Goal: Transaction & Acquisition: Book appointment/travel/reservation

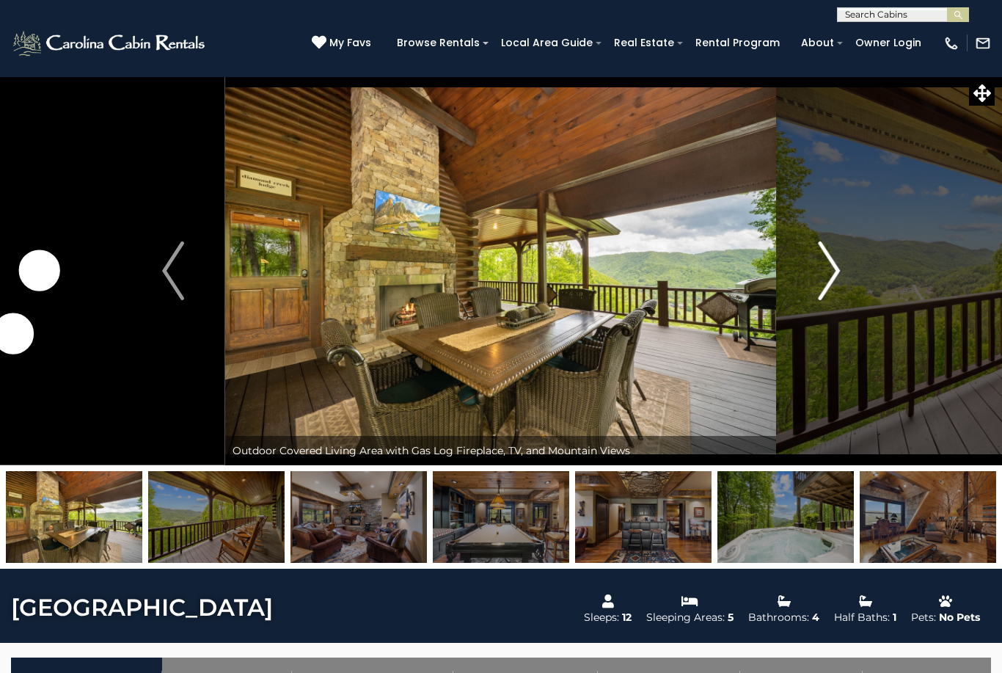
click at [825, 274] on img "Next" at bounding box center [829, 270] width 22 height 59
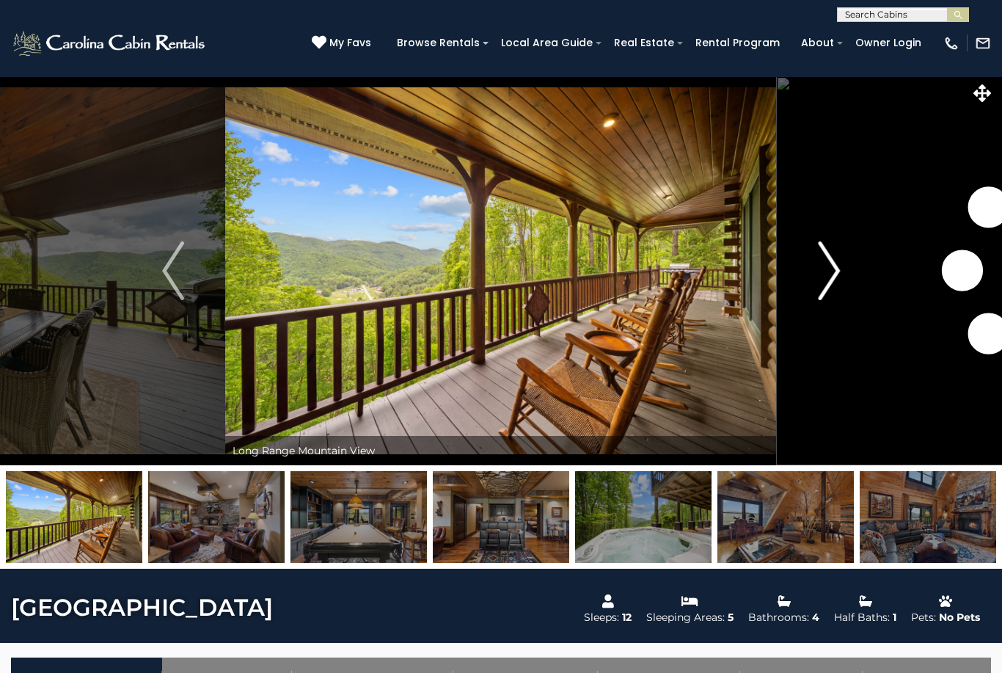
click at [828, 277] on img "Next" at bounding box center [829, 270] width 22 height 59
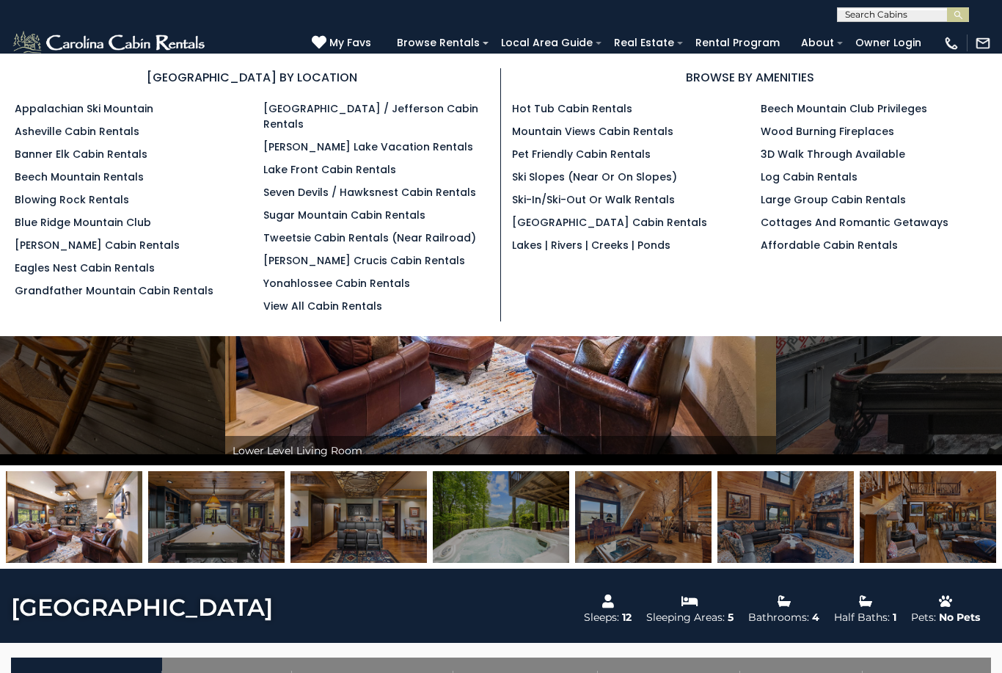
click at [886, 13] on input "text" at bounding box center [902, 17] width 128 height 15
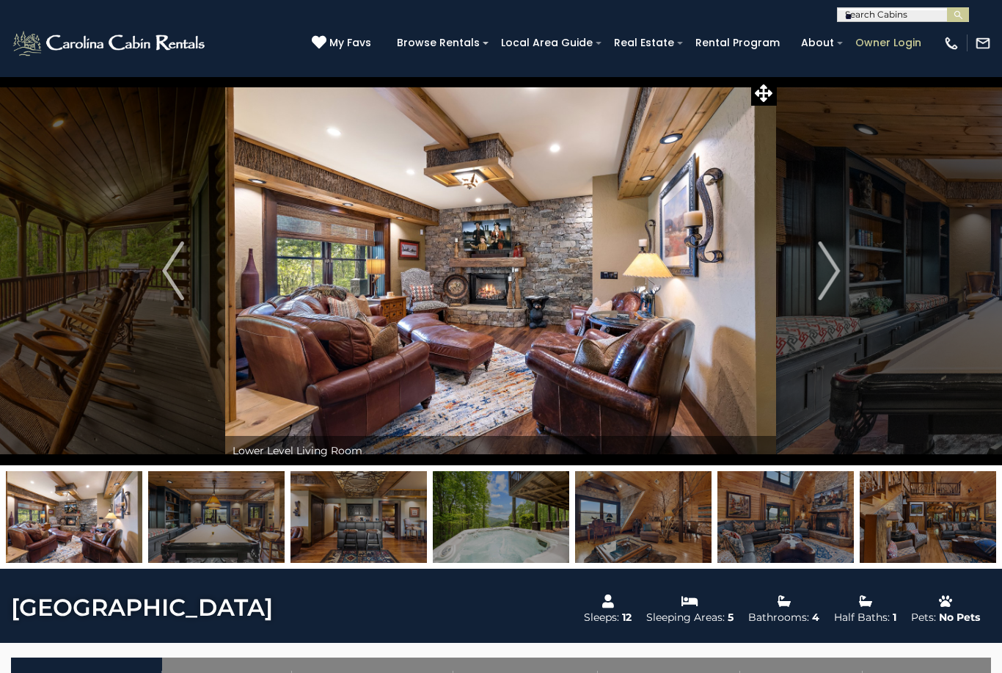
type input "*"
type input "**********"
click at [959, 12] on img "submit" at bounding box center [958, 15] width 11 height 11
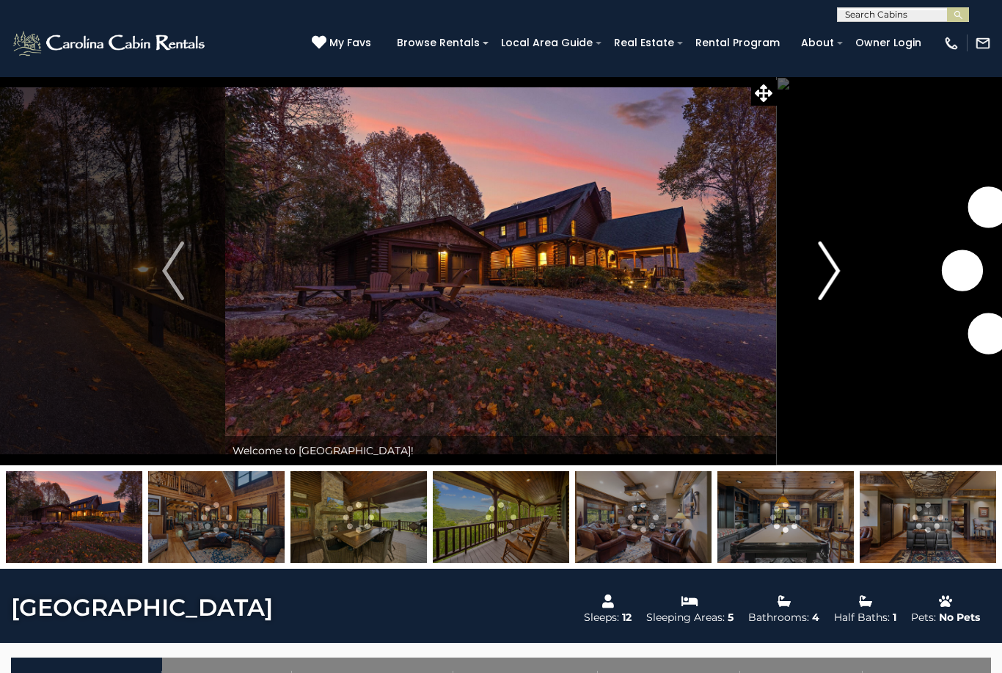
click at [823, 271] on img "Next" at bounding box center [829, 270] width 22 height 59
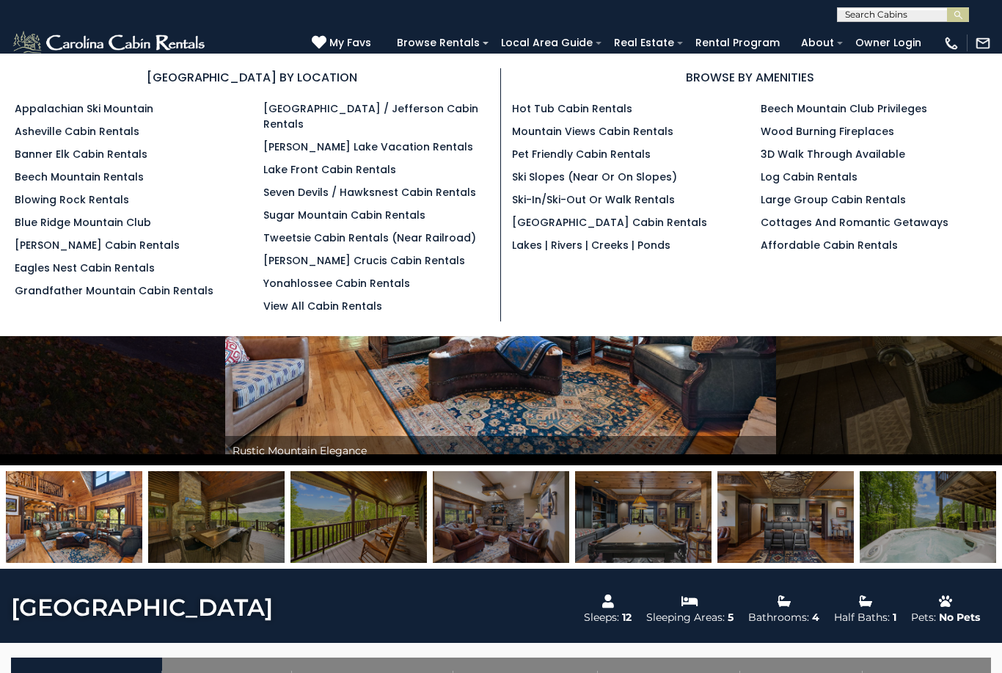
click at [891, 15] on input "text" at bounding box center [902, 17] width 128 height 15
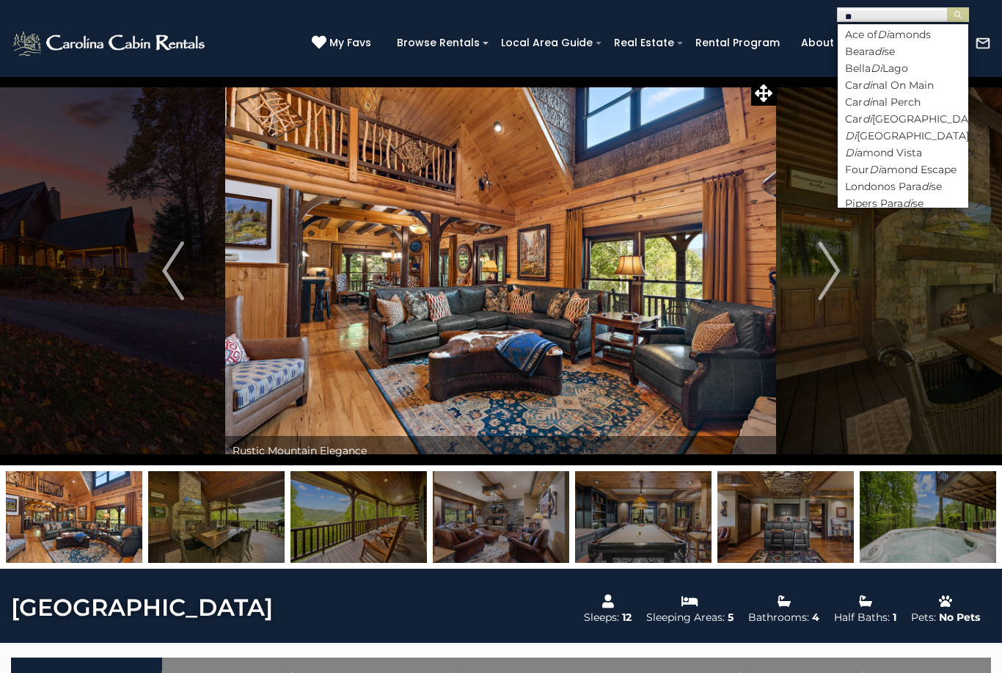
type input "*"
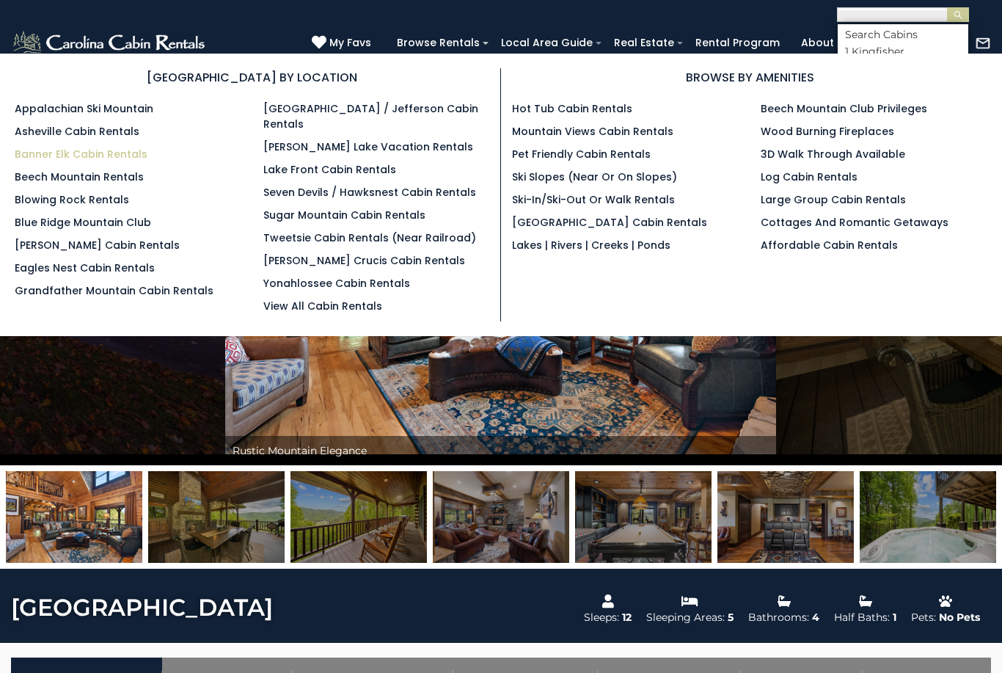
click at [43, 158] on link "Banner Elk Cabin Rentals" at bounding box center [81, 154] width 133 height 15
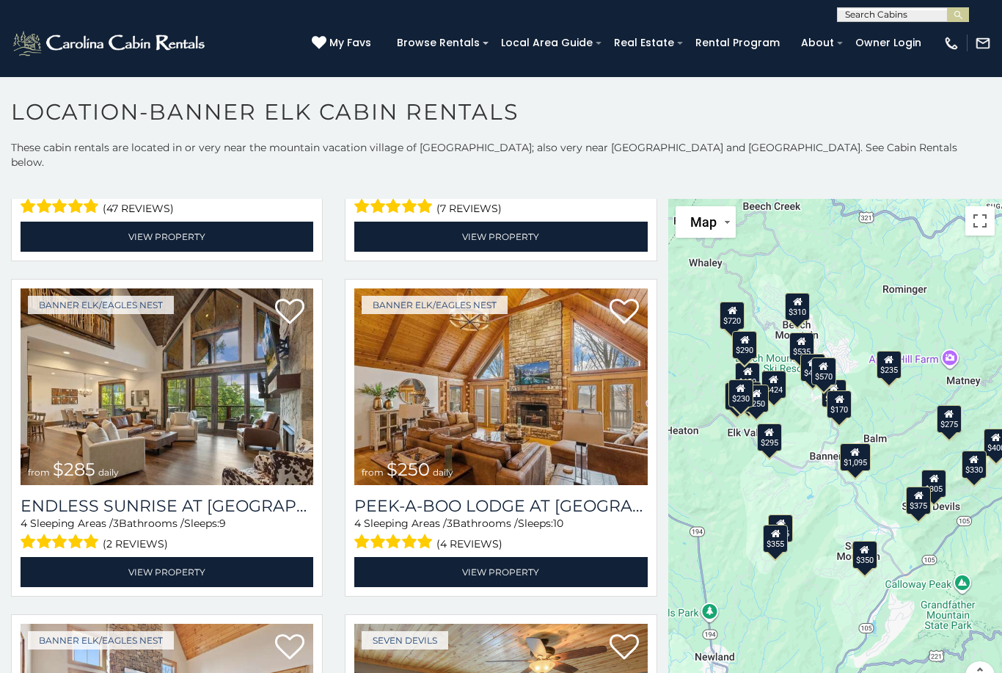
scroll to position [3974, 0]
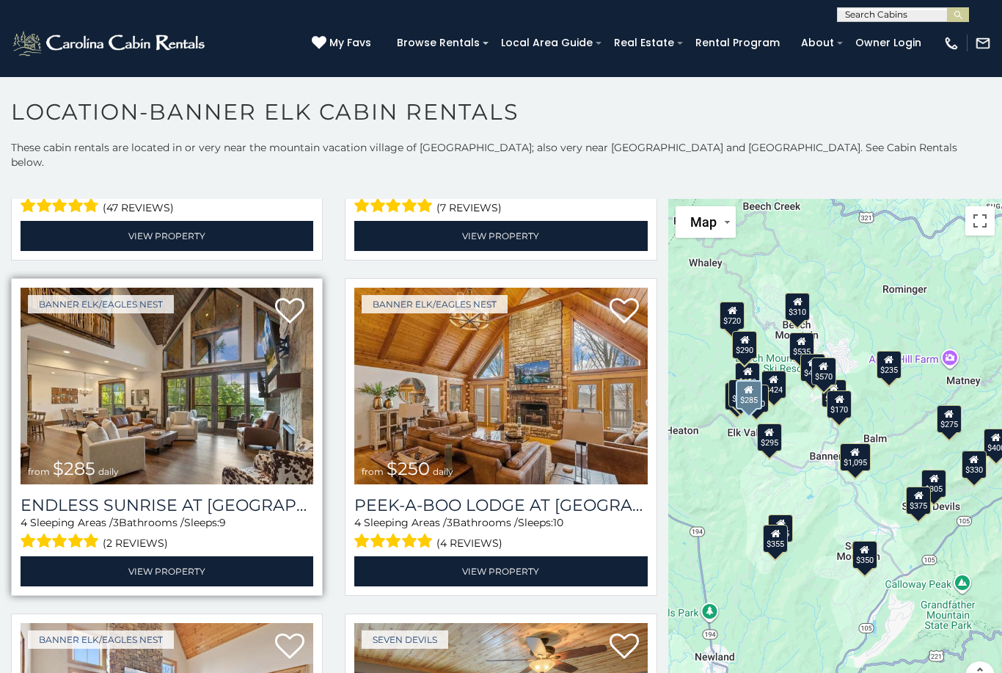
click at [214, 403] on img at bounding box center [167, 386] width 293 height 197
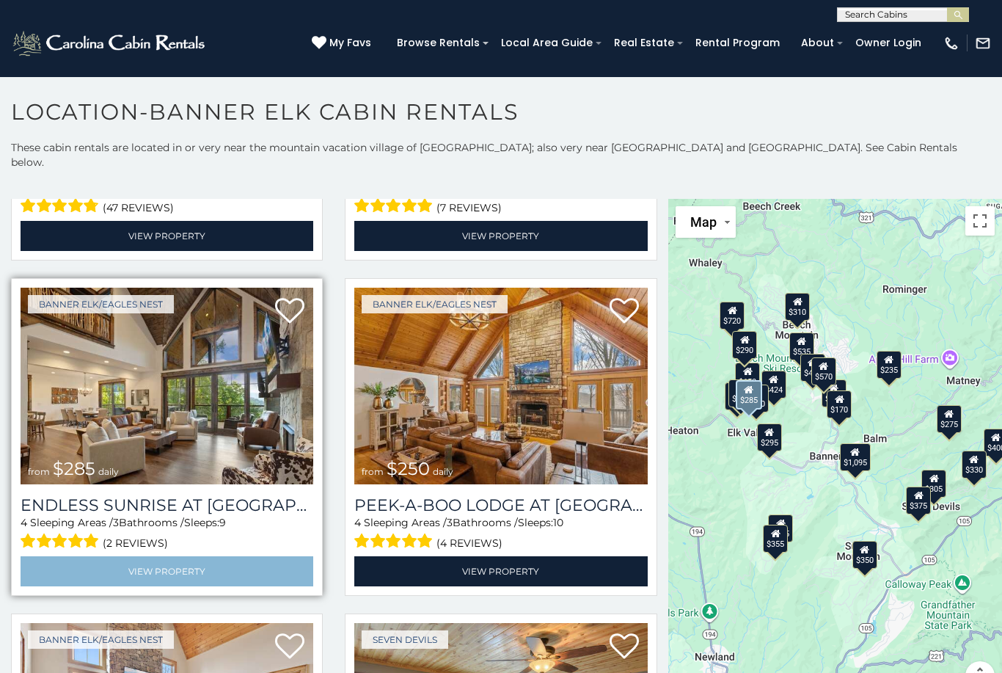
click at [235, 562] on link "View Property" at bounding box center [167, 571] width 293 height 30
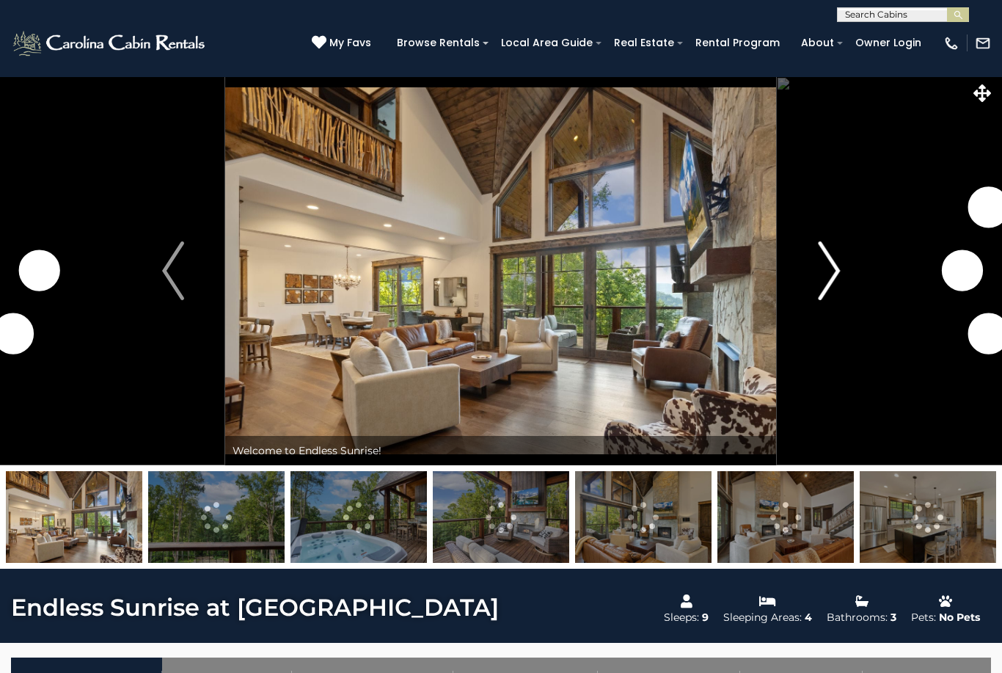
click at [825, 276] on img "Next" at bounding box center [829, 270] width 22 height 59
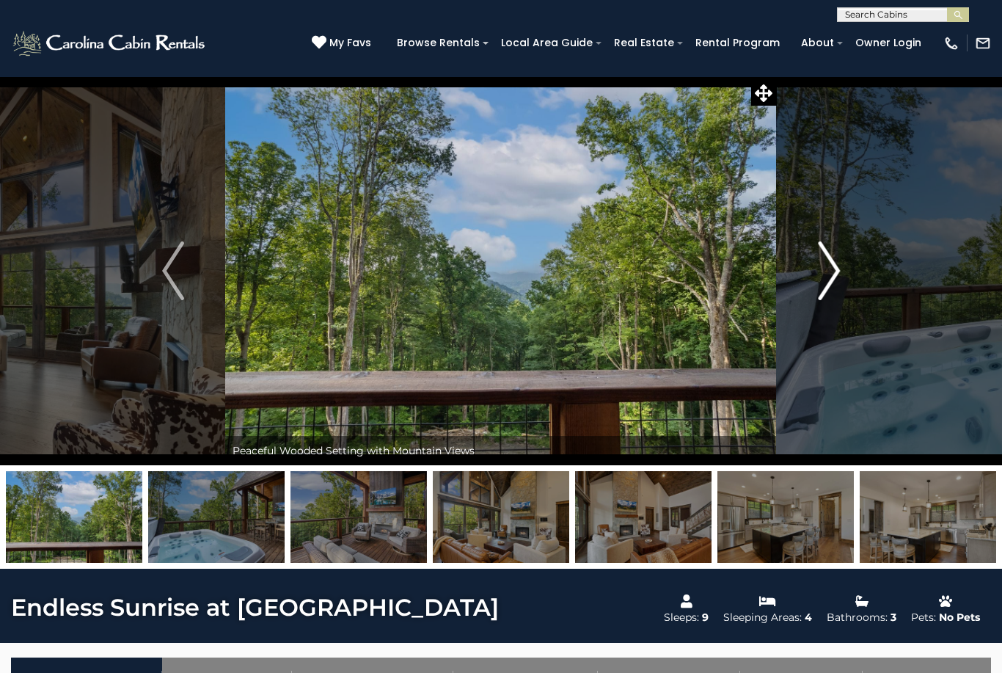
click at [832, 274] on img "Next" at bounding box center [829, 270] width 22 height 59
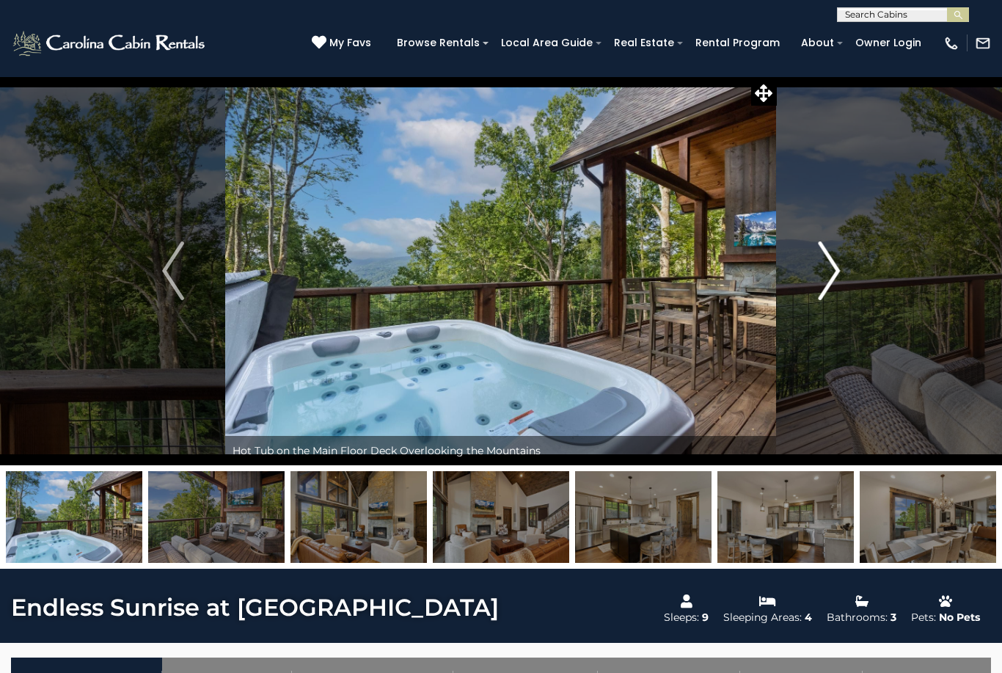
click at [826, 277] on img "Next" at bounding box center [829, 270] width 22 height 59
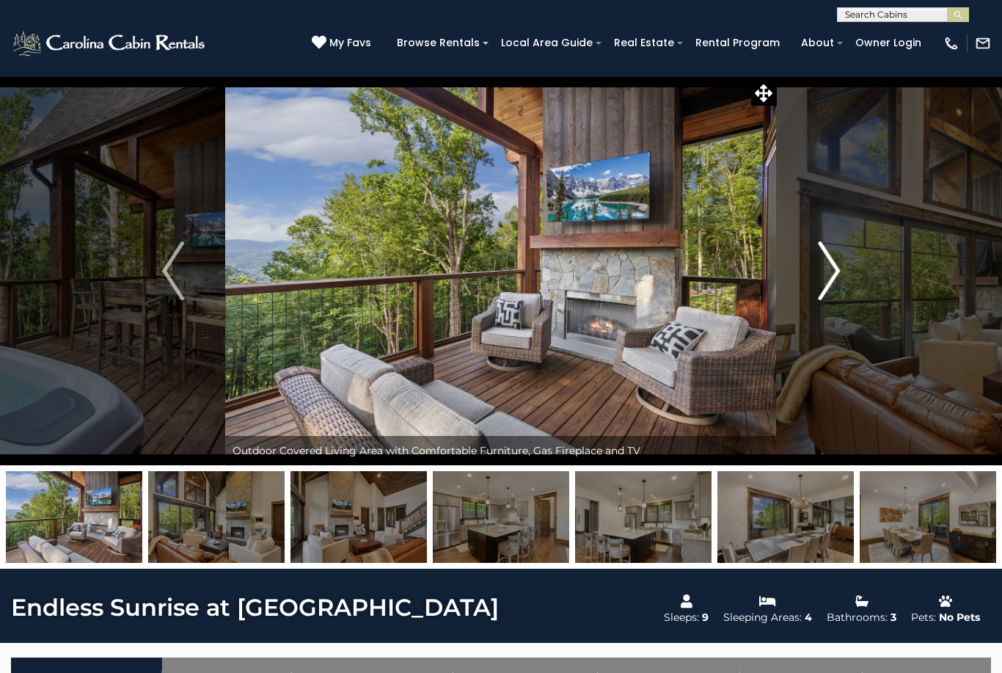
click at [826, 276] on img "Next" at bounding box center [829, 270] width 22 height 59
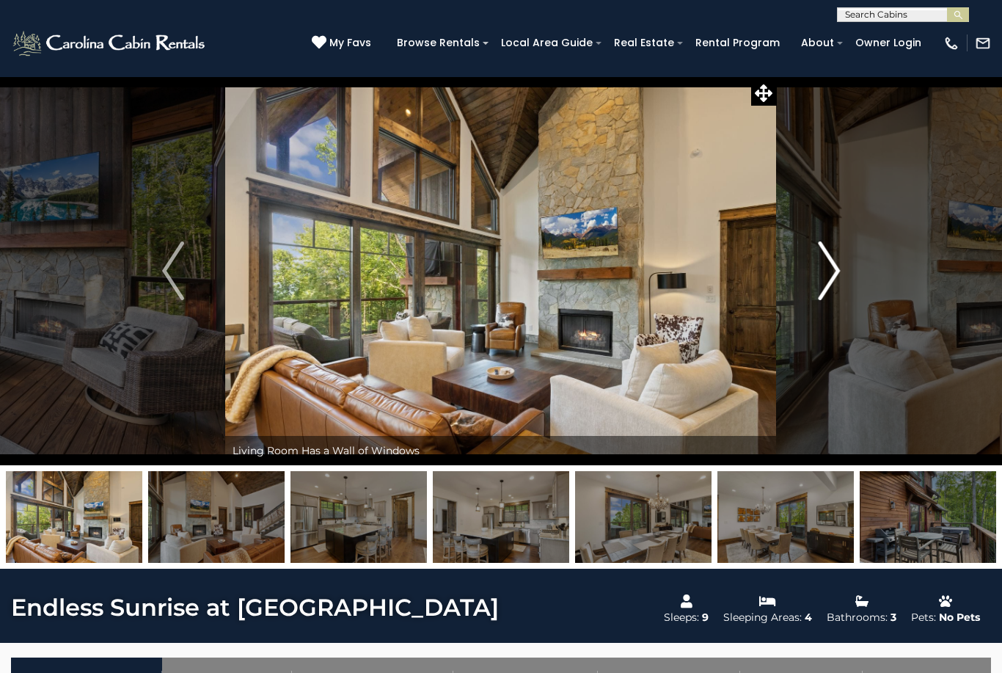
click at [824, 277] on img "Next" at bounding box center [829, 270] width 22 height 59
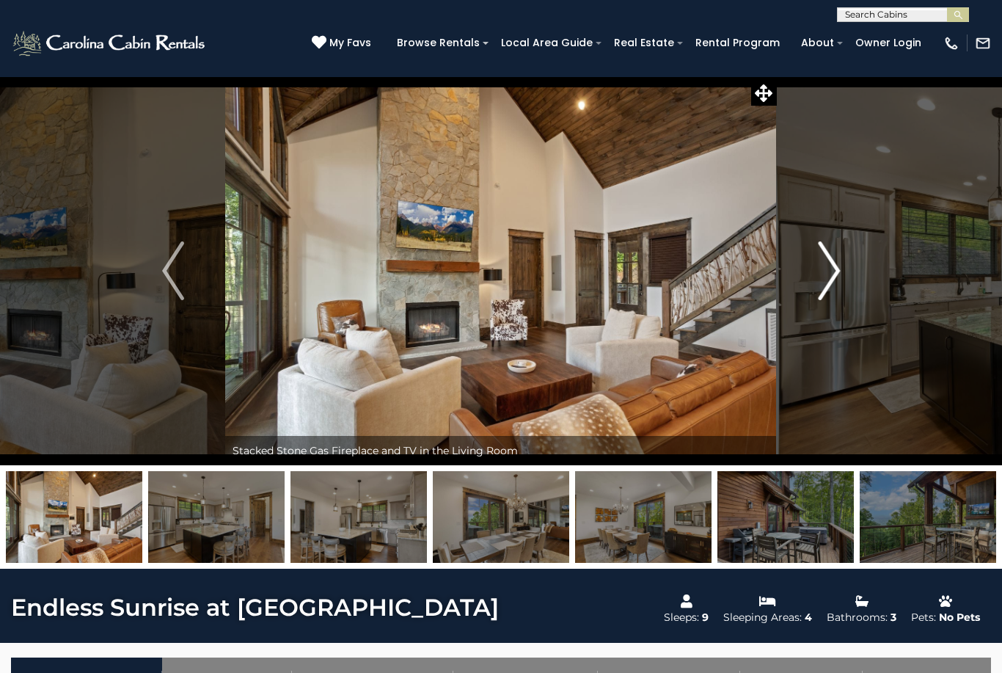
click at [821, 277] on img "Next" at bounding box center [829, 270] width 22 height 59
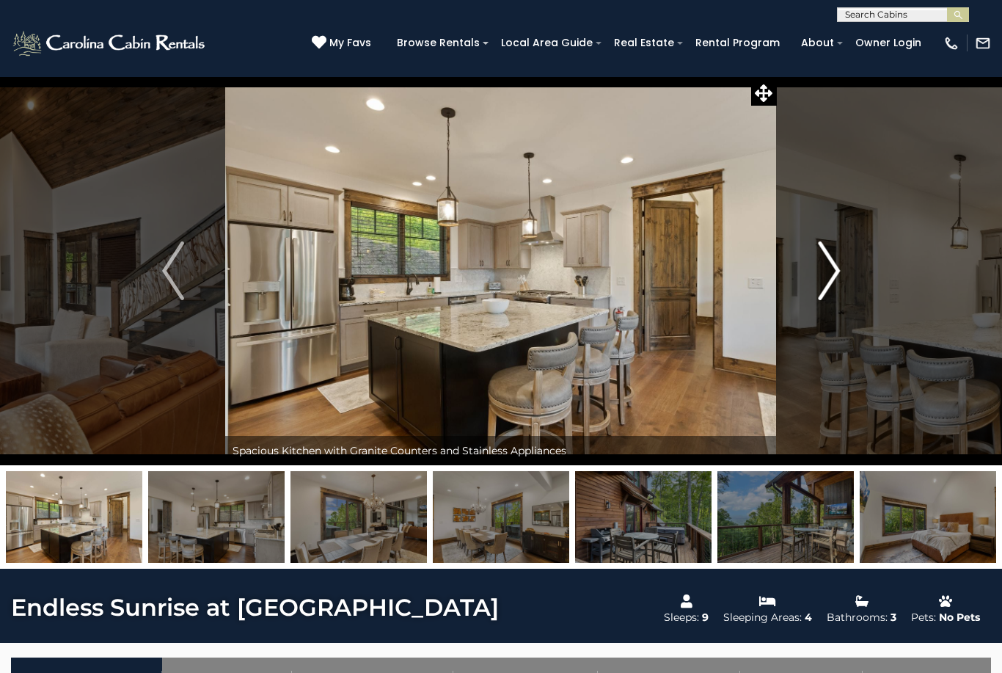
click at [825, 277] on img "Next" at bounding box center [829, 270] width 22 height 59
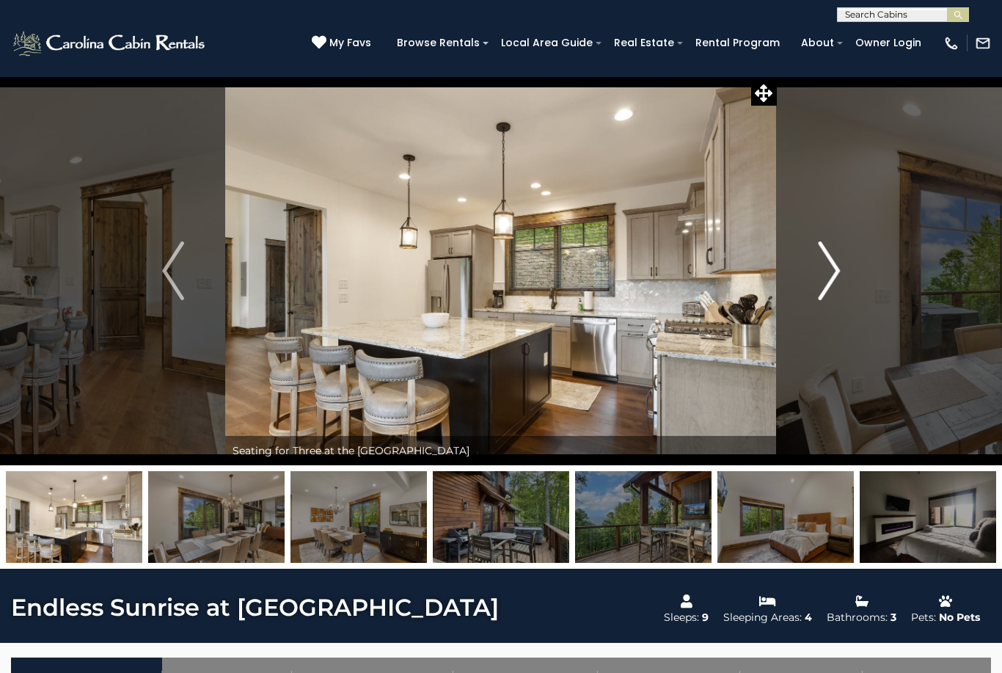
click at [816, 285] on button "Next" at bounding box center [829, 270] width 104 height 389
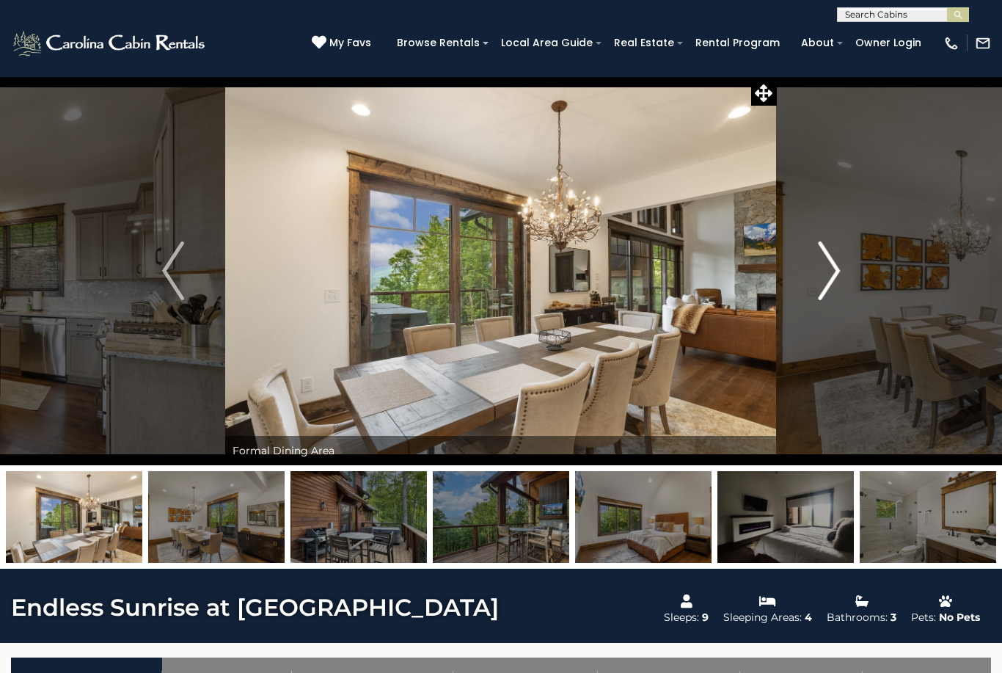
click at [811, 290] on button "Next" at bounding box center [829, 270] width 104 height 389
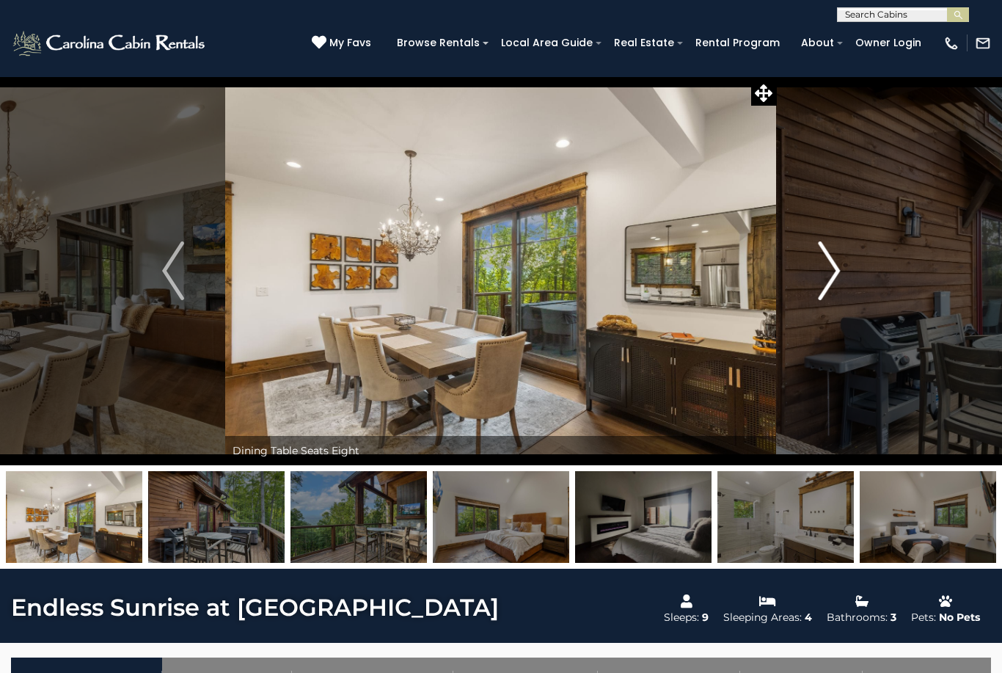
click at [812, 284] on button "Next" at bounding box center [829, 270] width 104 height 389
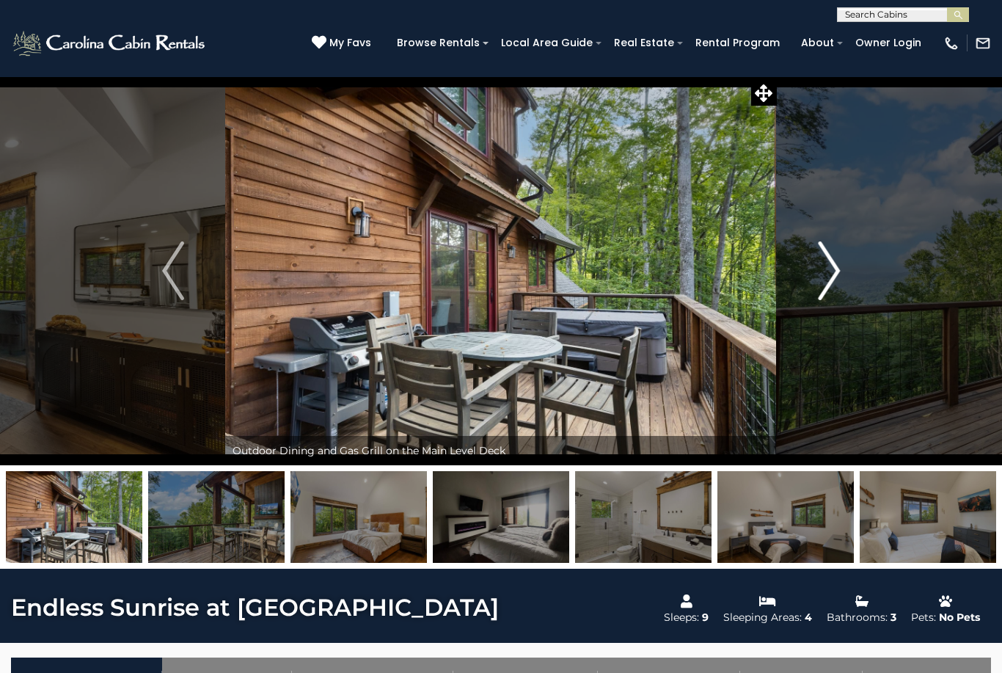
click at [812, 286] on button "Next" at bounding box center [829, 270] width 104 height 389
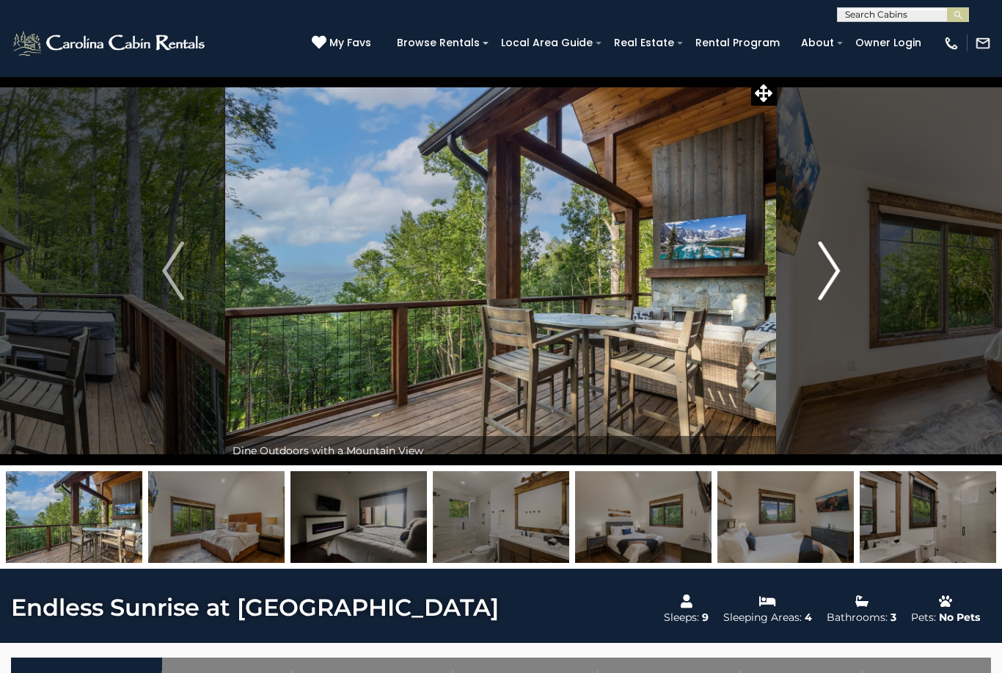
click at [810, 288] on button "Next" at bounding box center [829, 270] width 104 height 389
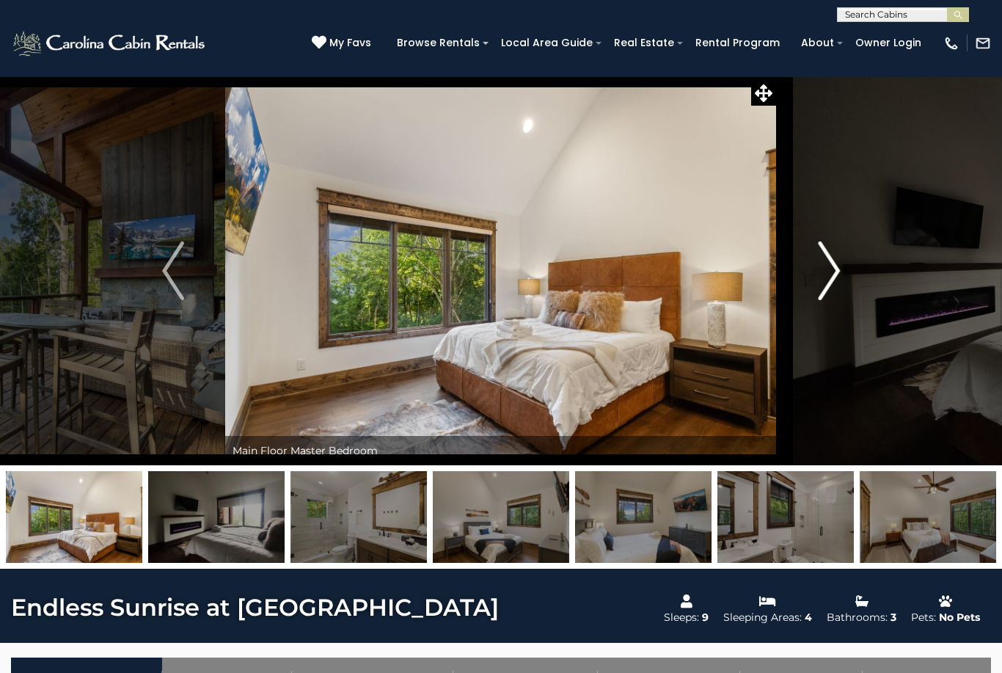
click at [822, 285] on img "Next" at bounding box center [829, 270] width 22 height 59
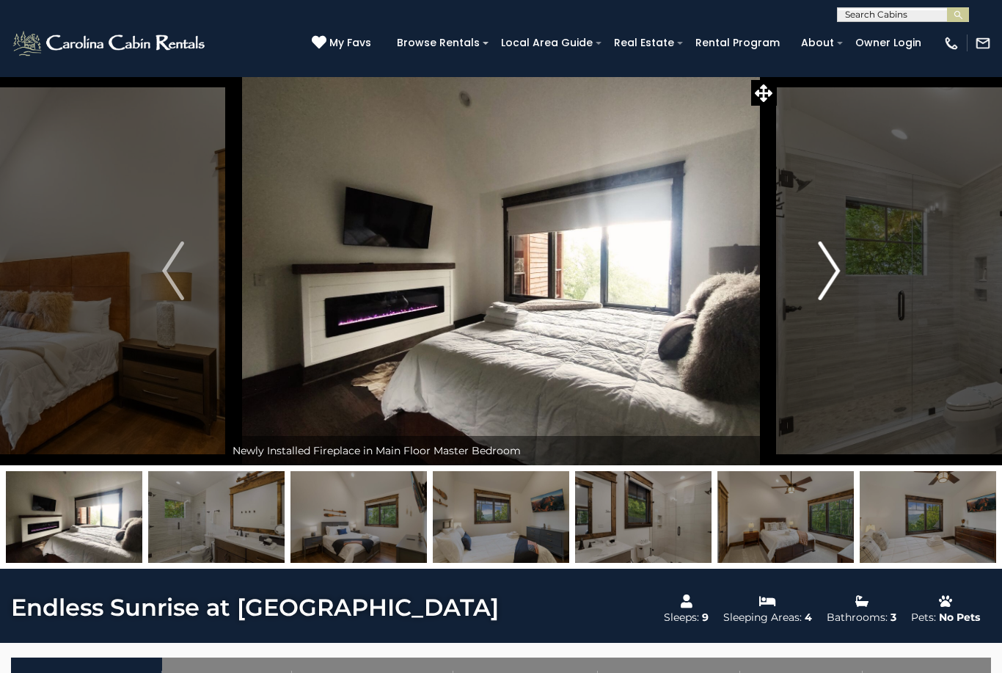
click at [823, 285] on img "Next" at bounding box center [829, 270] width 22 height 59
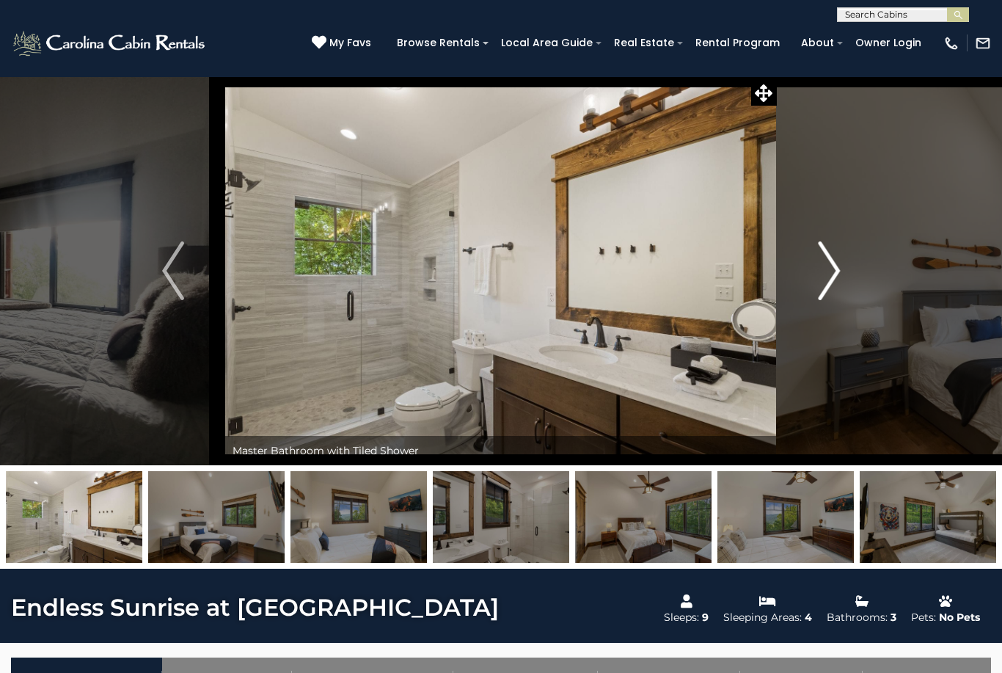
click at [828, 281] on img "Next" at bounding box center [829, 270] width 22 height 59
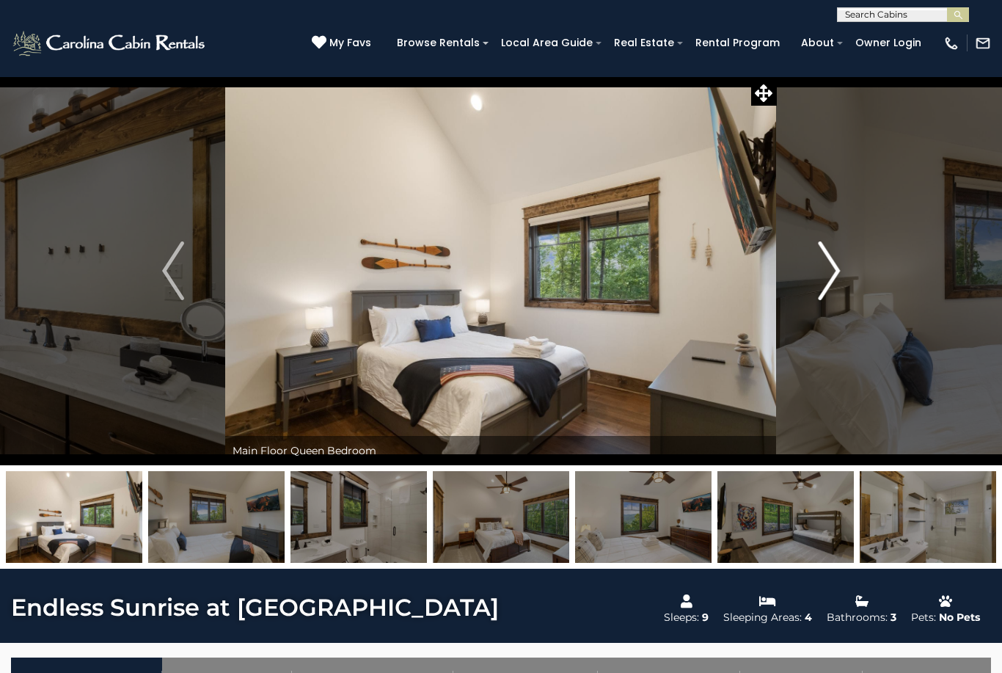
click at [826, 282] on img "Next" at bounding box center [829, 270] width 22 height 59
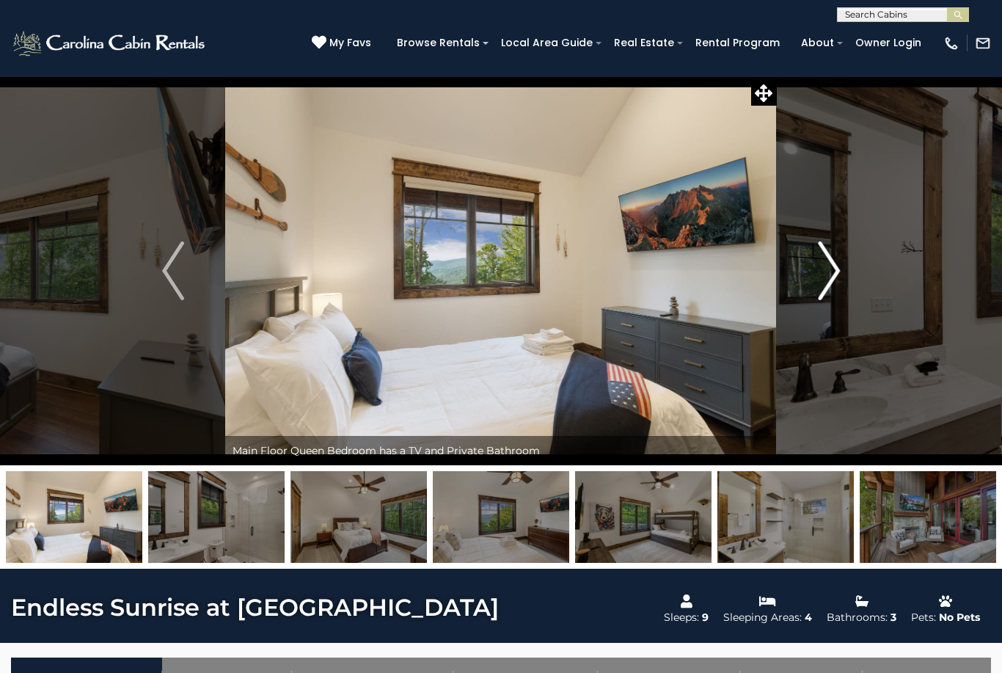
click at [822, 283] on img "Next" at bounding box center [829, 270] width 22 height 59
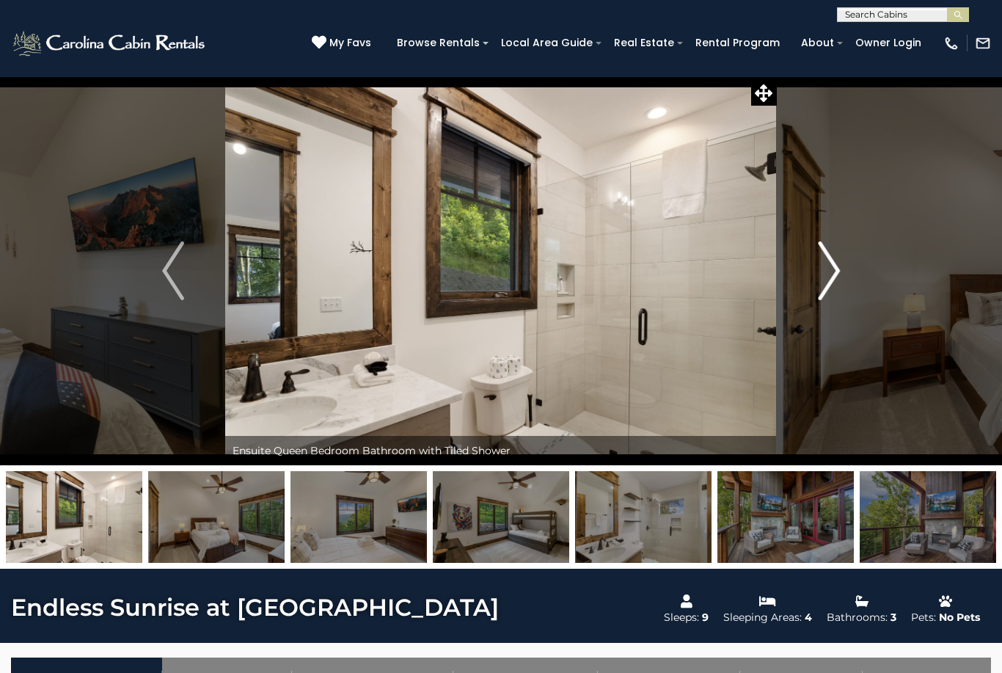
click at [825, 291] on img "Next" at bounding box center [829, 270] width 22 height 59
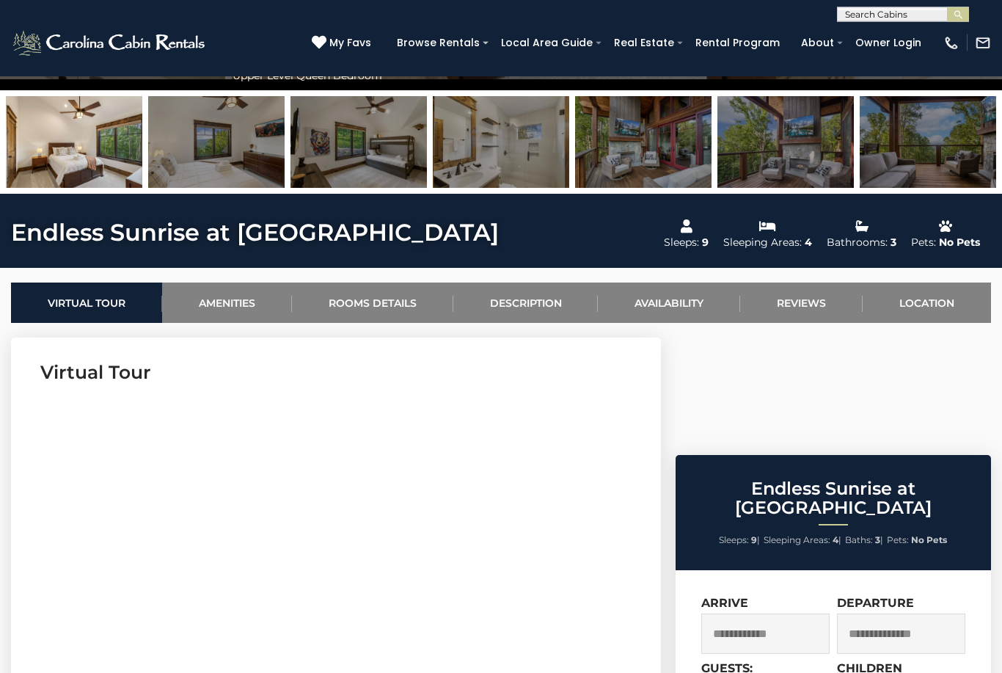
scroll to position [375, 0]
click at [787, 613] on input "text" at bounding box center [765, 633] width 128 height 40
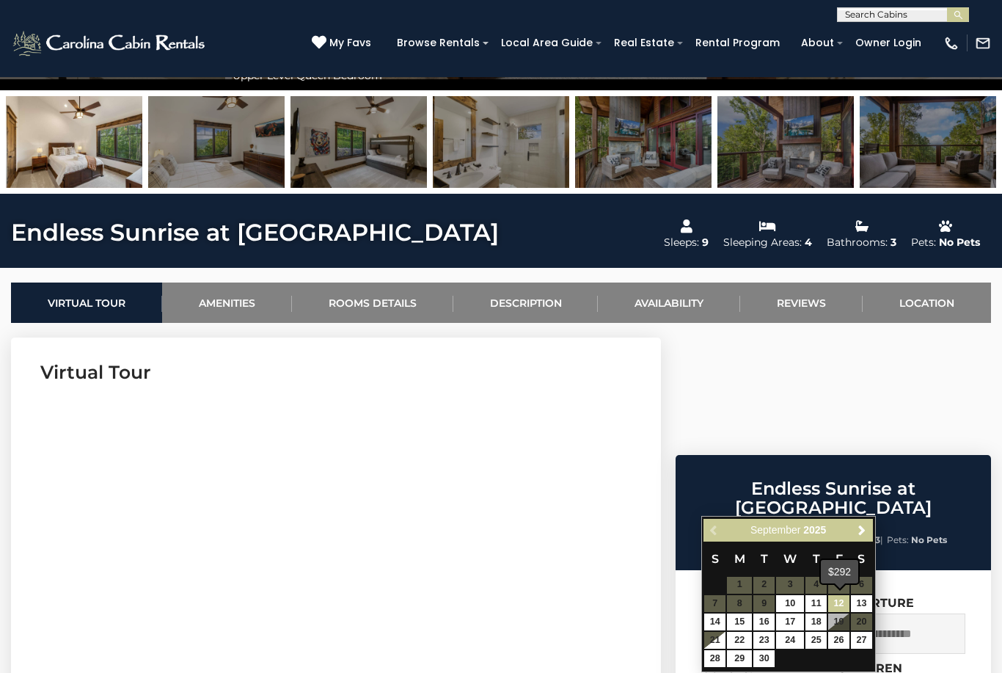
click at [839, 602] on link "12" at bounding box center [838, 603] width 21 height 17
type input "**********"
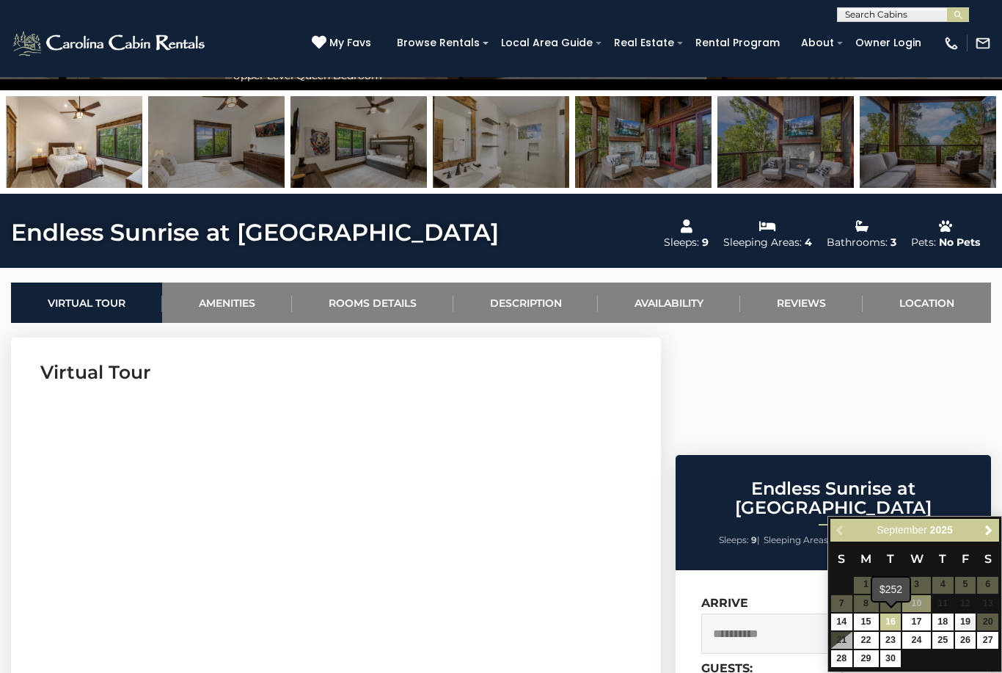
click at [891, 623] on link "16" at bounding box center [890, 621] width 21 height 17
type input "**********"
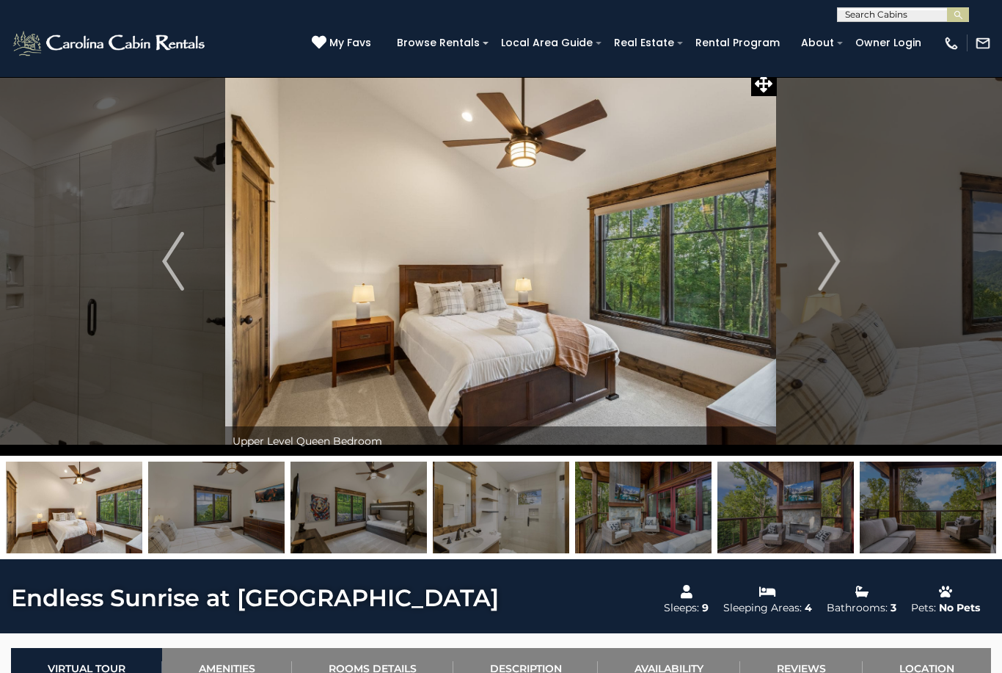
scroll to position [0, 0]
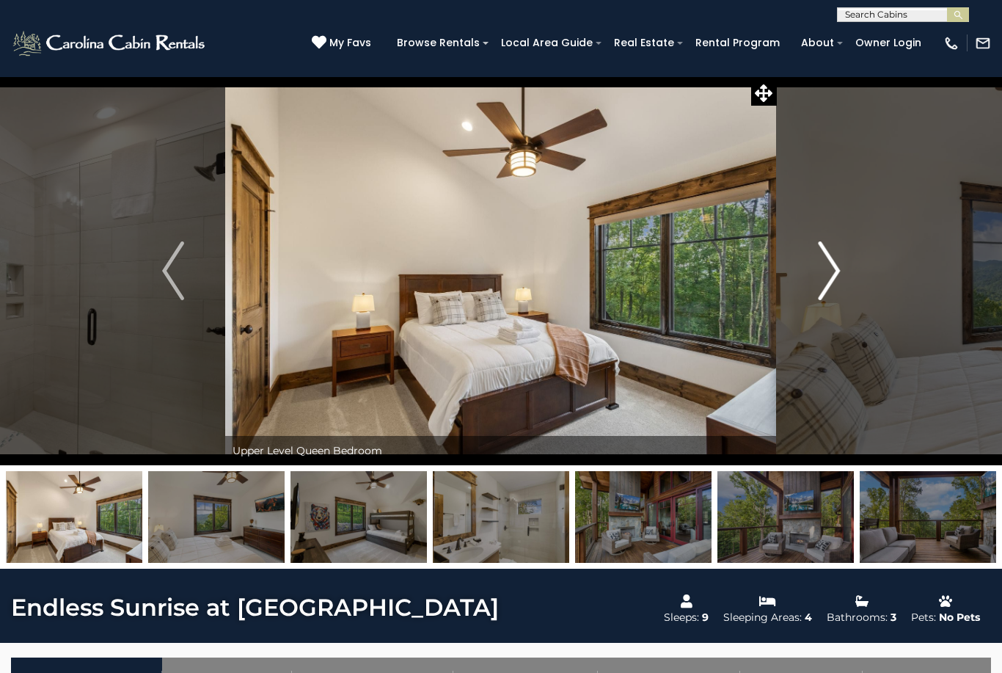
click at [836, 280] on img "Next" at bounding box center [829, 270] width 22 height 59
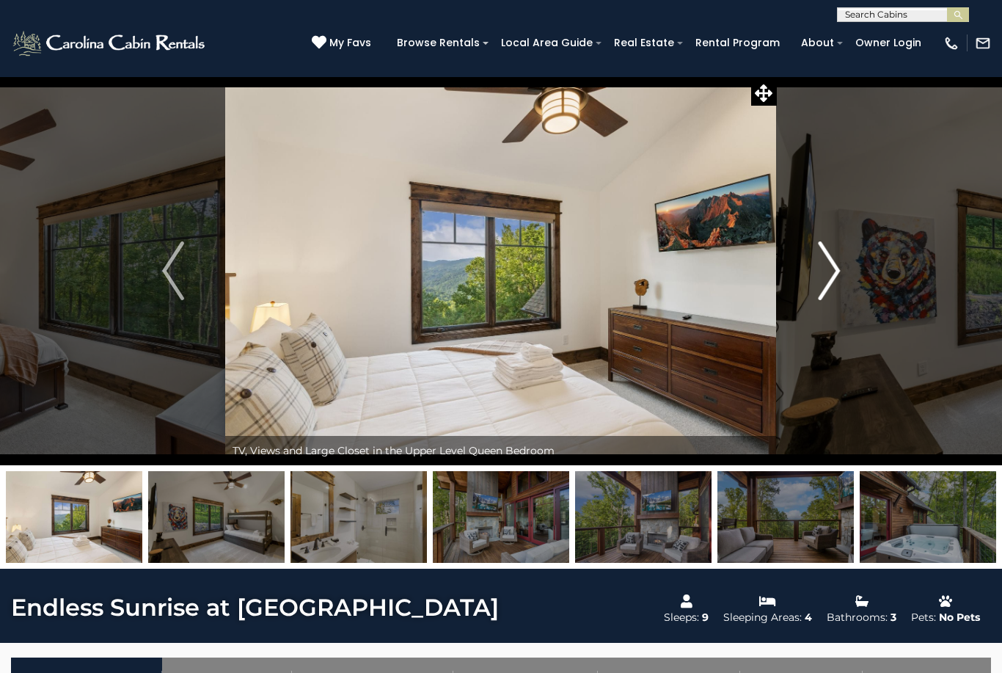
click at [826, 275] on img "Next" at bounding box center [829, 270] width 22 height 59
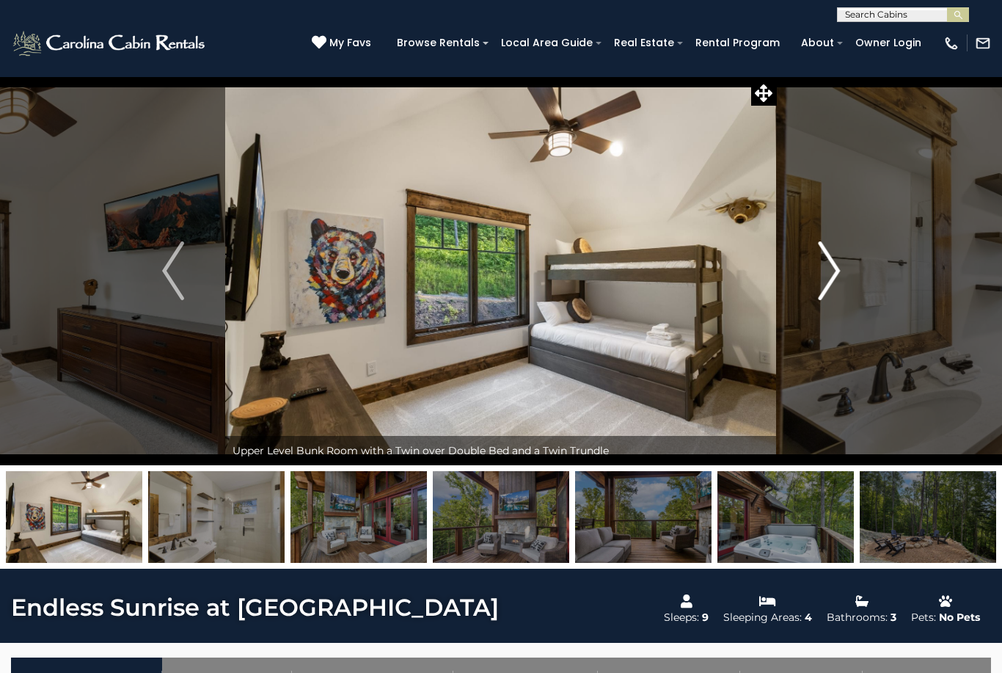
click at [828, 274] on img "Next" at bounding box center [829, 270] width 22 height 59
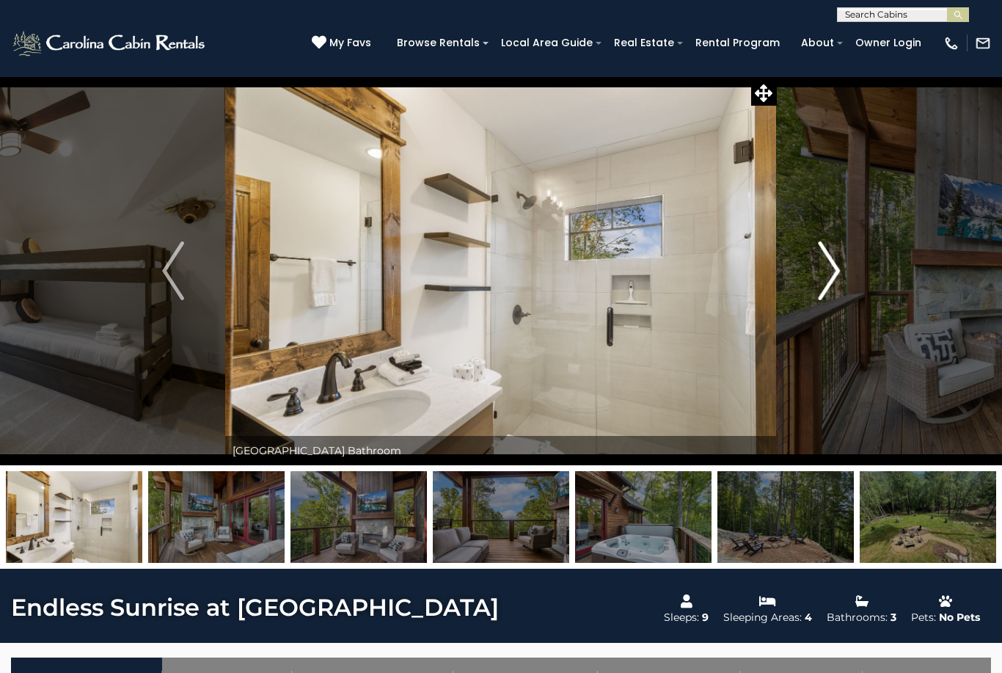
click at [833, 275] on img "Next" at bounding box center [829, 270] width 22 height 59
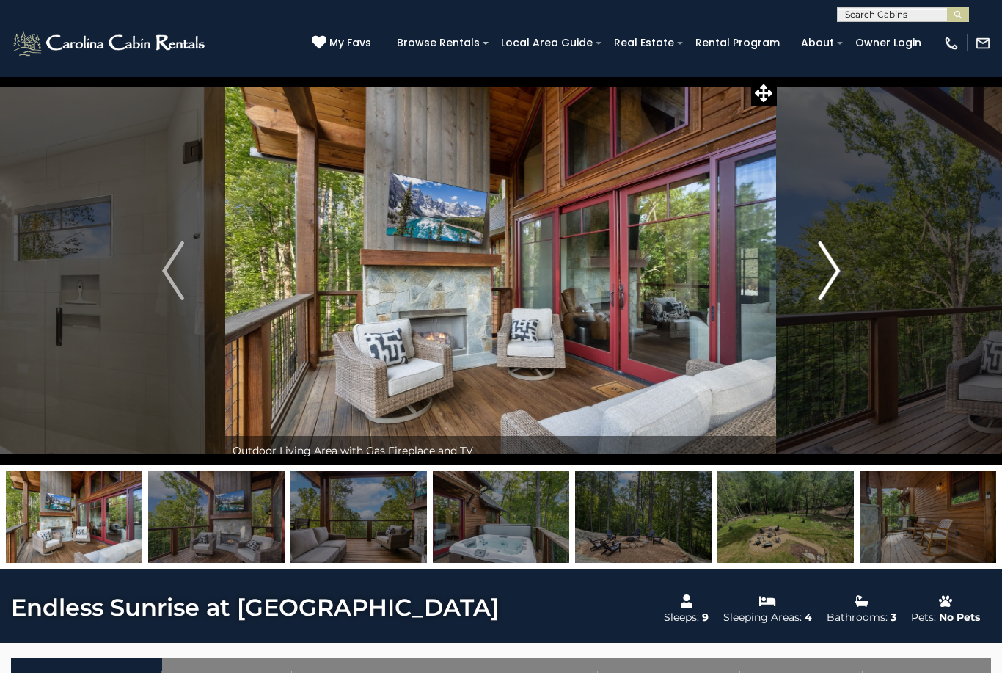
click at [822, 291] on img "Next" at bounding box center [829, 270] width 22 height 59
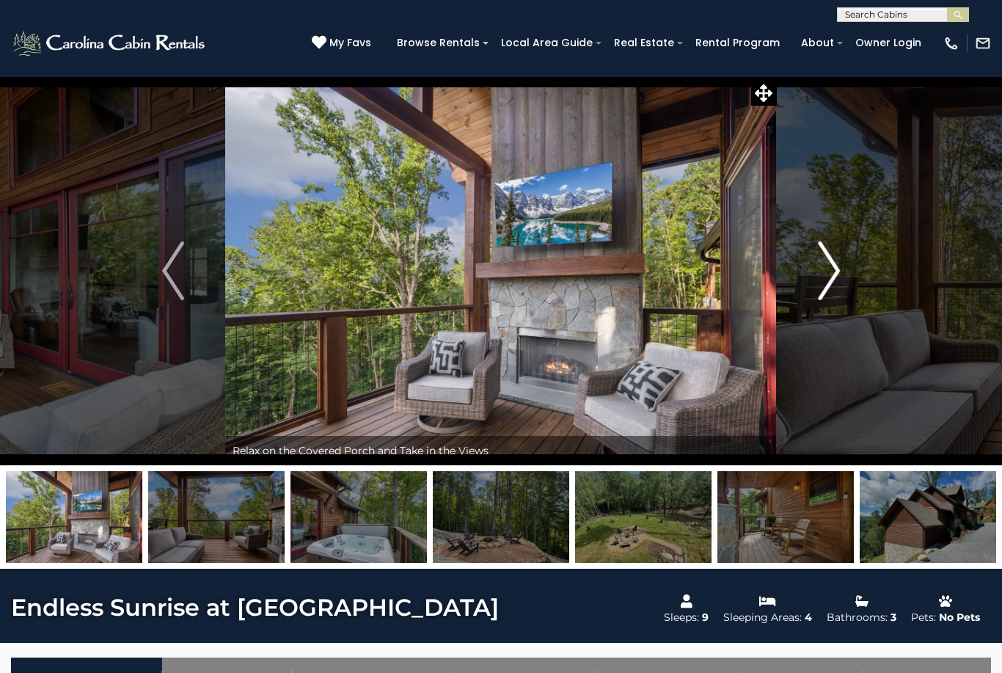
click at [820, 280] on img "Next" at bounding box center [829, 270] width 22 height 59
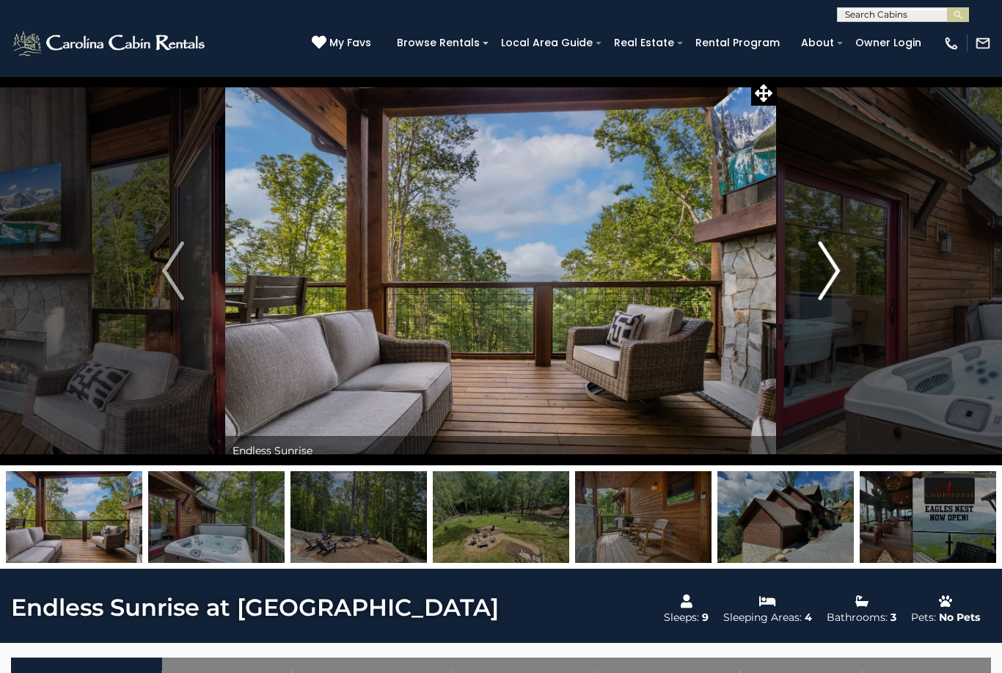
click at [831, 271] on img "Next" at bounding box center [829, 270] width 22 height 59
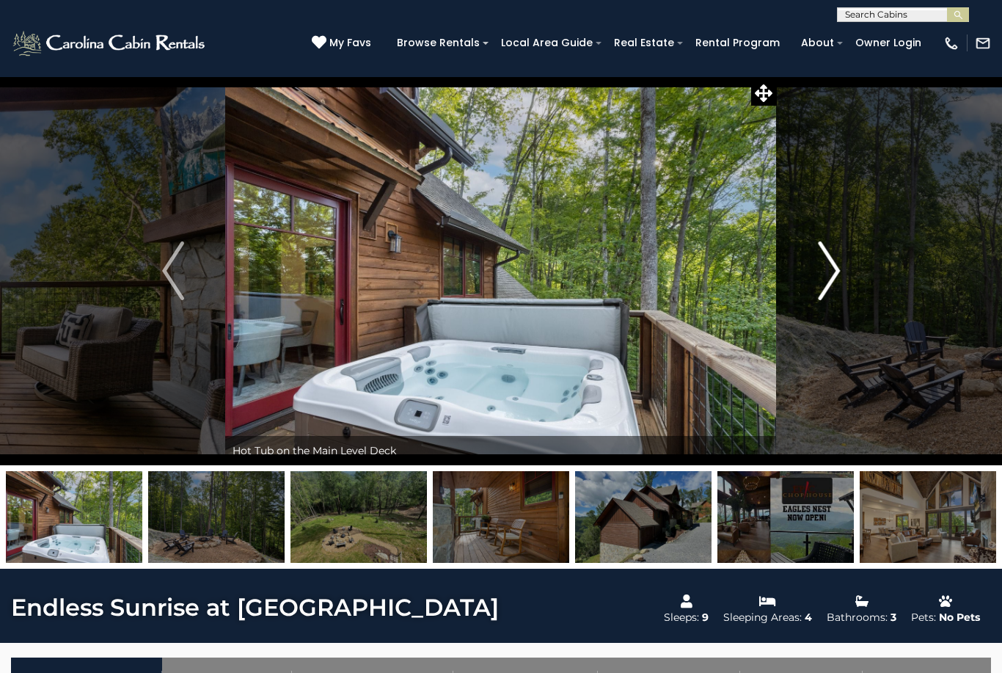
click at [828, 274] on img "Next" at bounding box center [829, 270] width 22 height 59
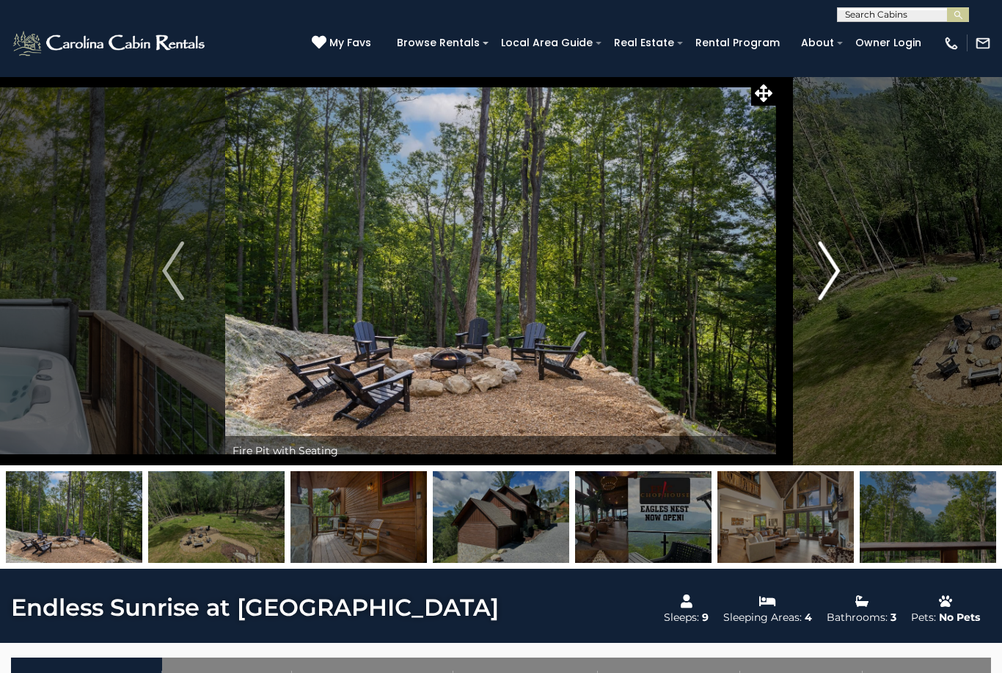
click at [825, 282] on img "Next" at bounding box center [829, 270] width 22 height 59
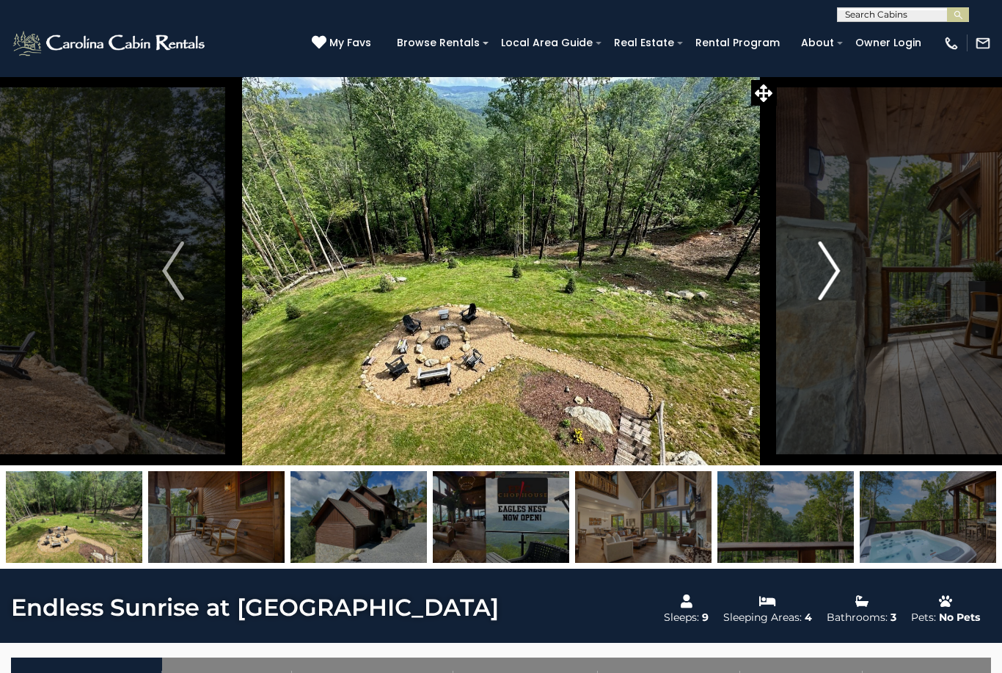
click at [829, 280] on img "Next" at bounding box center [829, 270] width 22 height 59
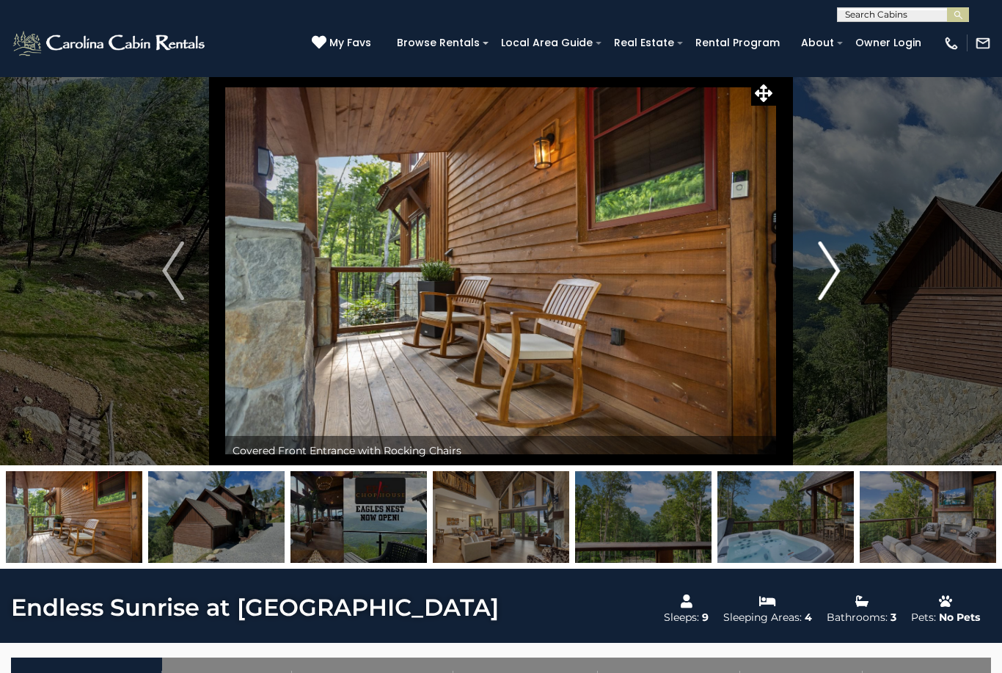
click at [835, 271] on img "Next" at bounding box center [829, 270] width 22 height 59
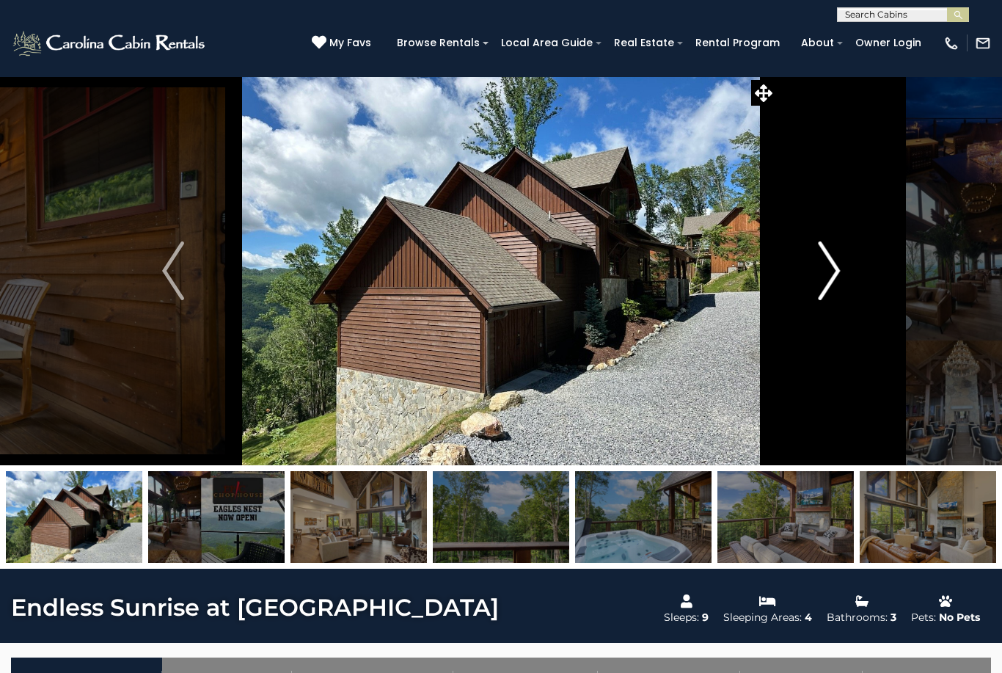
click at [830, 276] on img "Next" at bounding box center [829, 270] width 22 height 59
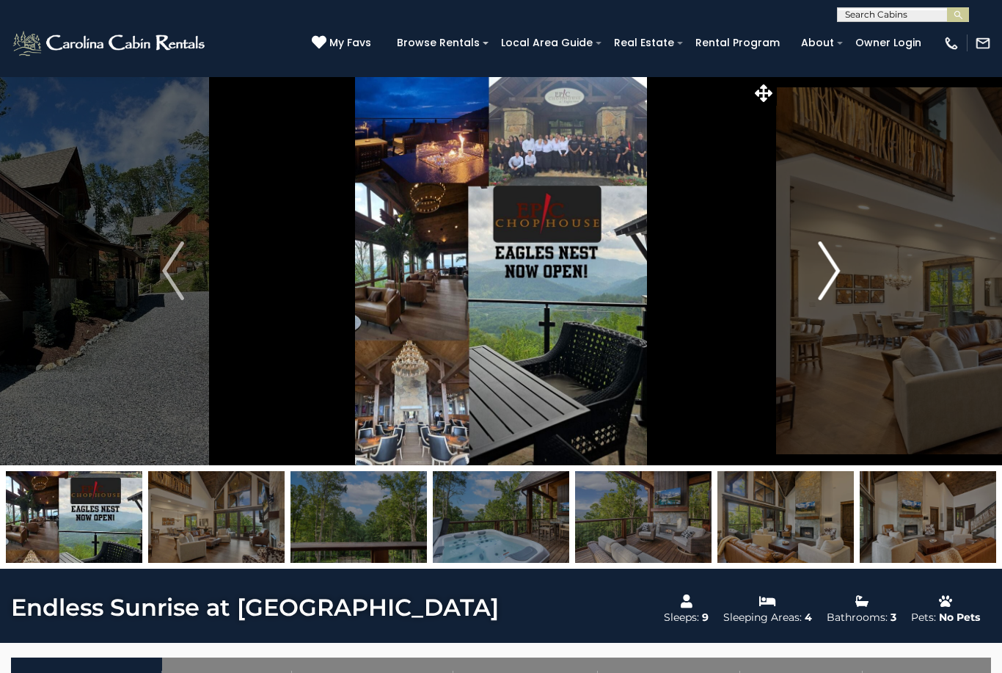
click at [820, 278] on img "Next" at bounding box center [829, 270] width 22 height 59
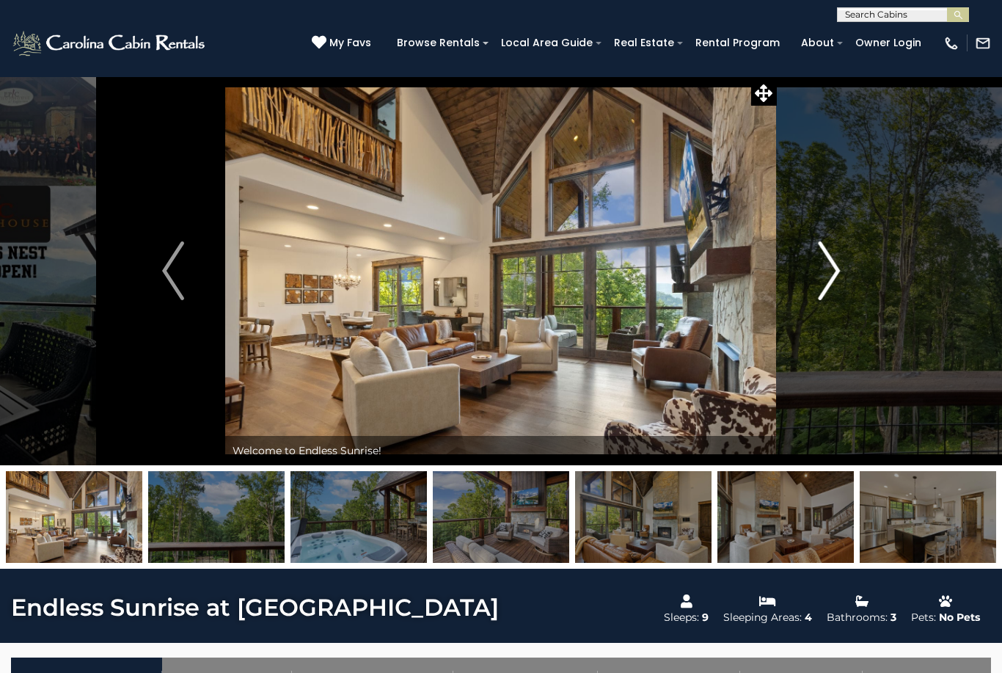
click at [836, 273] on img "Next" at bounding box center [829, 270] width 22 height 59
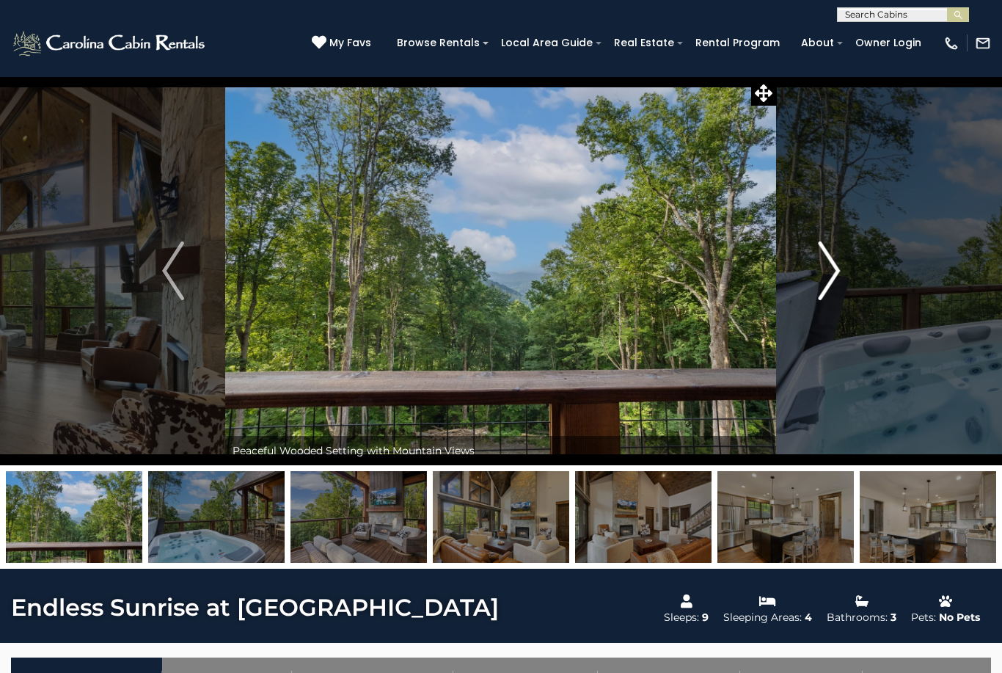
click at [838, 277] on img "Next" at bounding box center [829, 270] width 22 height 59
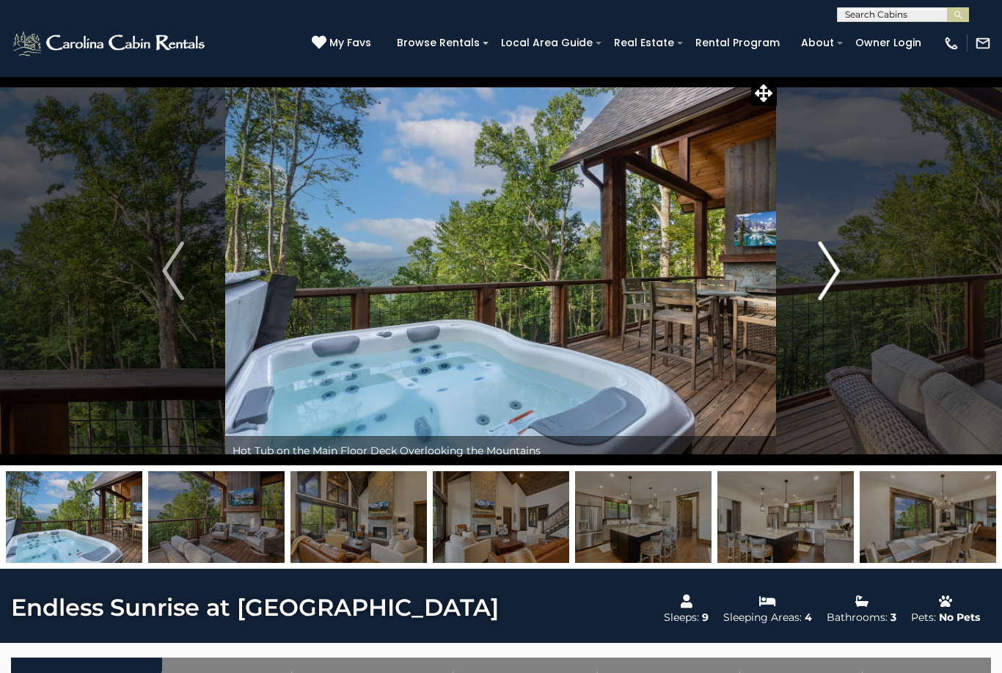
click at [836, 277] on img "Next" at bounding box center [829, 270] width 22 height 59
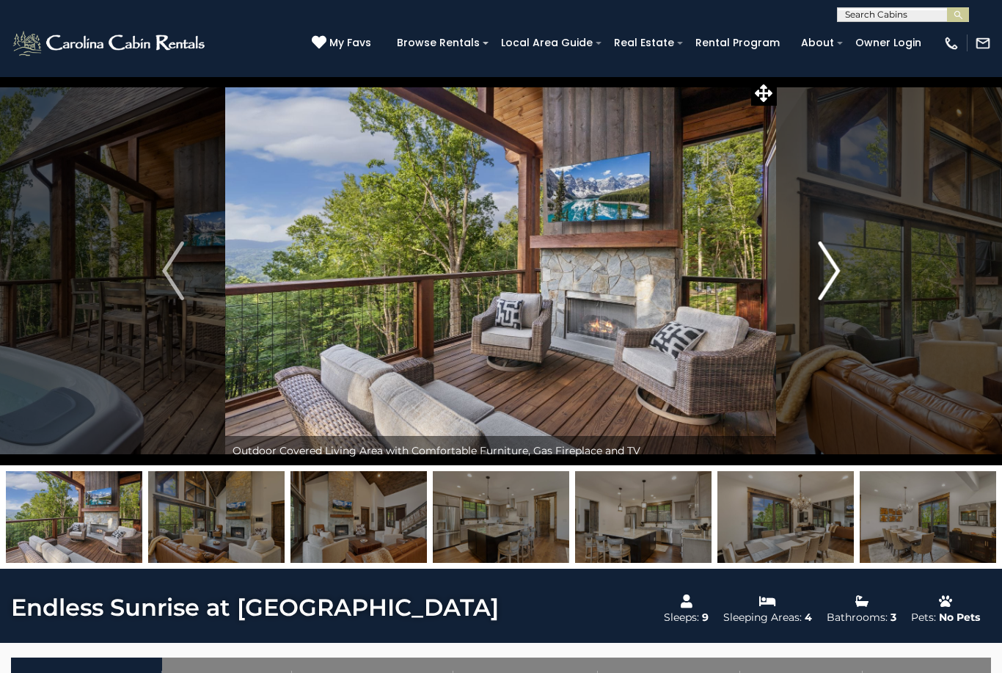
click at [828, 266] on img "Next" at bounding box center [829, 270] width 22 height 59
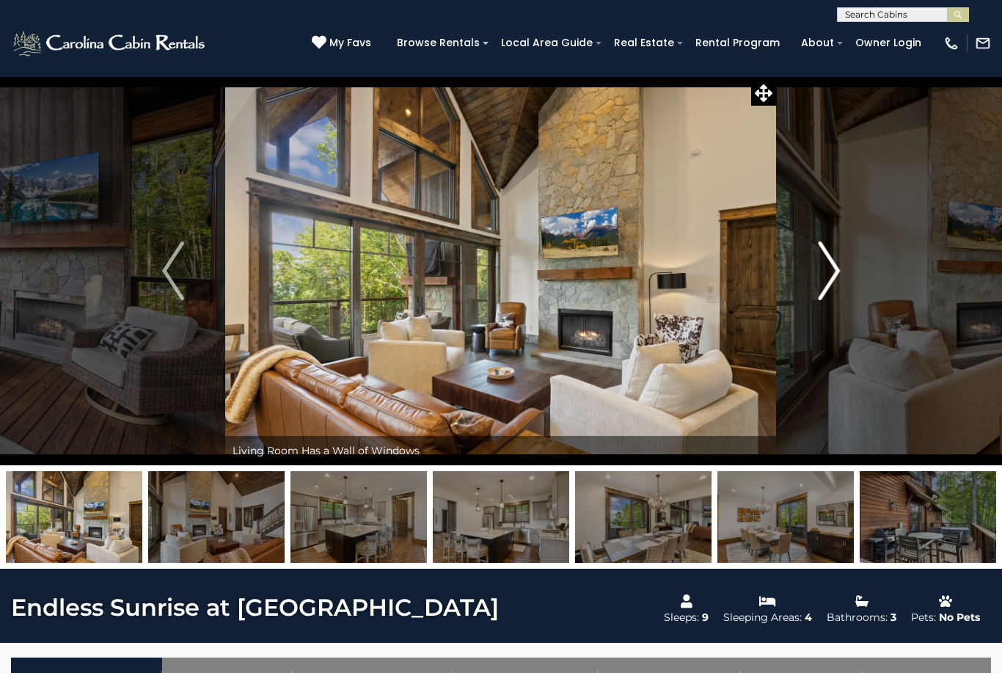
click at [828, 277] on img "Next" at bounding box center [829, 270] width 22 height 59
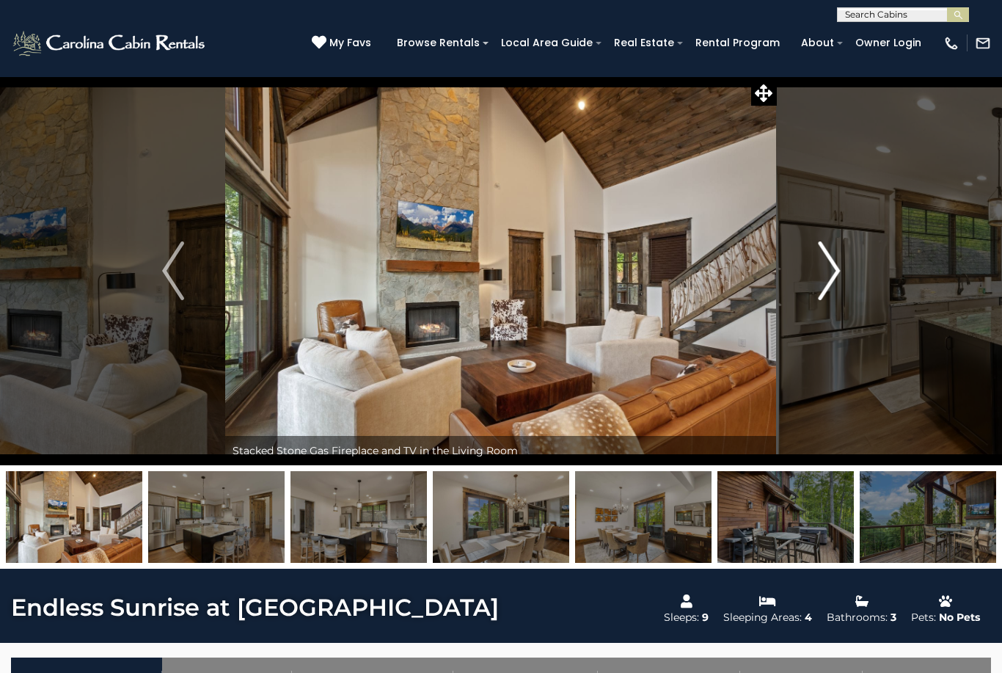
click at [827, 275] on img "Next" at bounding box center [829, 270] width 22 height 59
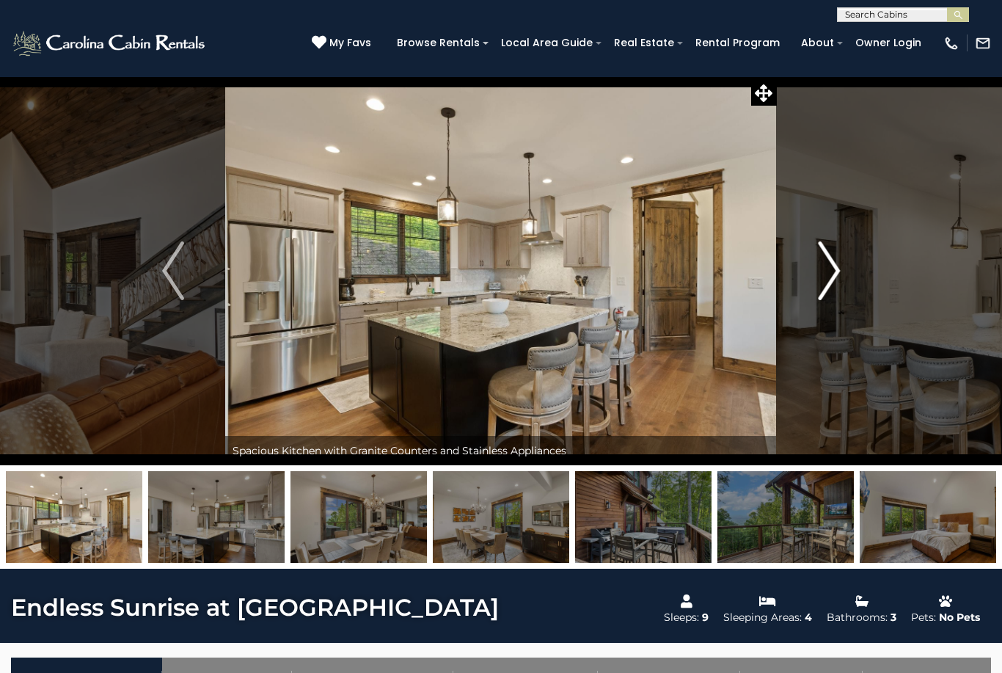
click at [826, 270] on img "Next" at bounding box center [829, 270] width 22 height 59
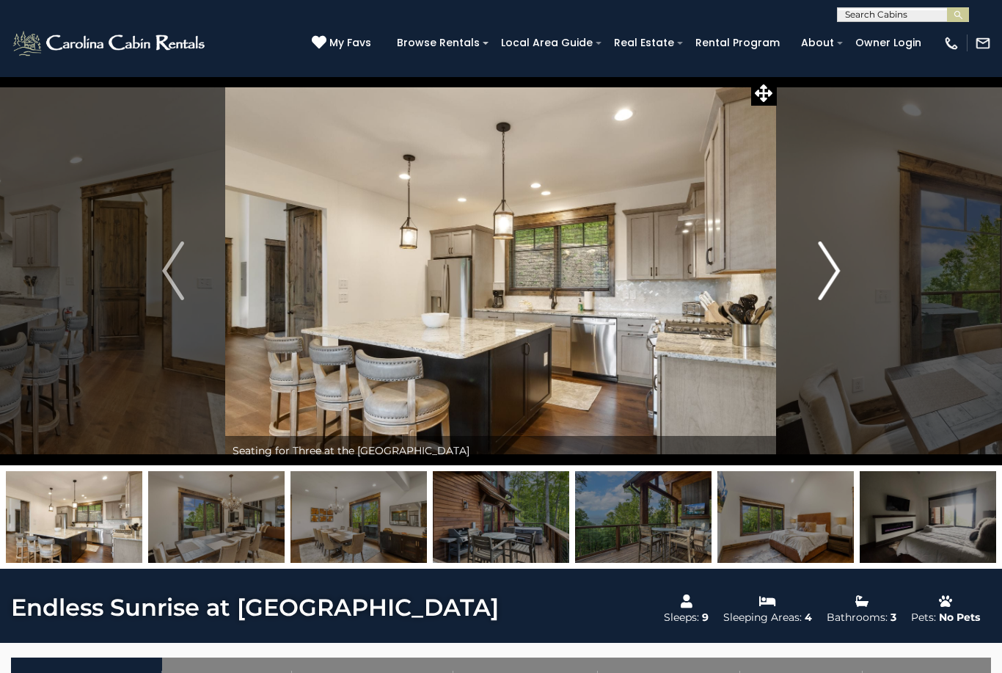
click at [833, 273] on img "Next" at bounding box center [829, 270] width 22 height 59
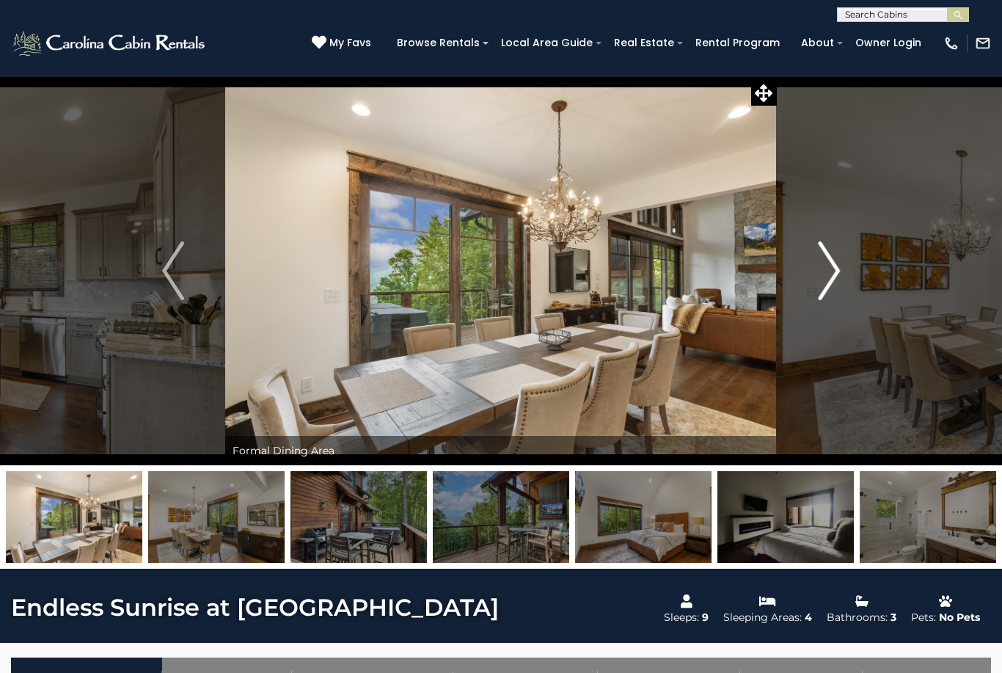
click at [830, 277] on img "Next" at bounding box center [829, 270] width 22 height 59
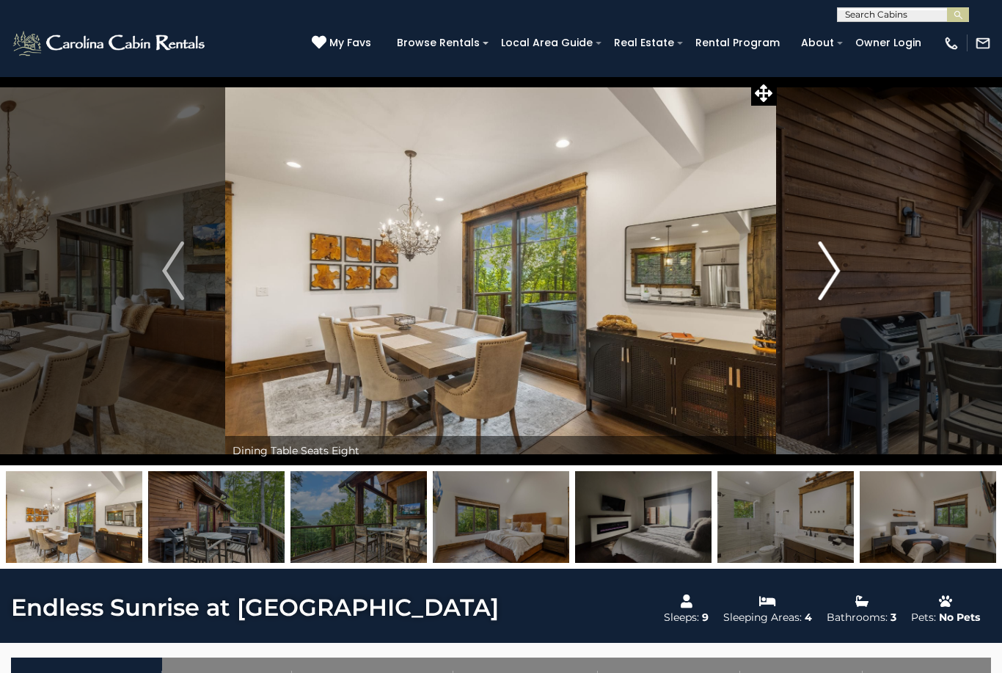
click at [838, 273] on img "Next" at bounding box center [829, 270] width 22 height 59
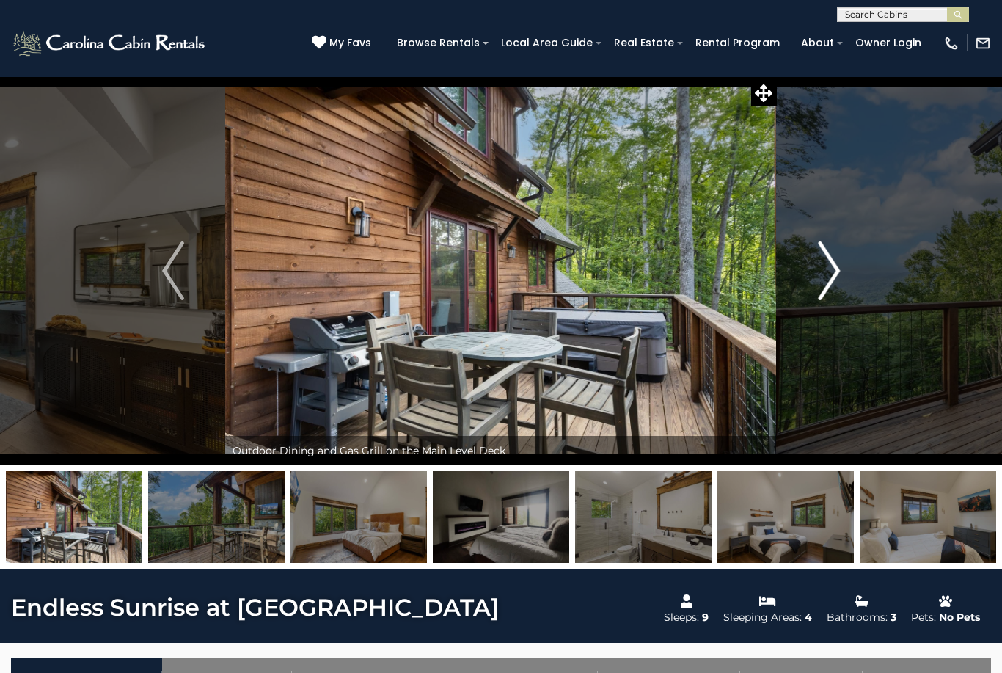
click at [833, 278] on img "Next" at bounding box center [829, 270] width 22 height 59
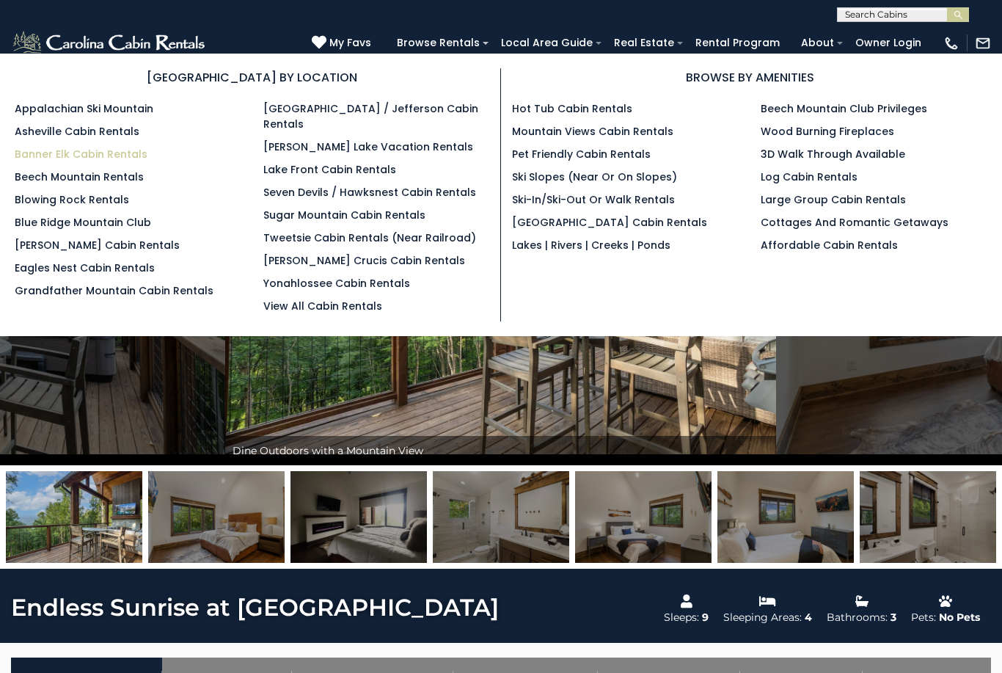
click at [94, 156] on link "Banner Elk Cabin Rentals" at bounding box center [81, 154] width 133 height 15
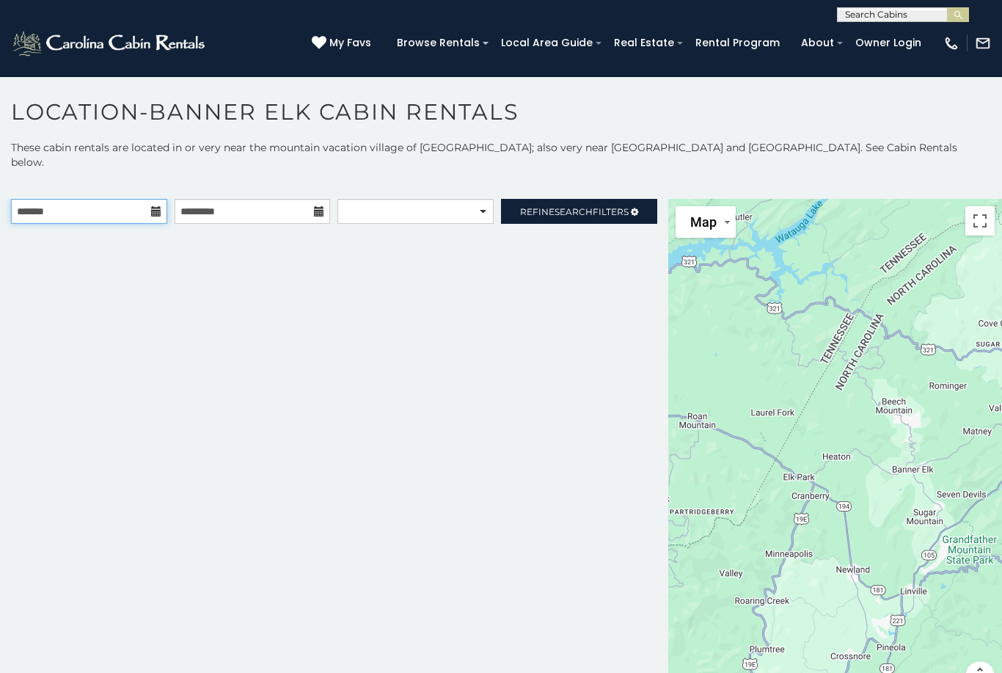
click at [120, 199] on input "text" at bounding box center [89, 211] width 156 height 25
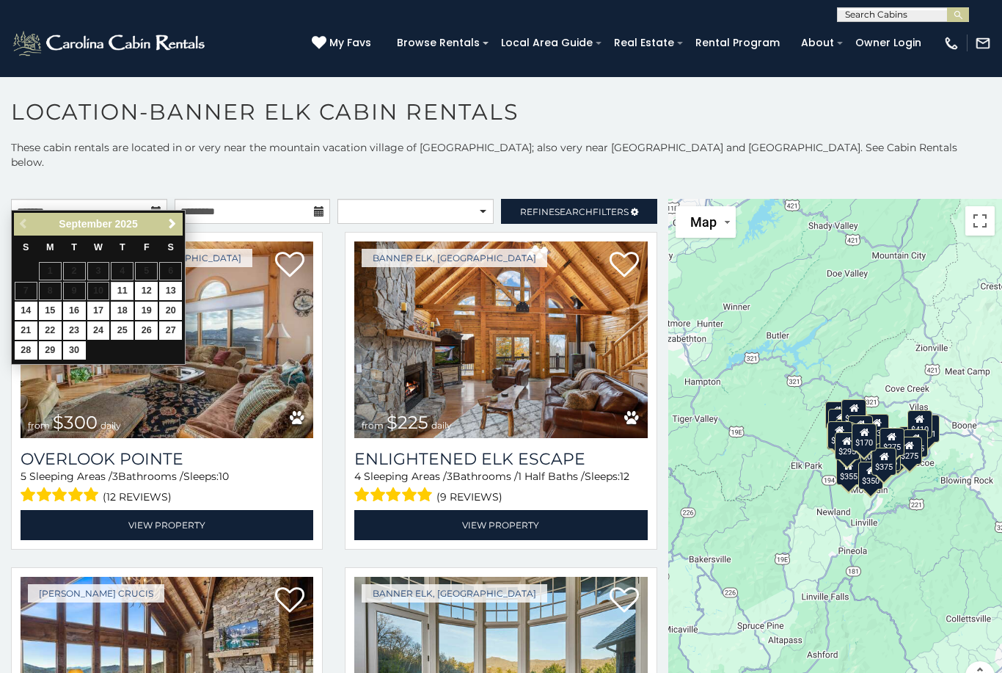
click at [140, 285] on link "12" at bounding box center [146, 291] width 23 height 18
type input "**********"
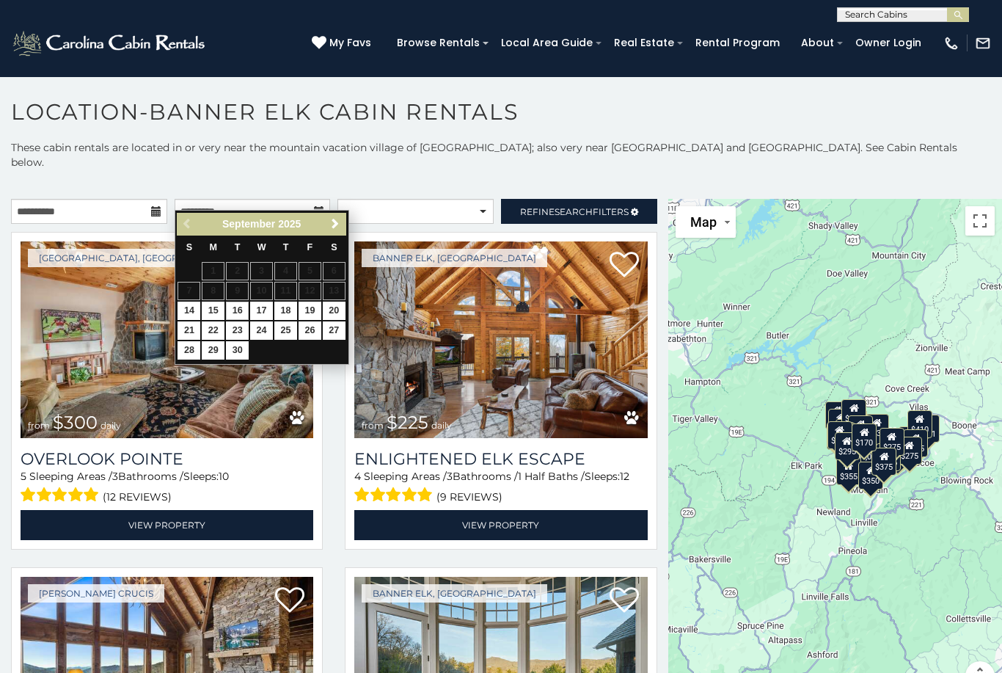
click at [234, 310] on link "16" at bounding box center [237, 311] width 23 height 18
type input "**********"
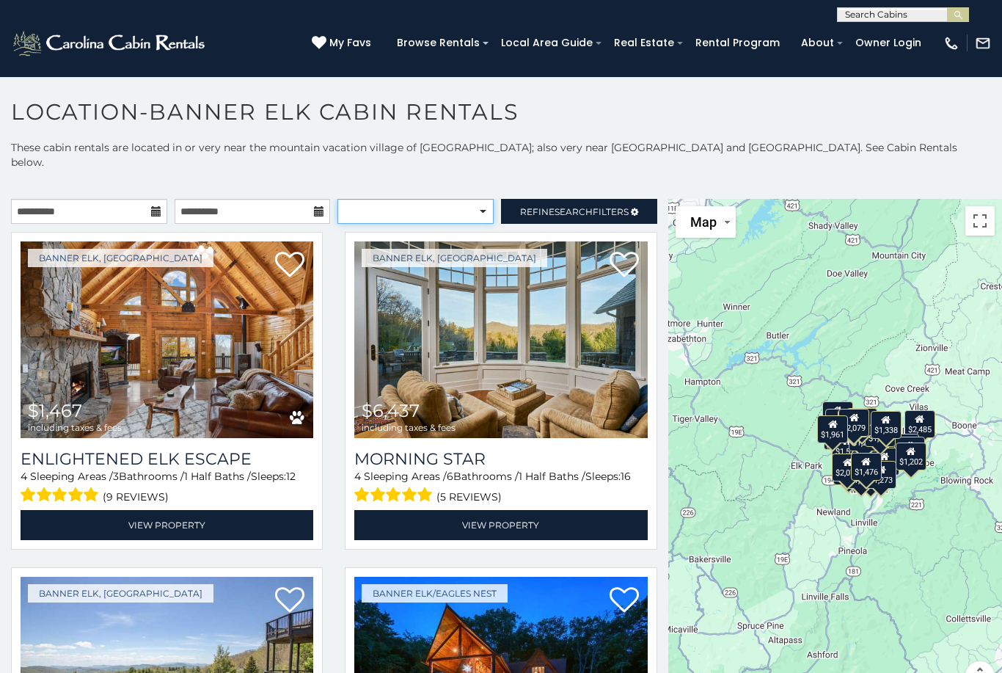
click at [464, 199] on select "**********" at bounding box center [416, 211] width 156 height 25
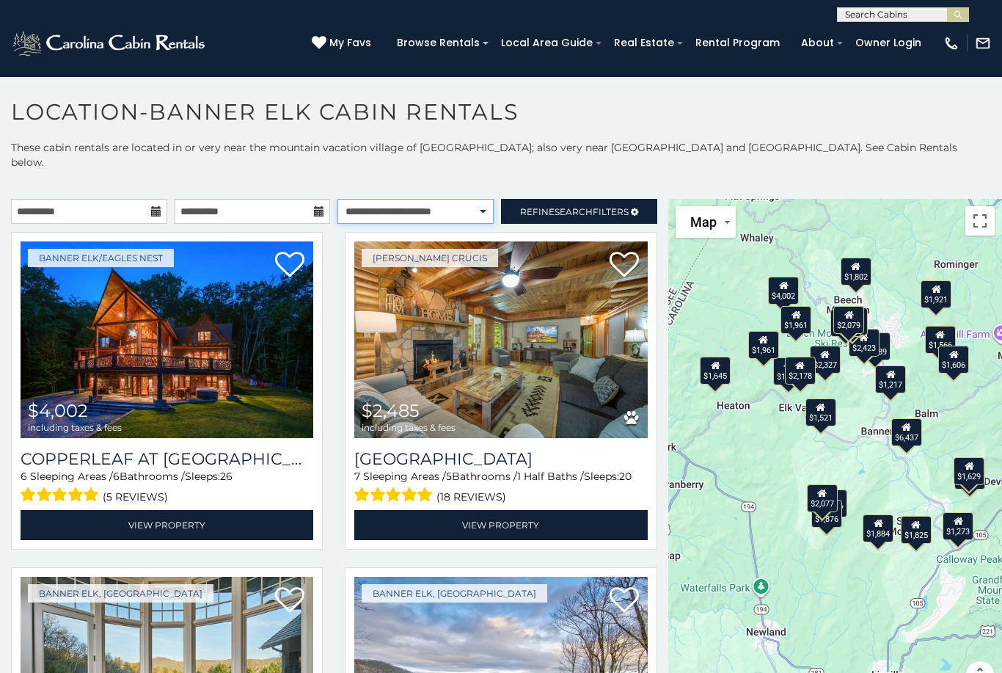
click at [472, 199] on select "**********" at bounding box center [416, 211] width 156 height 25
select select "*****"
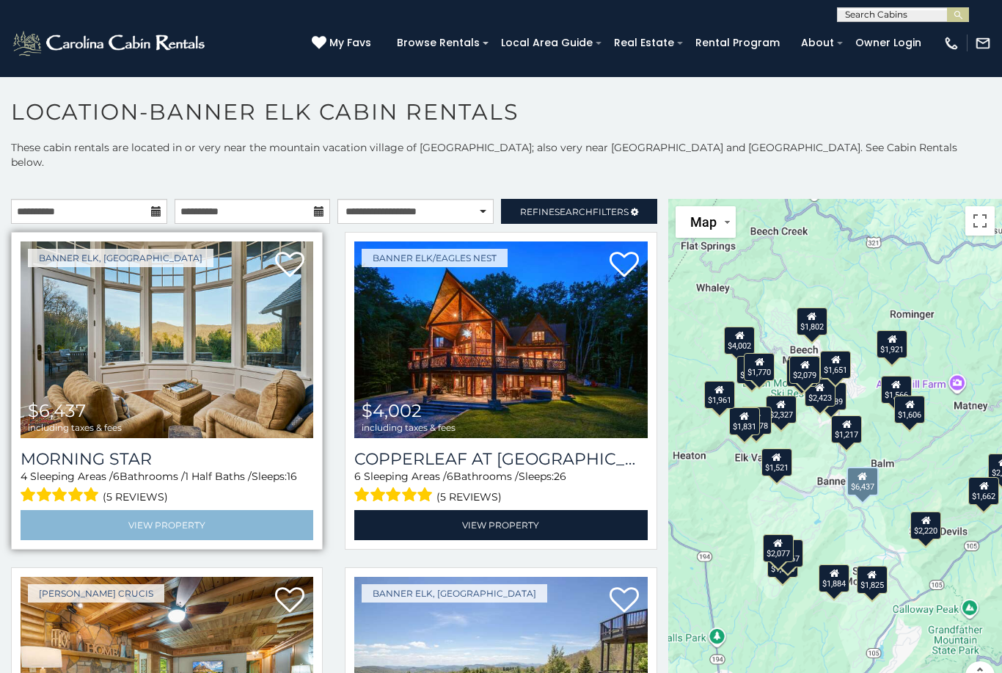
click at [231, 511] on link "View Property" at bounding box center [167, 525] width 293 height 30
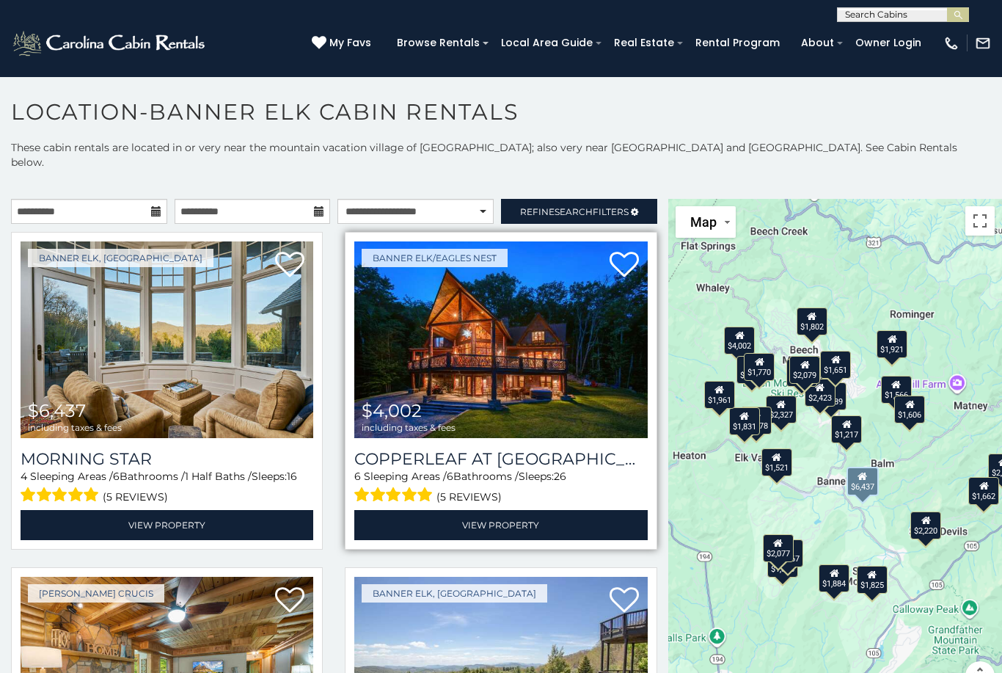
click at [537, 362] on img at bounding box center [500, 339] width 293 height 197
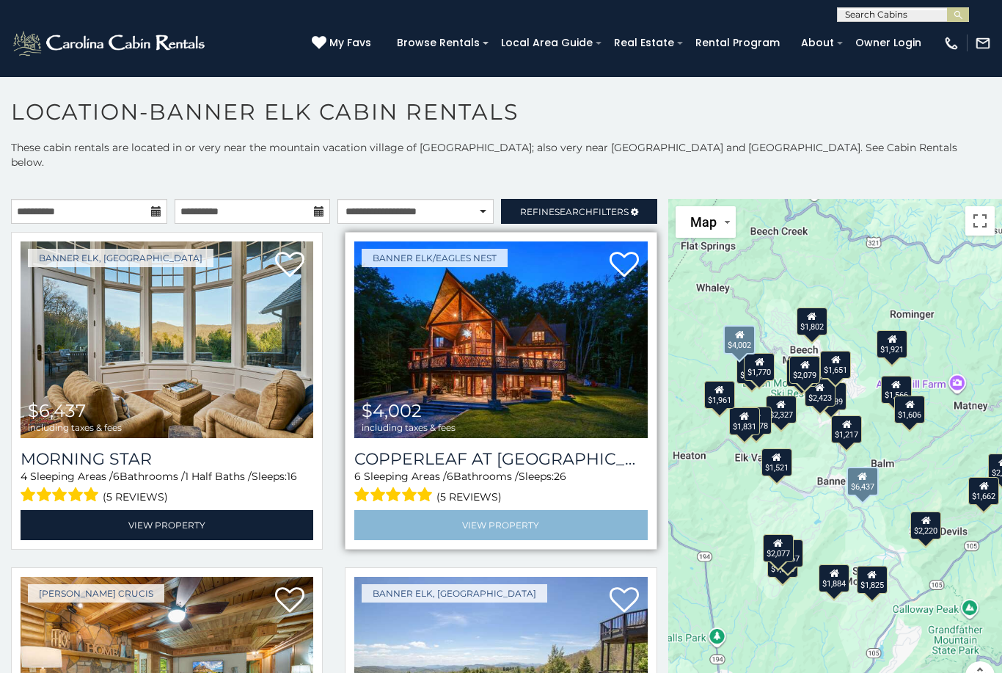
click at [572, 510] on link "View Property" at bounding box center [500, 525] width 293 height 30
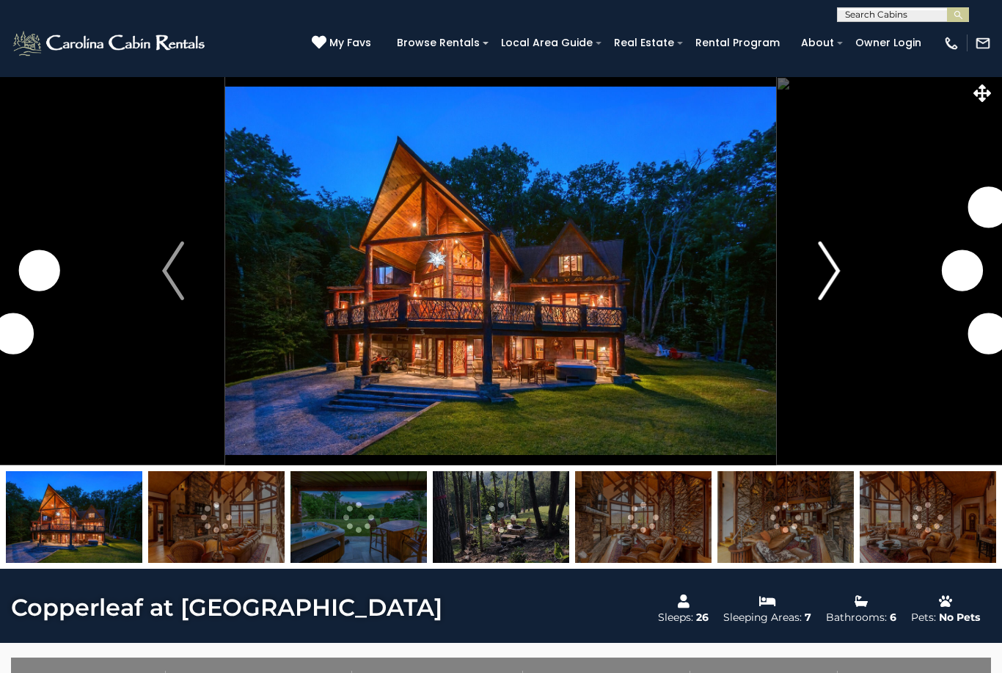
click at [830, 272] on img "Next" at bounding box center [829, 270] width 22 height 59
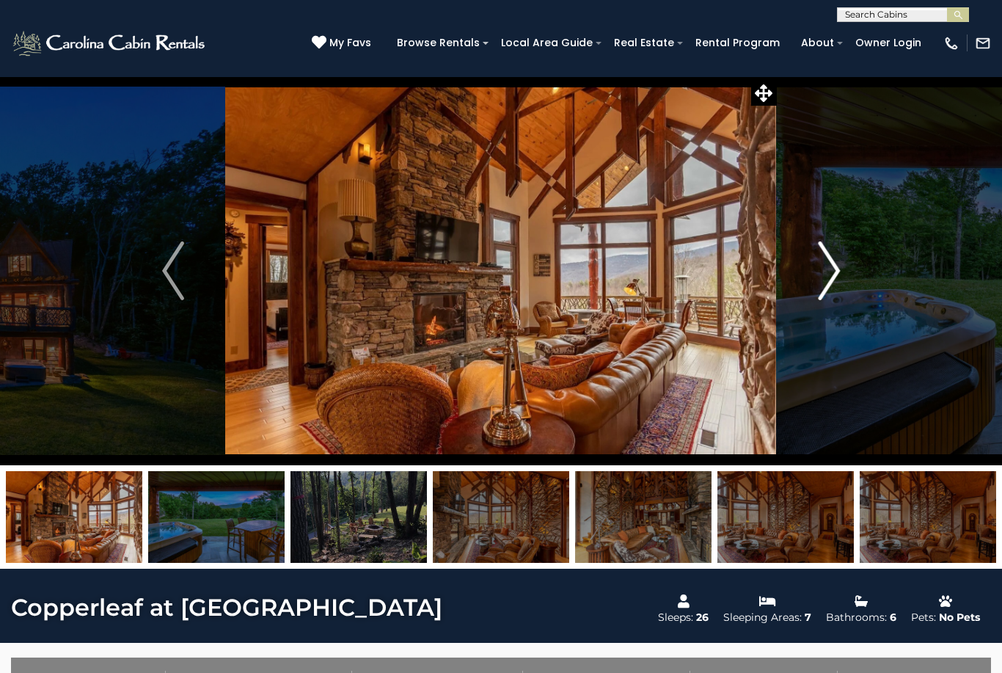
click at [834, 271] on img "Next" at bounding box center [829, 270] width 22 height 59
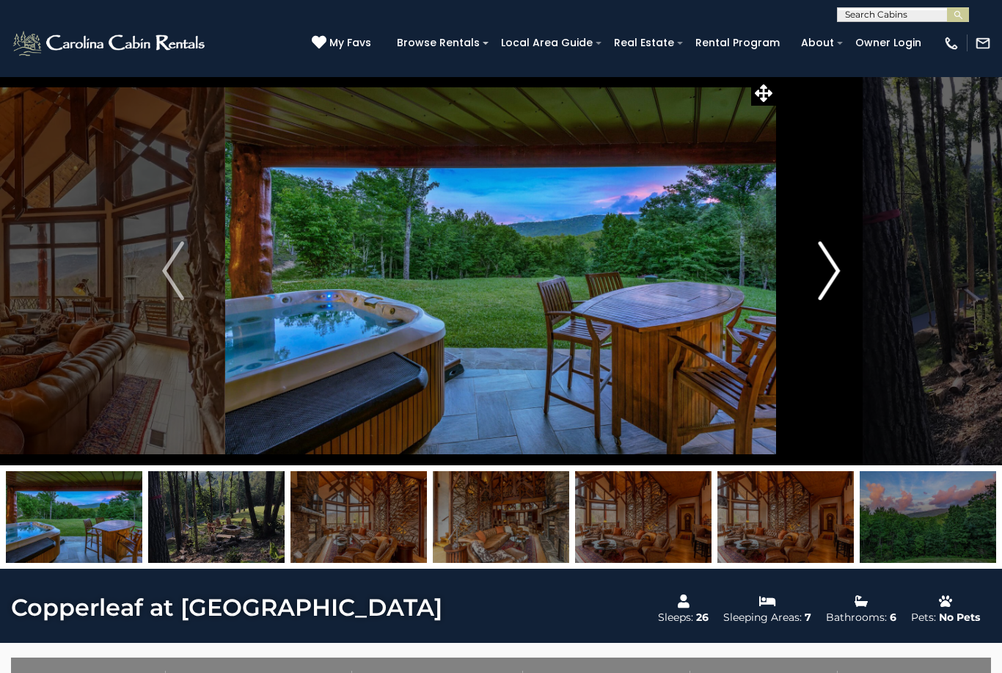
click at [831, 276] on img "Next" at bounding box center [829, 270] width 22 height 59
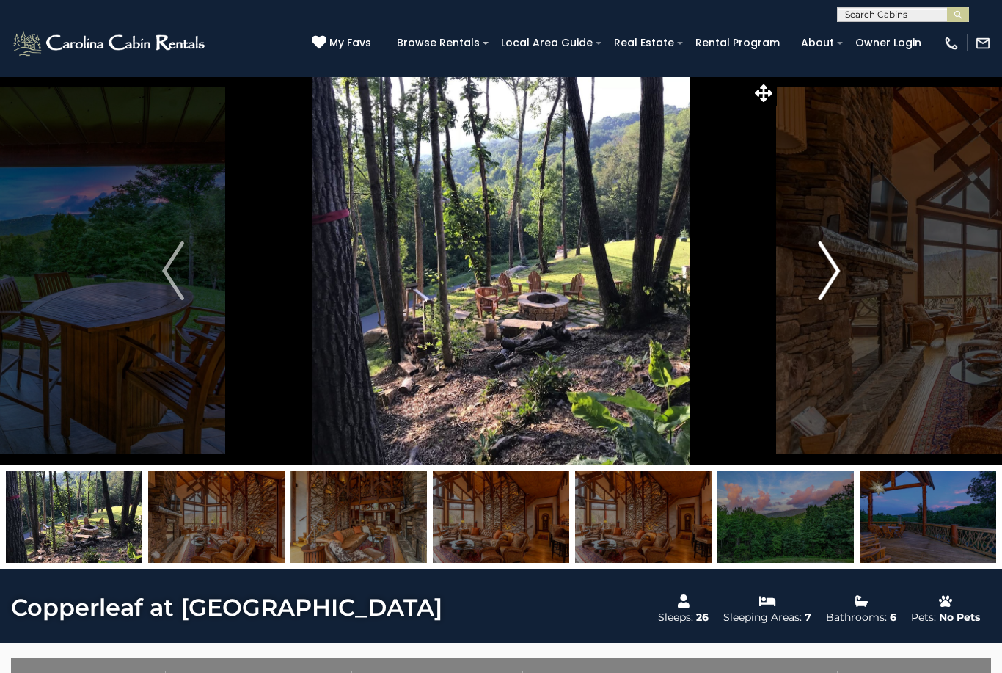
click at [822, 288] on img "Next" at bounding box center [829, 270] width 22 height 59
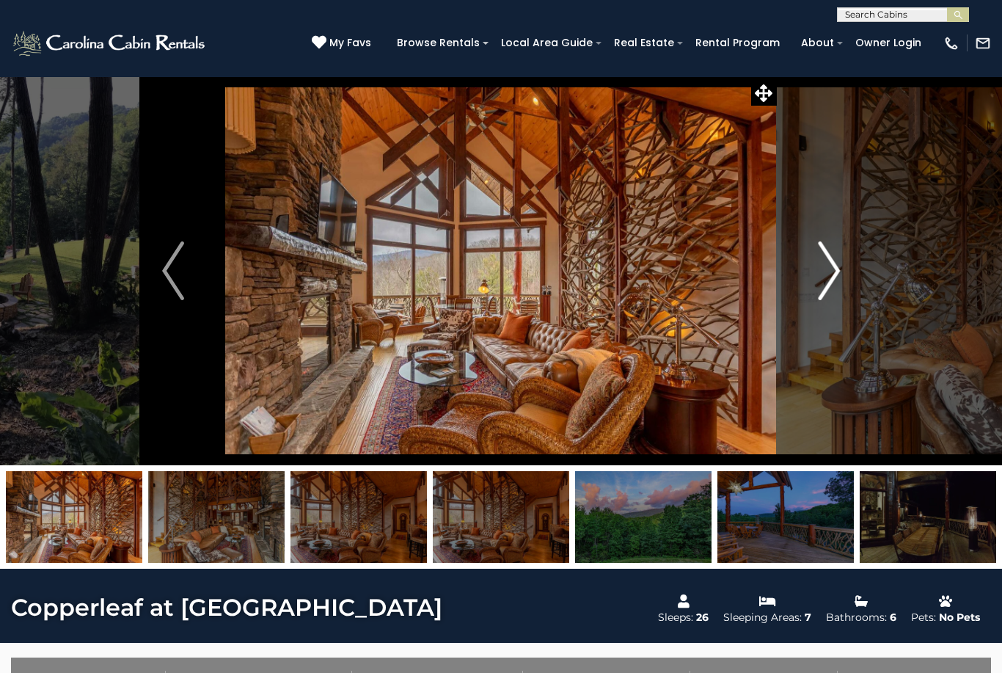
click at [829, 287] on img "Next" at bounding box center [829, 270] width 22 height 59
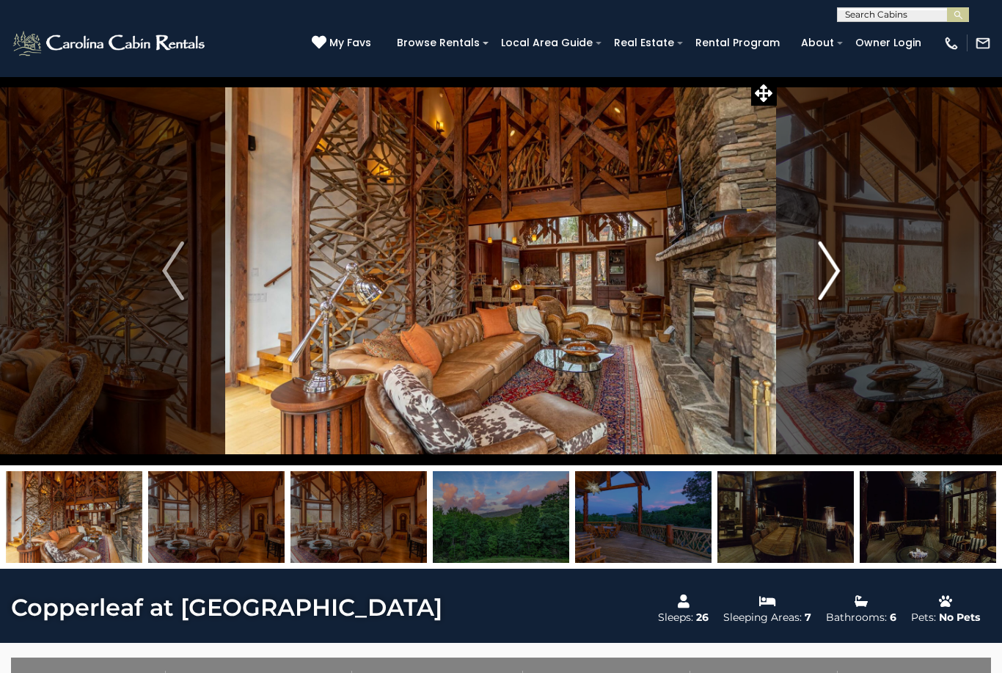
click at [833, 288] on img "Next" at bounding box center [829, 270] width 22 height 59
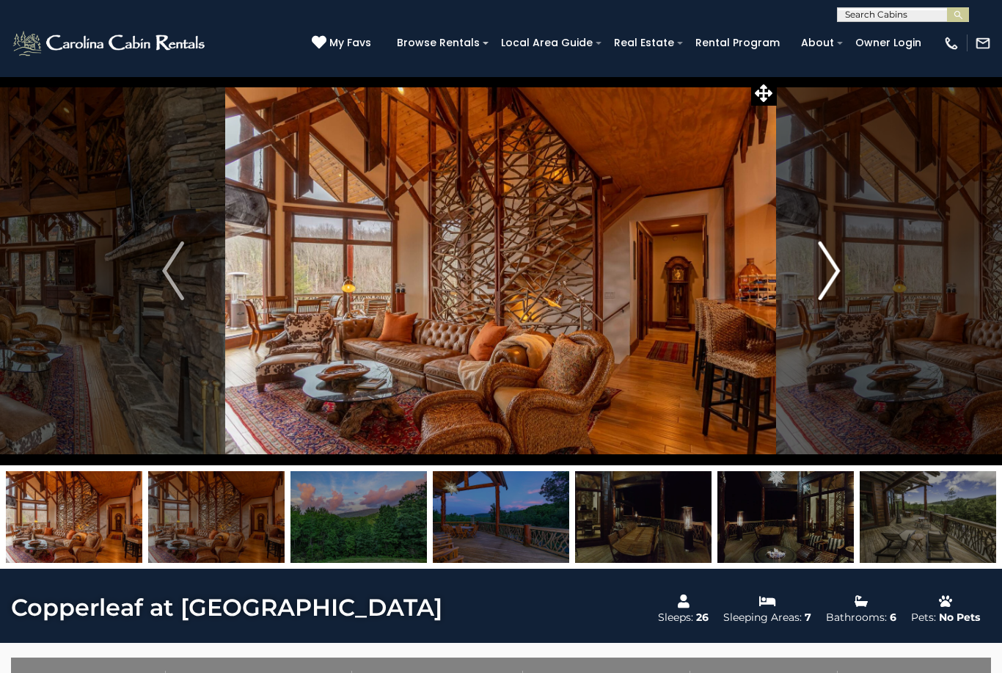
click at [841, 290] on button "Next" at bounding box center [829, 270] width 104 height 389
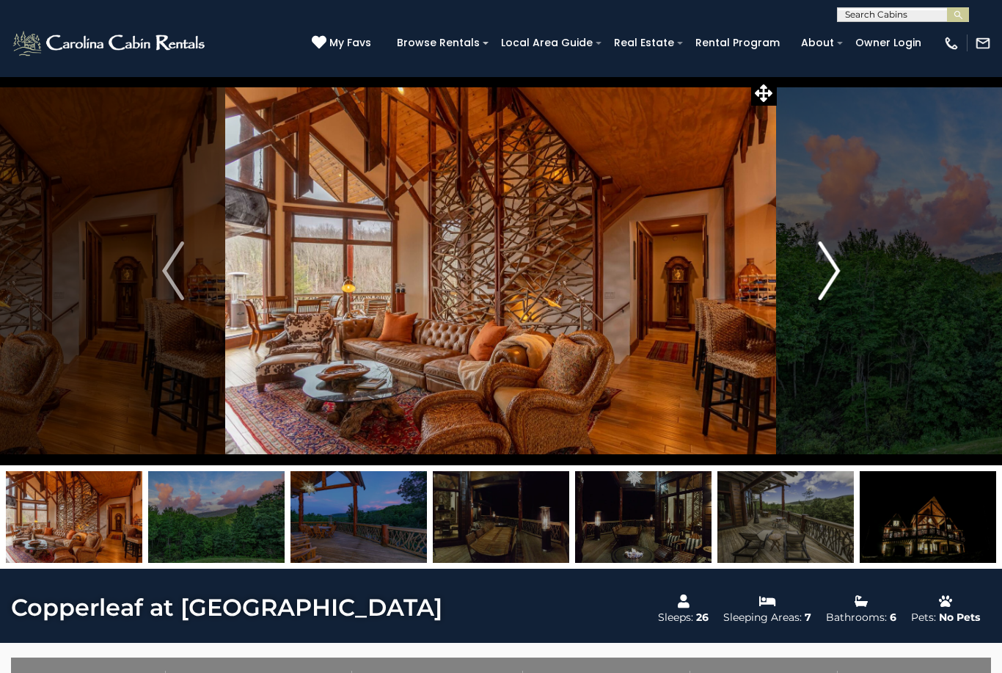
click at [836, 287] on img "Next" at bounding box center [829, 270] width 22 height 59
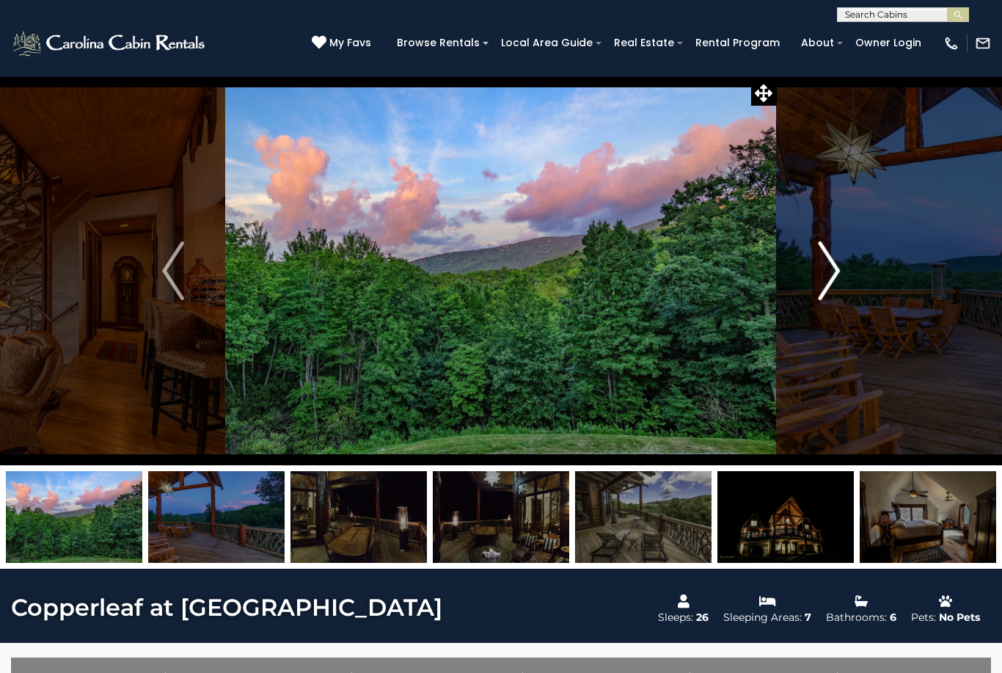
click at [831, 279] on img "Next" at bounding box center [829, 270] width 22 height 59
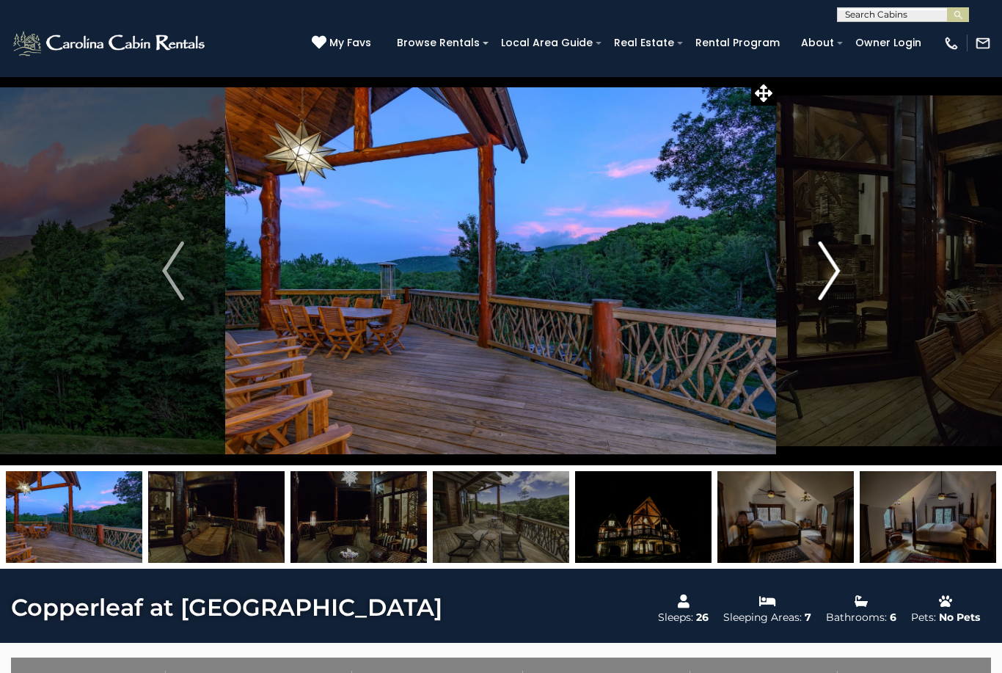
click at [830, 285] on img "Next" at bounding box center [829, 270] width 22 height 59
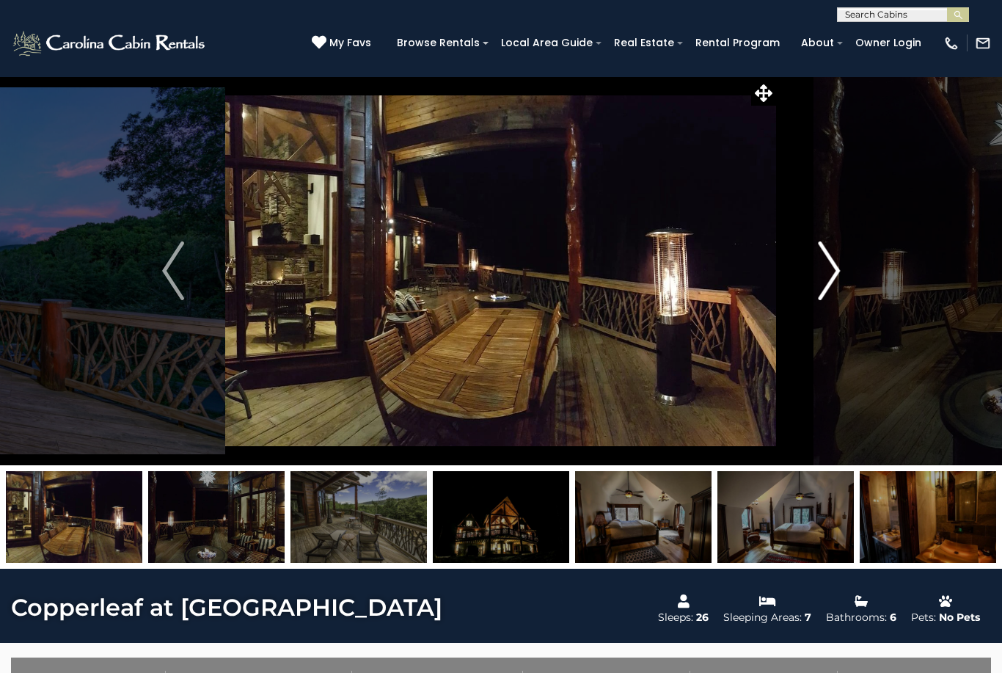
click at [828, 285] on img "Next" at bounding box center [829, 270] width 22 height 59
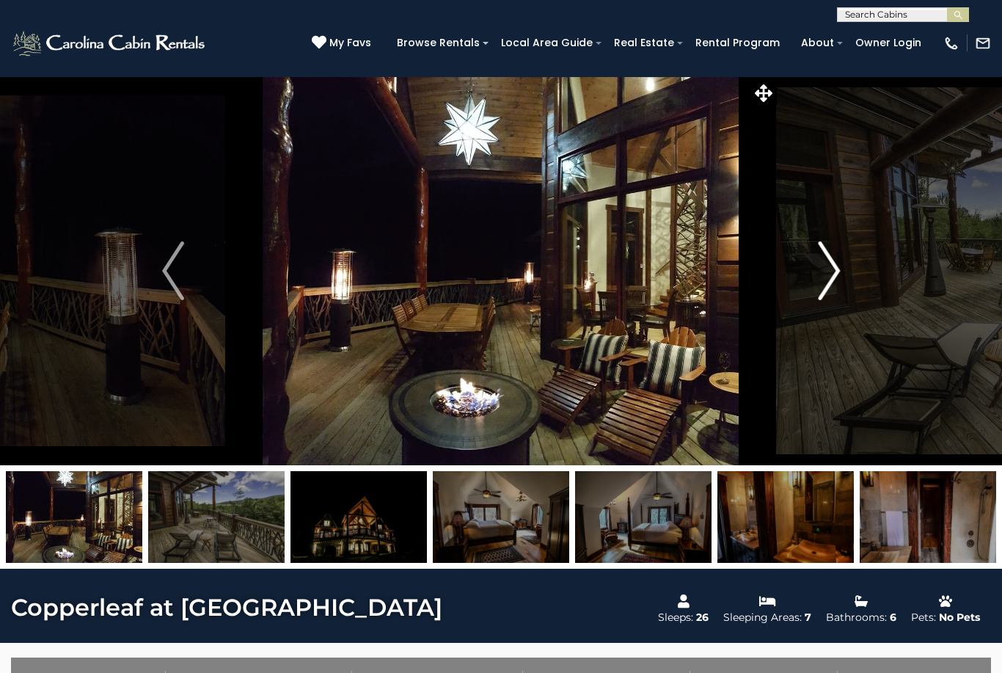
click at [834, 285] on img "Next" at bounding box center [829, 270] width 22 height 59
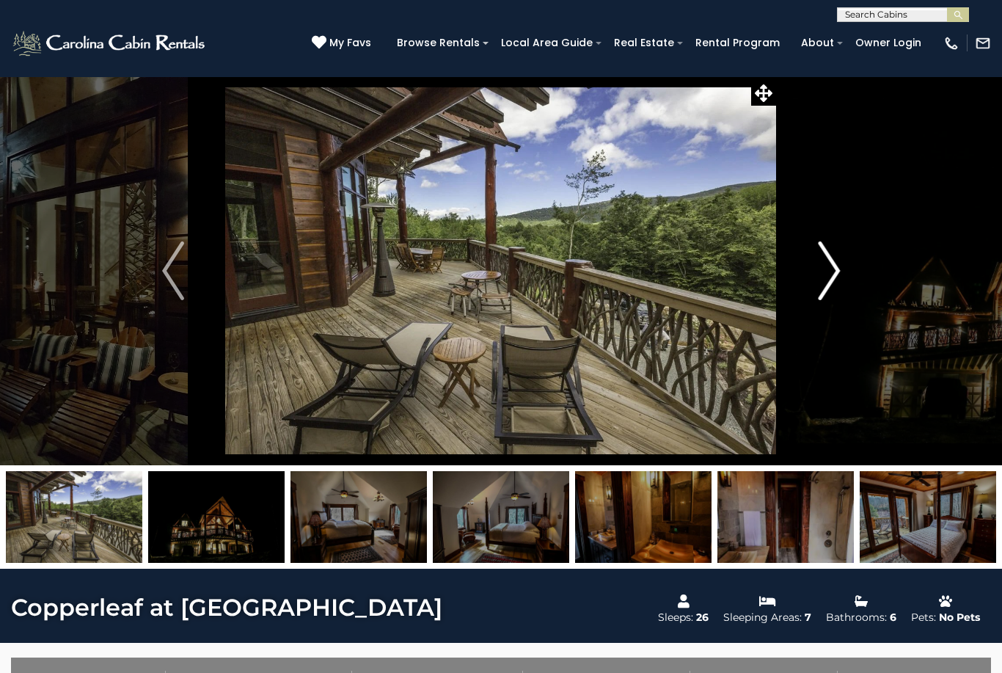
click at [831, 285] on img "Next" at bounding box center [829, 270] width 22 height 59
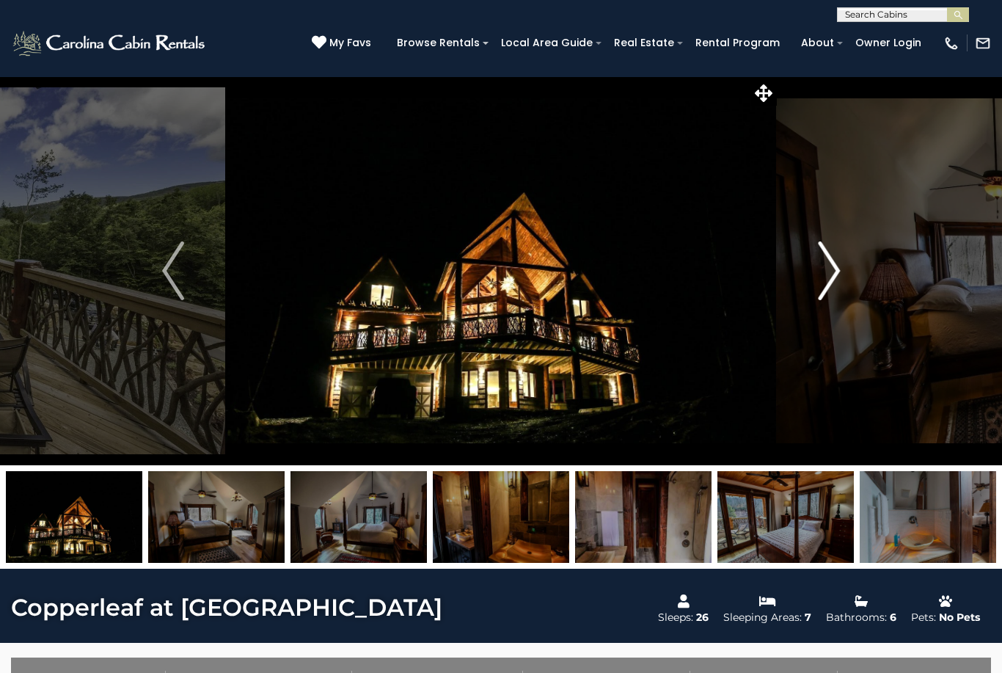
click at [831, 284] on img "Next" at bounding box center [829, 270] width 22 height 59
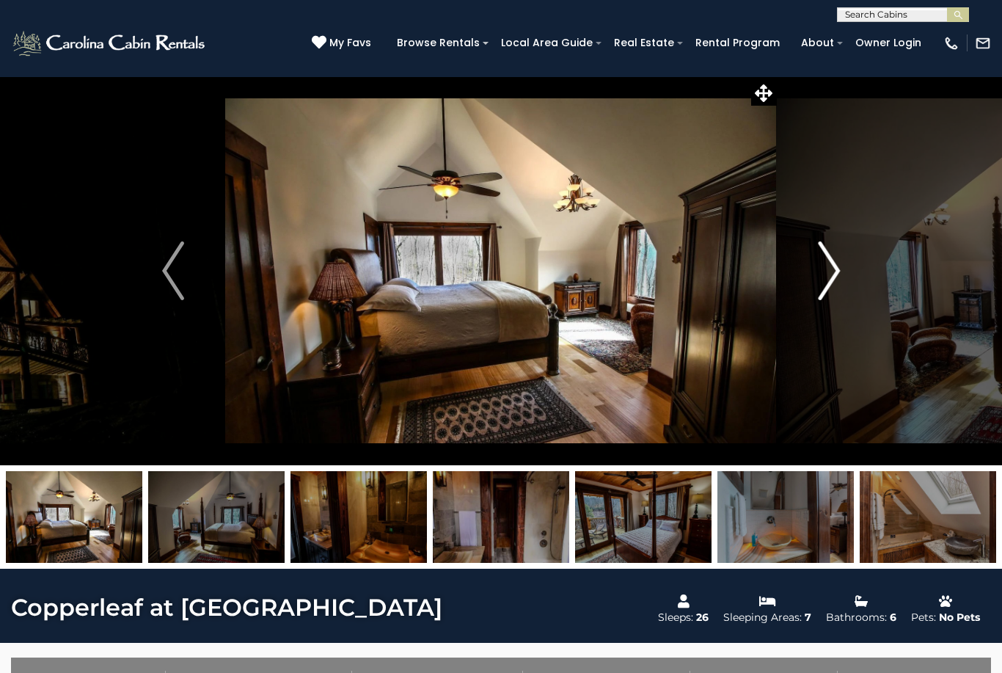
click at [822, 282] on img "Next" at bounding box center [829, 270] width 22 height 59
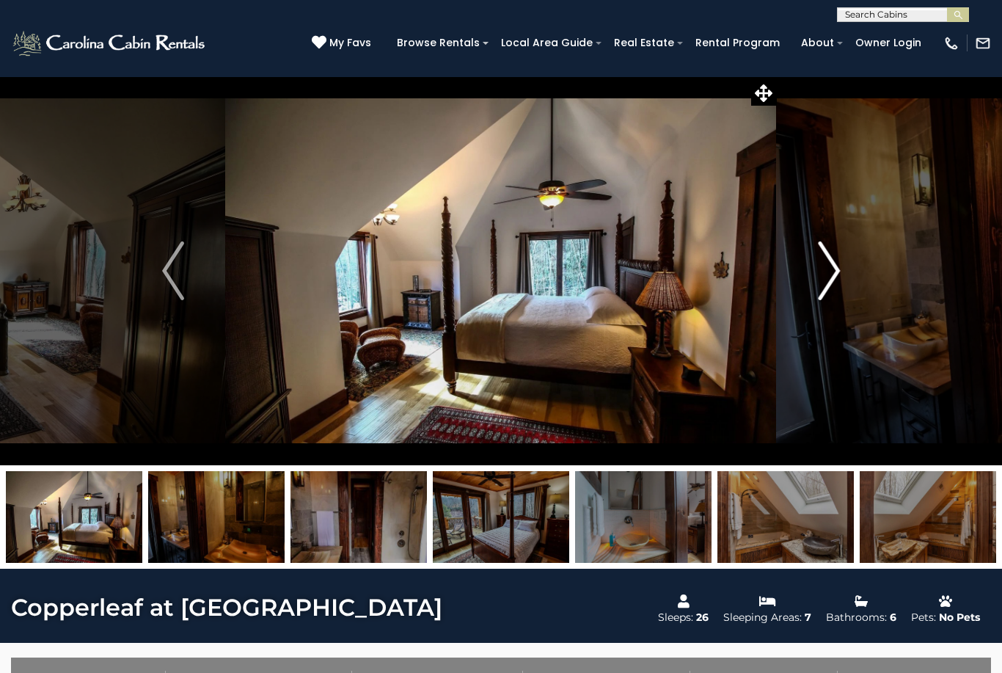
click at [827, 284] on img "Next" at bounding box center [829, 270] width 22 height 59
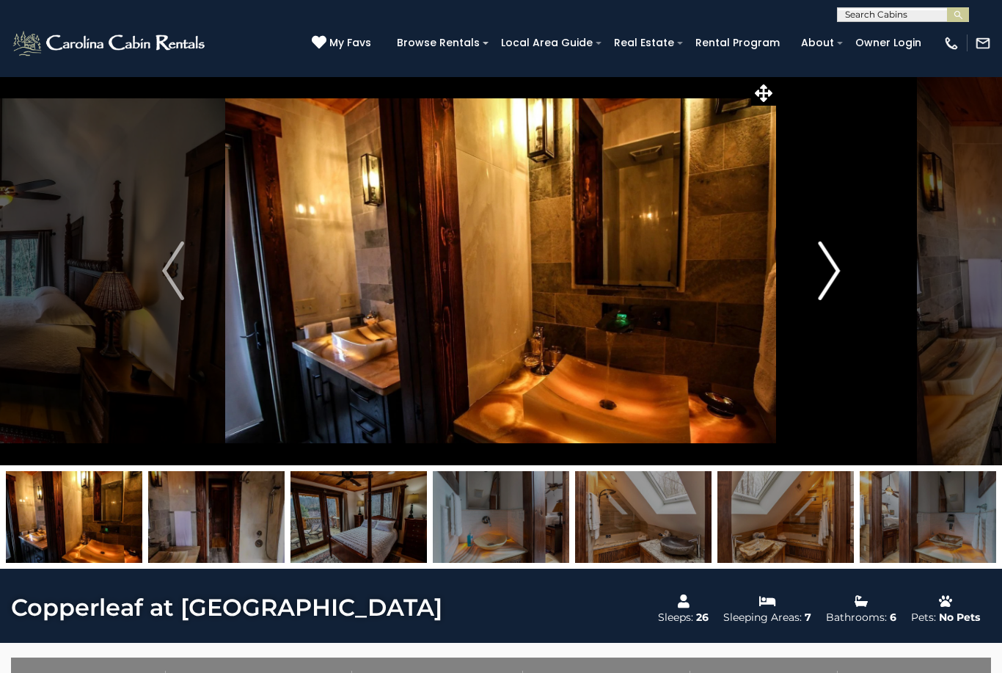
click at [825, 286] on img "Next" at bounding box center [829, 270] width 22 height 59
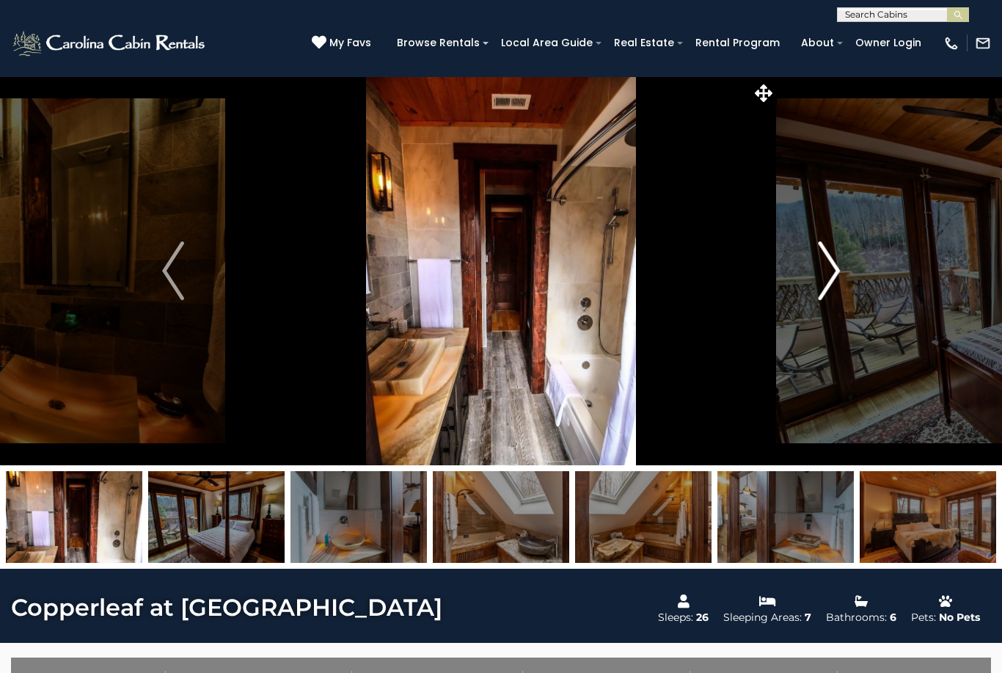
click at [824, 293] on img "Next" at bounding box center [829, 270] width 22 height 59
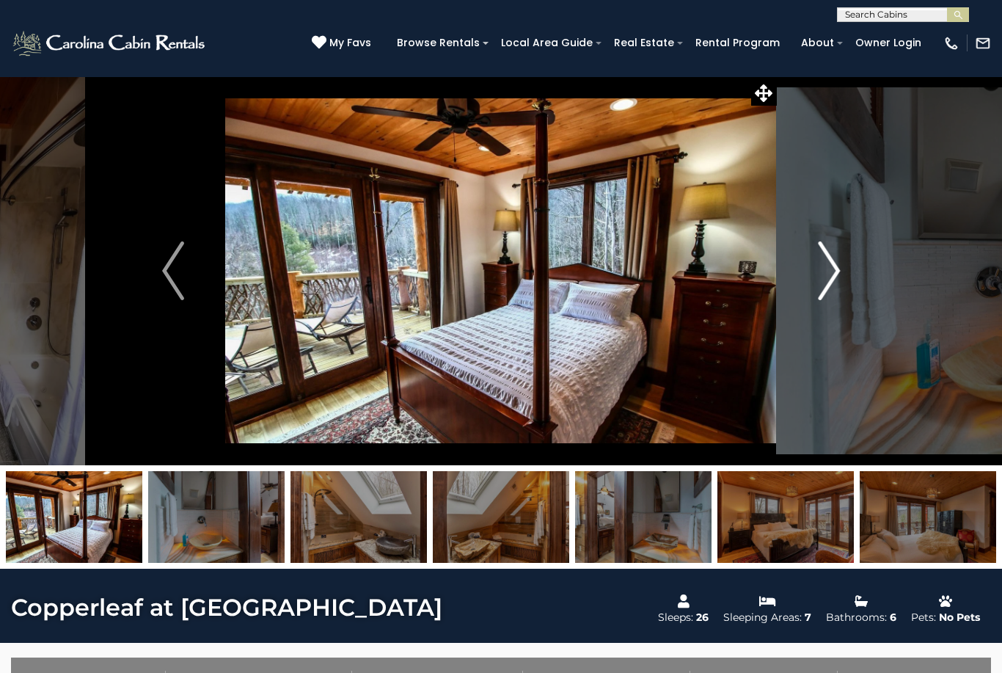
click at [830, 288] on img "Next" at bounding box center [829, 270] width 22 height 59
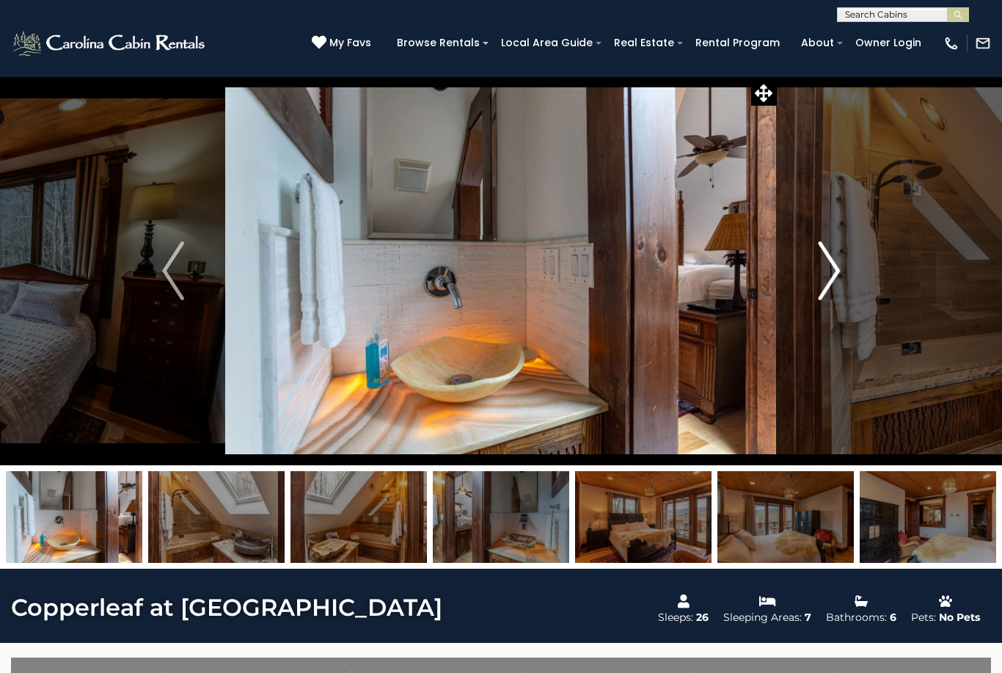
click at [831, 280] on img "Next" at bounding box center [829, 270] width 22 height 59
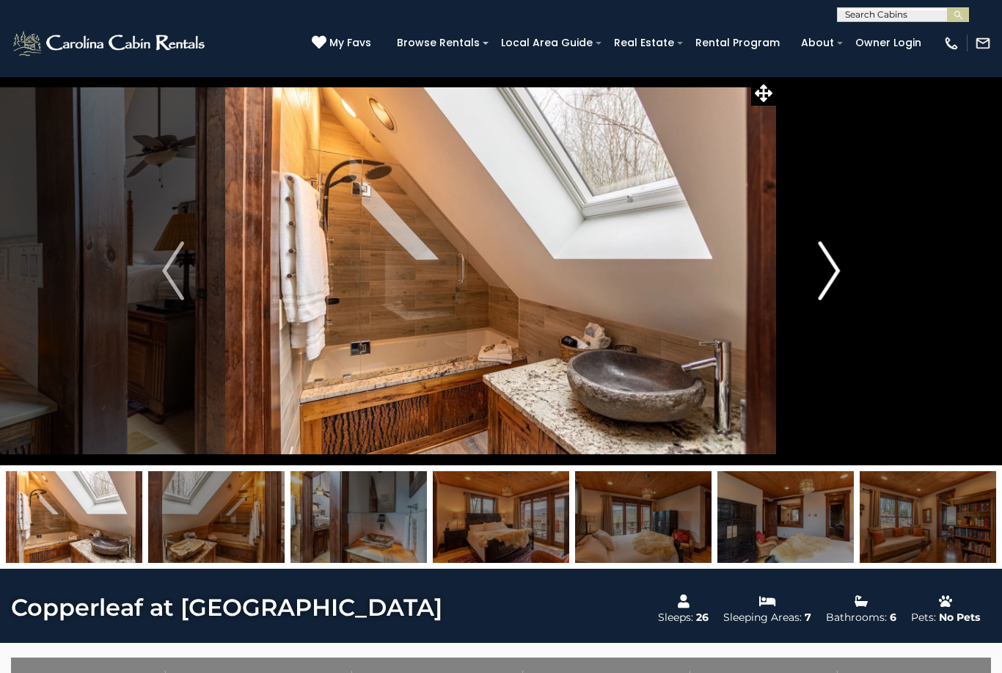
click at [836, 281] on img "Next" at bounding box center [829, 270] width 22 height 59
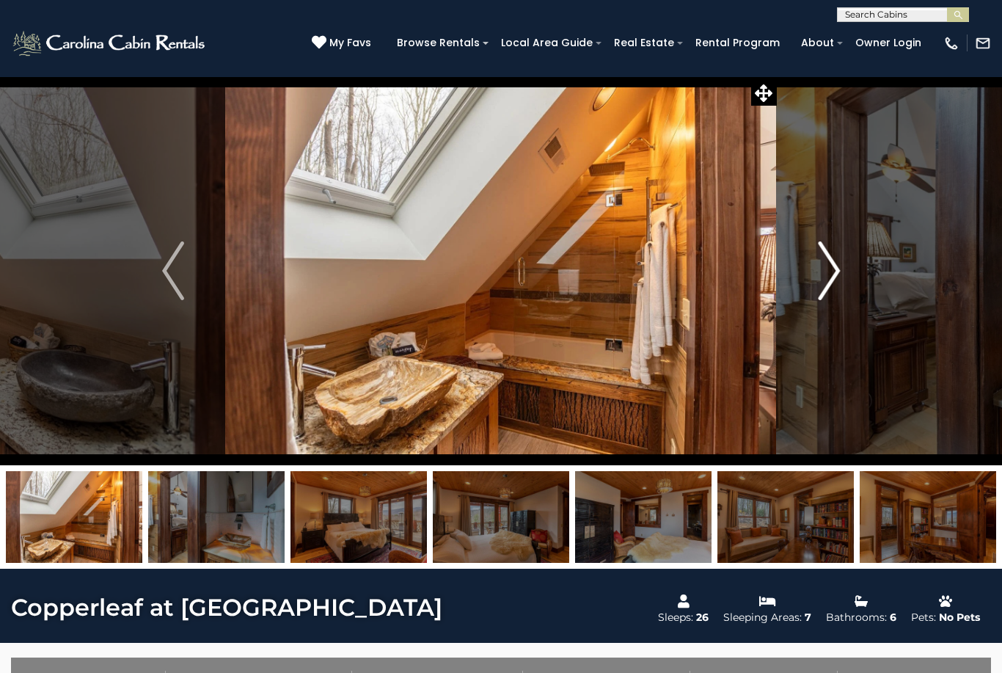
click at [841, 280] on button "Next" at bounding box center [829, 270] width 104 height 389
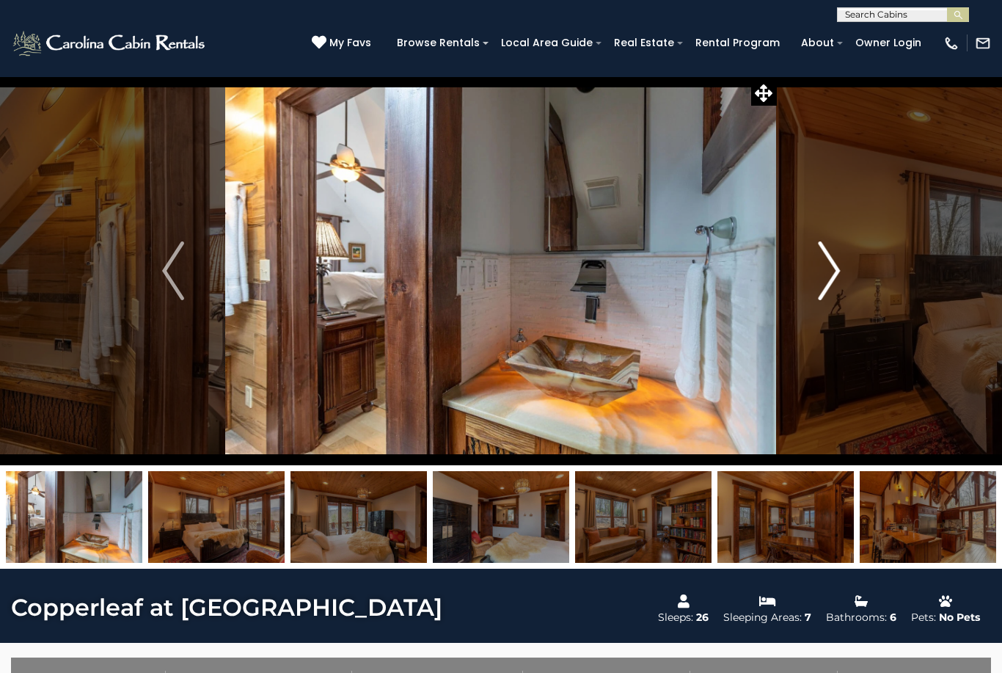
click at [840, 280] on img "Next" at bounding box center [829, 270] width 22 height 59
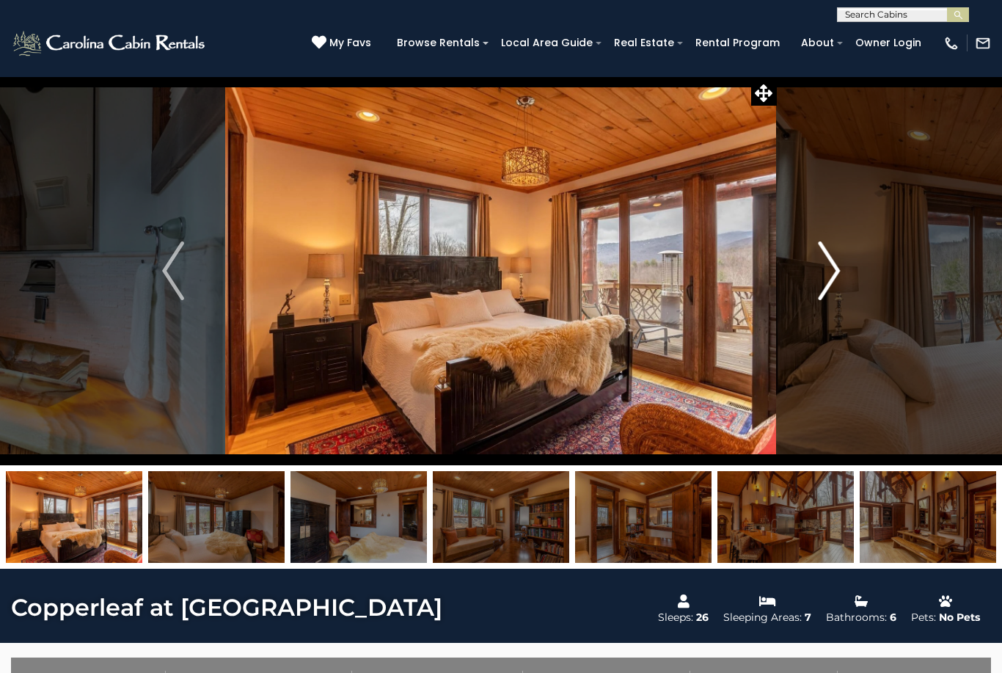
click at [821, 278] on img "Next" at bounding box center [829, 270] width 22 height 59
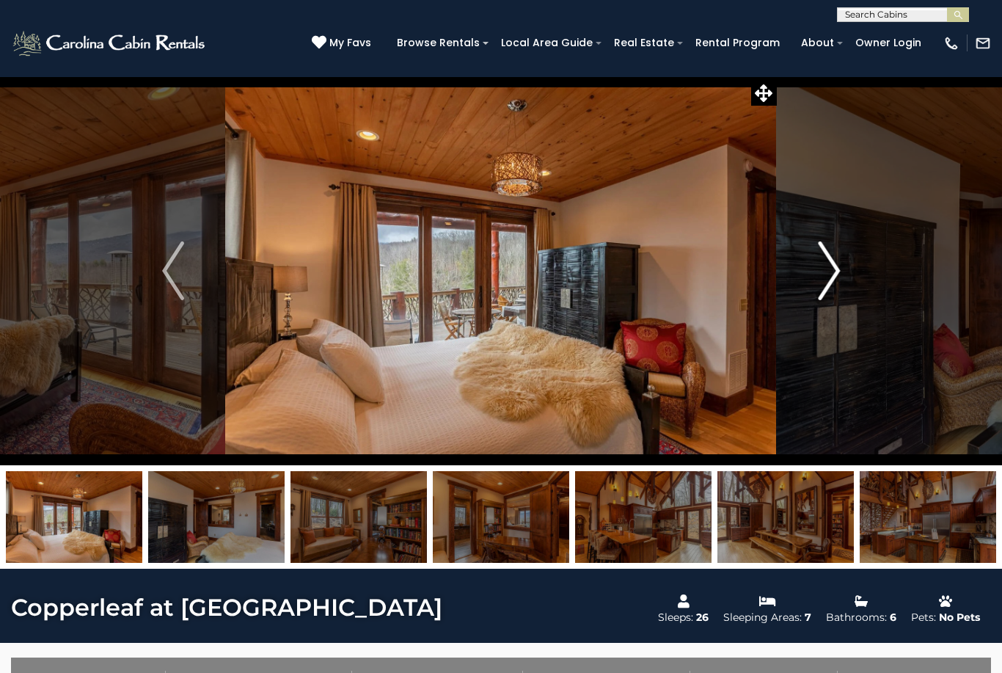
click at [822, 281] on img "Next" at bounding box center [829, 270] width 22 height 59
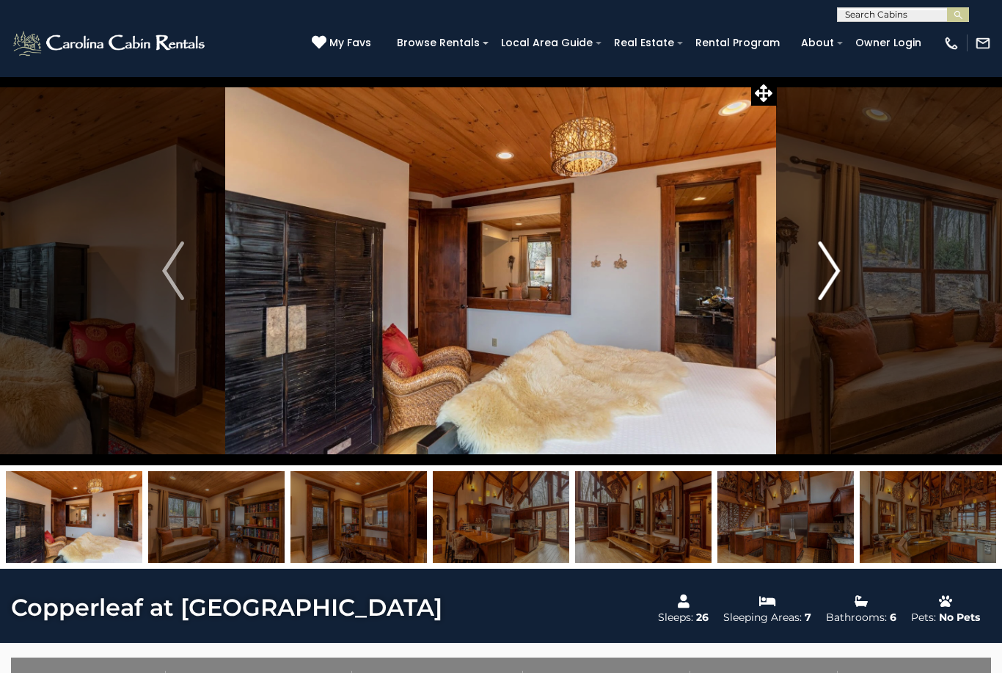
click at [827, 280] on img "Next" at bounding box center [829, 270] width 22 height 59
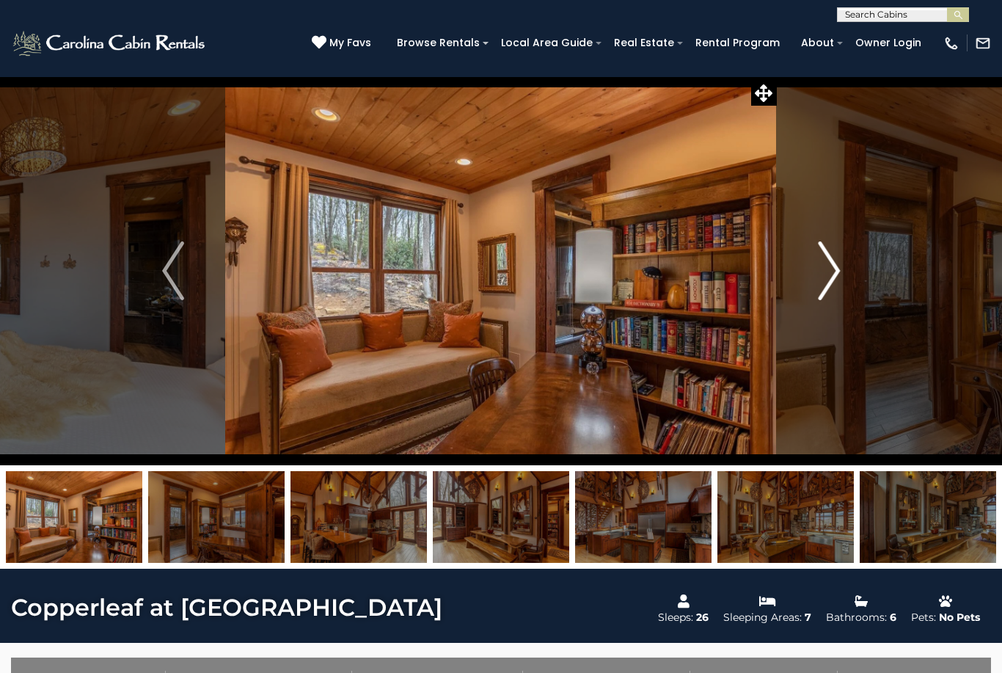
click at [829, 283] on img "Next" at bounding box center [829, 270] width 22 height 59
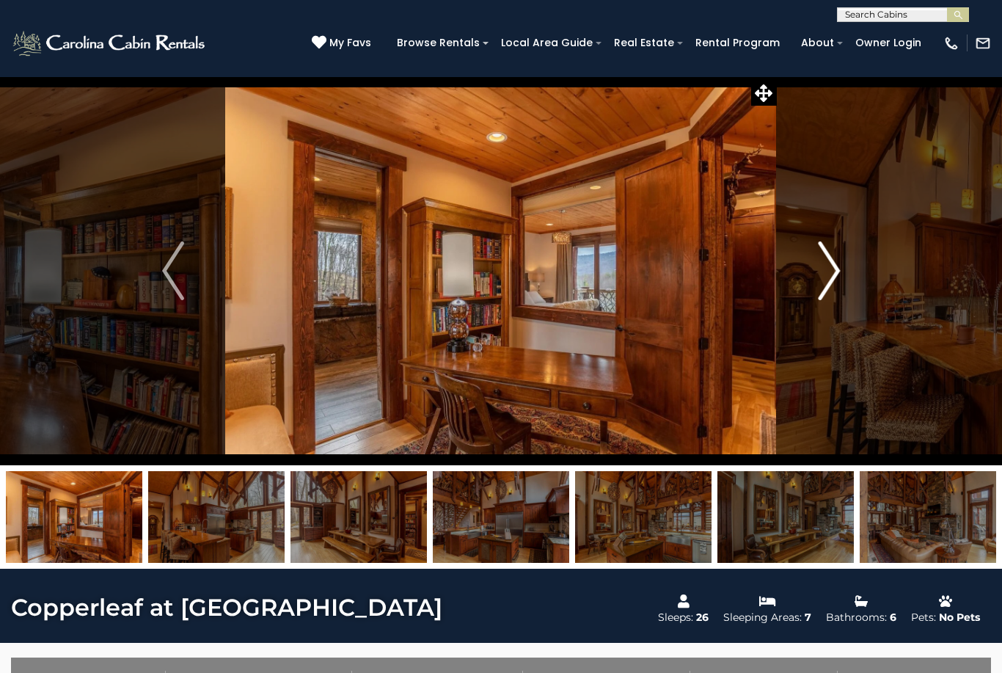
click at [831, 278] on img "Next" at bounding box center [829, 270] width 22 height 59
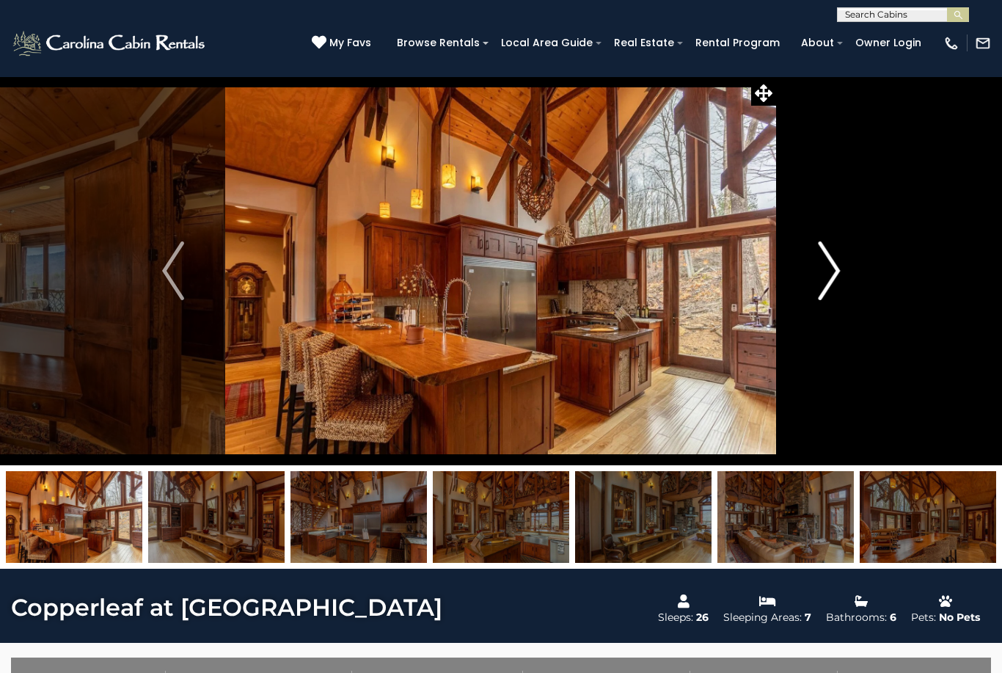
click at [829, 283] on img "Next" at bounding box center [829, 270] width 22 height 59
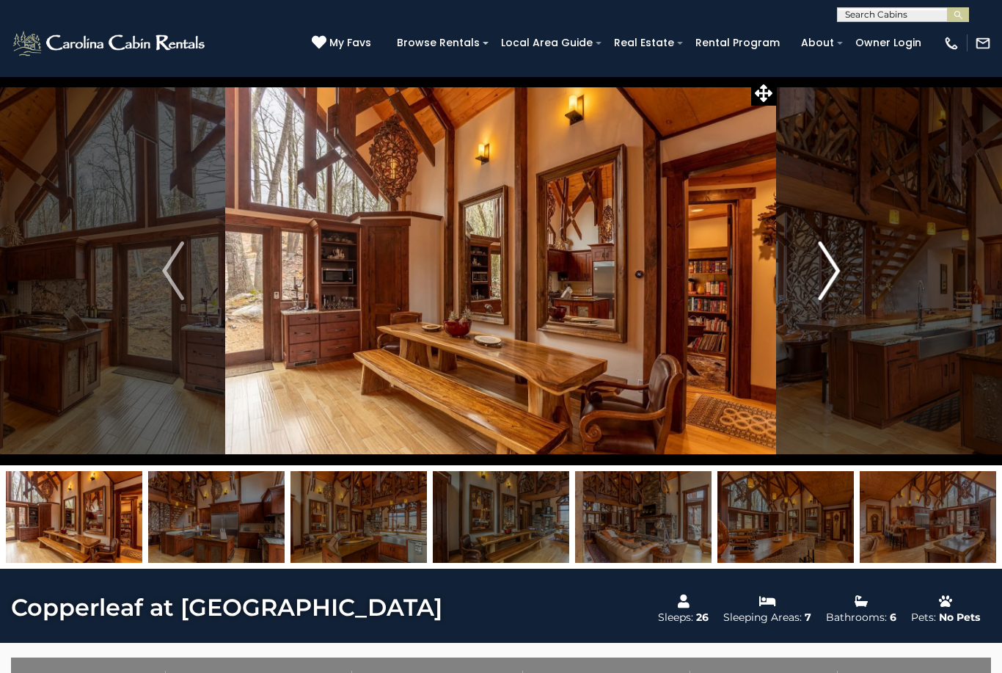
click at [828, 286] on img "Next" at bounding box center [829, 270] width 22 height 59
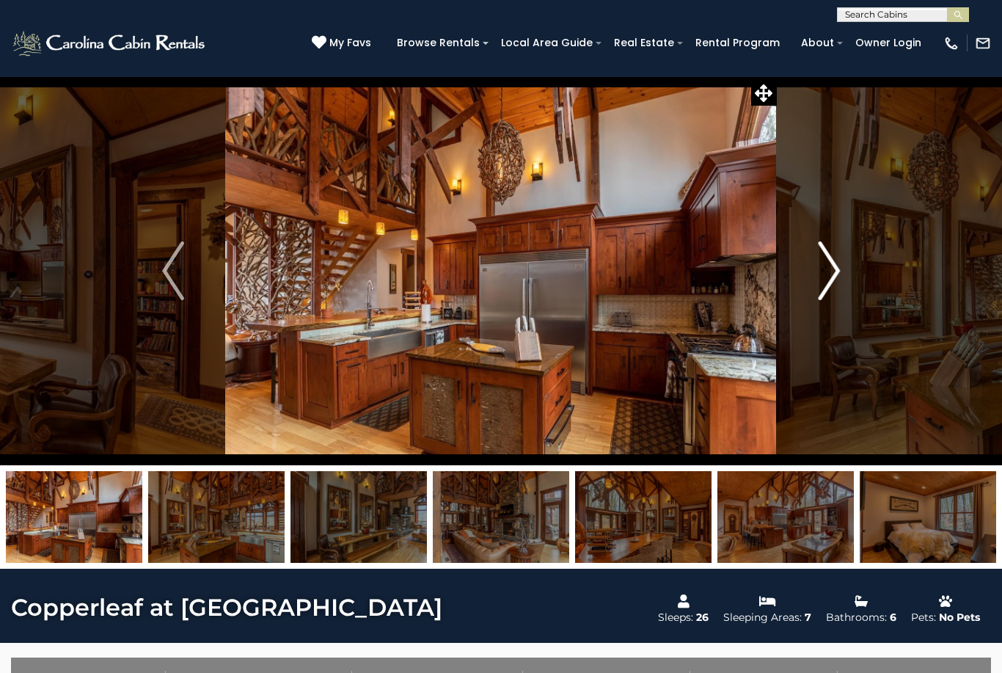
click at [822, 290] on img "Next" at bounding box center [829, 270] width 22 height 59
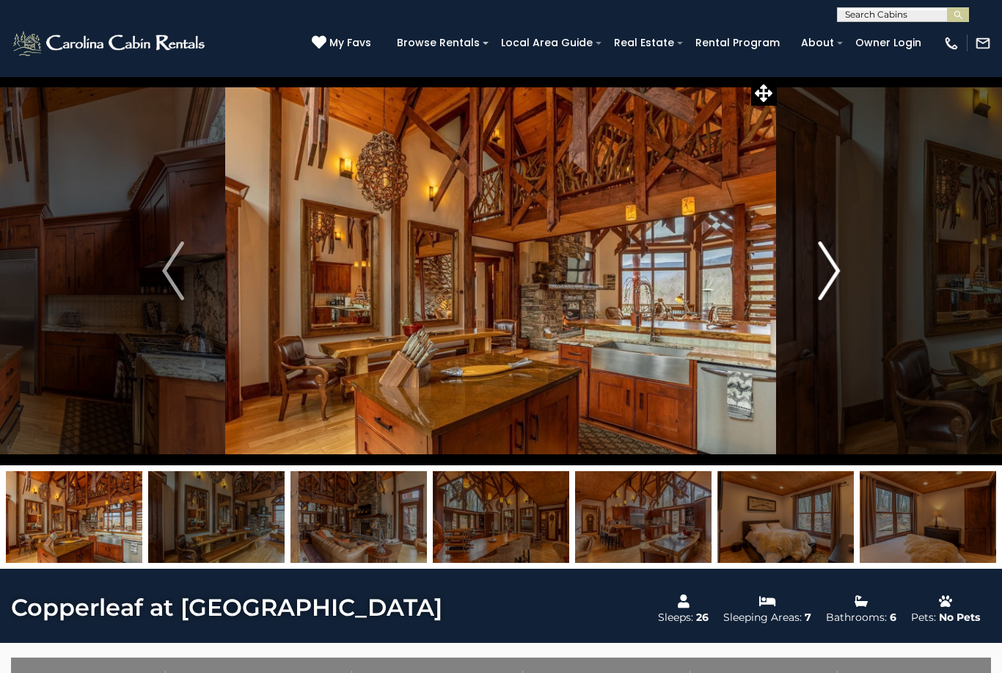
click at [818, 292] on img "Next" at bounding box center [829, 270] width 22 height 59
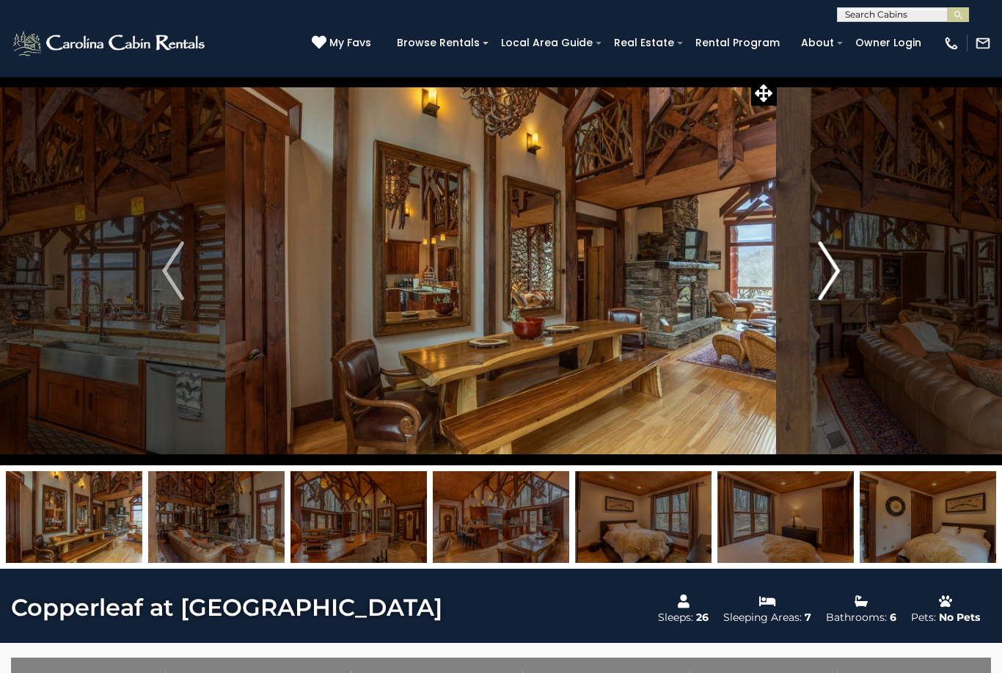
click at [819, 293] on img "Next" at bounding box center [829, 270] width 22 height 59
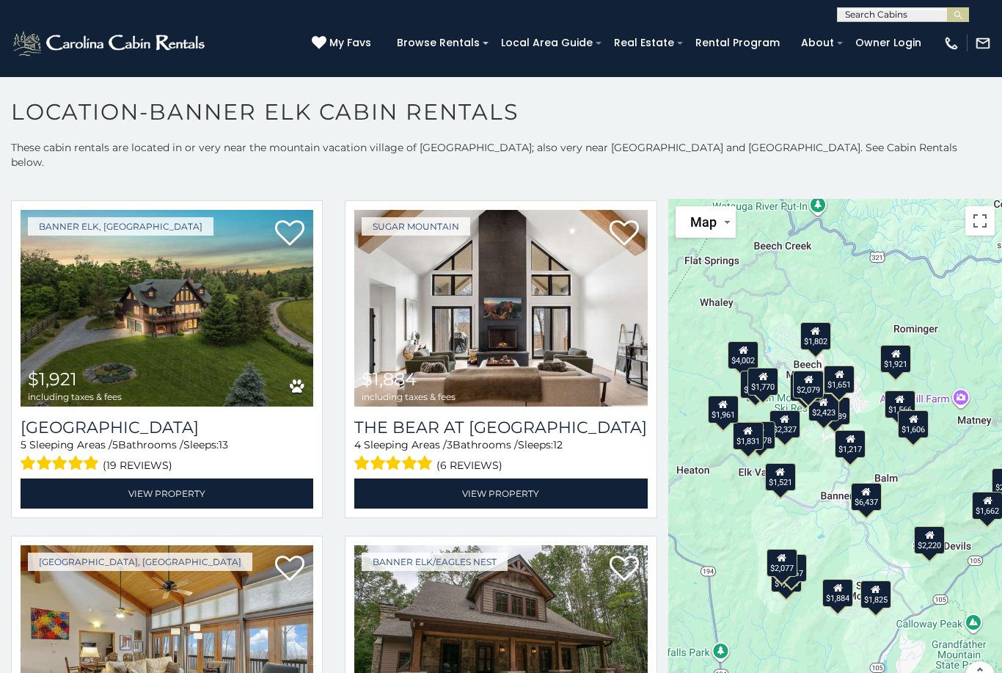
scroll to position [4057, 0]
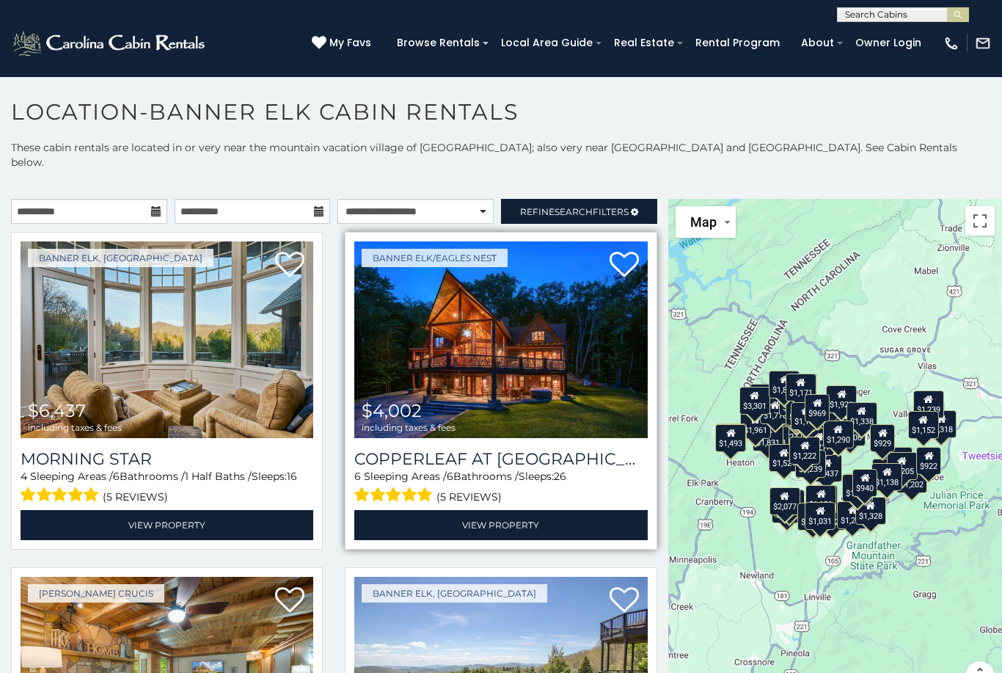
click at [495, 346] on img at bounding box center [500, 339] width 293 height 197
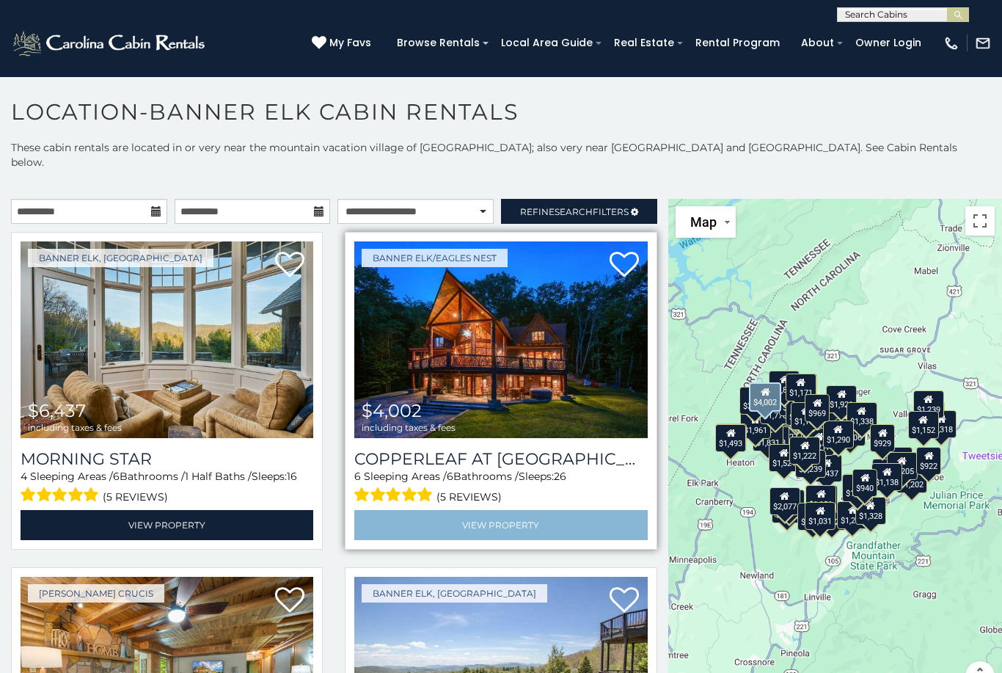
click at [537, 510] on link "View Property" at bounding box center [500, 525] width 293 height 30
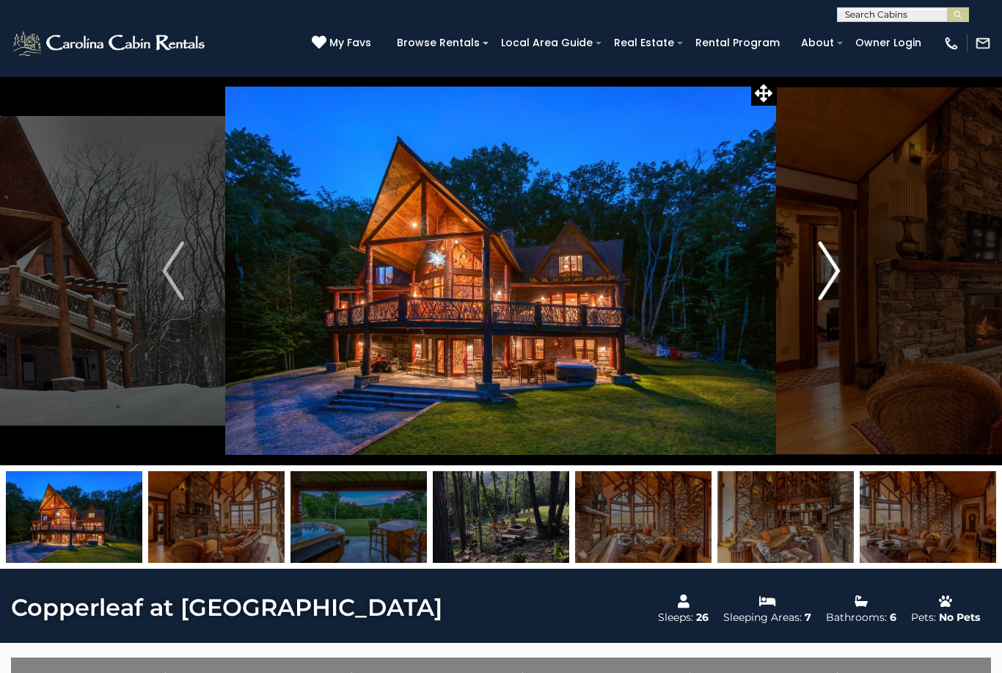
click at [838, 271] on img "Next" at bounding box center [829, 270] width 22 height 59
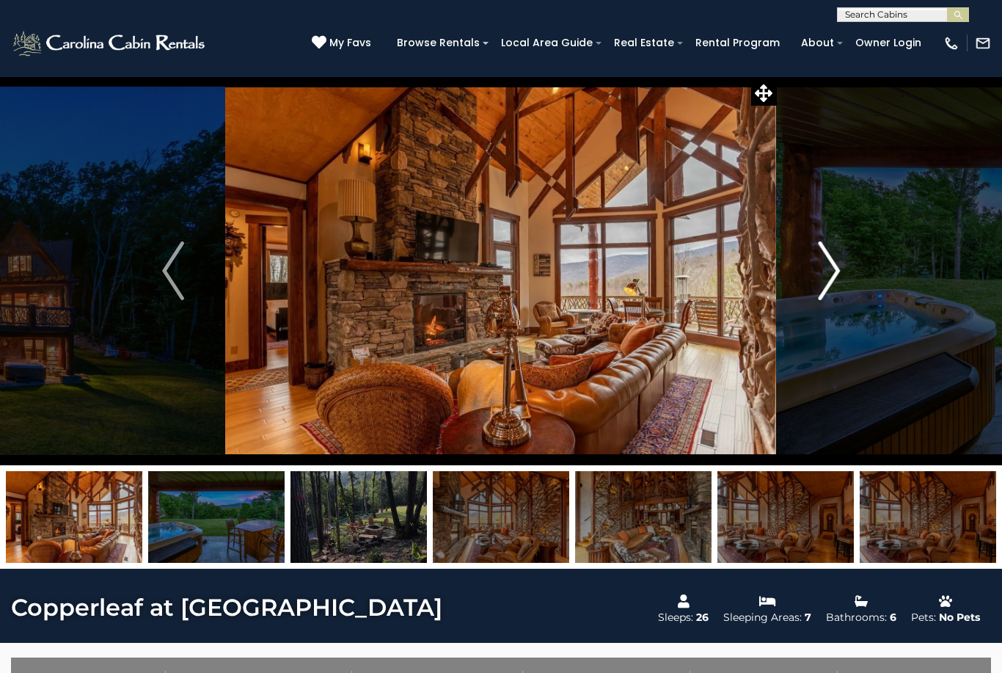
click at [834, 274] on img "Next" at bounding box center [829, 270] width 22 height 59
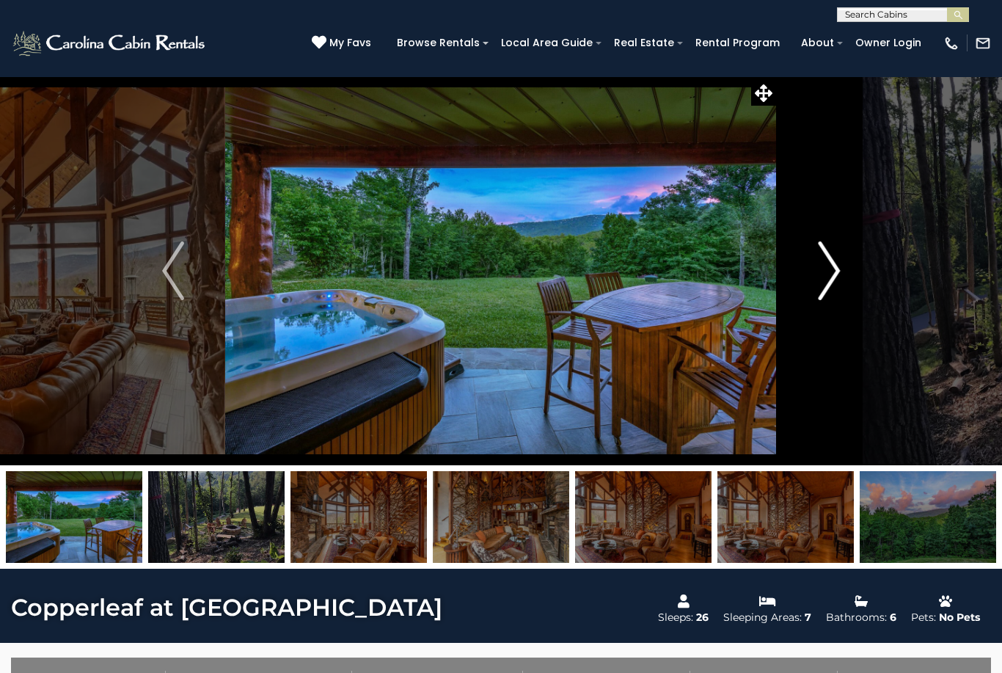
click at [837, 272] on img "Next" at bounding box center [829, 270] width 22 height 59
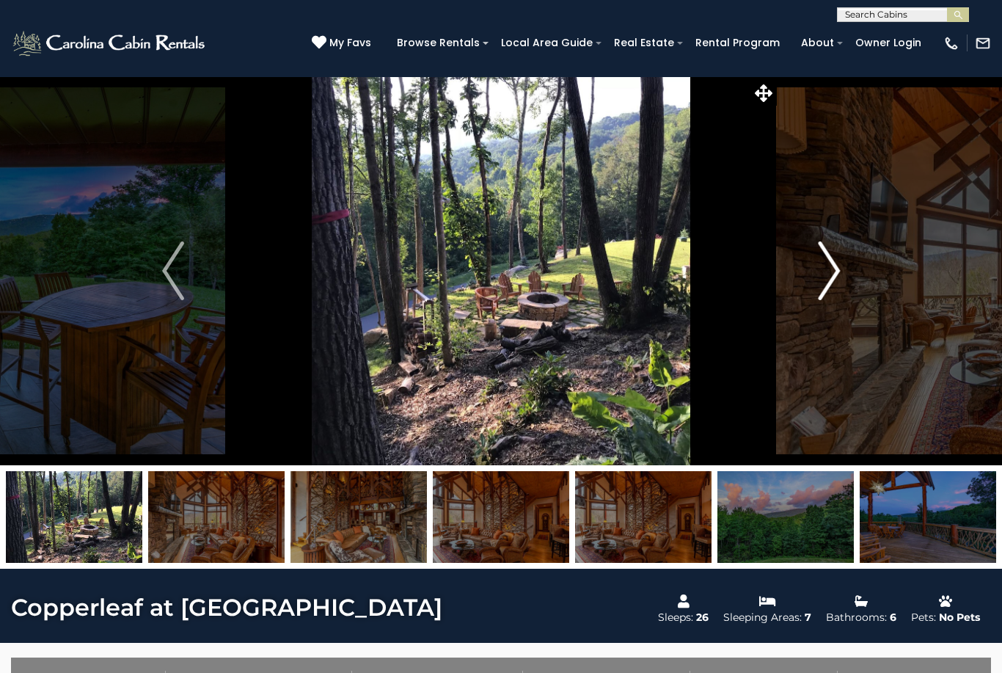
click at [833, 269] on img "Next" at bounding box center [829, 270] width 22 height 59
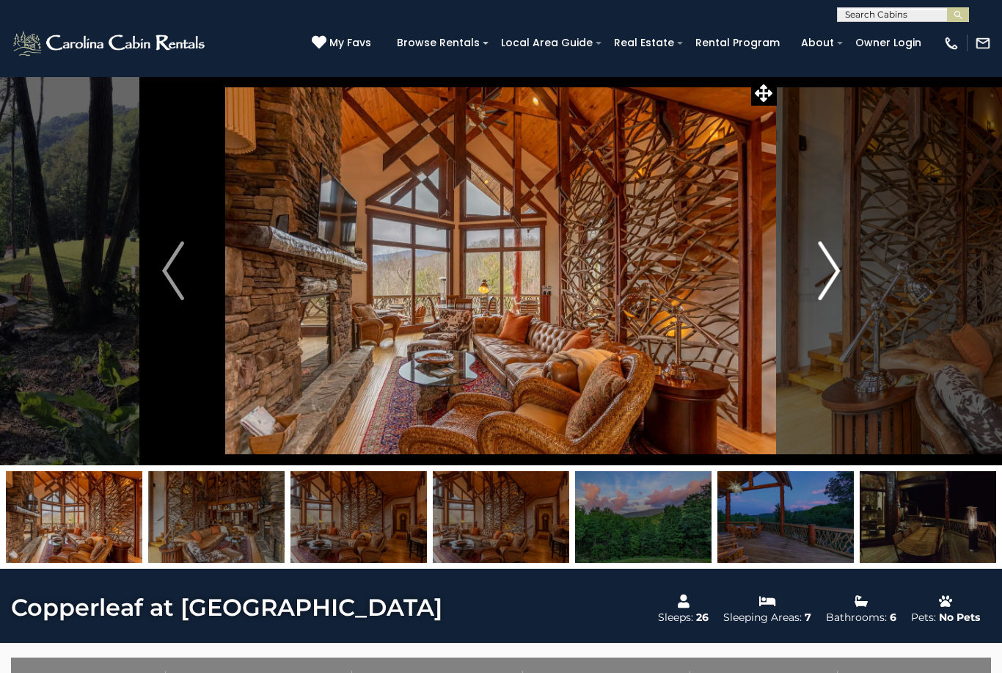
click at [838, 269] on img "Next" at bounding box center [829, 270] width 22 height 59
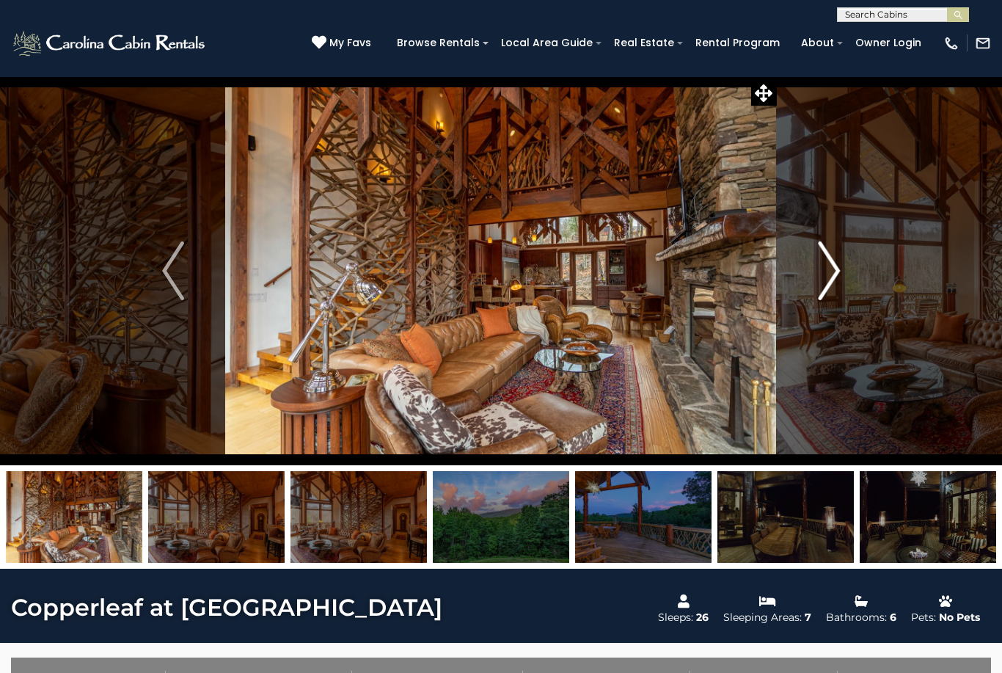
click at [834, 277] on img "Next" at bounding box center [829, 270] width 22 height 59
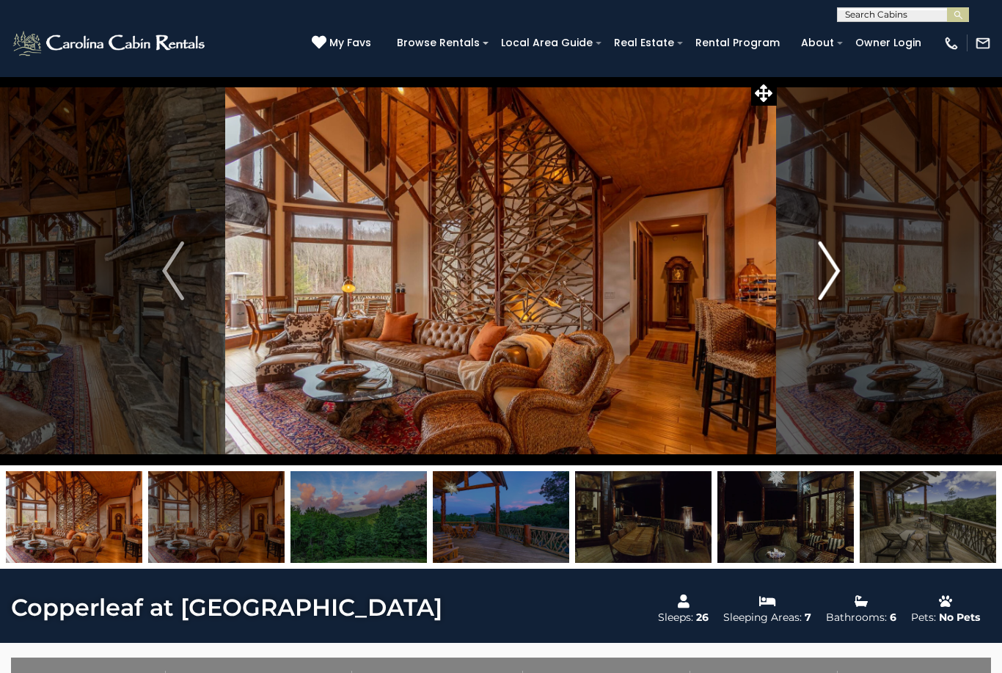
click at [836, 272] on img "Next" at bounding box center [829, 270] width 22 height 59
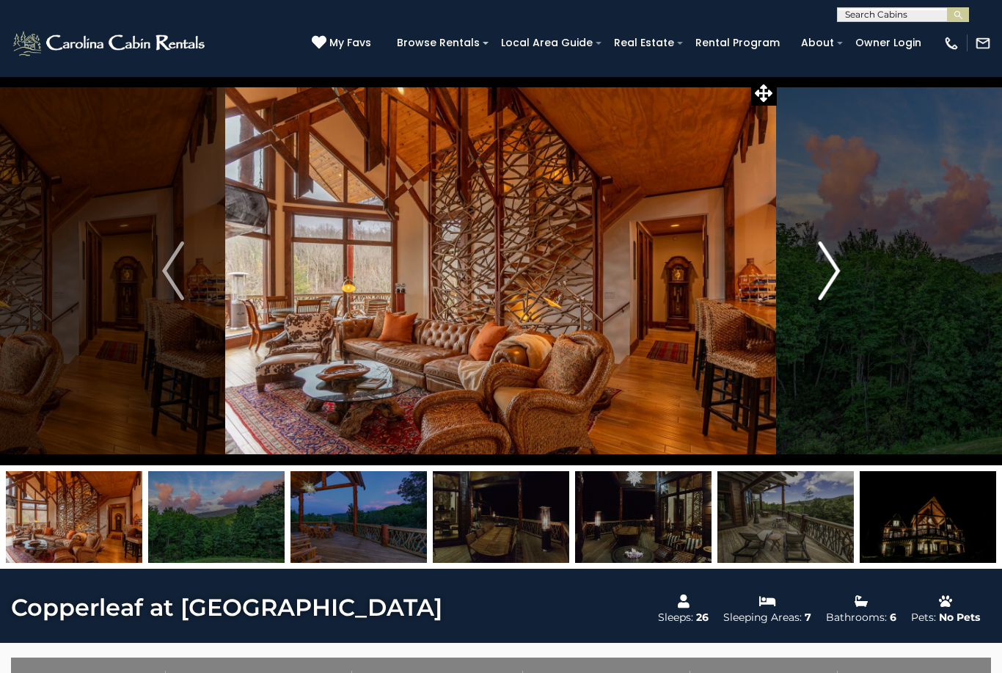
click at [828, 280] on img "Next" at bounding box center [829, 270] width 22 height 59
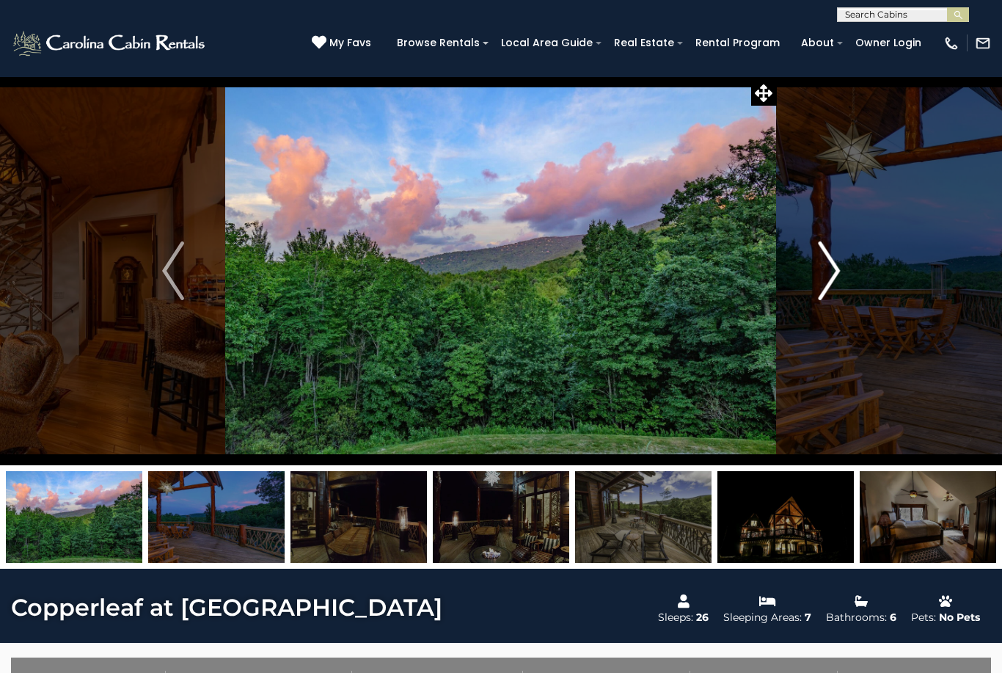
click at [820, 278] on img "Next" at bounding box center [829, 270] width 22 height 59
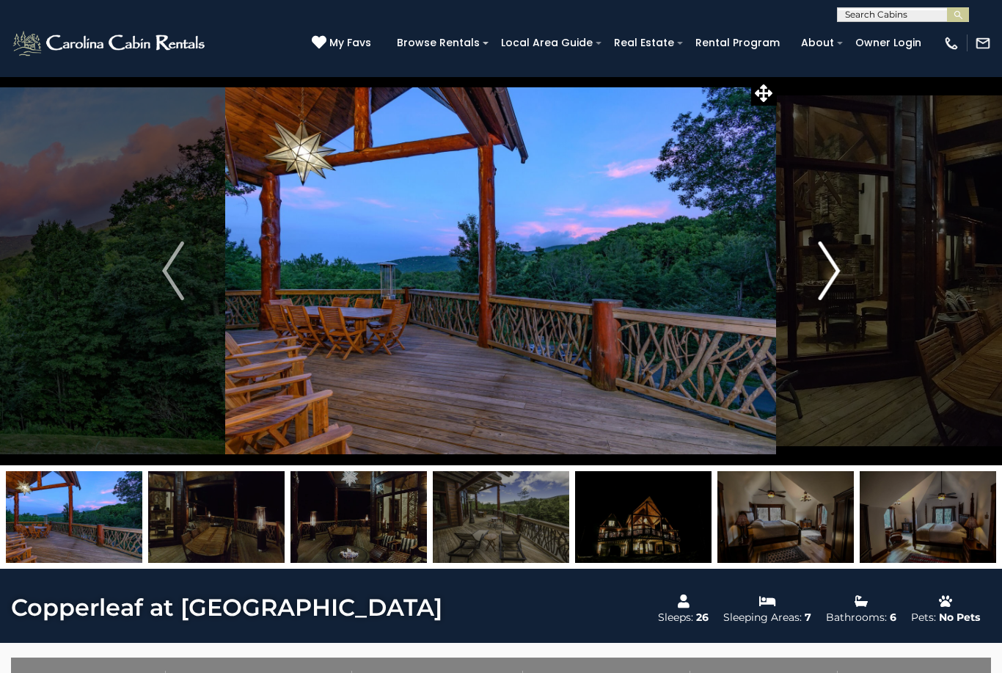
click at [838, 274] on img "Next" at bounding box center [829, 270] width 22 height 59
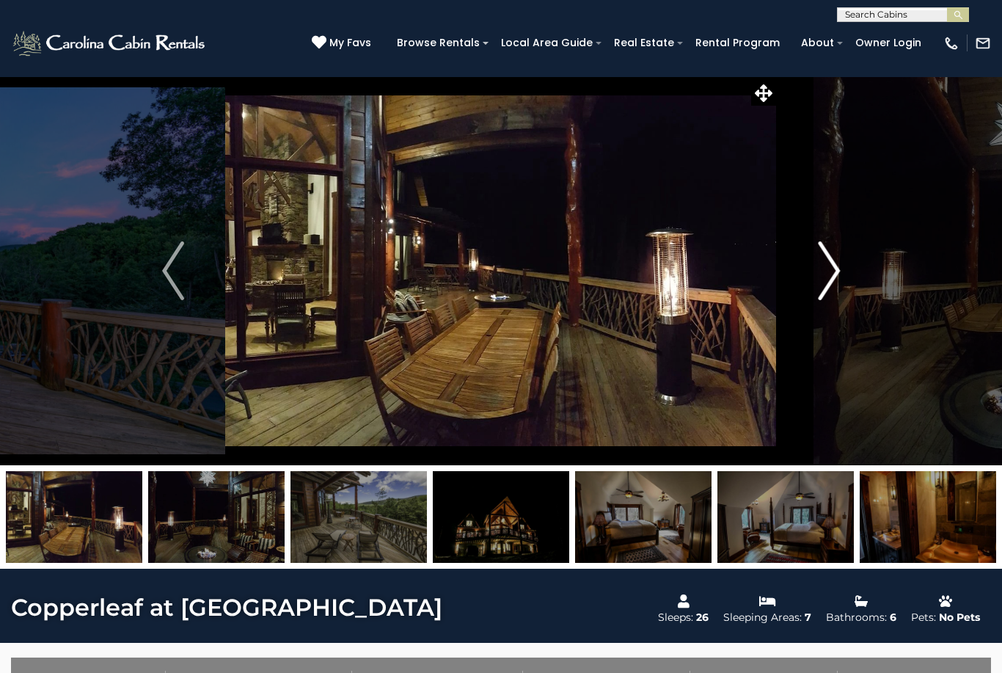
click at [842, 270] on button "Next" at bounding box center [829, 270] width 104 height 389
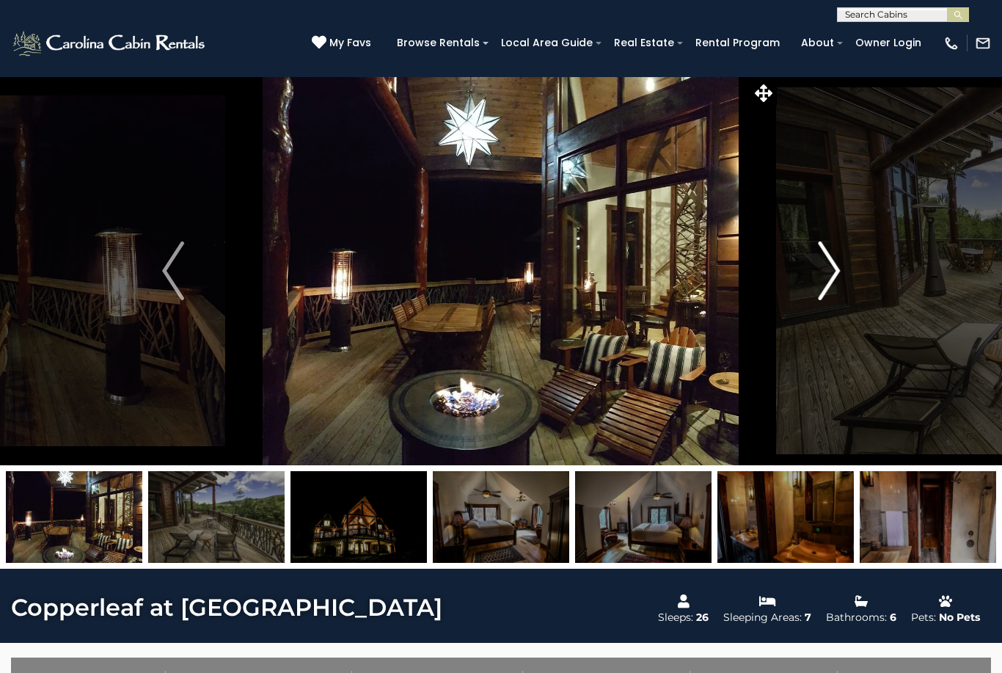
click at [839, 266] on img "Next" at bounding box center [829, 270] width 22 height 59
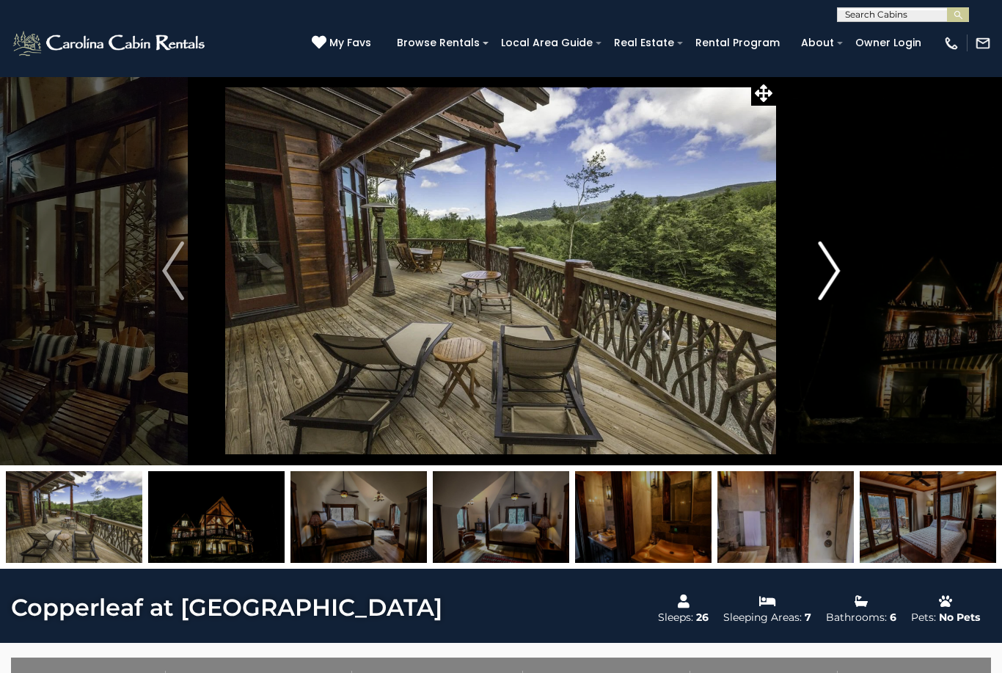
click at [832, 274] on img "Next" at bounding box center [829, 270] width 22 height 59
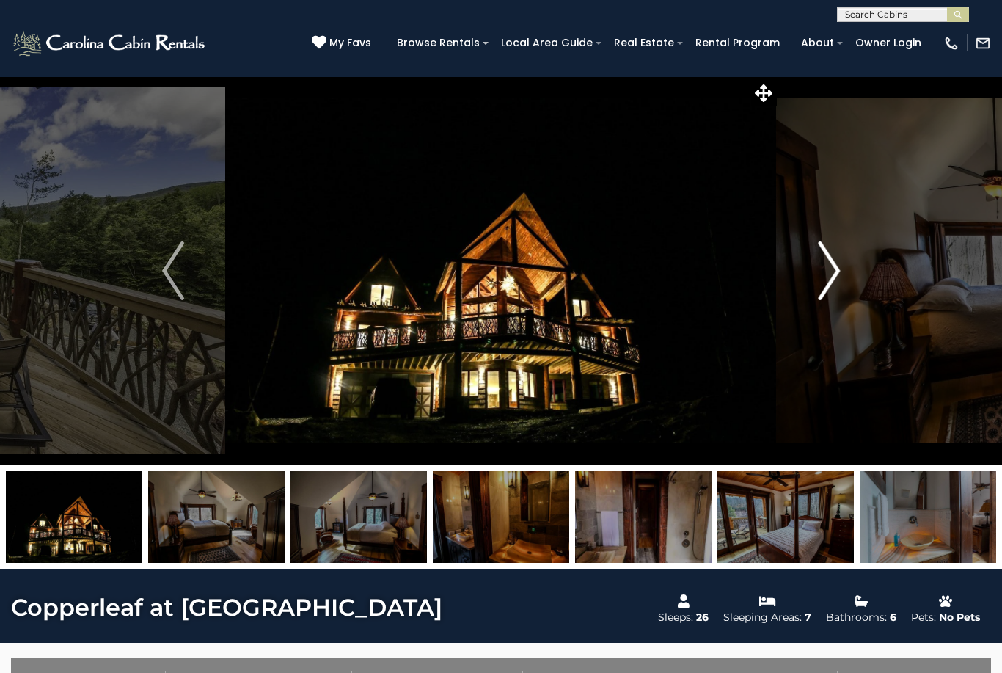
click at [843, 270] on button "Next" at bounding box center [829, 270] width 104 height 389
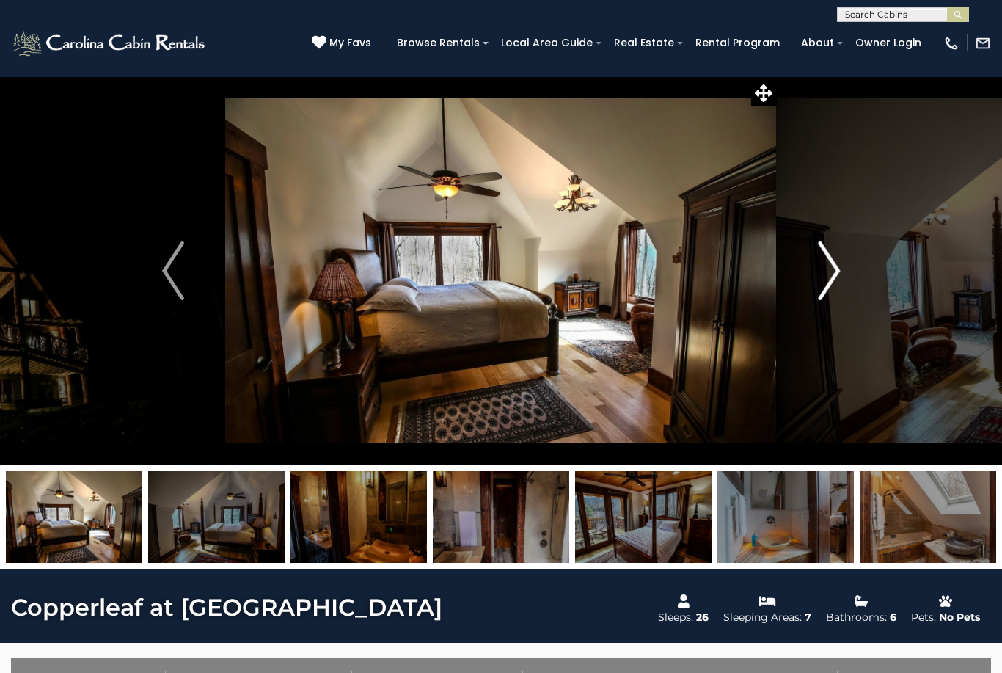
click at [832, 267] on img "Next" at bounding box center [829, 270] width 22 height 59
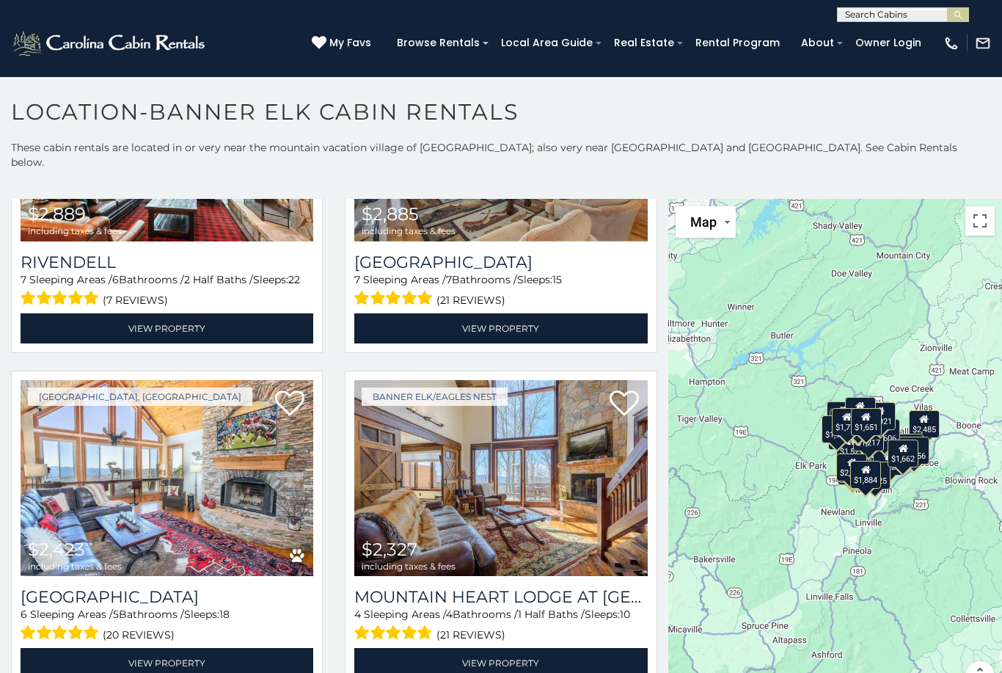
scroll to position [1215, 0]
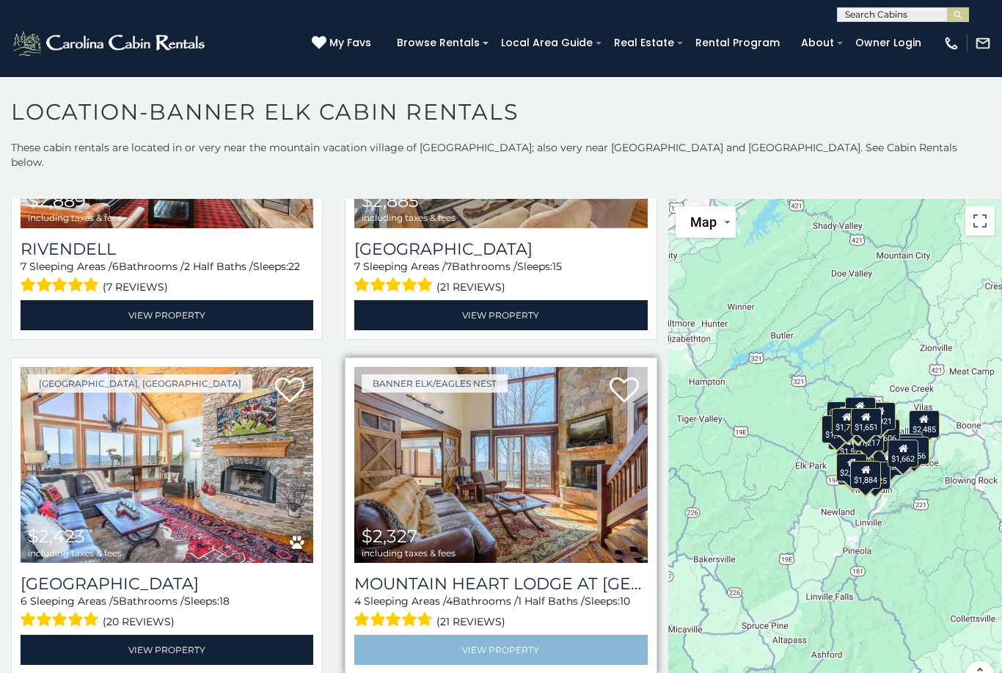
click at [515, 635] on link "View Property" at bounding box center [500, 650] width 293 height 30
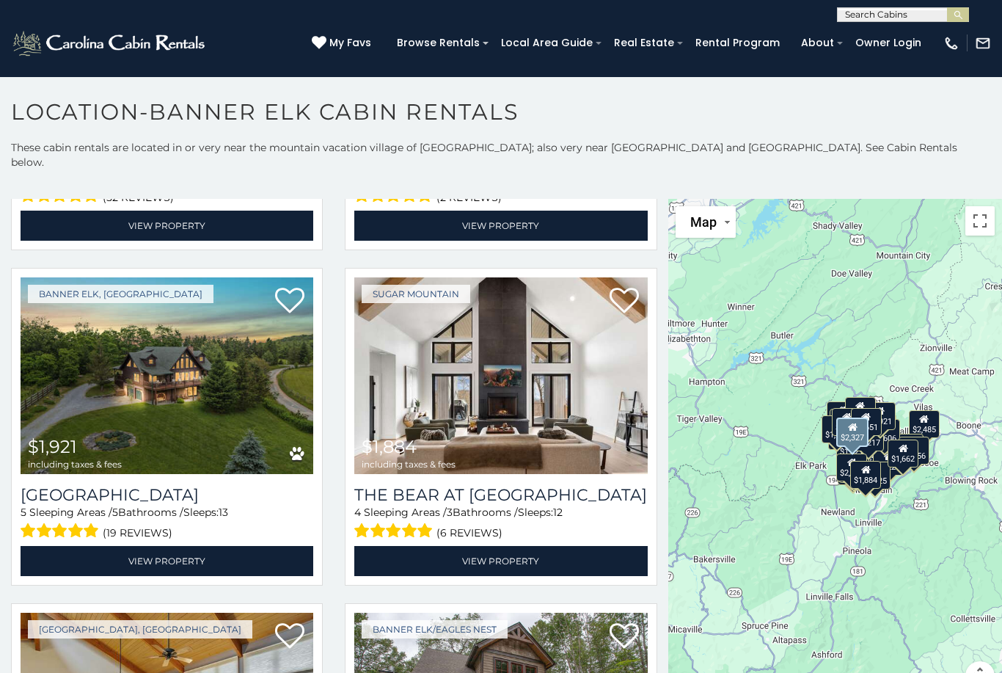
scroll to position [3989, 0]
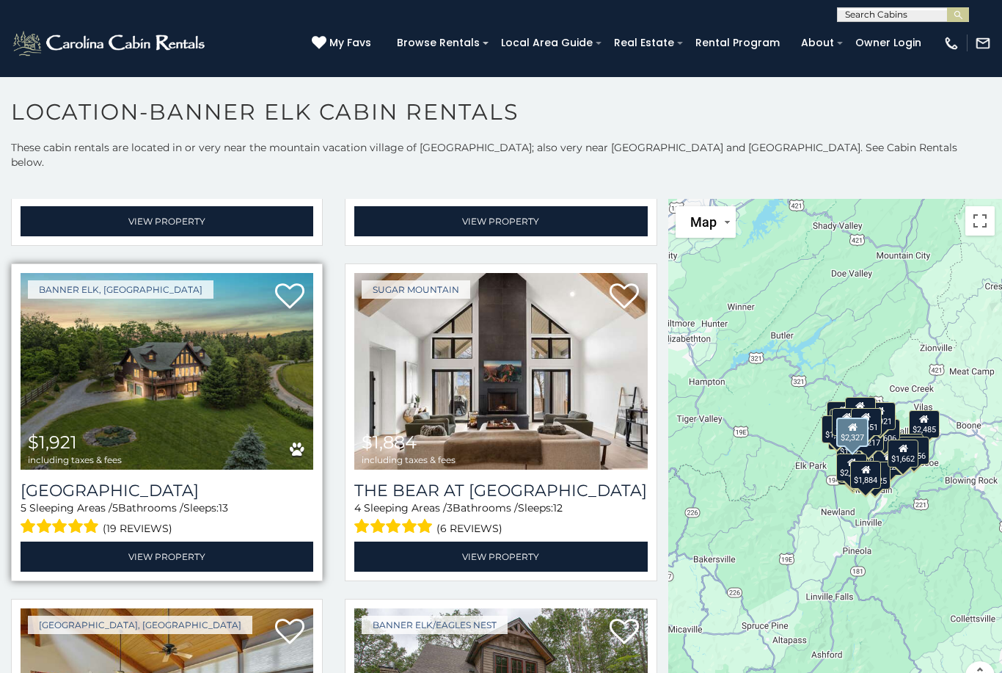
click at [193, 417] on img at bounding box center [167, 371] width 293 height 197
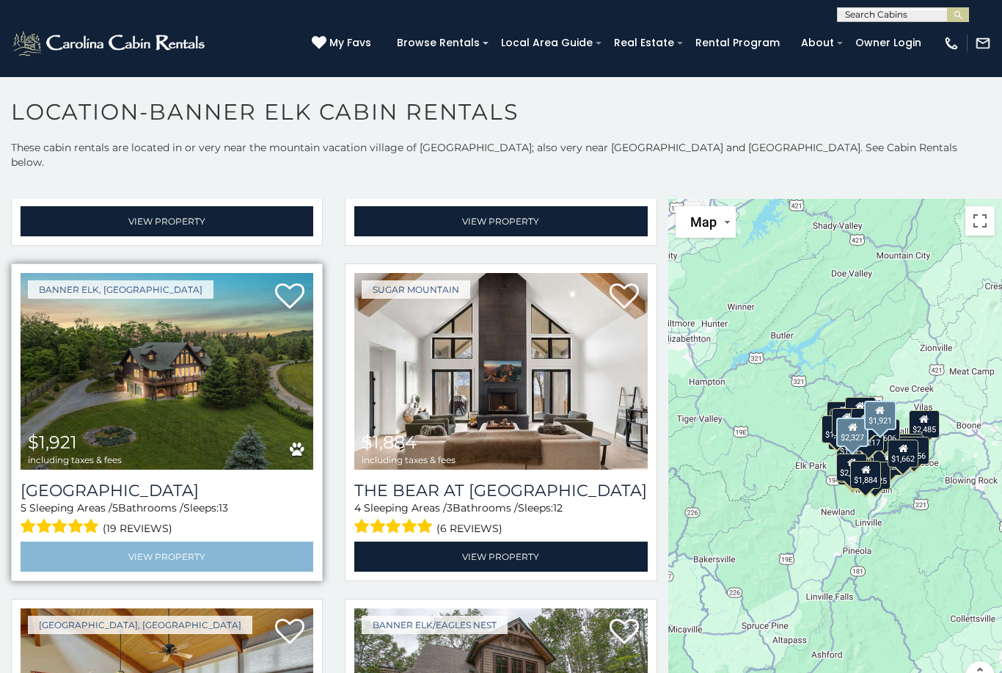
click at [205, 542] on link "View Property" at bounding box center [167, 556] width 293 height 30
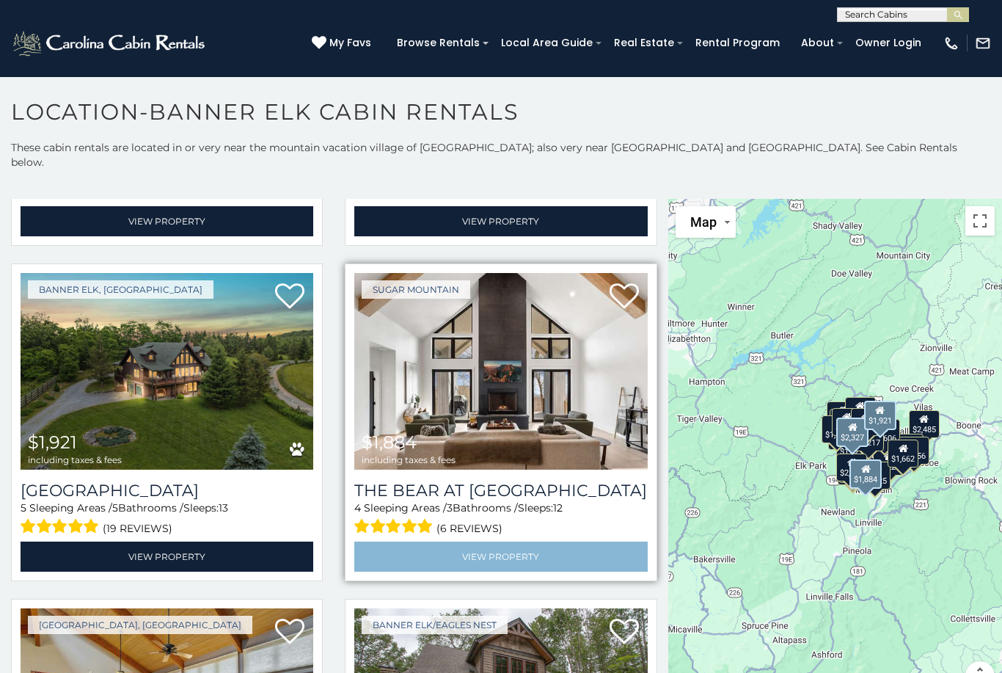
click at [562, 558] on link "View Property" at bounding box center [500, 556] width 293 height 30
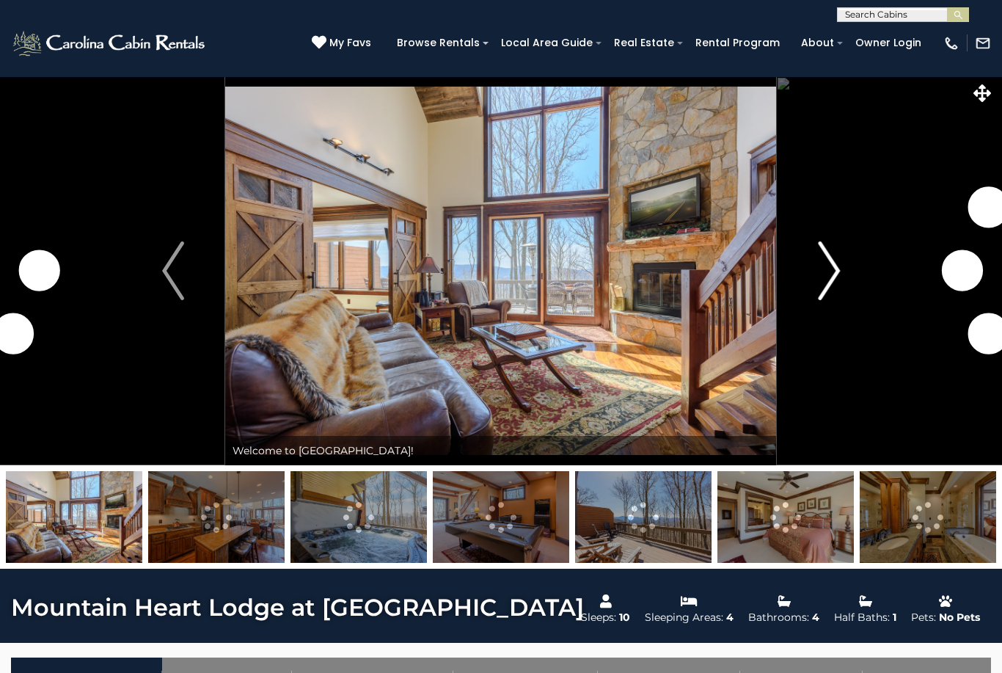
click at [830, 278] on img "Next" at bounding box center [829, 270] width 22 height 59
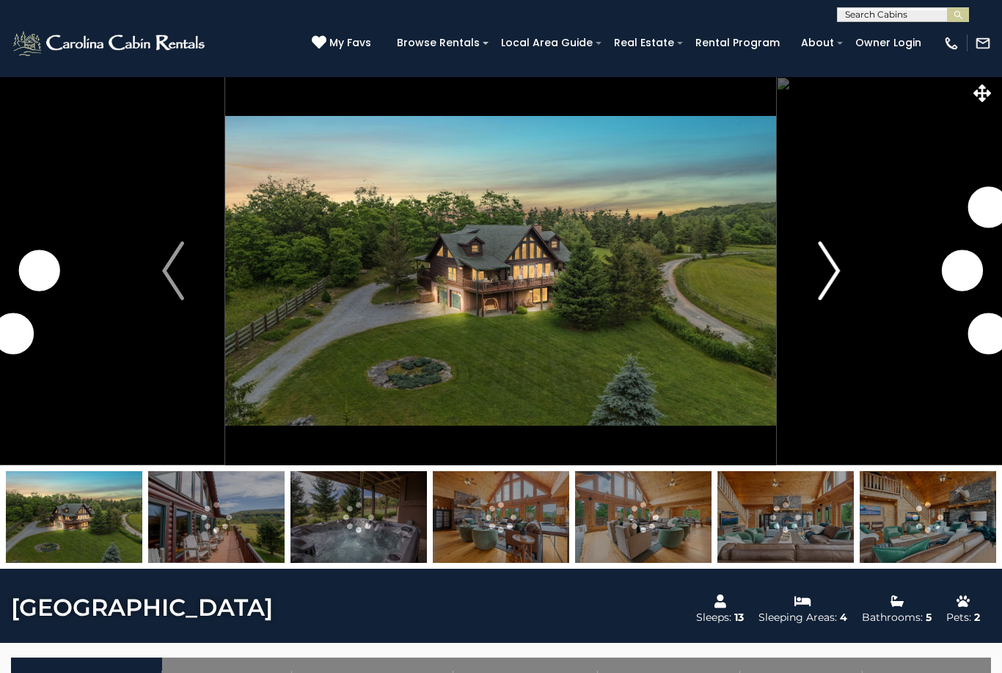
click at [830, 282] on img "Next" at bounding box center [829, 270] width 22 height 59
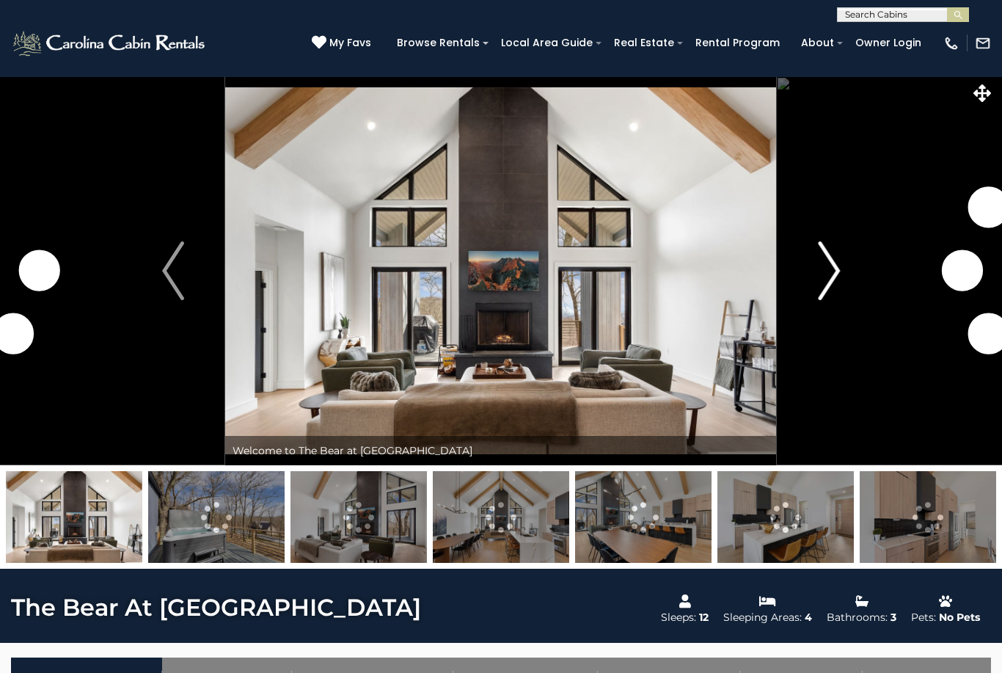
click at [840, 271] on img "Next" at bounding box center [829, 270] width 22 height 59
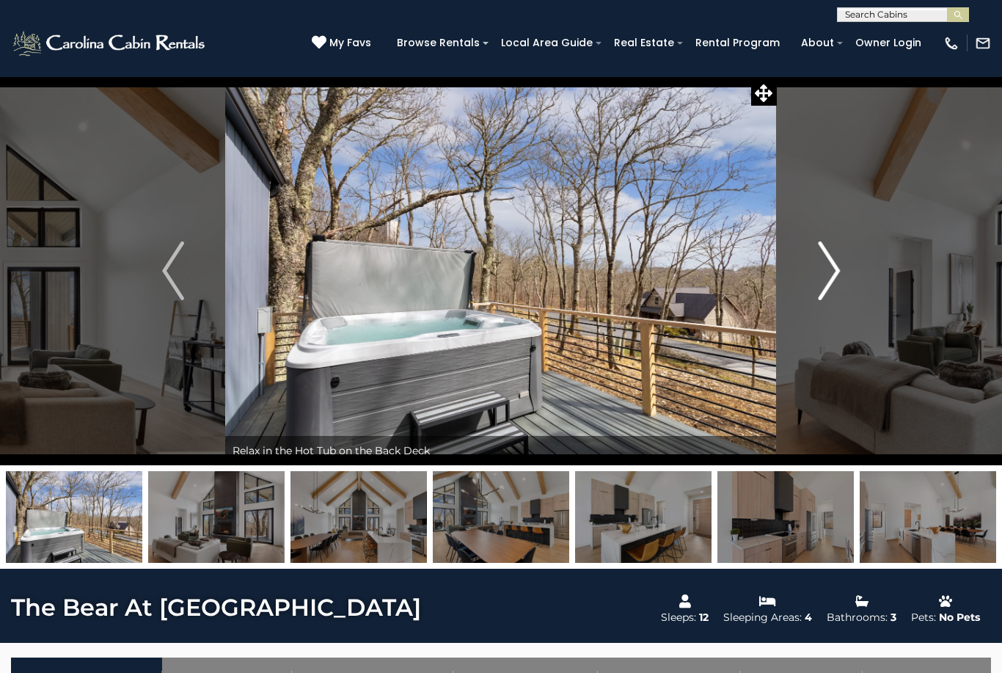
click at [831, 277] on img "Next" at bounding box center [829, 270] width 22 height 59
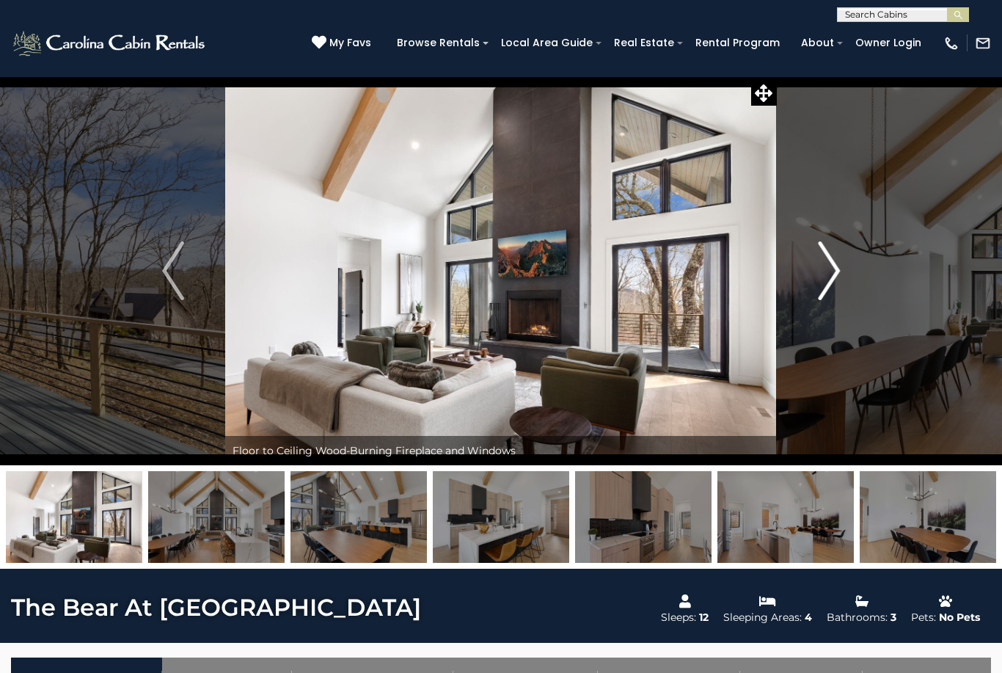
click at [833, 279] on img "Next" at bounding box center [829, 270] width 22 height 59
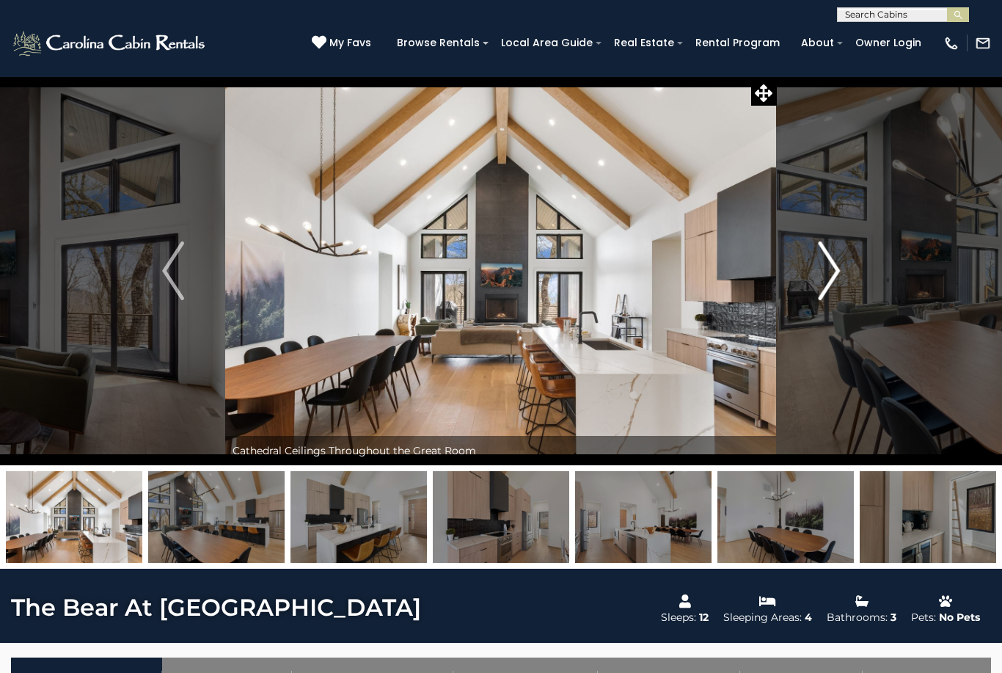
click at [841, 282] on button "Next" at bounding box center [829, 270] width 104 height 389
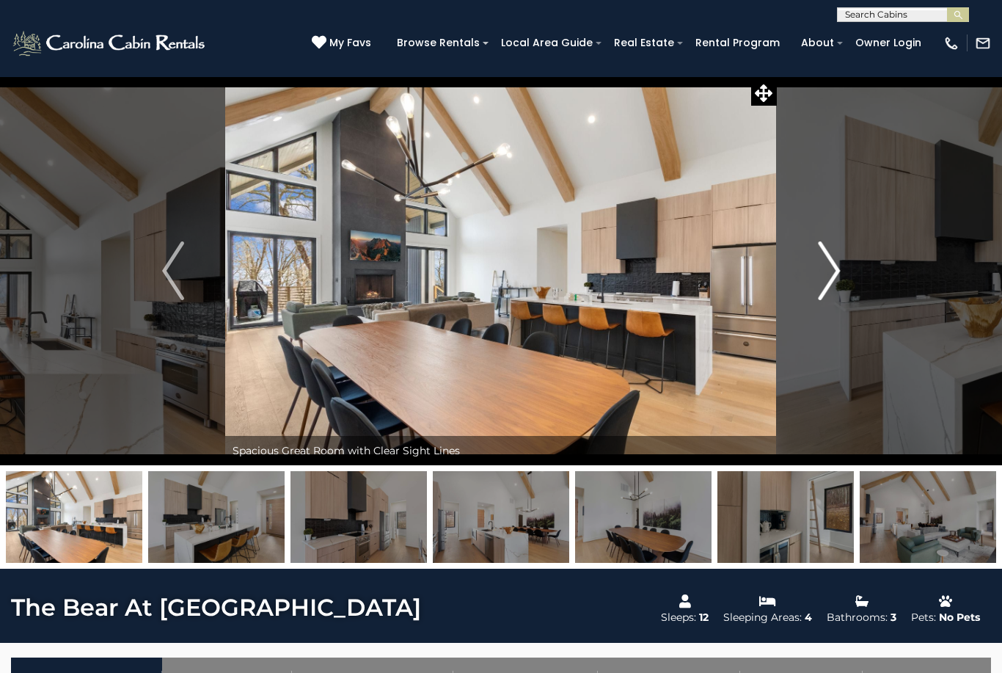
click at [840, 286] on img "Next" at bounding box center [829, 270] width 22 height 59
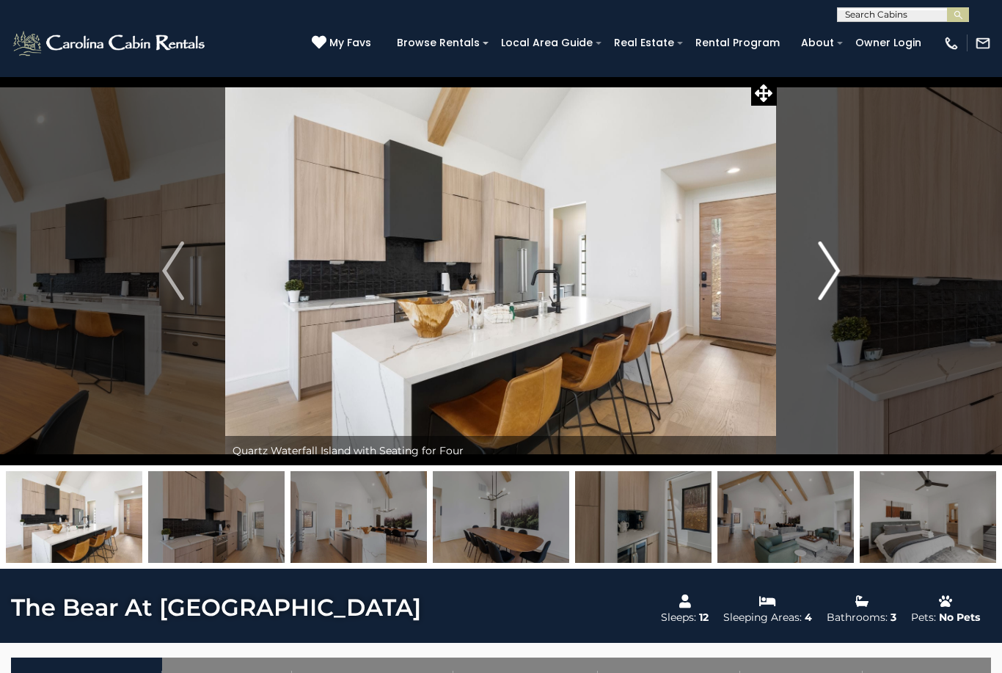
click at [836, 286] on img "Next" at bounding box center [829, 270] width 22 height 59
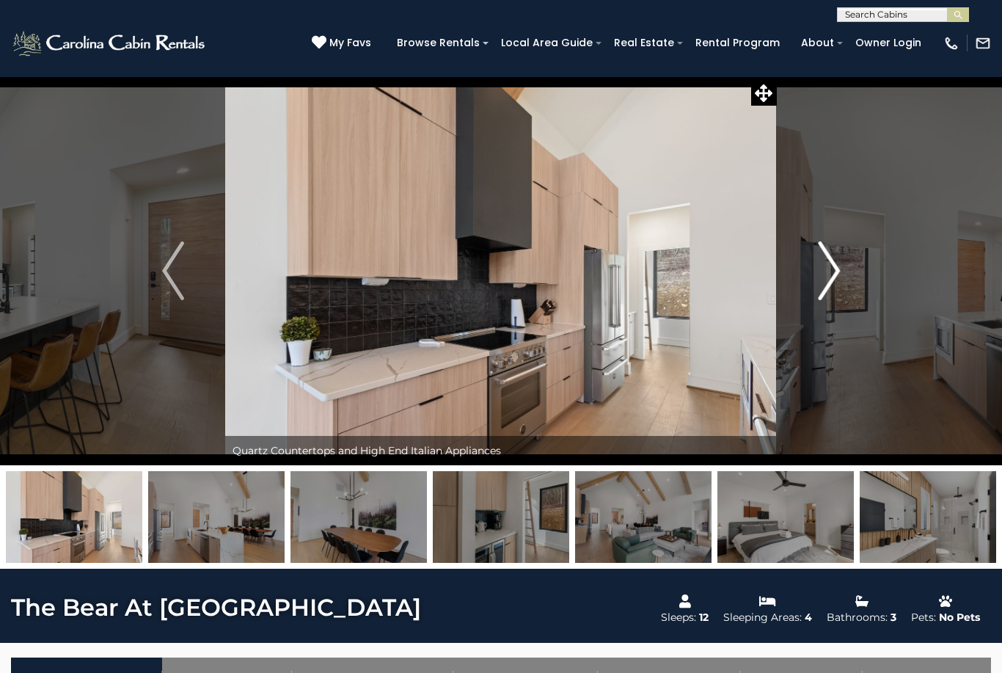
click at [836, 288] on img "Next" at bounding box center [829, 270] width 22 height 59
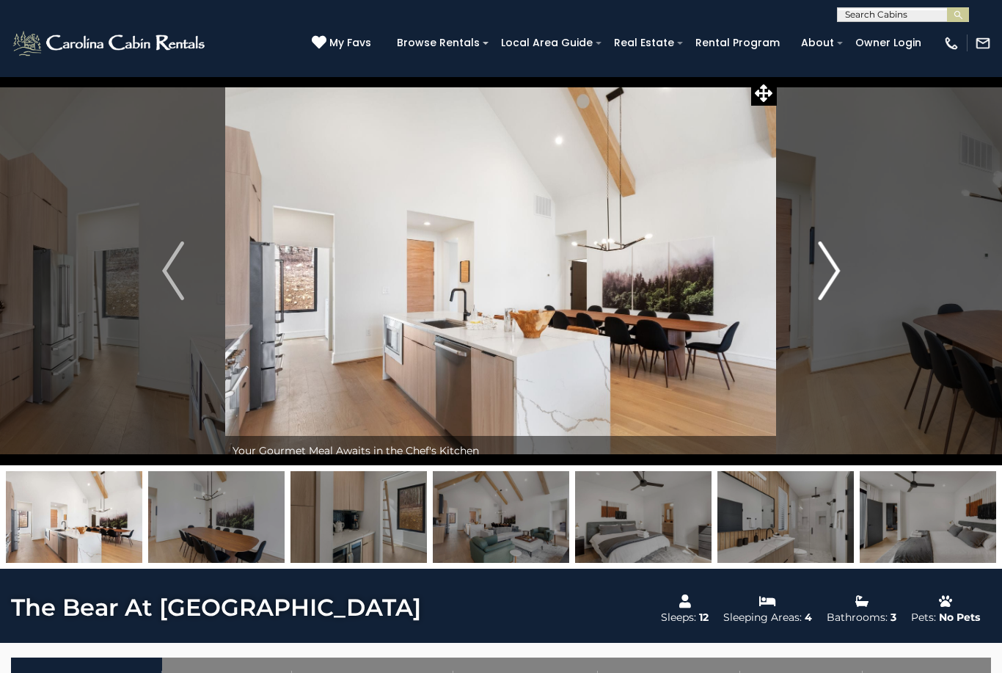
click at [836, 289] on img "Next" at bounding box center [829, 270] width 22 height 59
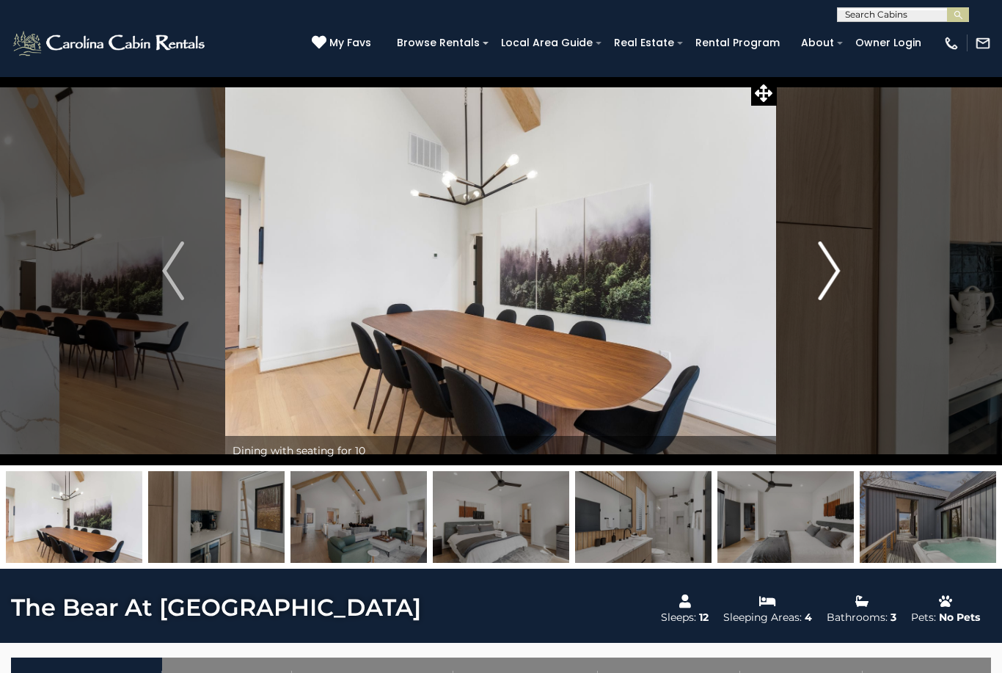
click at [834, 290] on img "Next" at bounding box center [829, 270] width 22 height 59
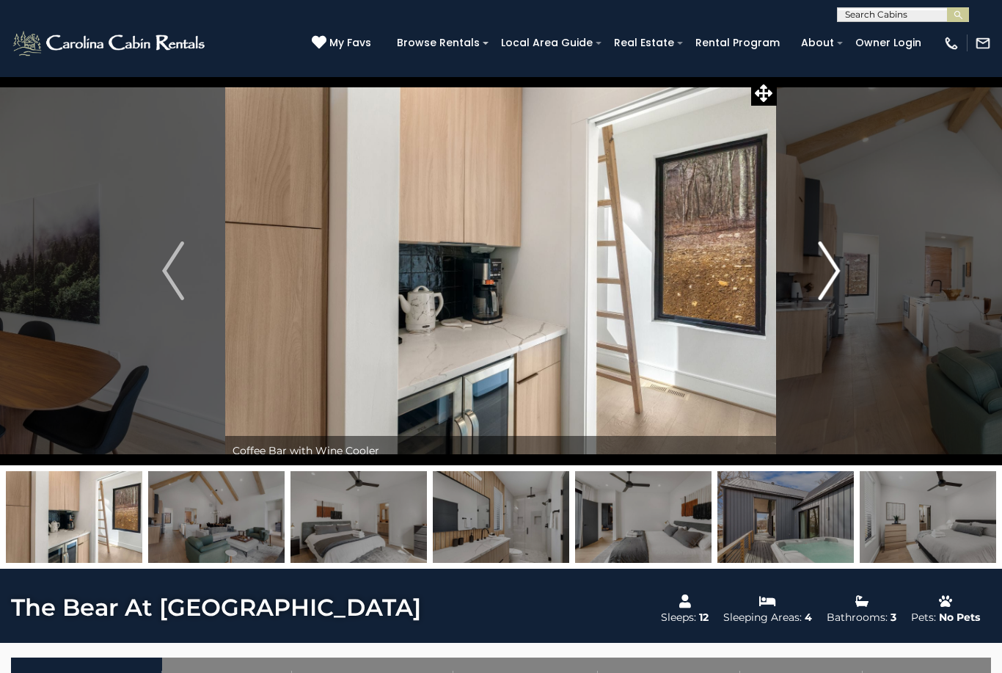
click at [836, 284] on img "Next" at bounding box center [829, 270] width 22 height 59
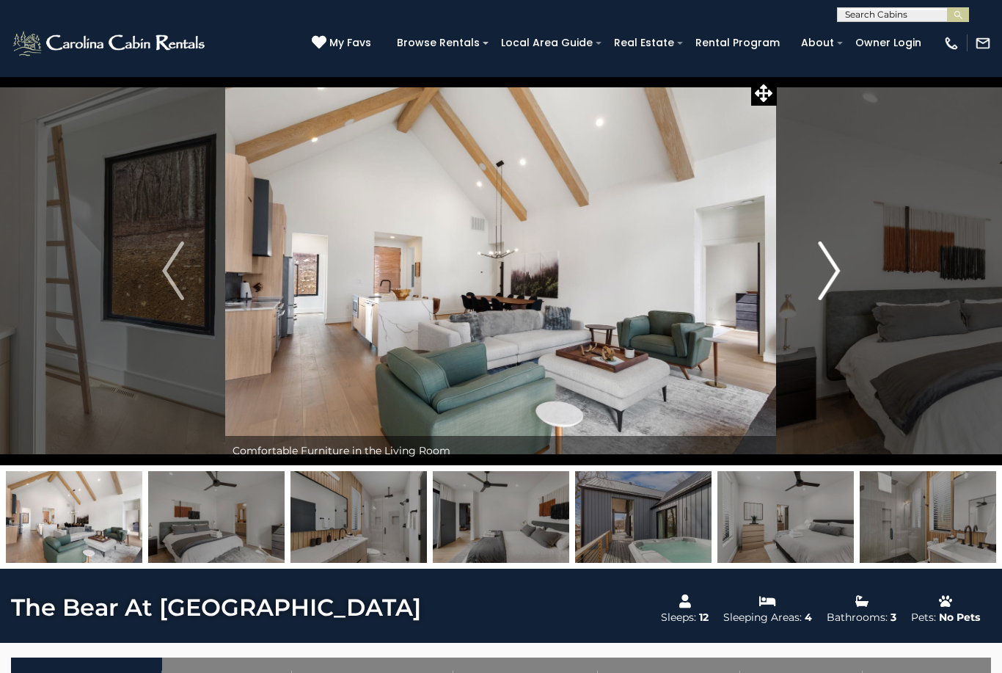
click at [843, 284] on button "Next" at bounding box center [829, 270] width 104 height 389
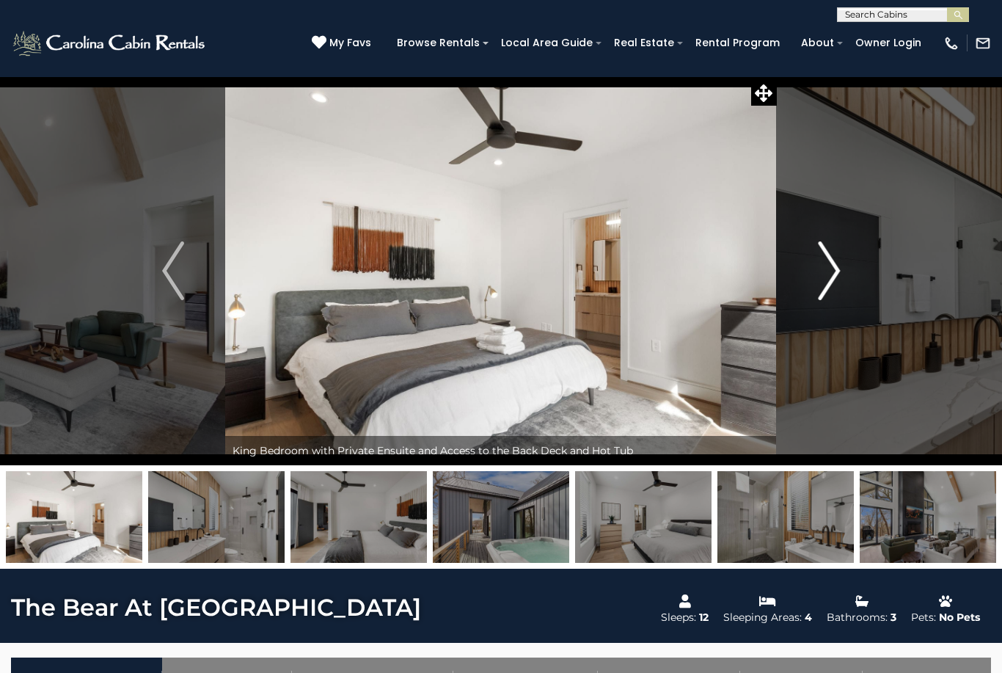
click at [837, 287] on img "Next" at bounding box center [829, 270] width 22 height 59
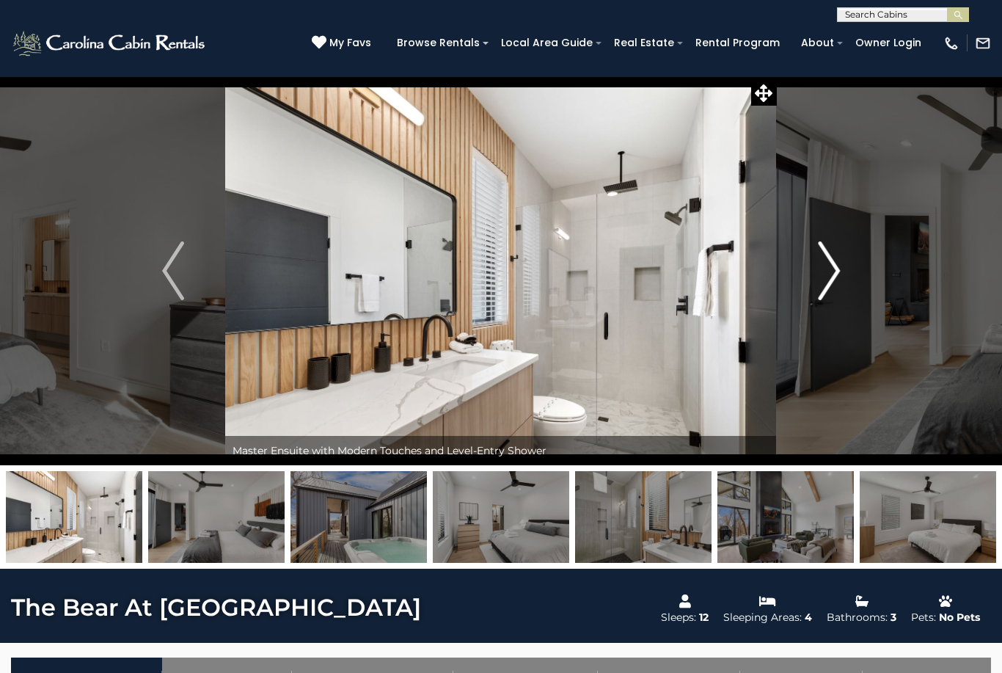
click at [836, 285] on img "Next" at bounding box center [829, 270] width 22 height 59
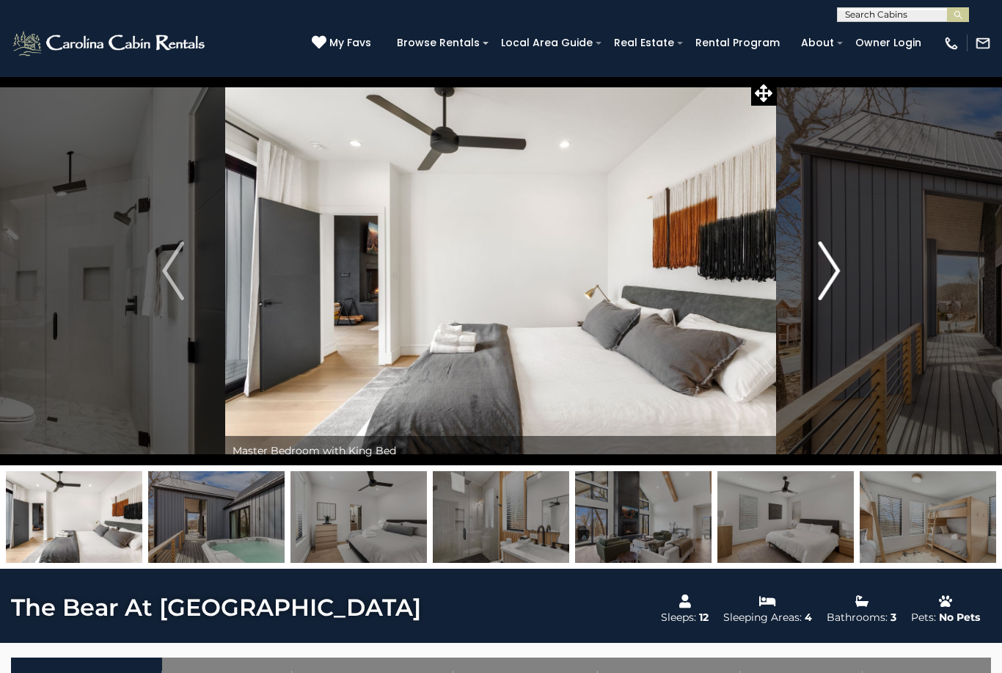
click at [836, 285] on img "Next" at bounding box center [829, 270] width 22 height 59
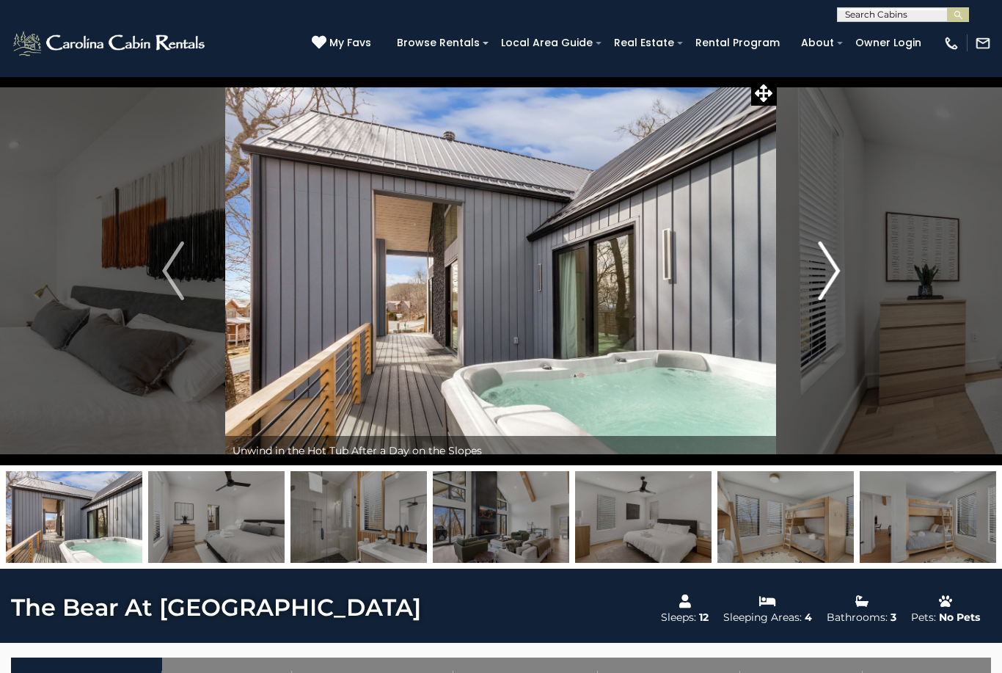
click at [839, 287] on img "Next" at bounding box center [829, 270] width 22 height 59
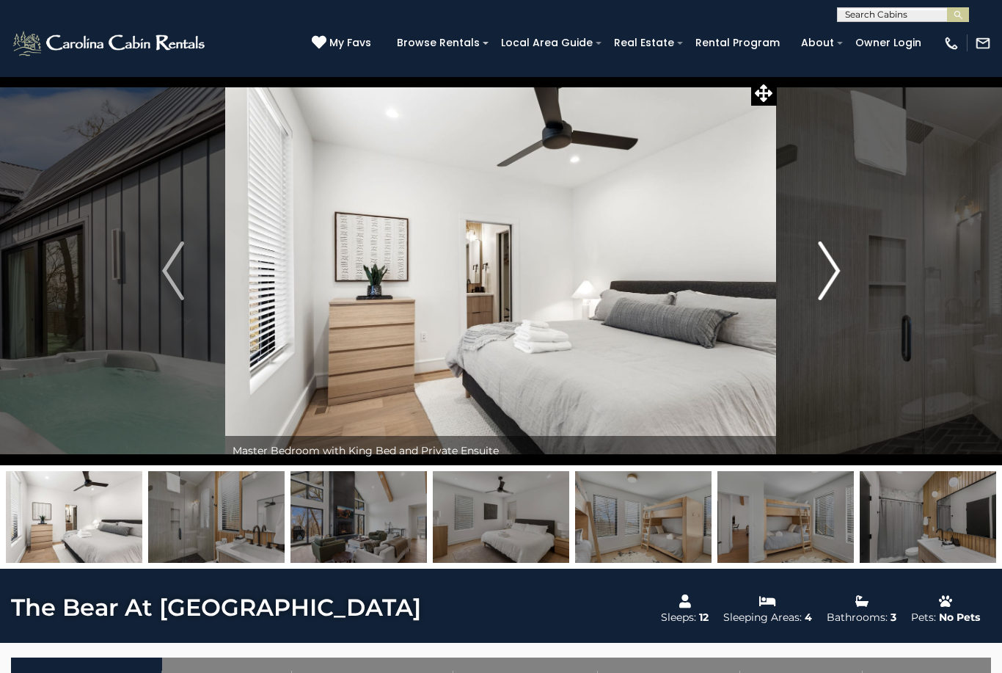
click at [834, 286] on img "Next" at bounding box center [829, 270] width 22 height 59
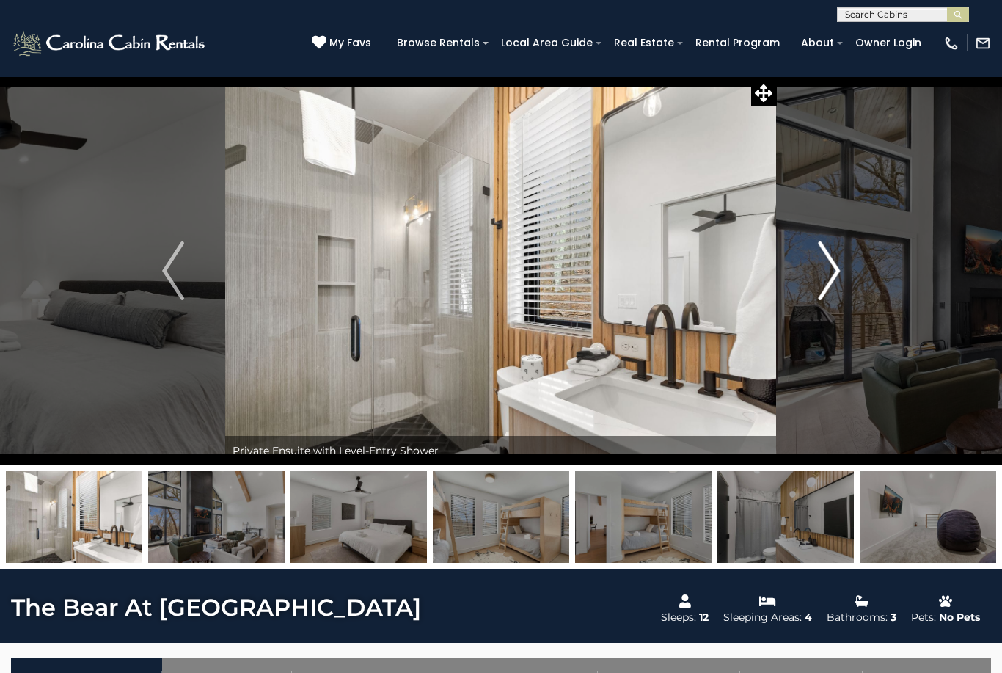
click at [832, 289] on img "Next" at bounding box center [829, 270] width 22 height 59
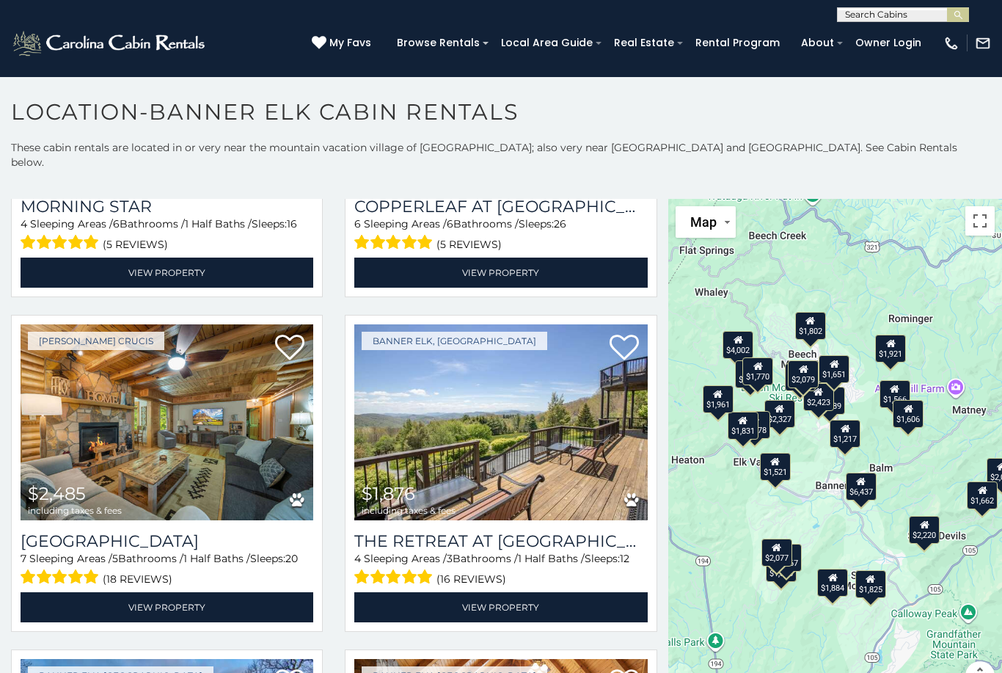
scroll to position [257, 0]
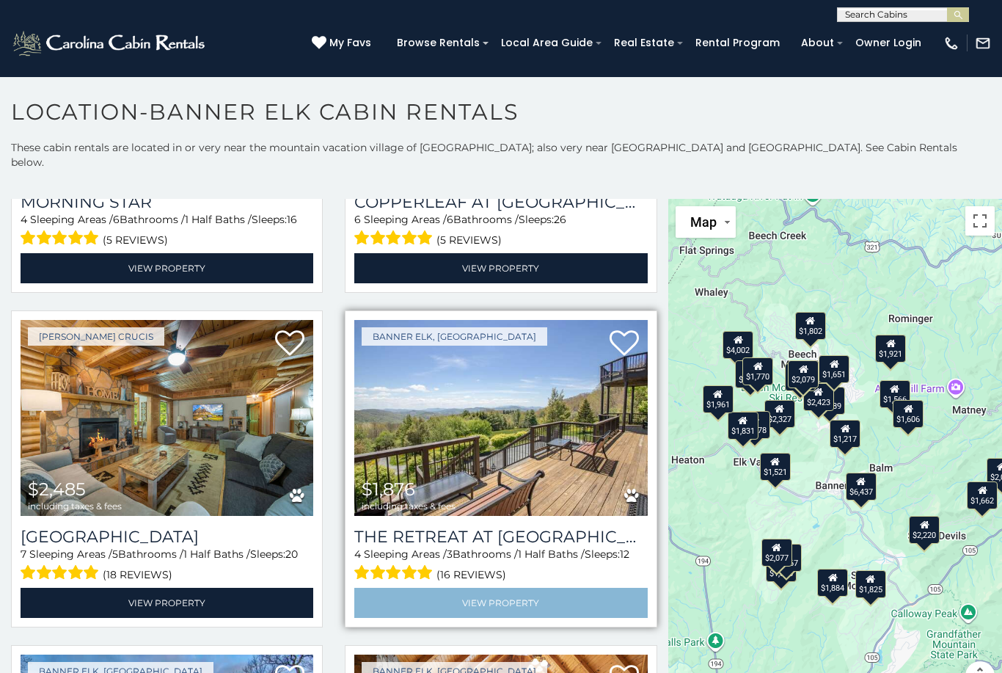
click at [539, 591] on link "View Property" at bounding box center [500, 603] width 293 height 30
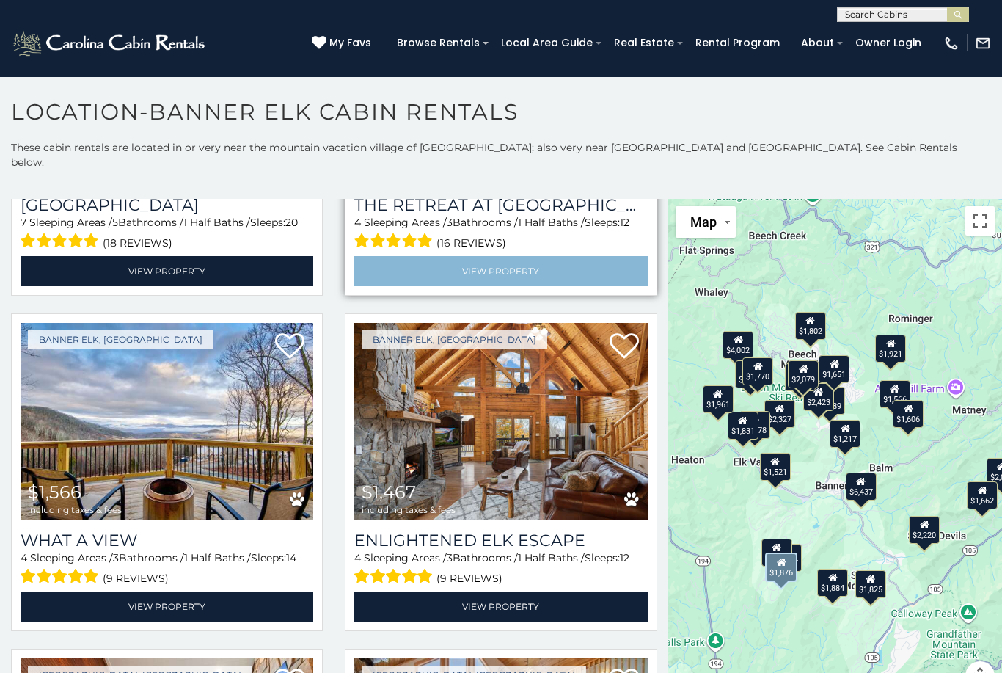
scroll to position [589, 0]
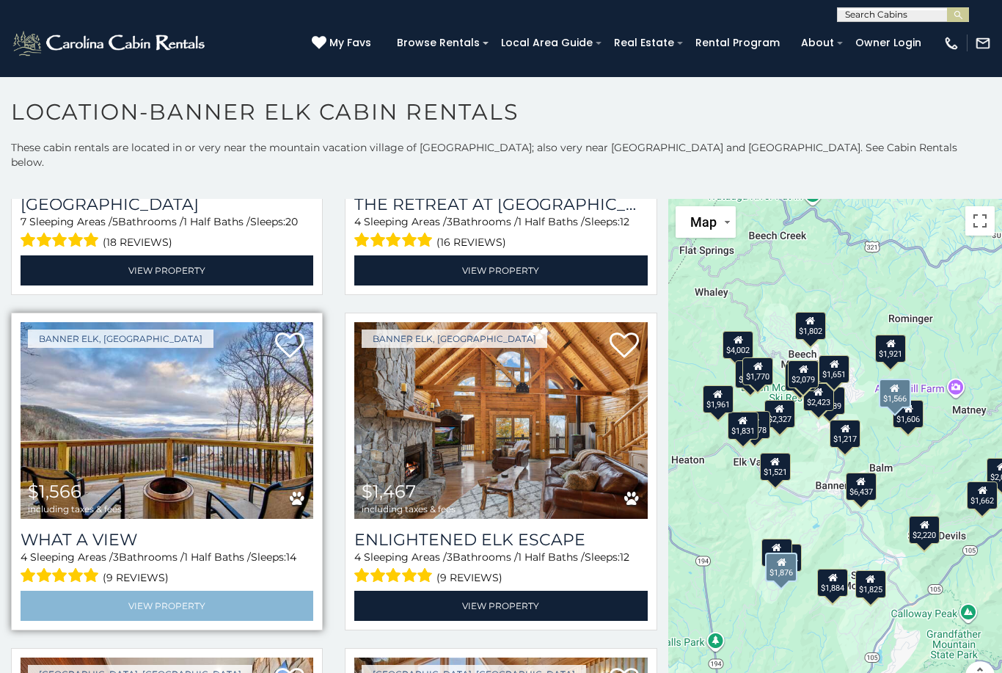
click at [203, 601] on link "View Property" at bounding box center [167, 606] width 293 height 30
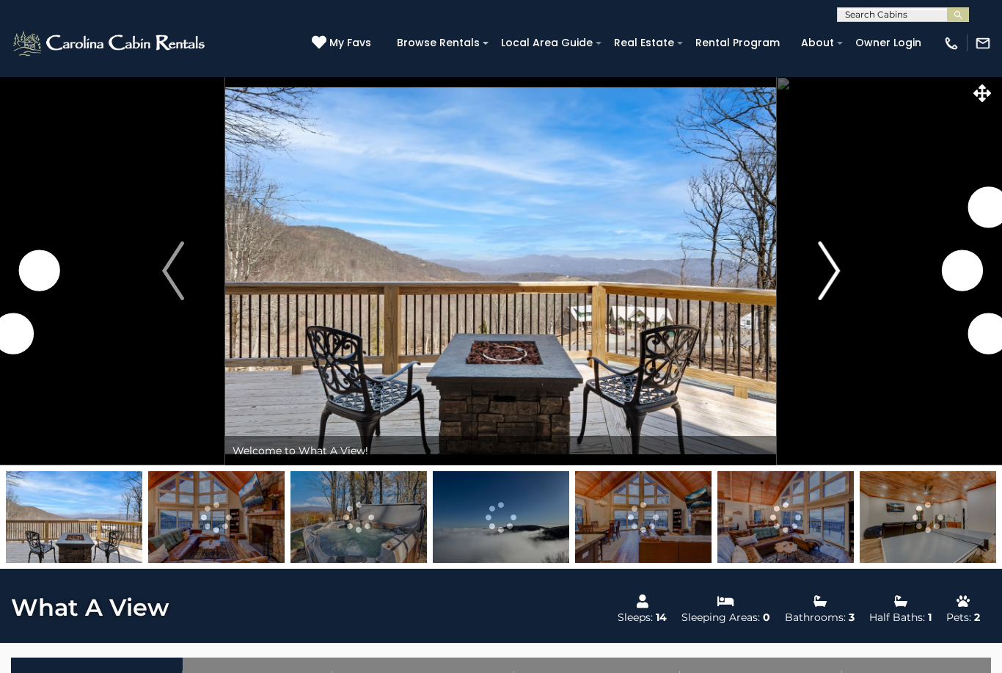
click at [819, 271] on img "Next" at bounding box center [829, 270] width 22 height 59
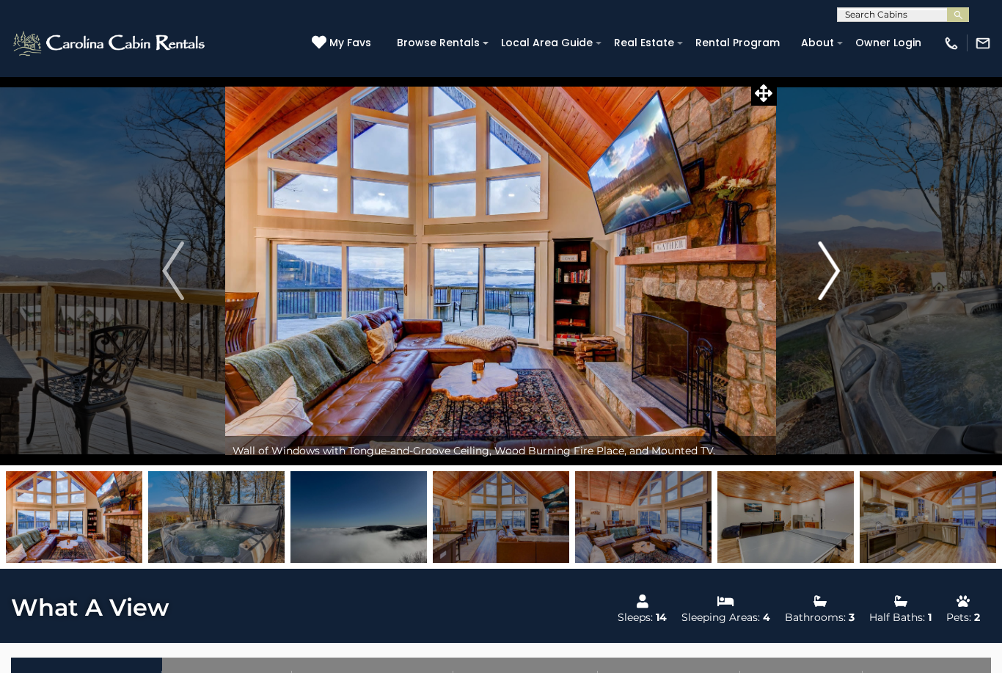
click at [839, 283] on img "Next" at bounding box center [829, 270] width 22 height 59
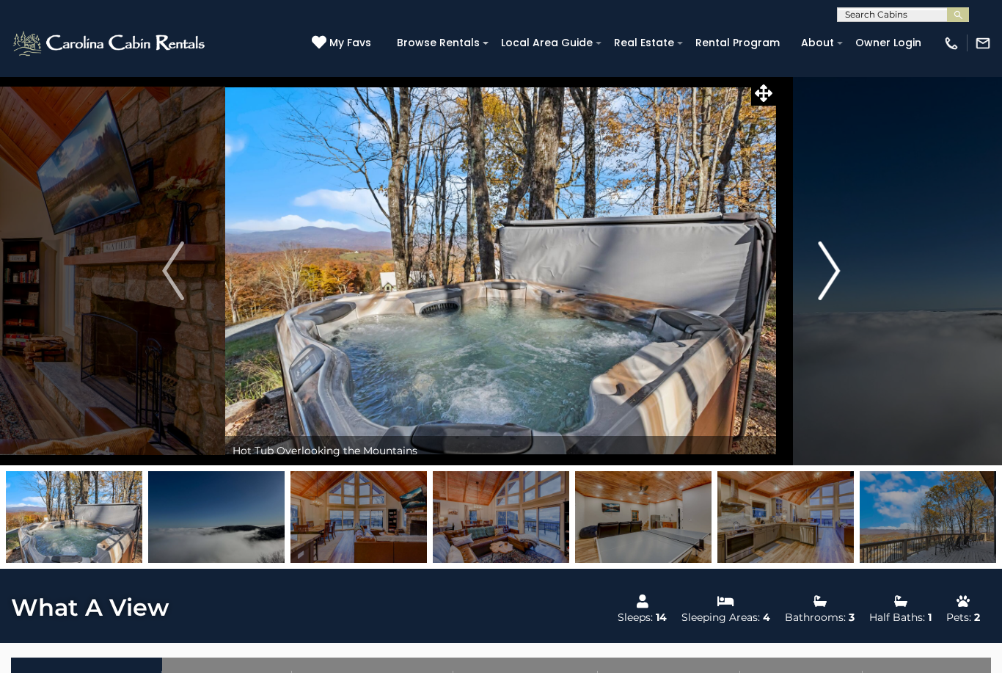
click at [837, 280] on img "Next" at bounding box center [829, 270] width 22 height 59
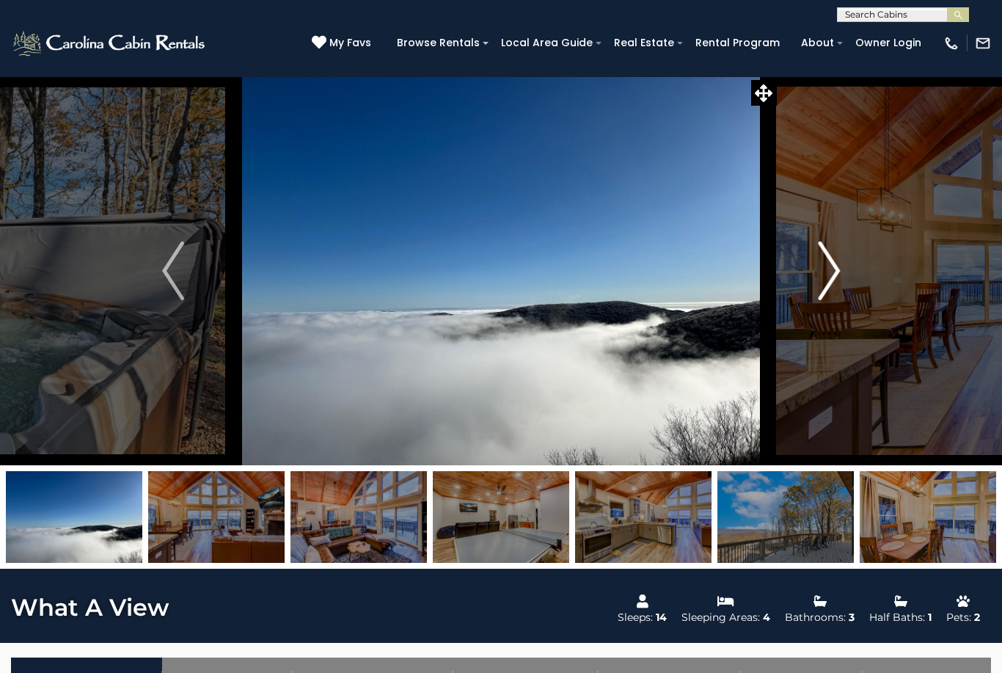
click at [833, 271] on img "Next" at bounding box center [829, 270] width 22 height 59
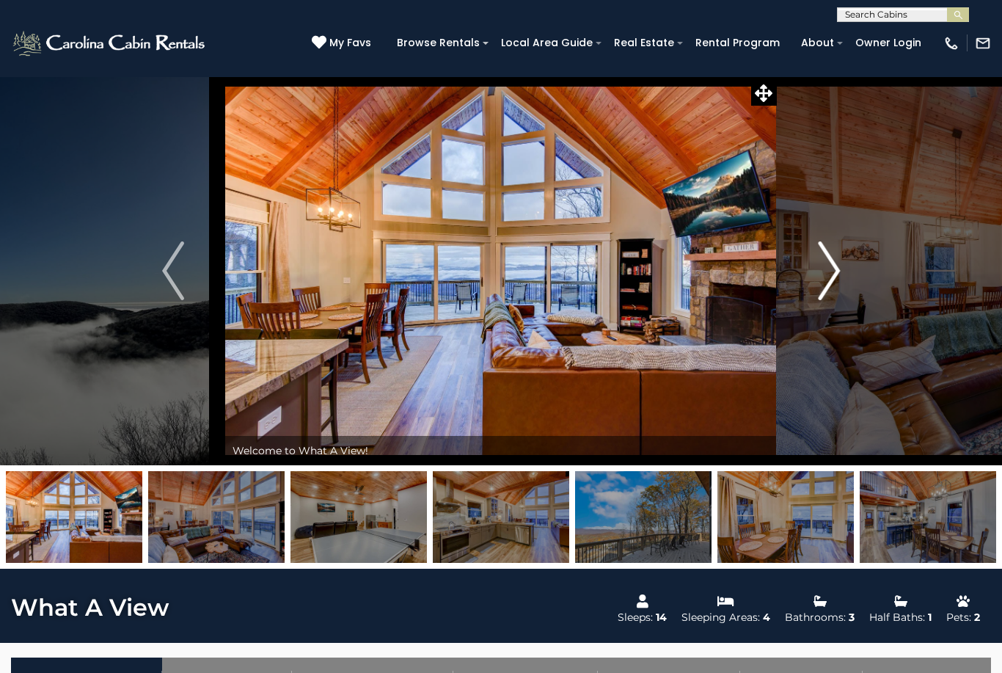
click at [831, 271] on img "Next" at bounding box center [829, 270] width 22 height 59
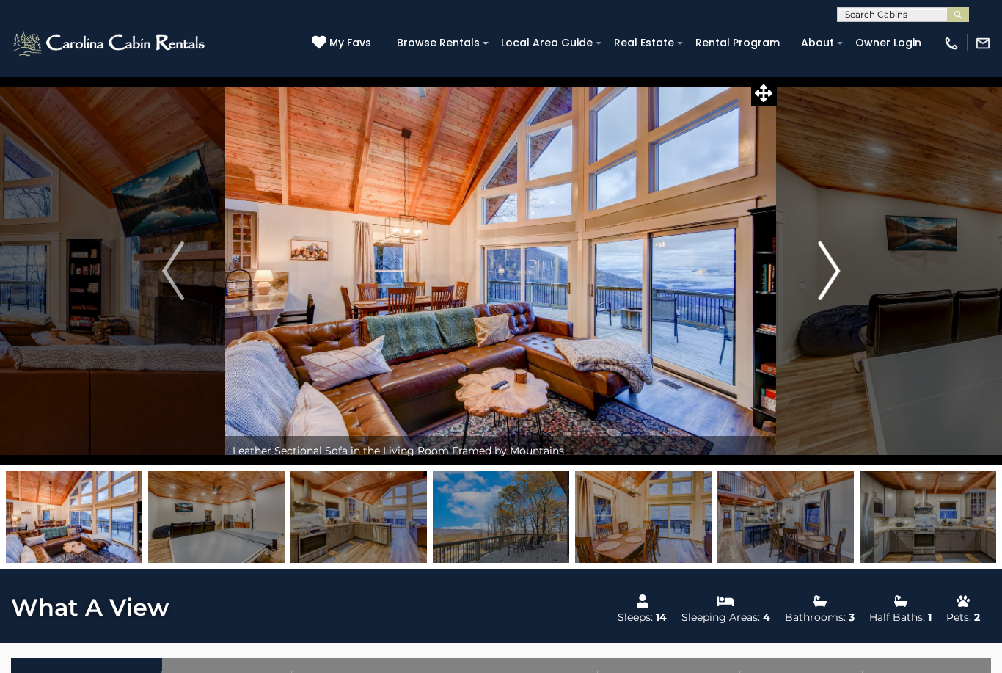
click at [835, 277] on img "Next" at bounding box center [829, 270] width 22 height 59
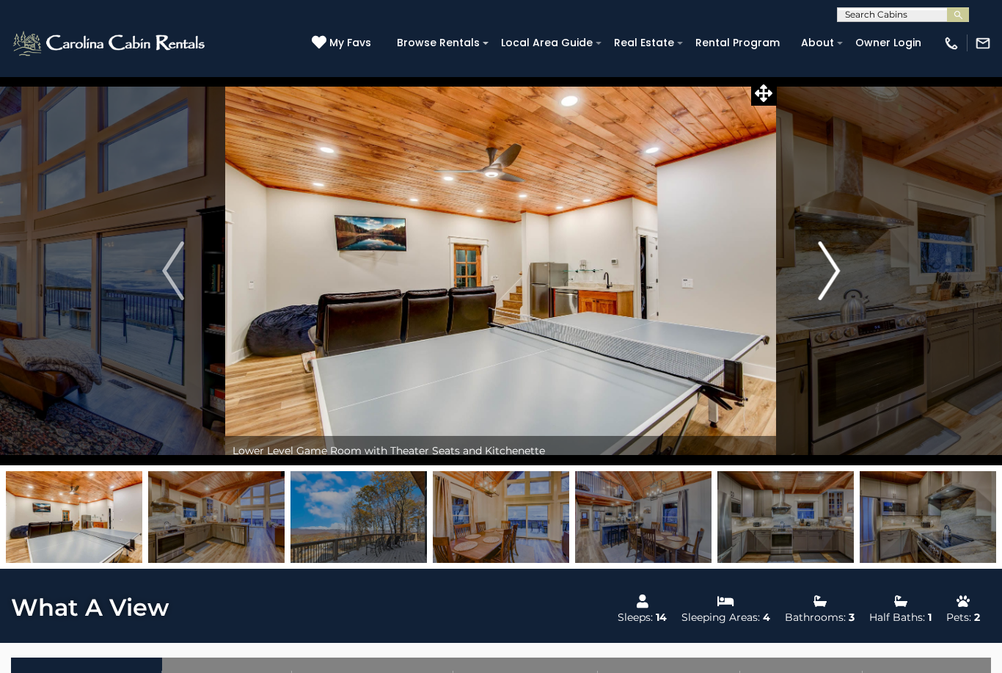
click at [833, 281] on img "Next" at bounding box center [829, 270] width 22 height 59
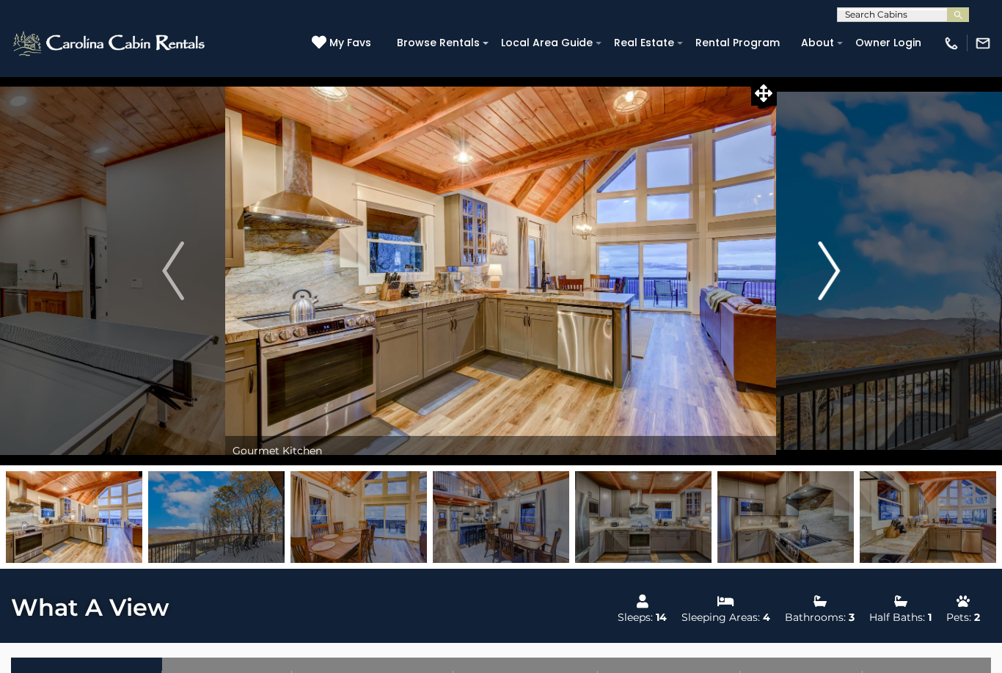
click at [833, 284] on img "Next" at bounding box center [829, 270] width 22 height 59
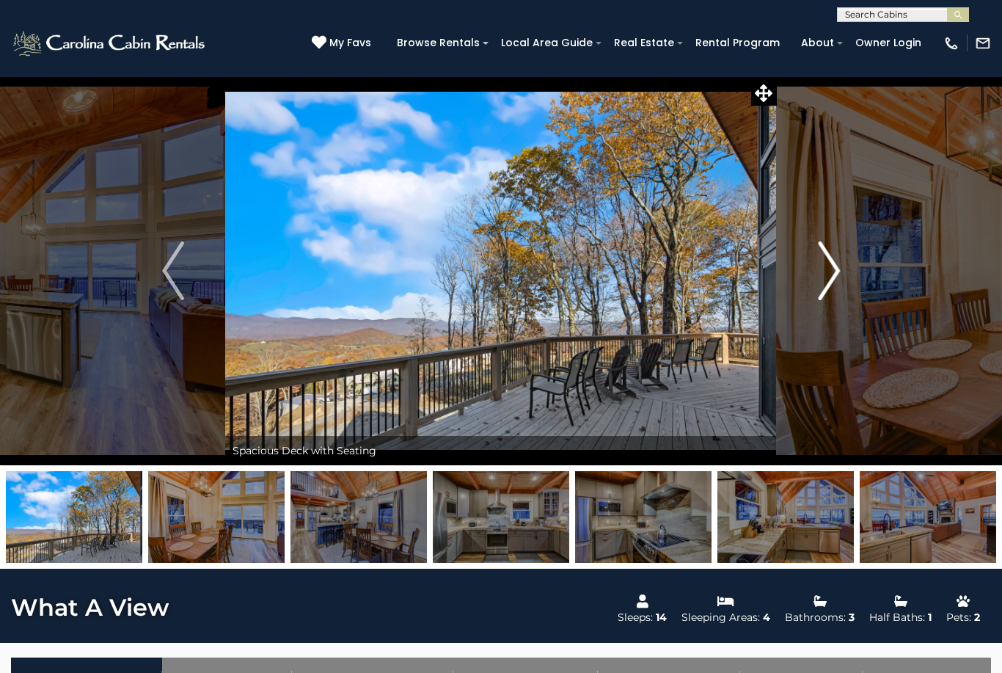
click at [833, 282] on img "Next" at bounding box center [829, 270] width 22 height 59
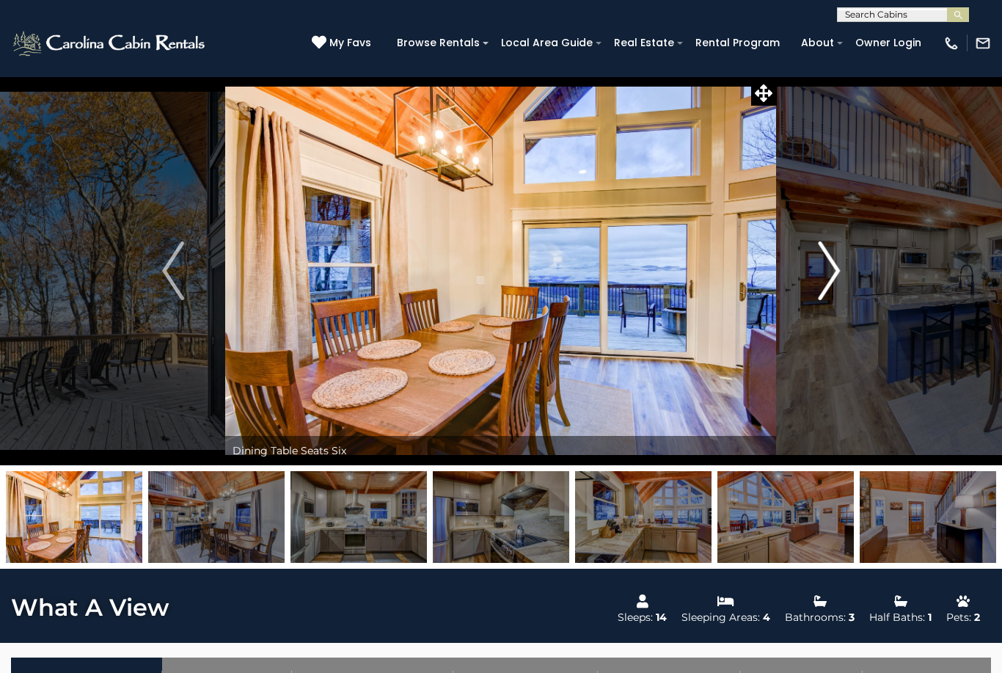
click at [829, 282] on img "Next" at bounding box center [829, 270] width 22 height 59
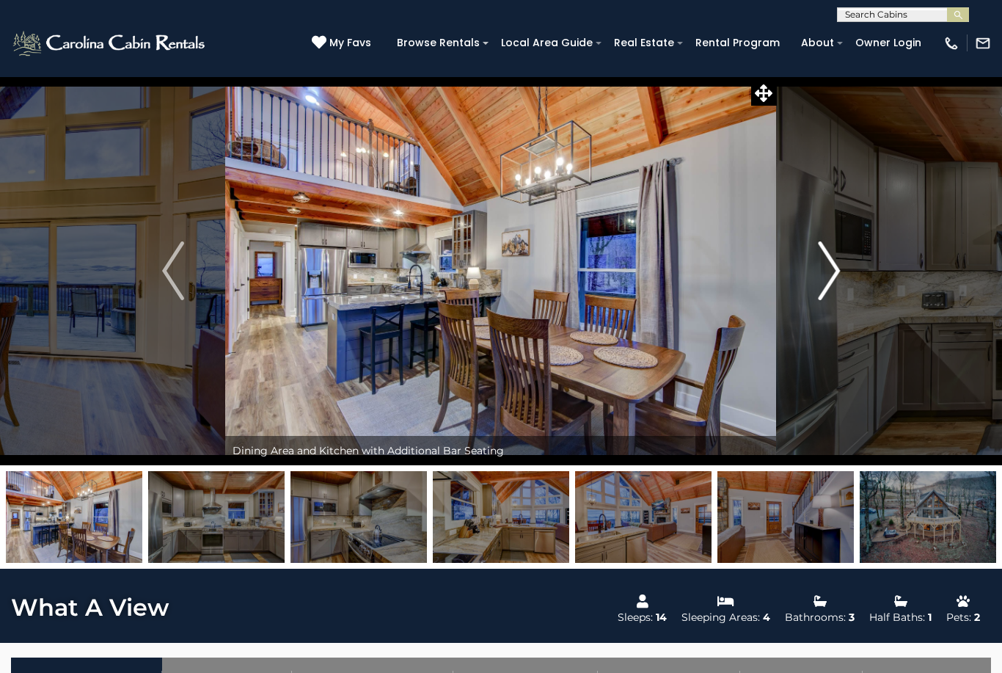
click at [829, 285] on img "Next" at bounding box center [829, 270] width 22 height 59
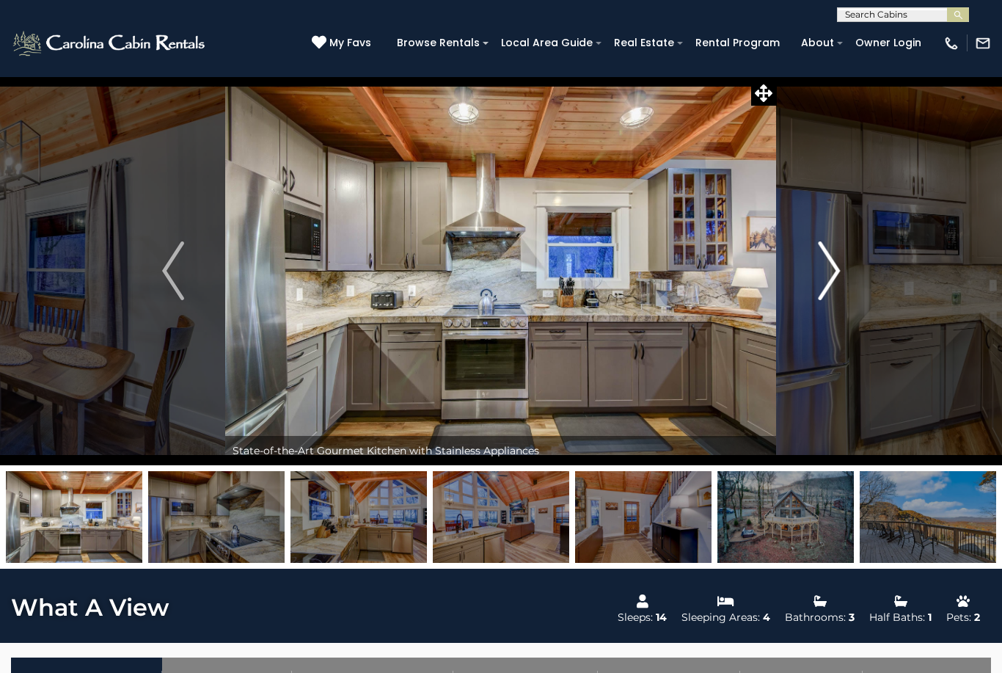
click at [828, 282] on img "Next" at bounding box center [829, 270] width 22 height 59
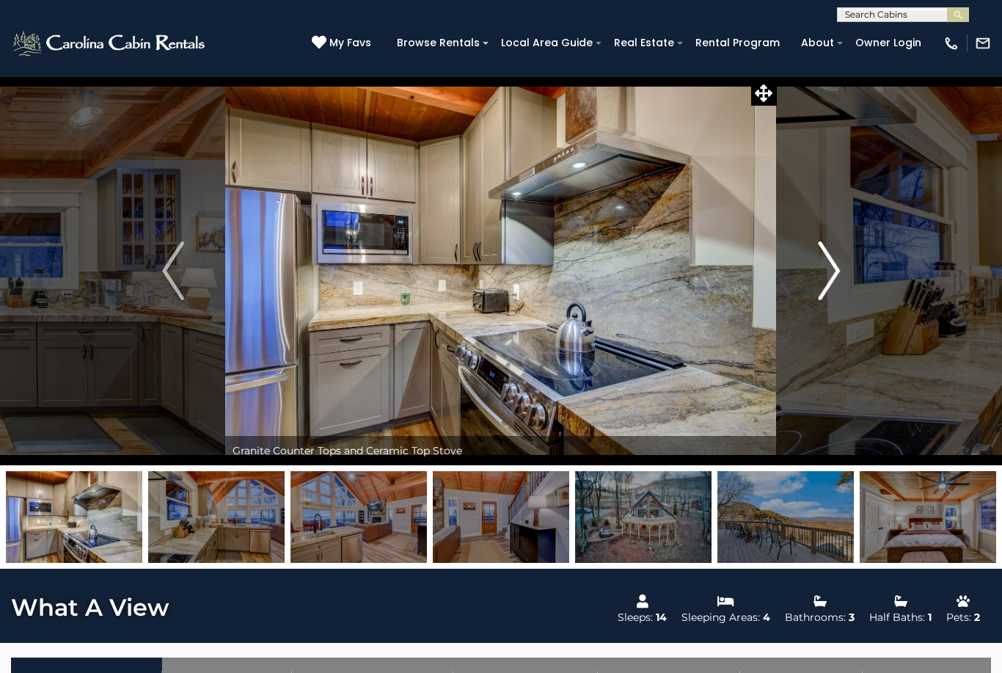
click at [829, 284] on img "Next" at bounding box center [829, 270] width 22 height 59
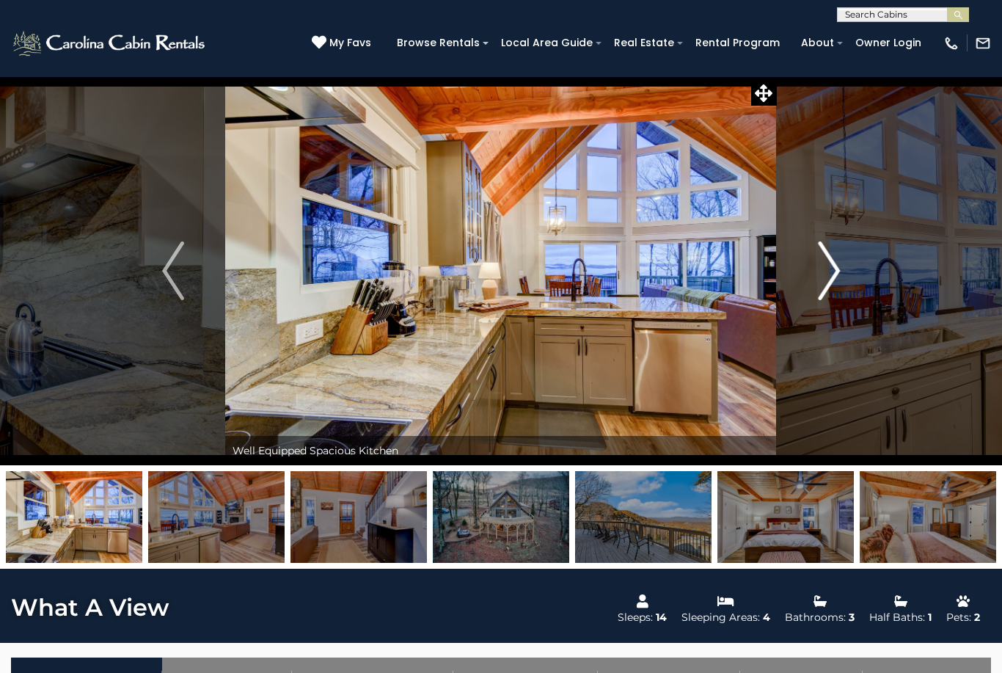
click at [831, 280] on img "Next" at bounding box center [829, 270] width 22 height 59
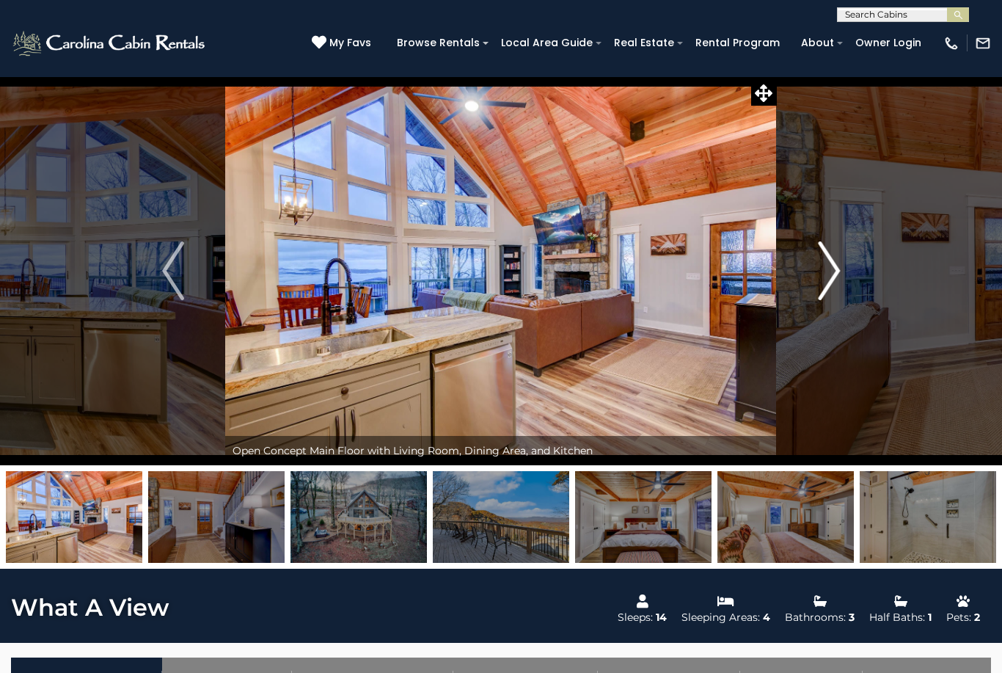
click at [836, 280] on img "Next" at bounding box center [829, 270] width 22 height 59
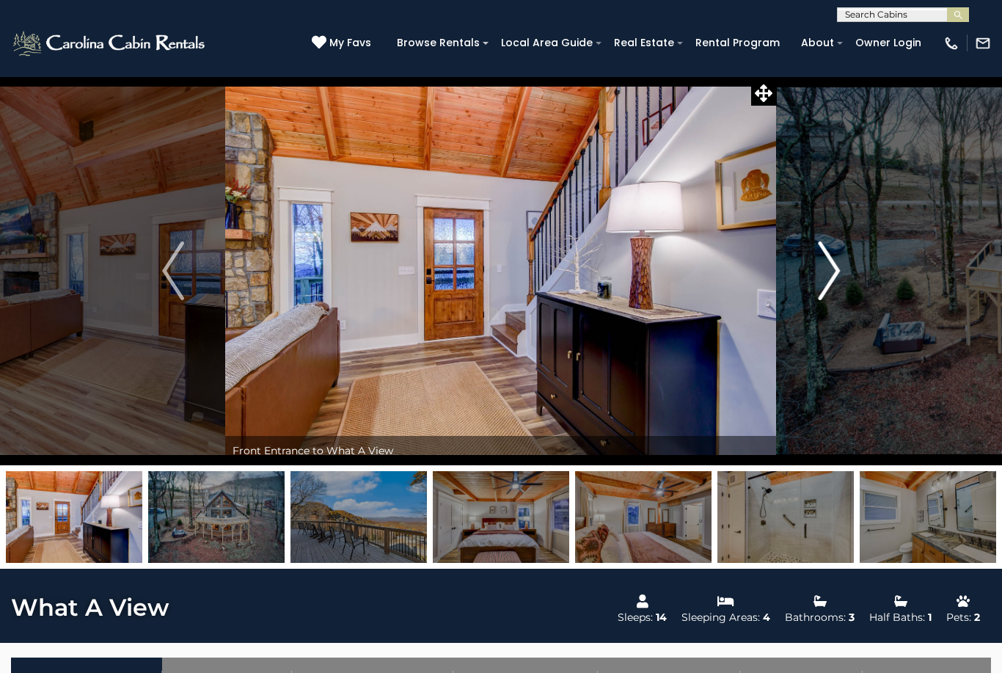
click at [836, 287] on img "Next" at bounding box center [829, 270] width 22 height 59
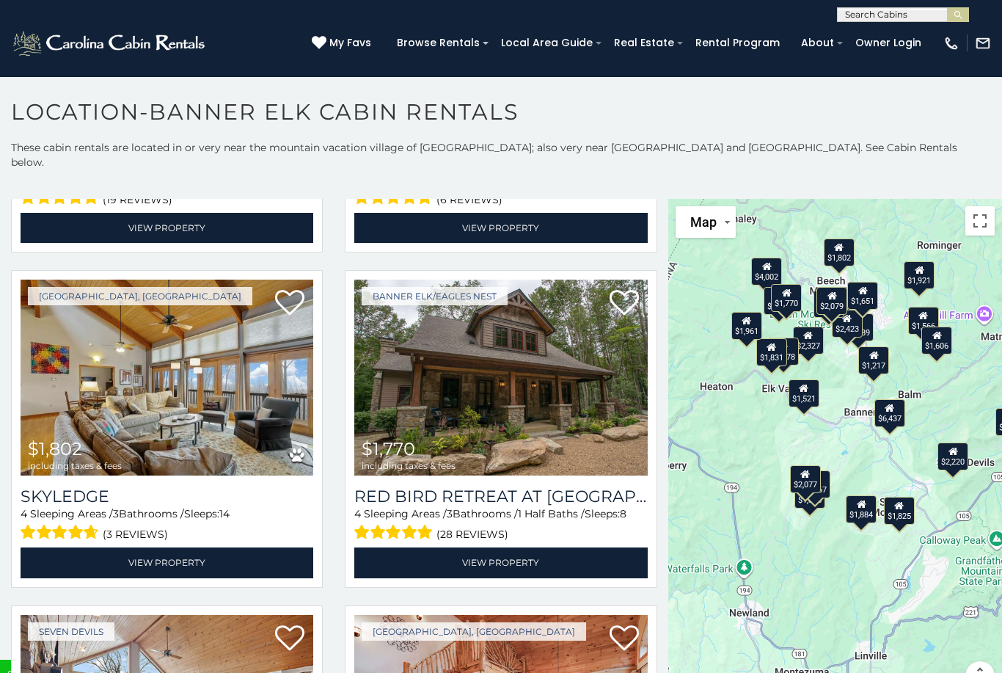
scroll to position [4323, 0]
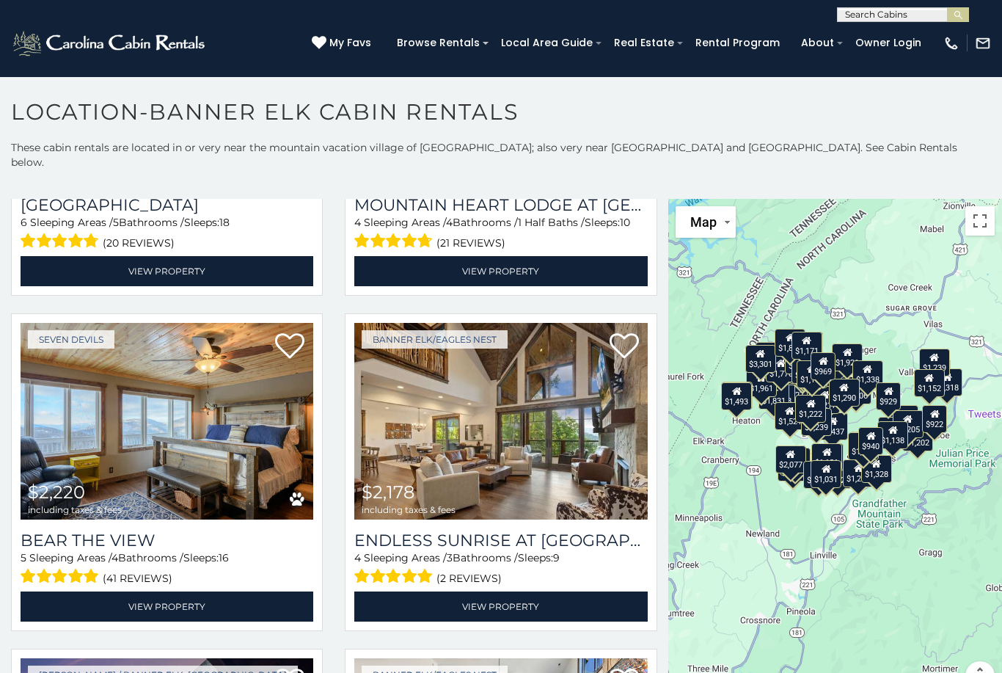
scroll to position [1578, 0]
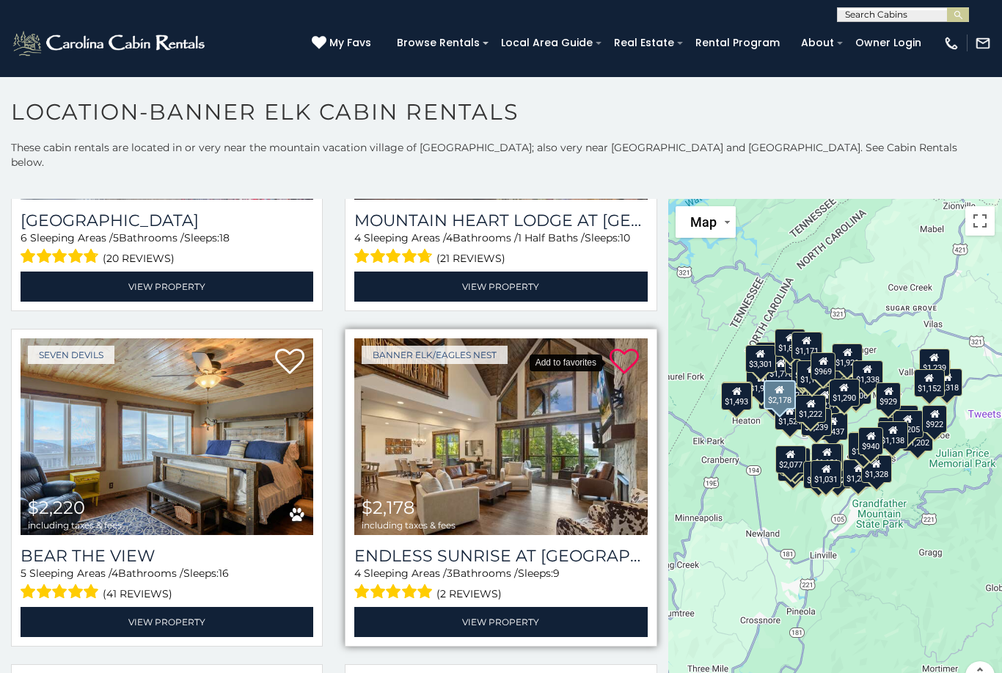
click at [625, 347] on icon at bounding box center [624, 361] width 29 height 29
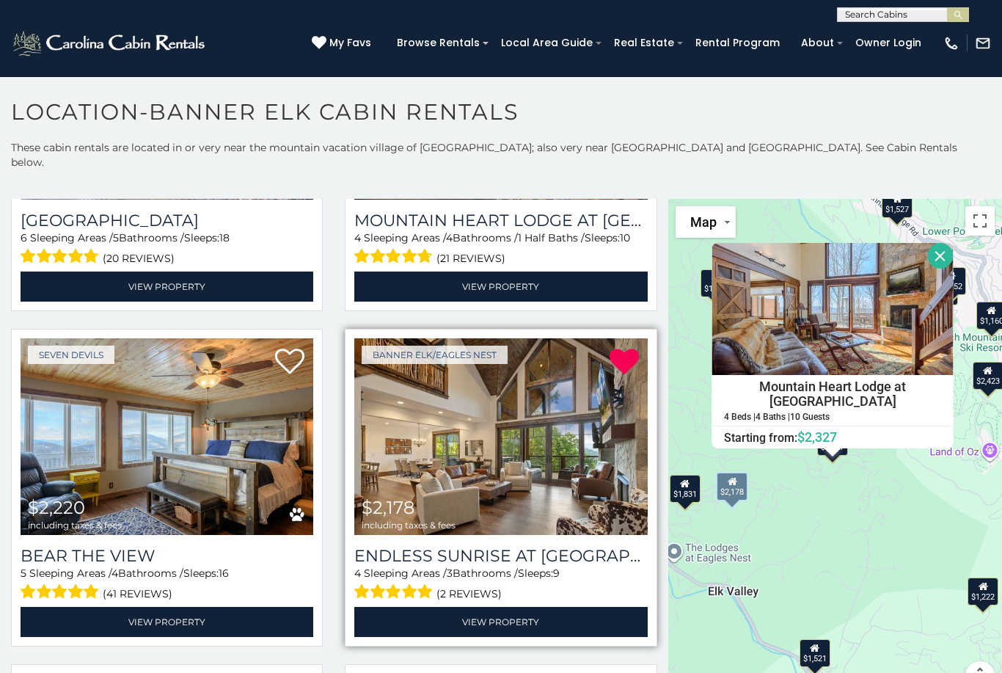
click at [933, 248] on button "Close" at bounding box center [941, 256] width 26 height 26
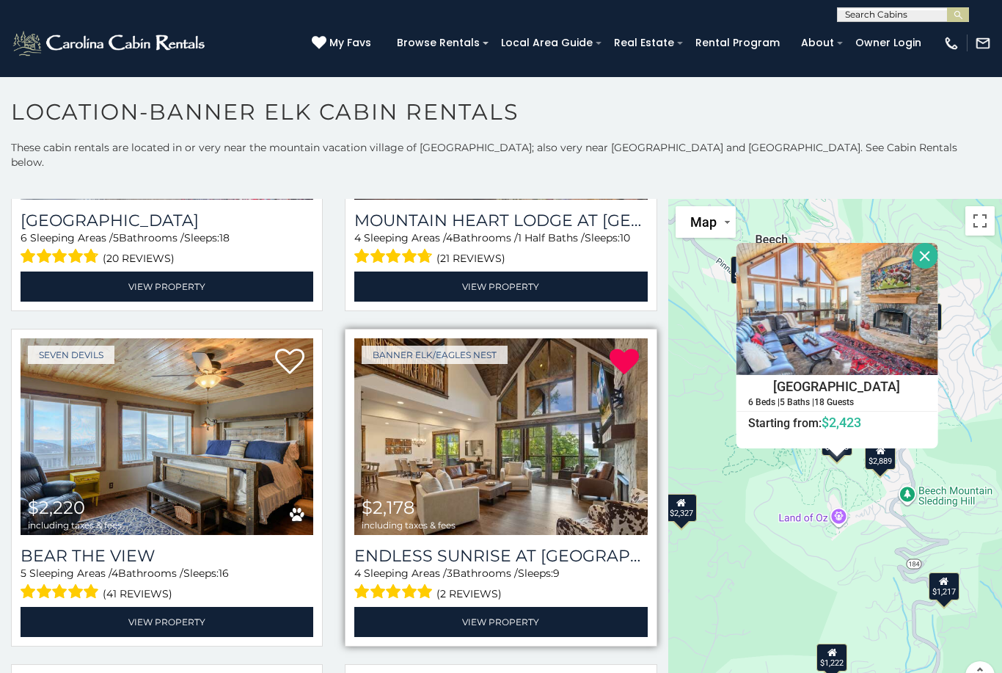
click at [938, 247] on button "Close" at bounding box center [926, 256] width 26 height 26
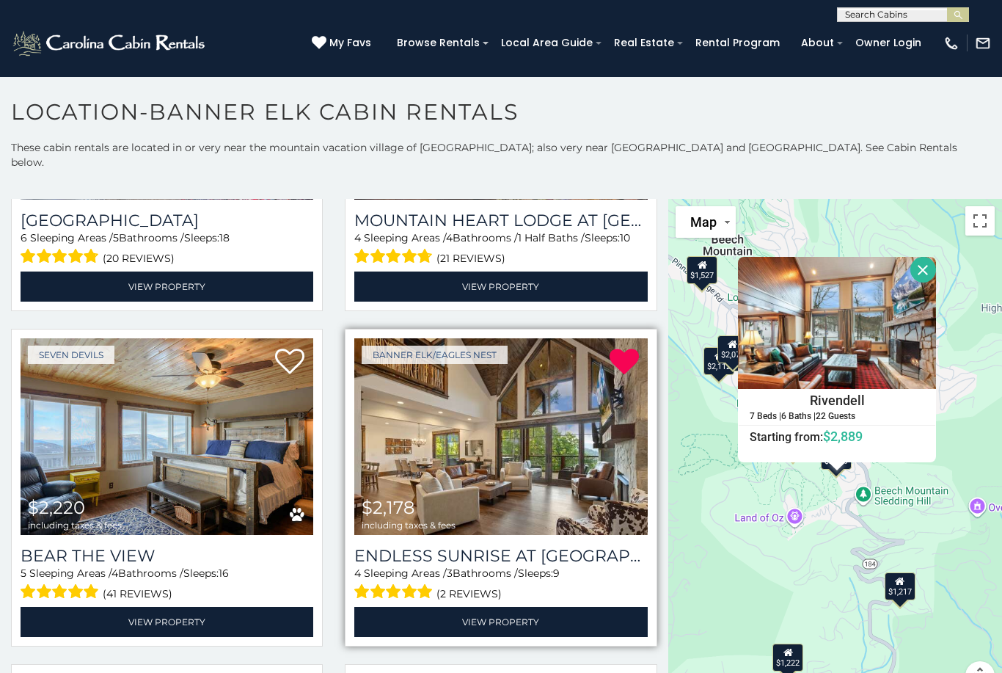
click at [936, 263] on button "Close" at bounding box center [924, 270] width 26 height 26
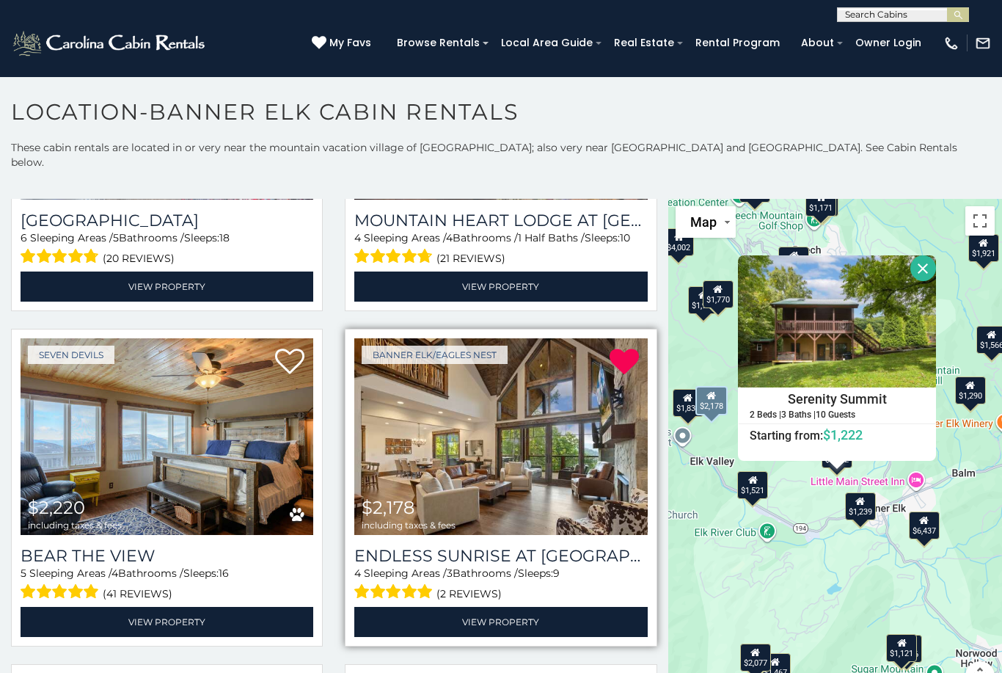
click at [936, 258] on button "Close" at bounding box center [924, 268] width 26 height 26
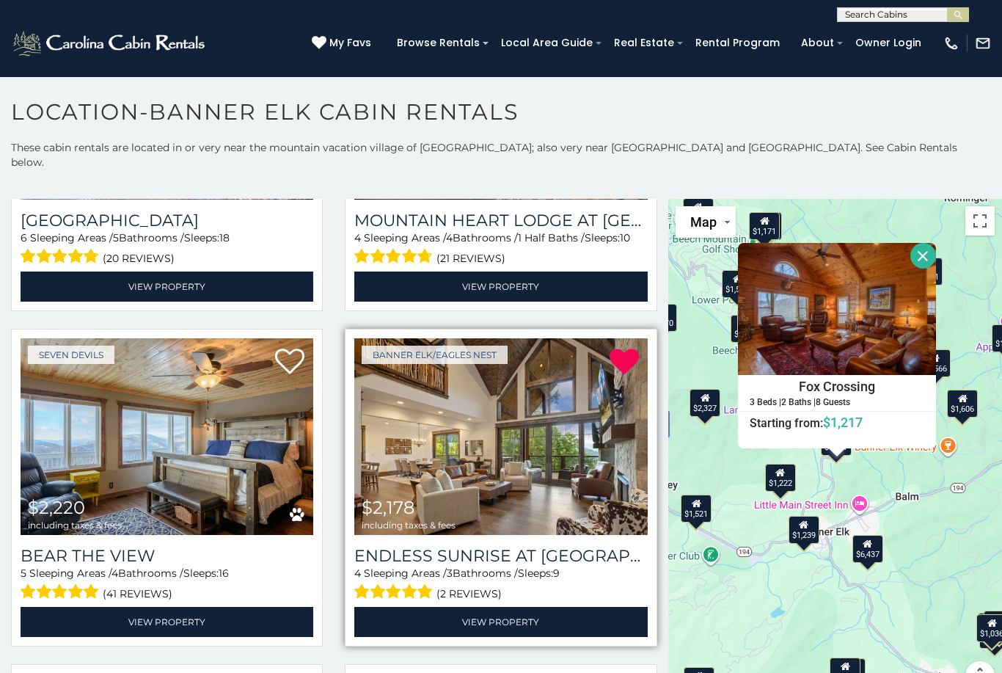
click at [936, 250] on button "Close" at bounding box center [924, 256] width 26 height 26
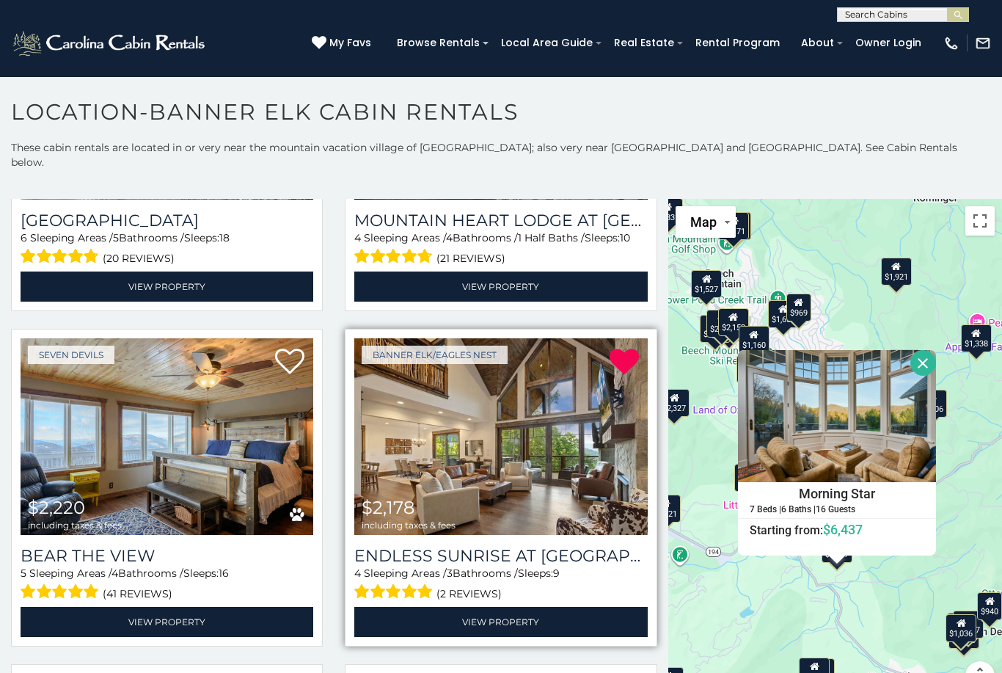
click at [936, 355] on button "Close" at bounding box center [924, 363] width 26 height 26
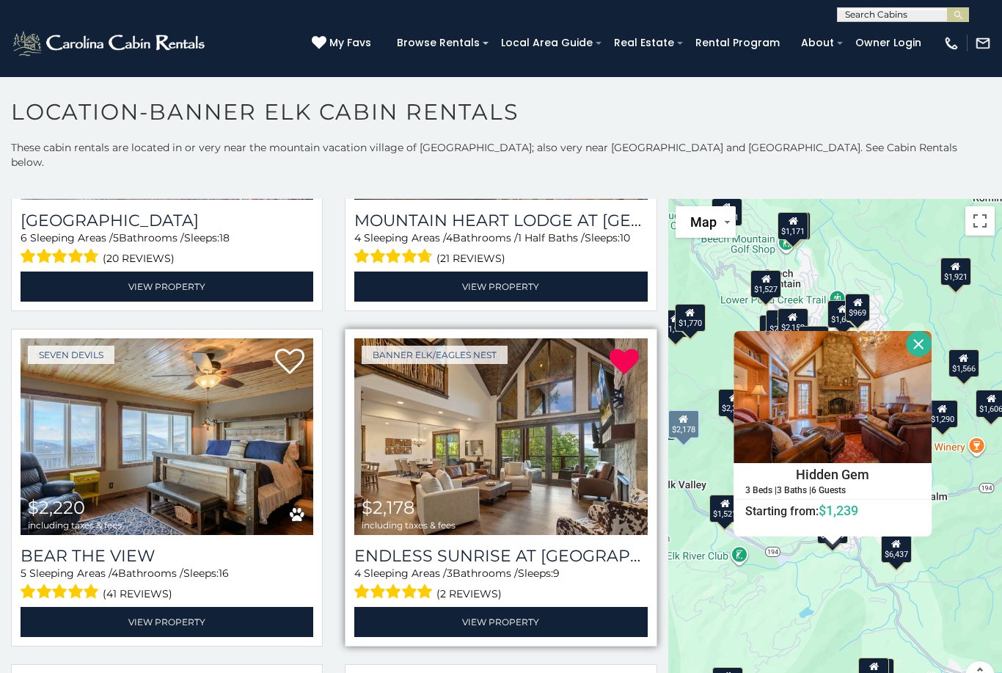
click at [932, 335] on button "Close" at bounding box center [919, 344] width 26 height 26
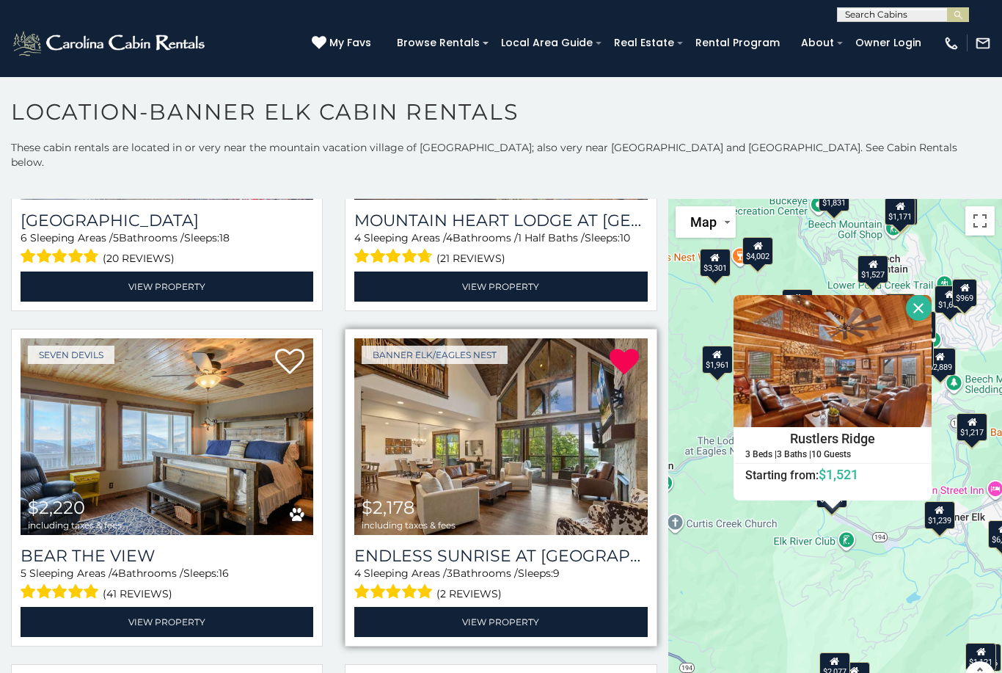
click at [932, 299] on button "Close" at bounding box center [919, 308] width 26 height 26
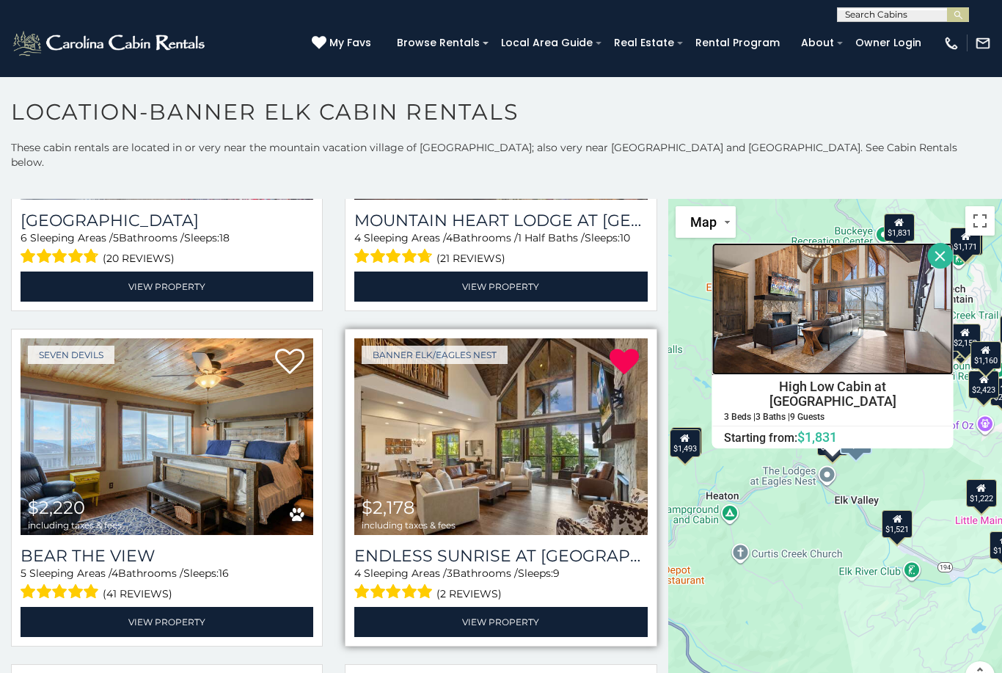
click at [880, 321] on img at bounding box center [832, 309] width 241 height 132
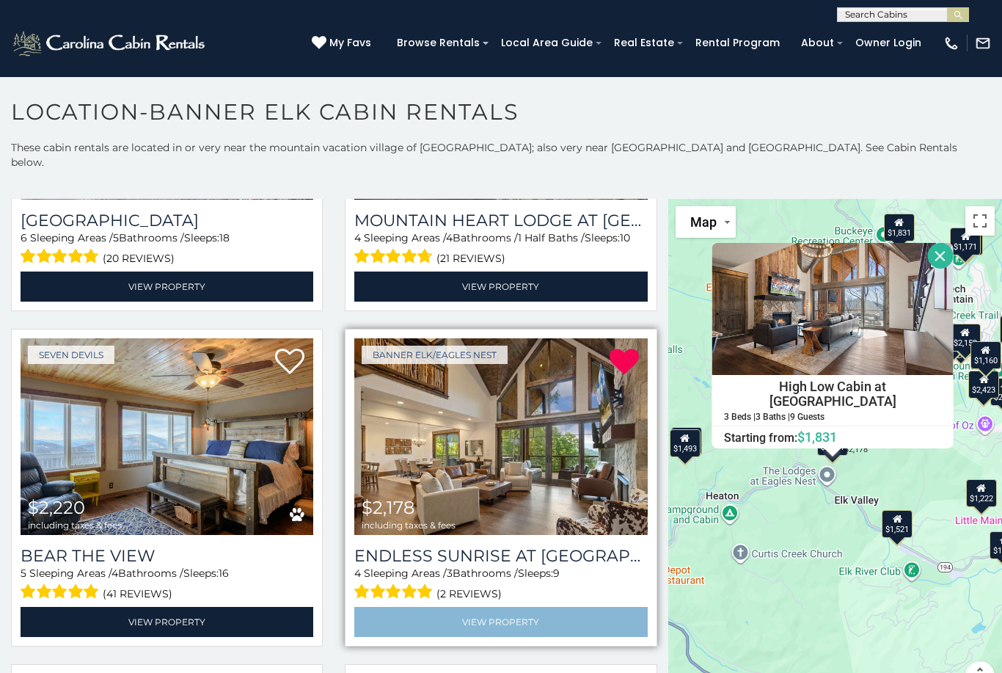
click at [558, 614] on link "View Property" at bounding box center [500, 622] width 293 height 30
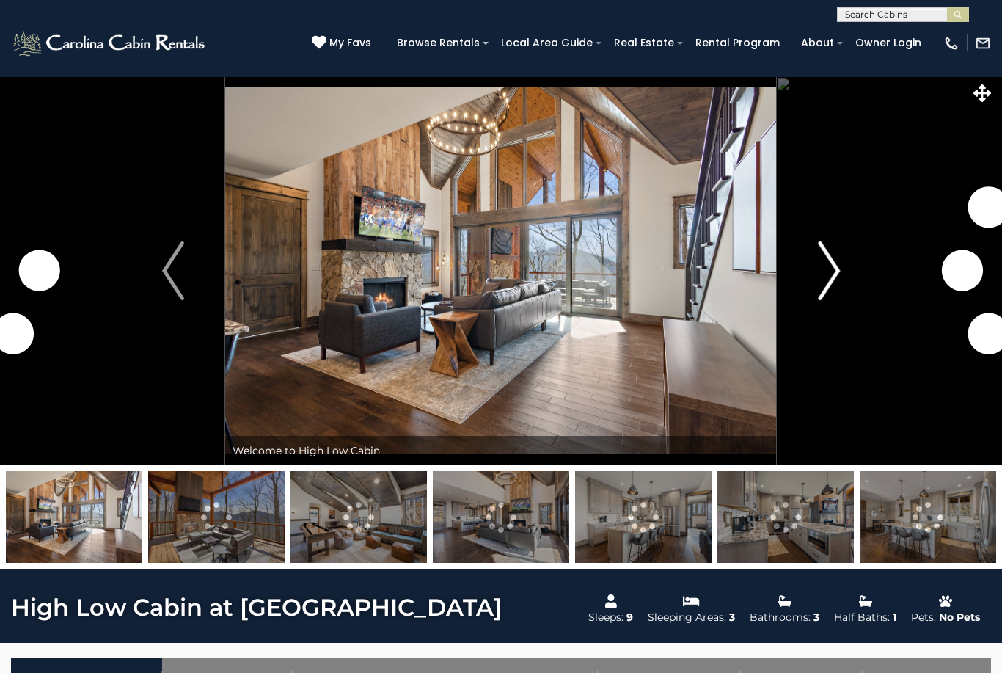
click at [831, 274] on img "Next" at bounding box center [829, 270] width 22 height 59
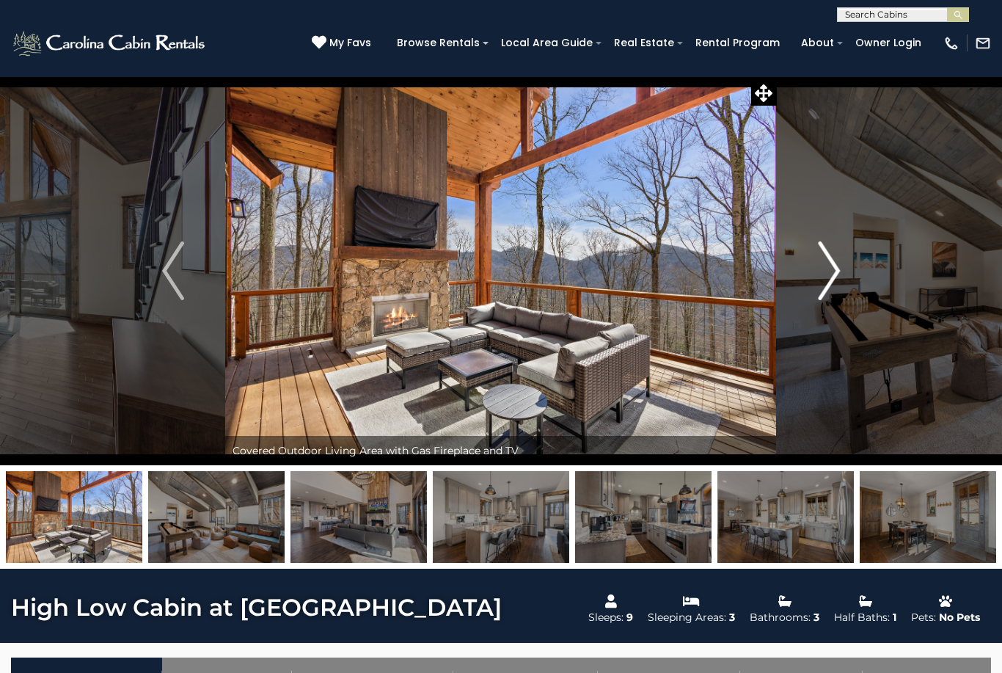
click at [837, 285] on img "Next" at bounding box center [829, 270] width 22 height 59
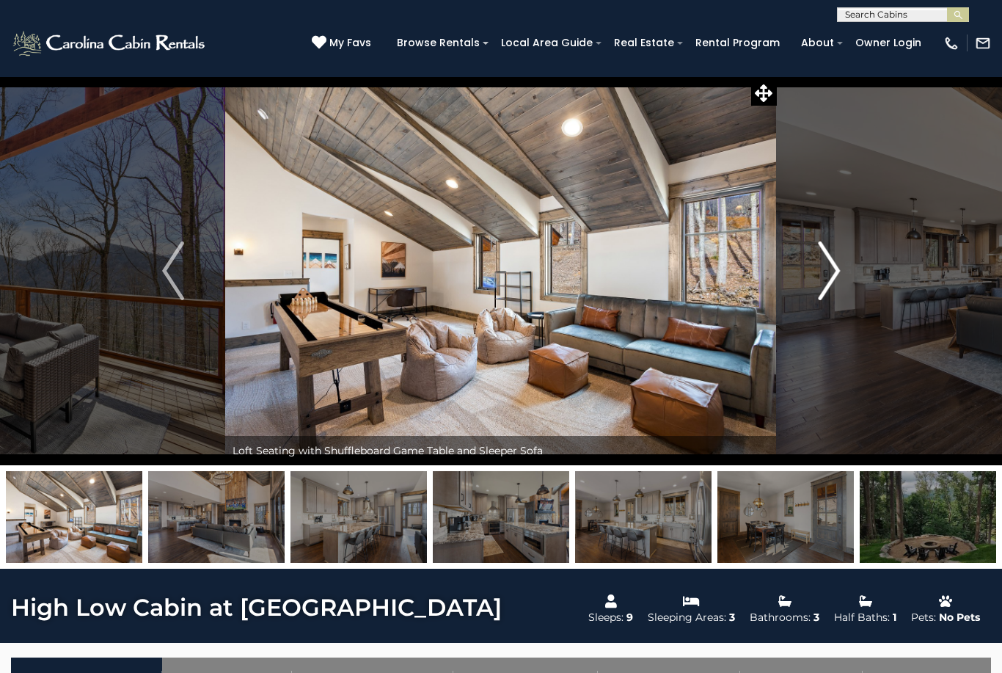
click at [836, 282] on img "Next" at bounding box center [829, 270] width 22 height 59
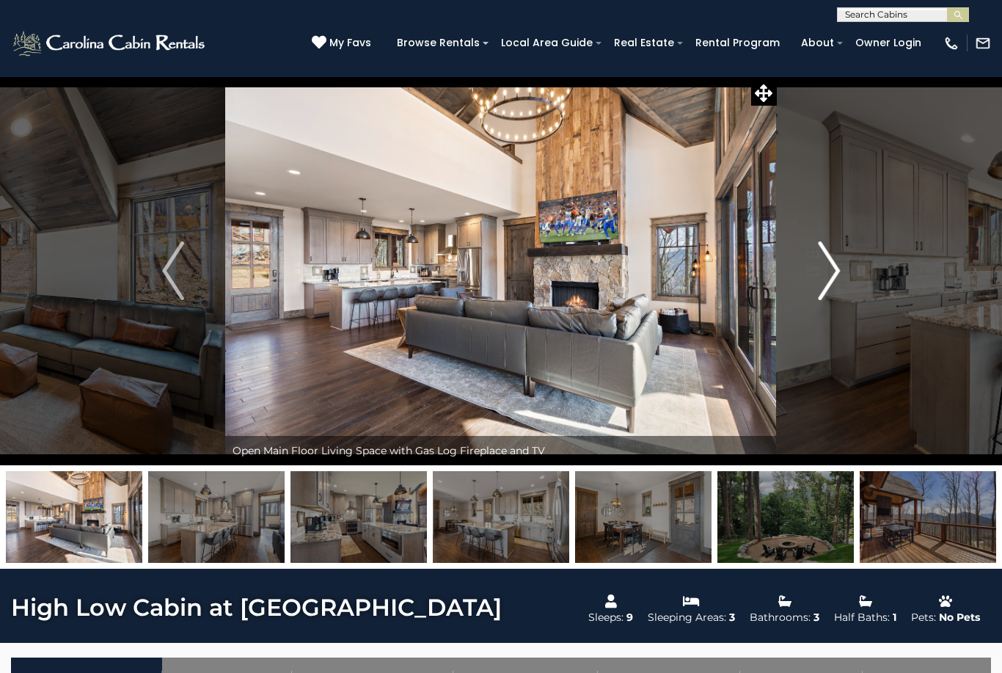
click at [837, 282] on img "Next" at bounding box center [829, 270] width 22 height 59
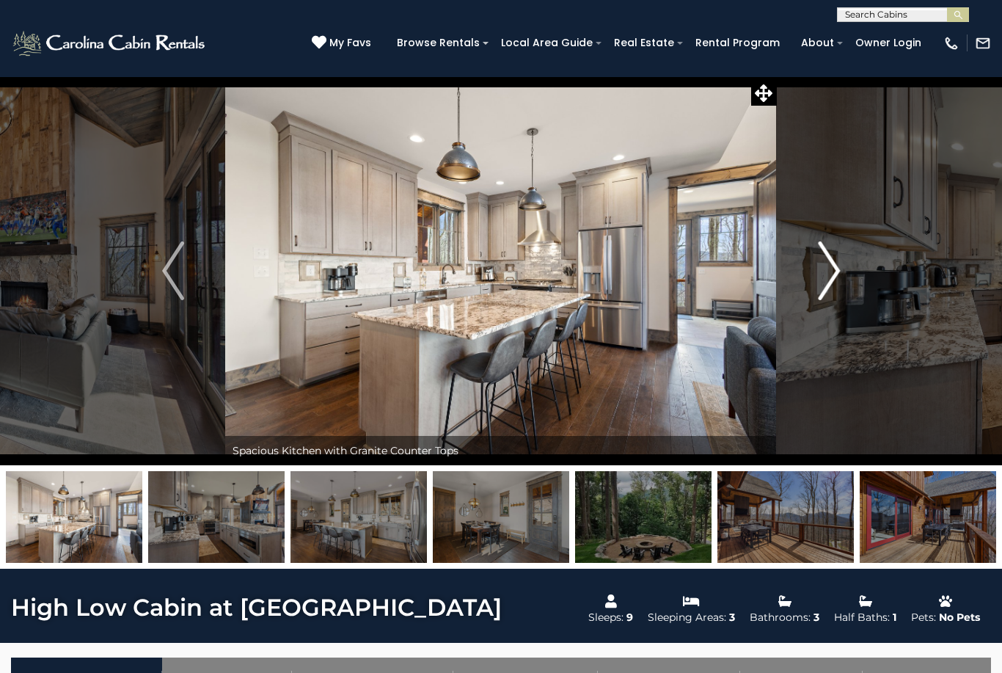
click at [833, 280] on img "Next" at bounding box center [829, 270] width 22 height 59
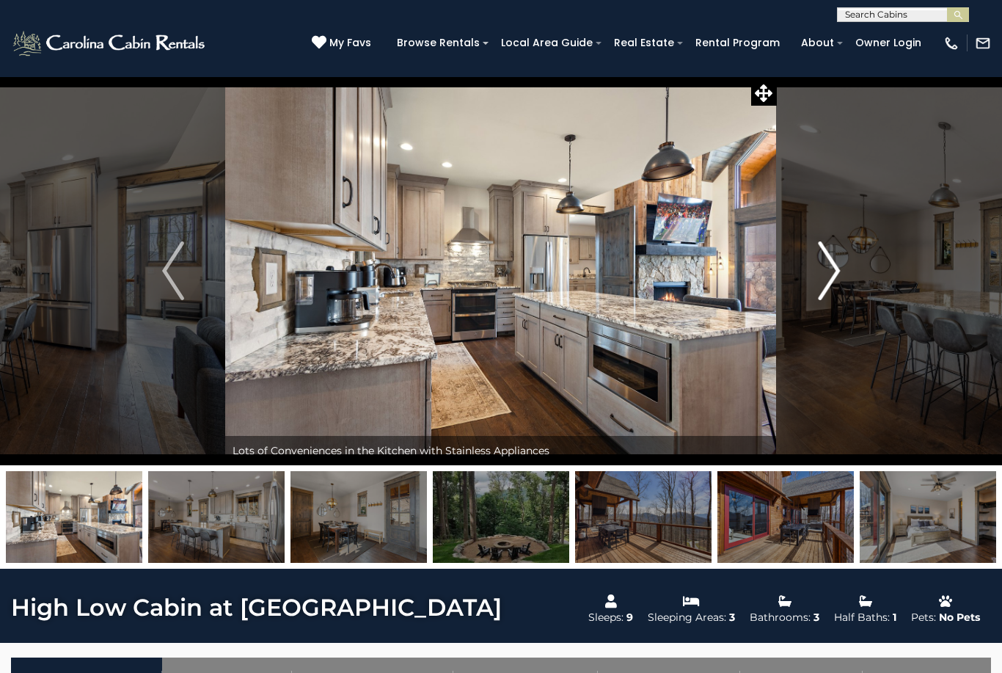
click at [834, 280] on img "Next" at bounding box center [829, 270] width 22 height 59
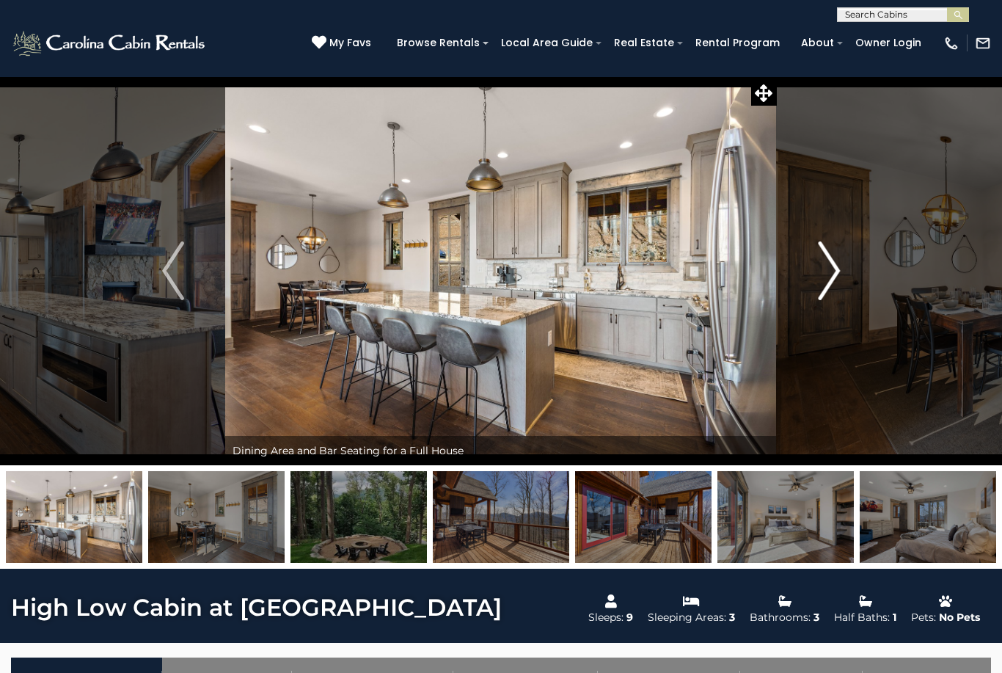
click at [835, 282] on img "Next" at bounding box center [829, 270] width 22 height 59
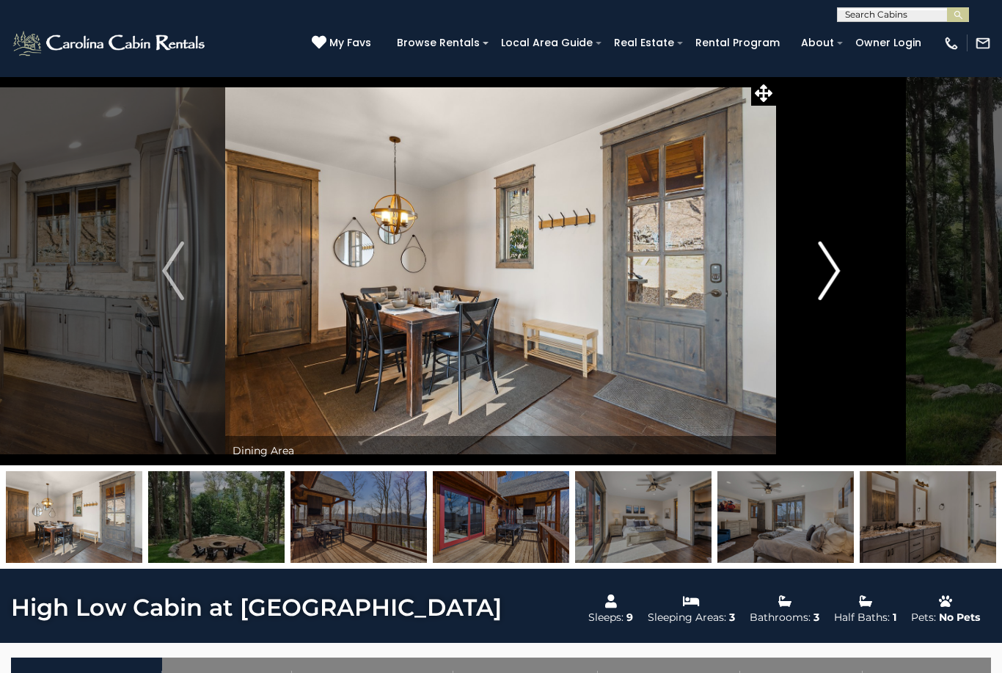
click at [833, 279] on img "Next" at bounding box center [829, 270] width 22 height 59
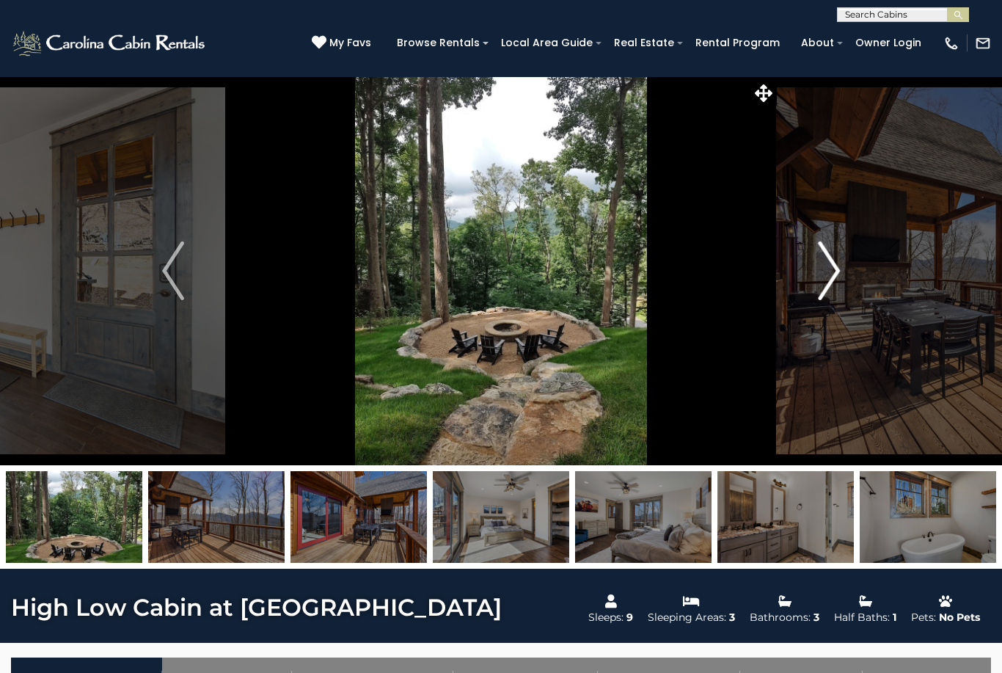
click at [833, 282] on img "Next" at bounding box center [829, 270] width 22 height 59
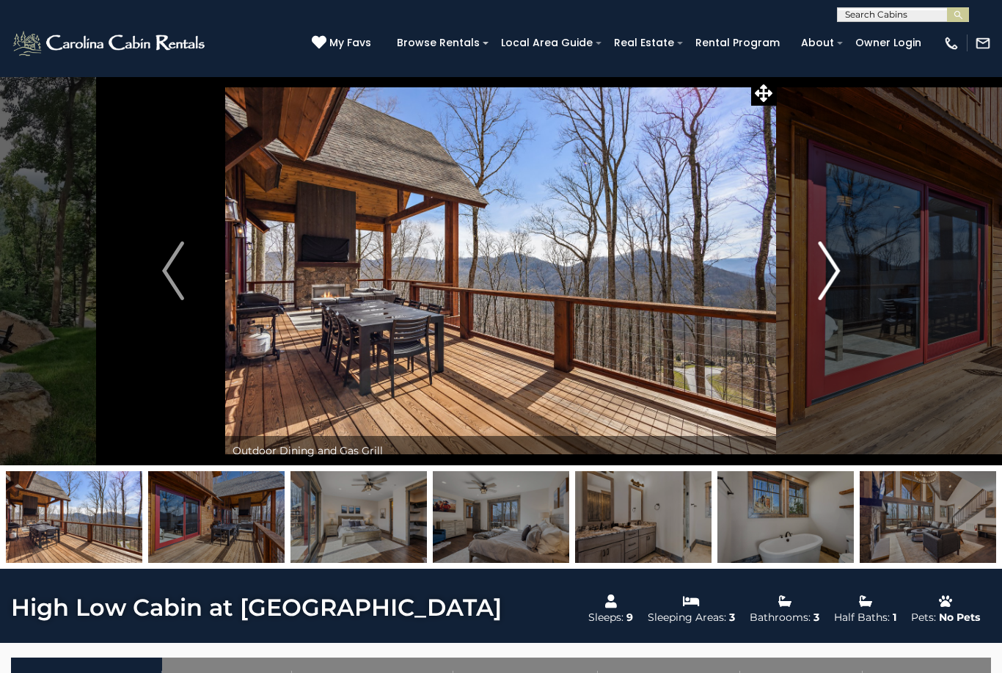
click at [832, 280] on img "Next" at bounding box center [829, 270] width 22 height 59
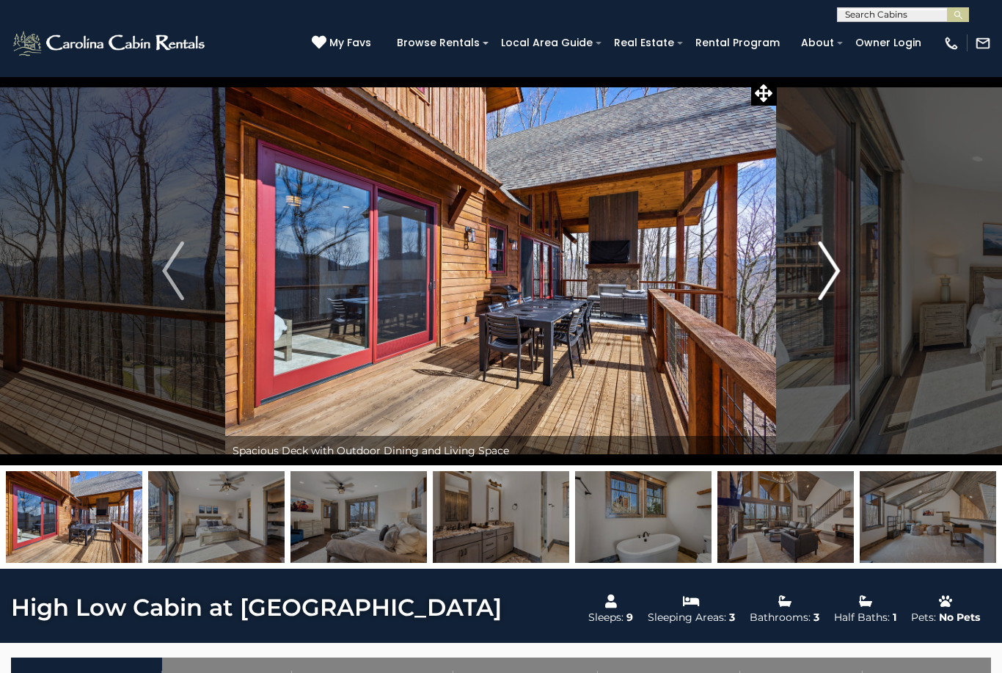
click at [832, 281] on img "Next" at bounding box center [829, 270] width 22 height 59
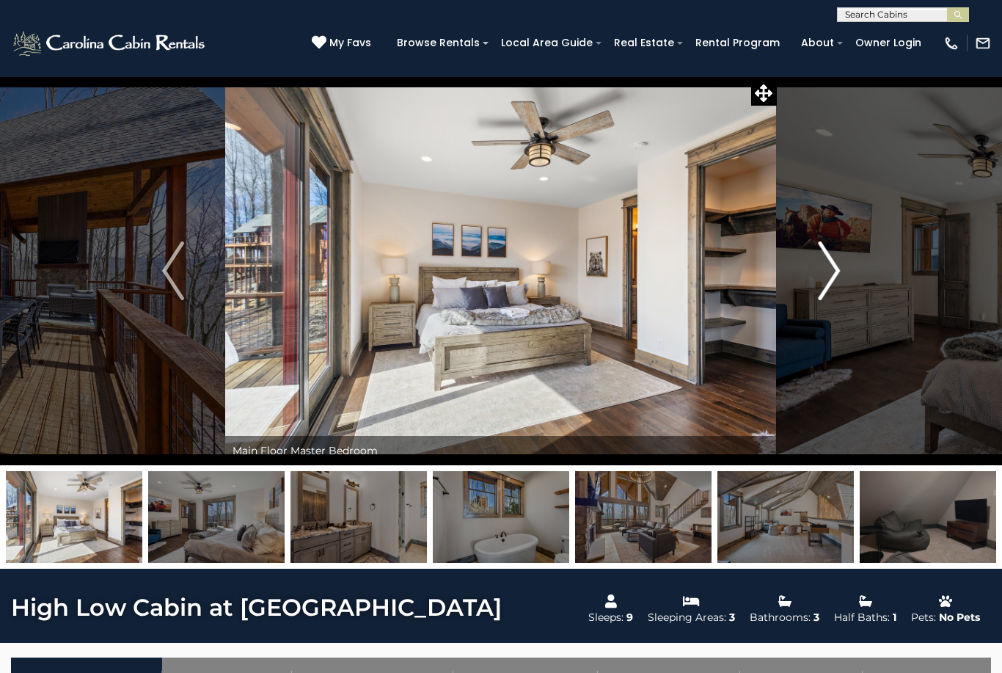
click at [830, 284] on img "Next" at bounding box center [829, 270] width 22 height 59
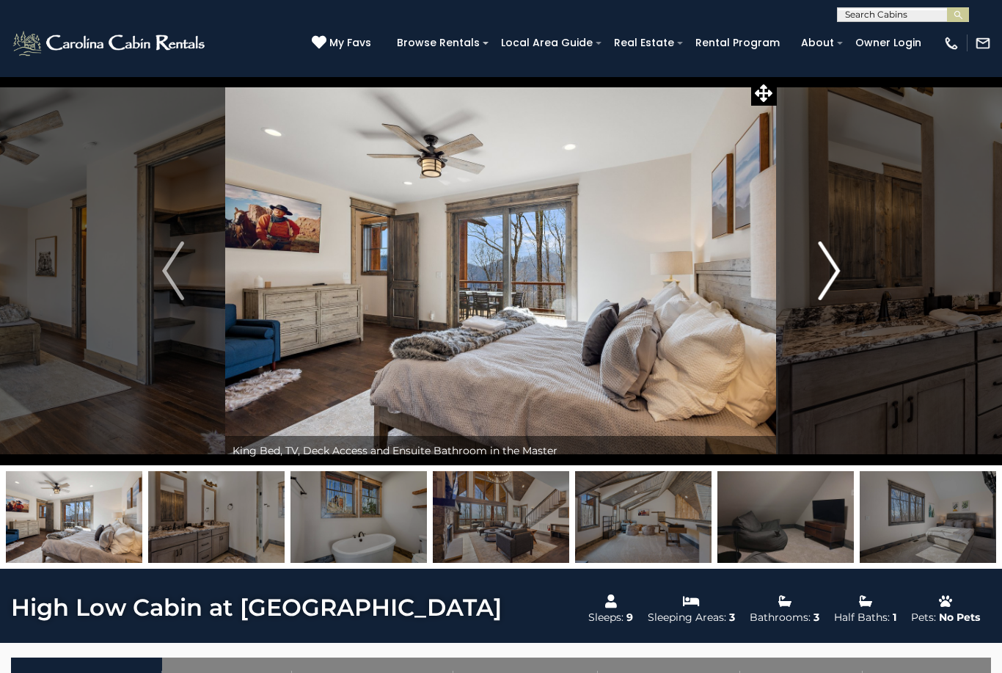
click at [831, 285] on img "Next" at bounding box center [829, 270] width 22 height 59
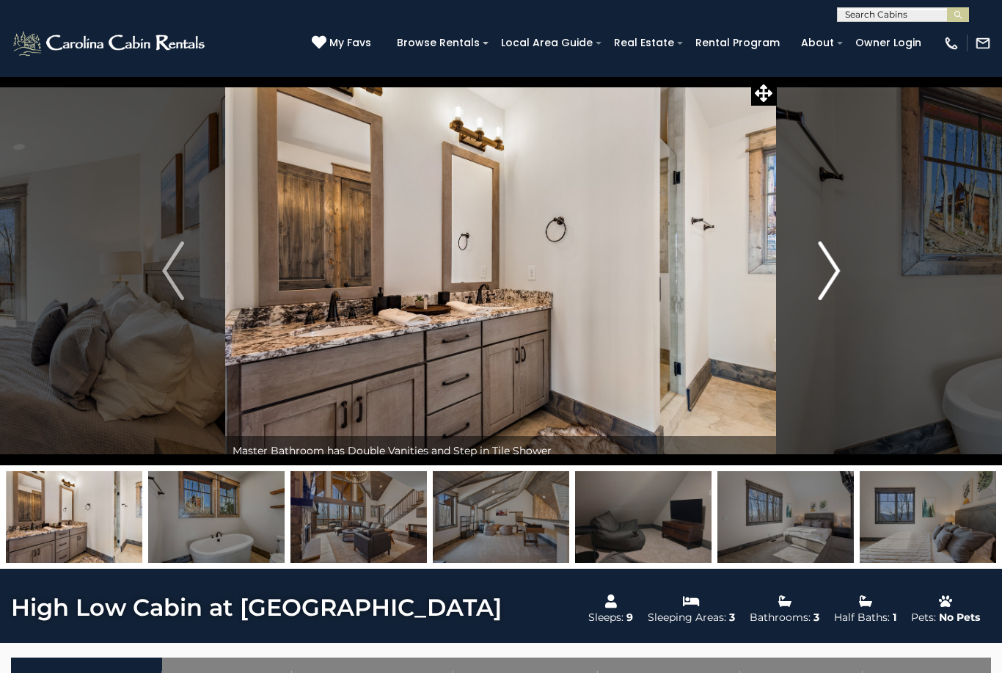
click at [830, 288] on img "Next" at bounding box center [829, 270] width 22 height 59
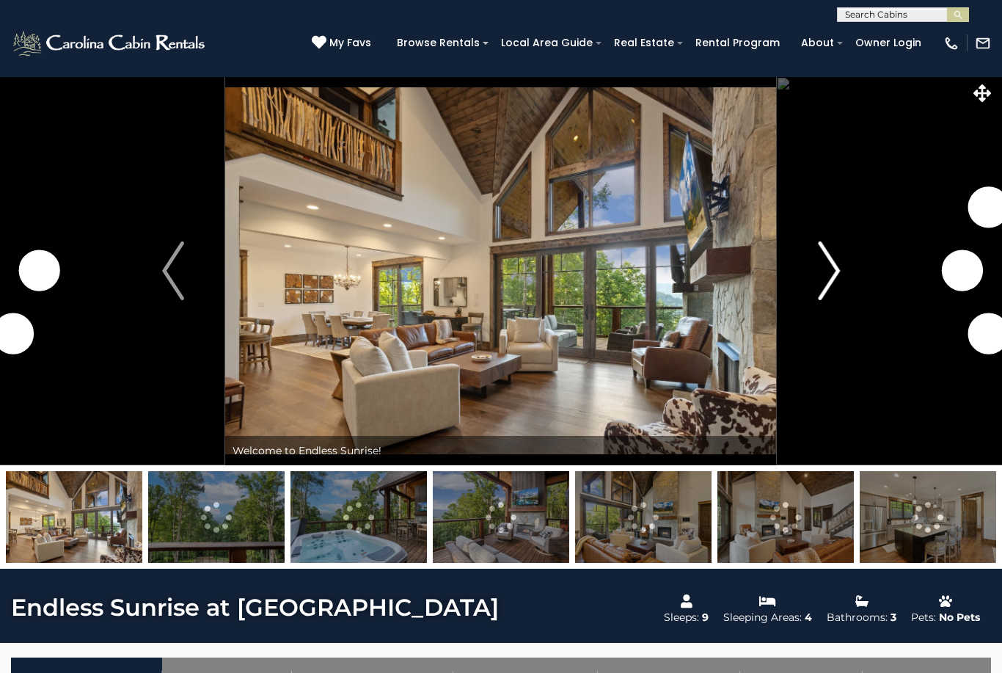
click at [833, 271] on img "Next" at bounding box center [829, 270] width 22 height 59
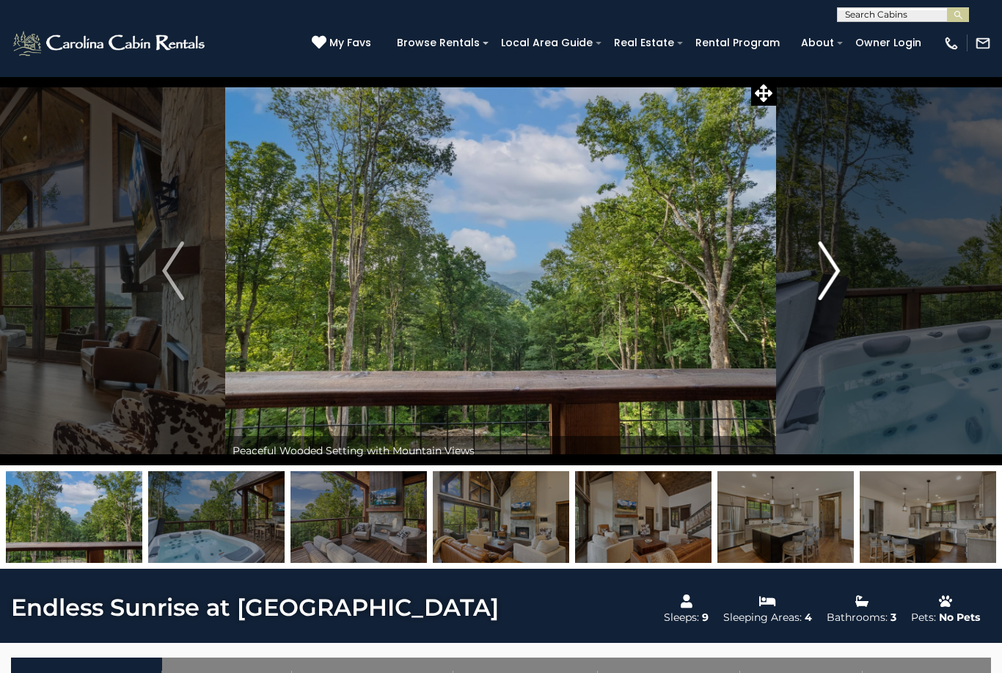
click at [840, 289] on img "Next" at bounding box center [829, 270] width 22 height 59
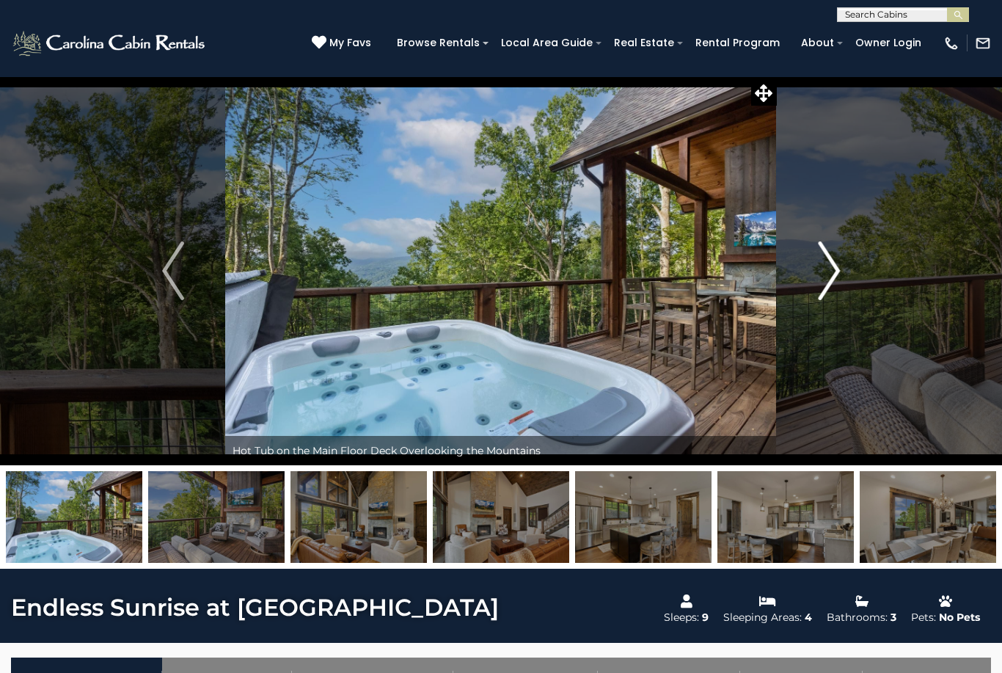
click at [836, 291] on img "Next" at bounding box center [829, 270] width 22 height 59
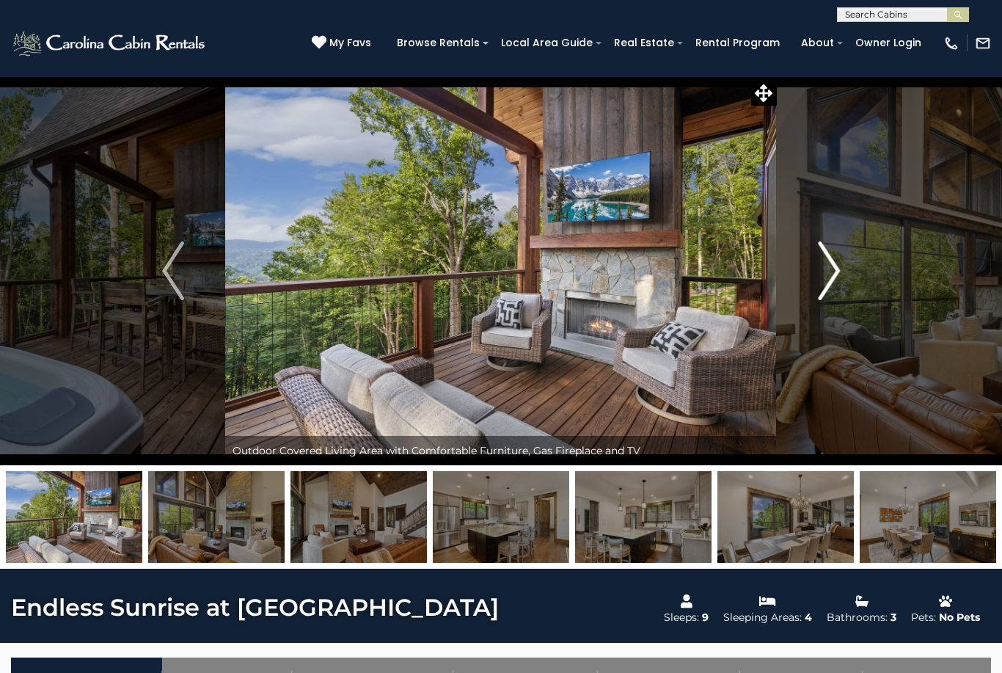
click at [833, 292] on img "Next" at bounding box center [829, 270] width 22 height 59
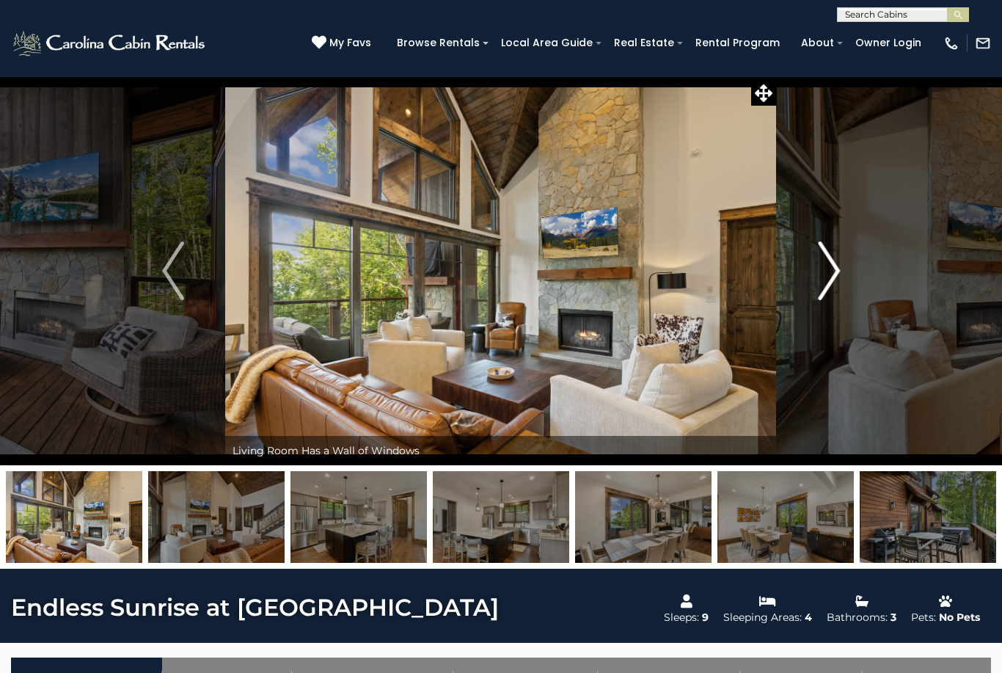
click at [833, 293] on img "Next" at bounding box center [829, 270] width 22 height 59
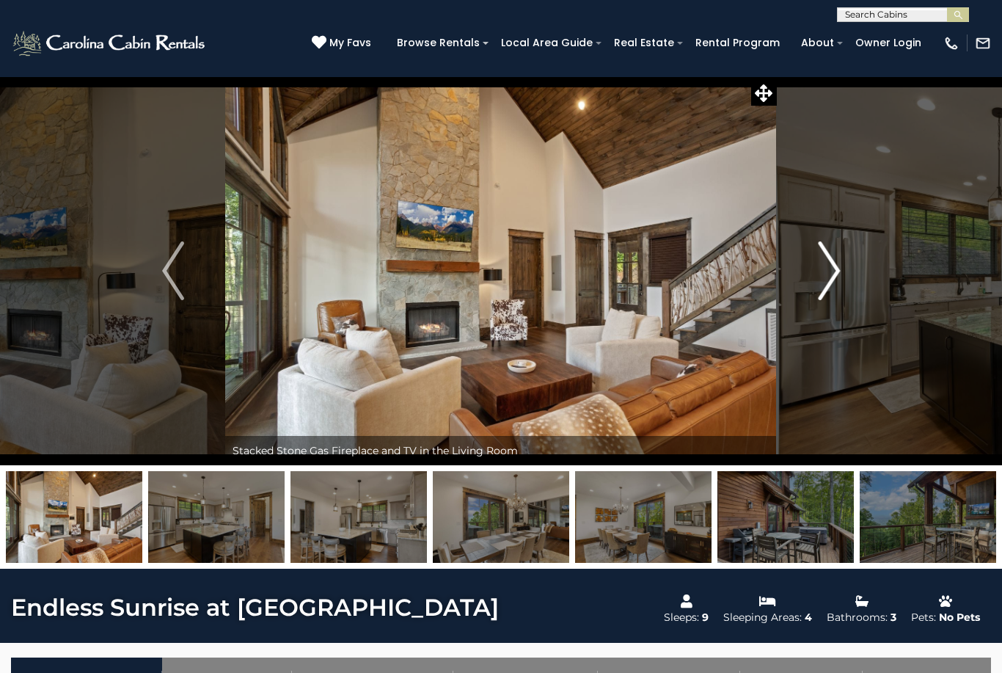
click at [833, 293] on img "Next" at bounding box center [829, 270] width 22 height 59
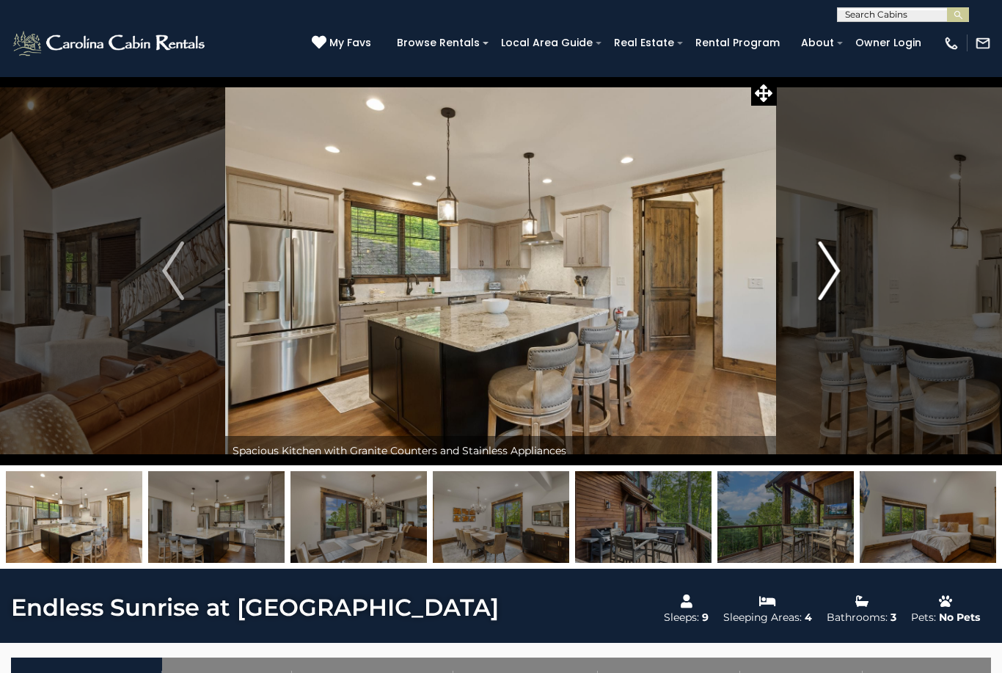
click at [830, 294] on img "Next" at bounding box center [829, 270] width 22 height 59
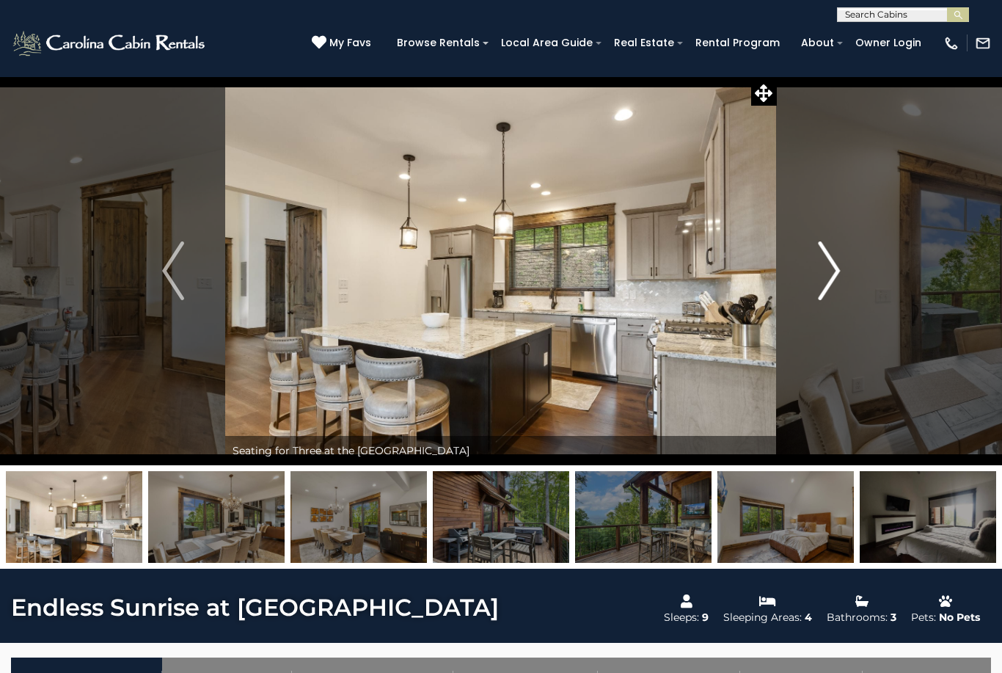
click at [831, 295] on img "Next" at bounding box center [829, 270] width 22 height 59
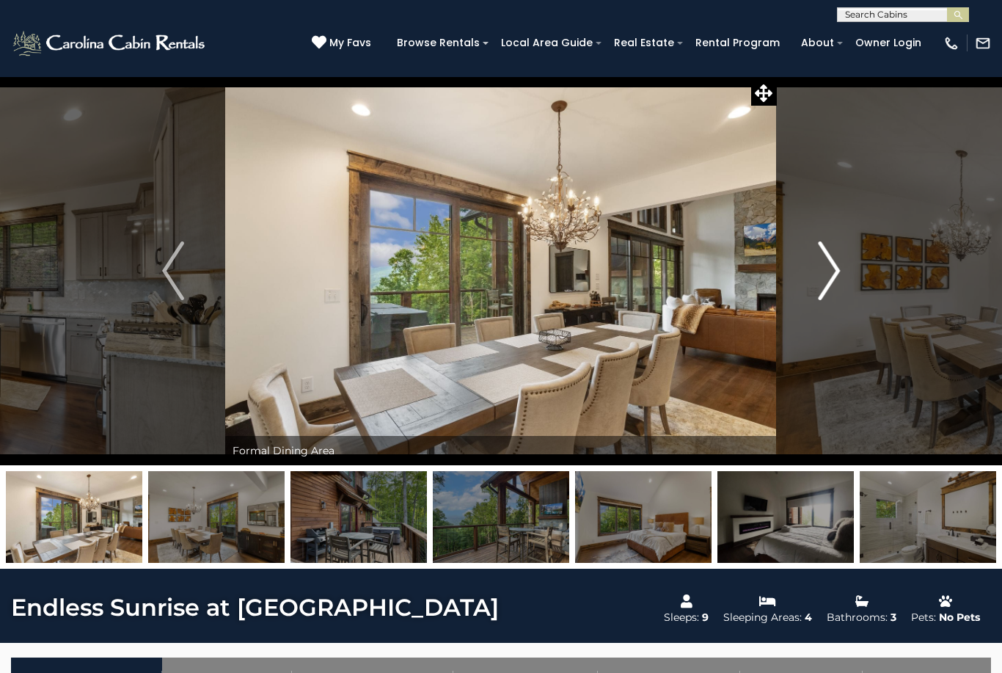
click at [831, 294] on img "Next" at bounding box center [829, 270] width 22 height 59
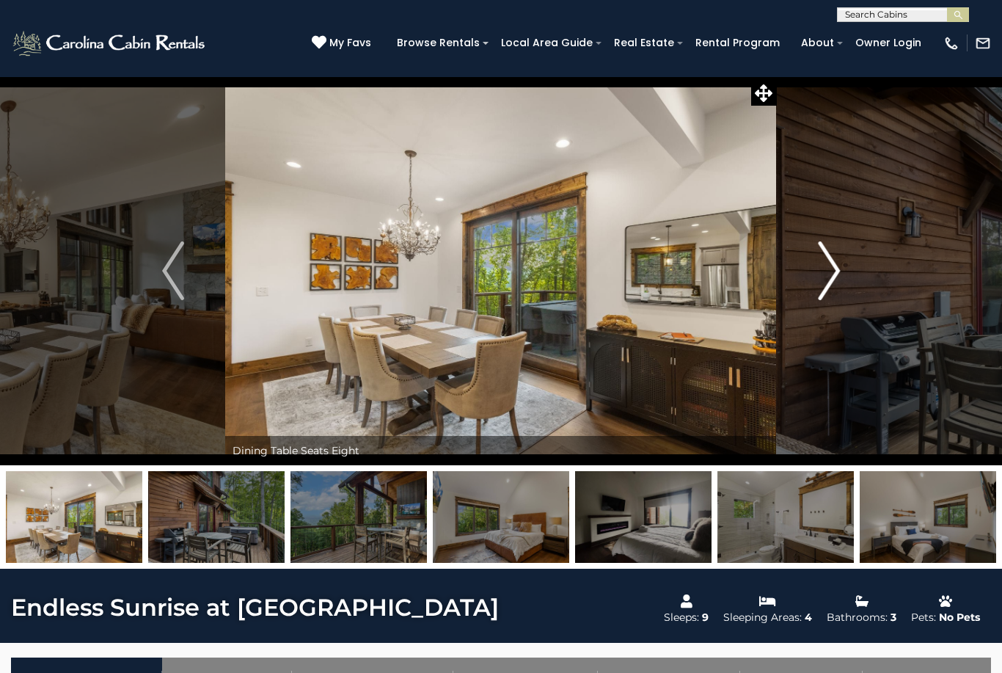
click at [828, 297] on img "Next" at bounding box center [829, 270] width 22 height 59
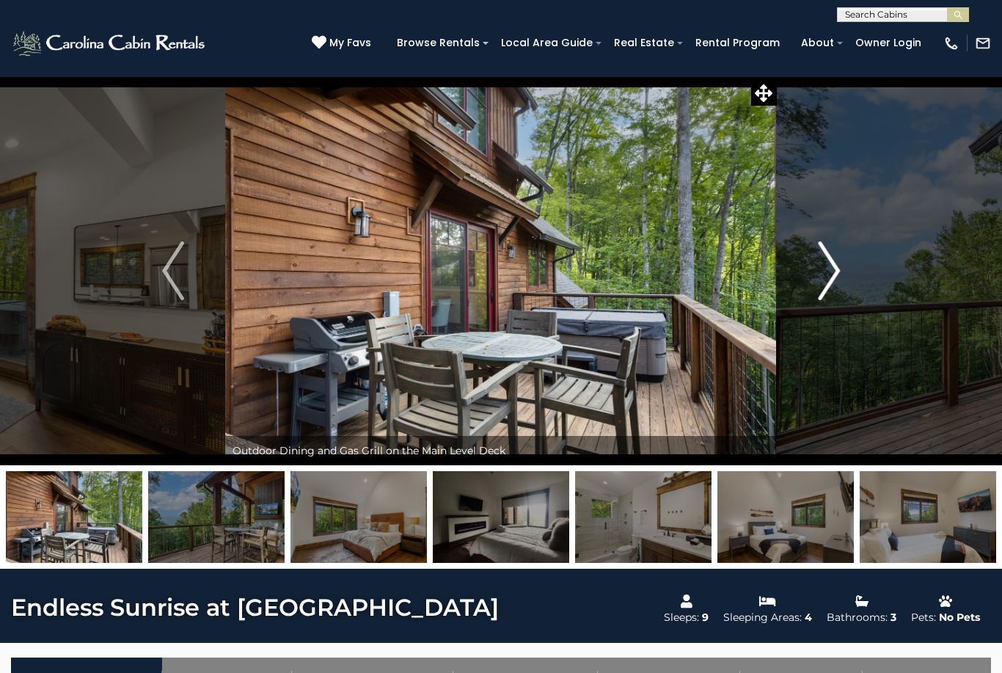
click at [827, 300] on button "Next" at bounding box center [829, 270] width 104 height 389
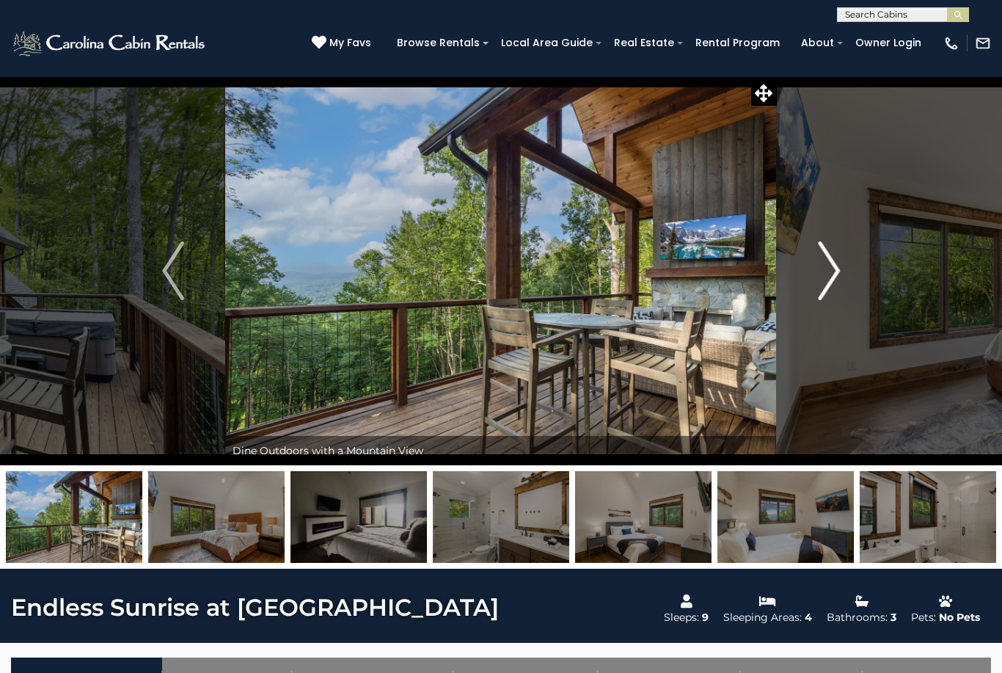
click at [826, 297] on img "Next" at bounding box center [829, 270] width 22 height 59
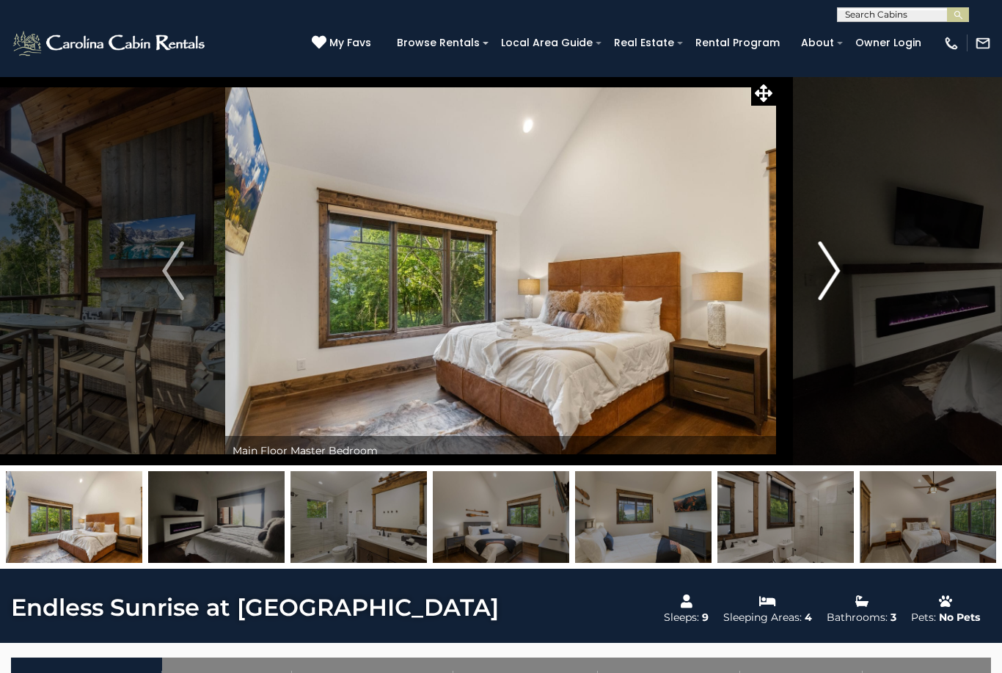
click at [827, 297] on img "Next" at bounding box center [829, 270] width 22 height 59
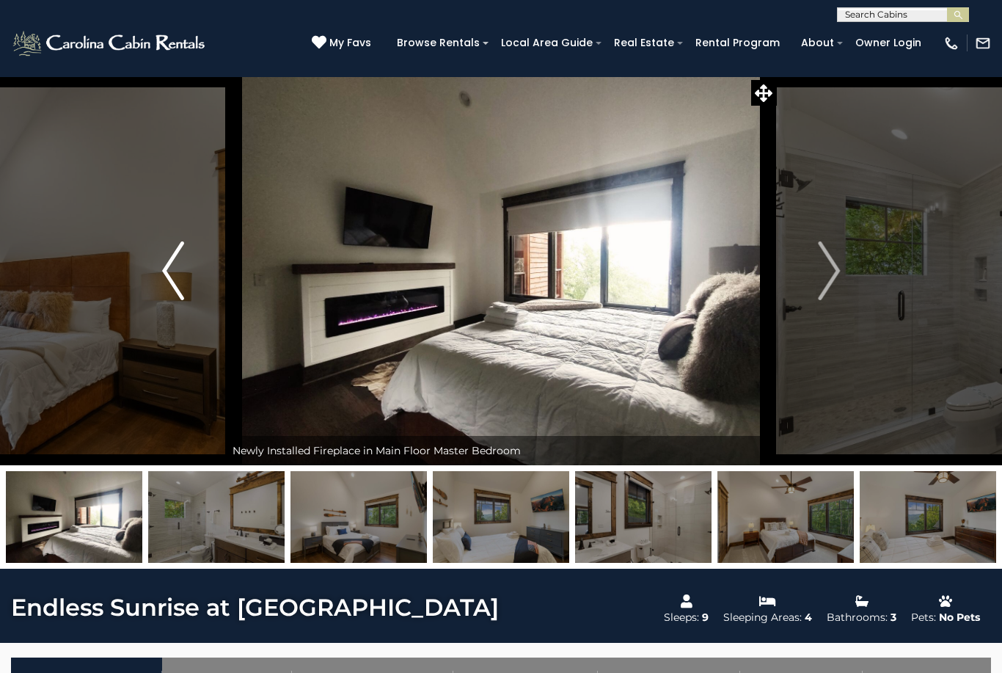
click at [175, 278] on img "Previous" at bounding box center [173, 270] width 22 height 59
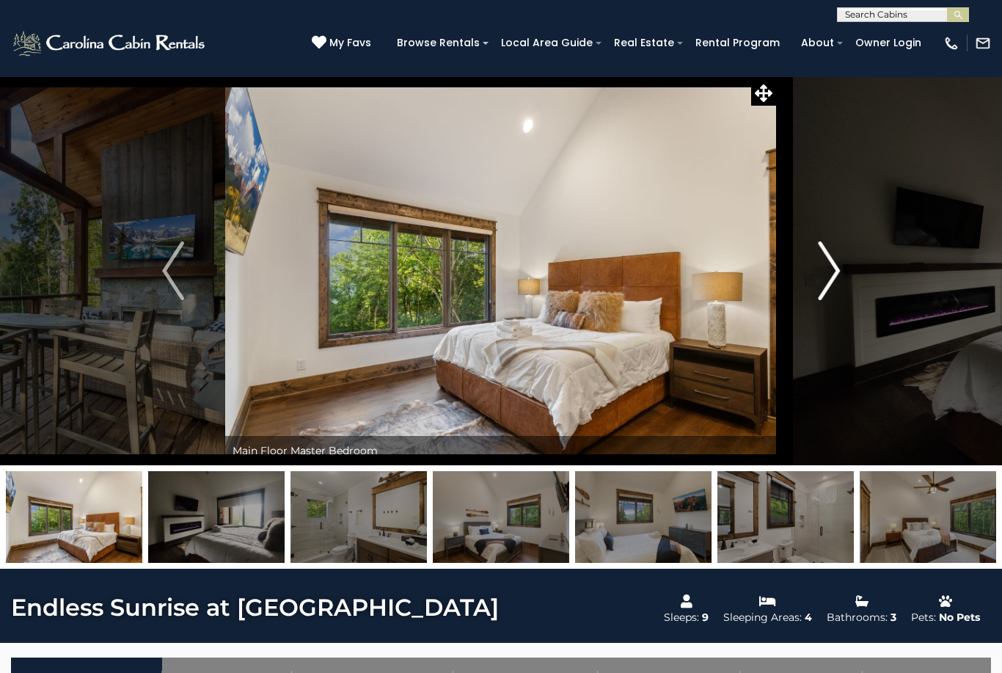
click at [832, 282] on img "Next" at bounding box center [829, 270] width 22 height 59
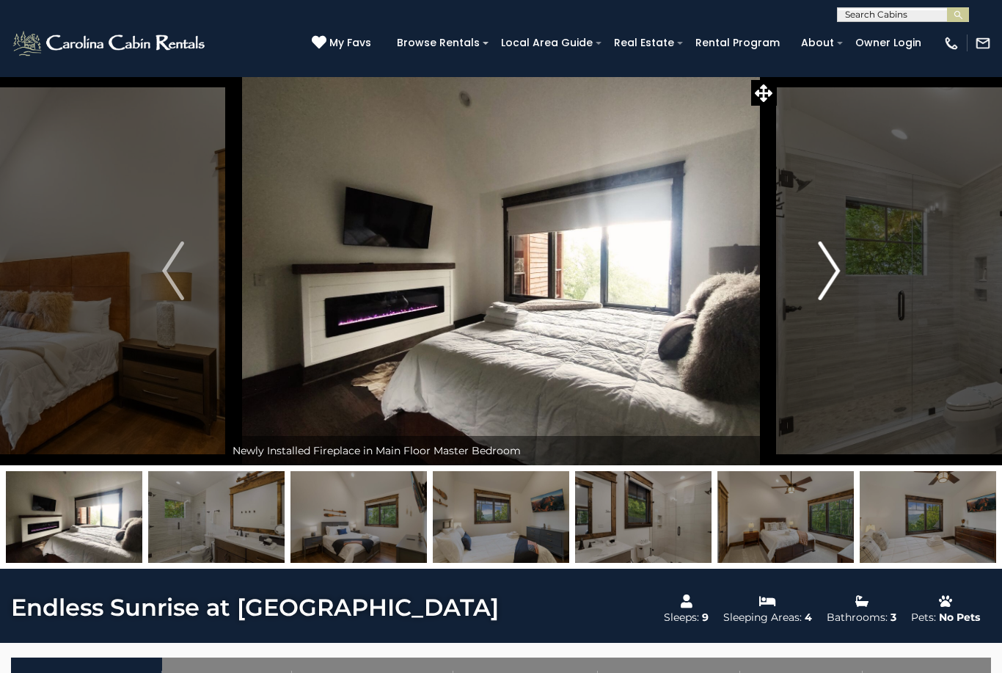
click at [830, 285] on img "Next" at bounding box center [829, 270] width 22 height 59
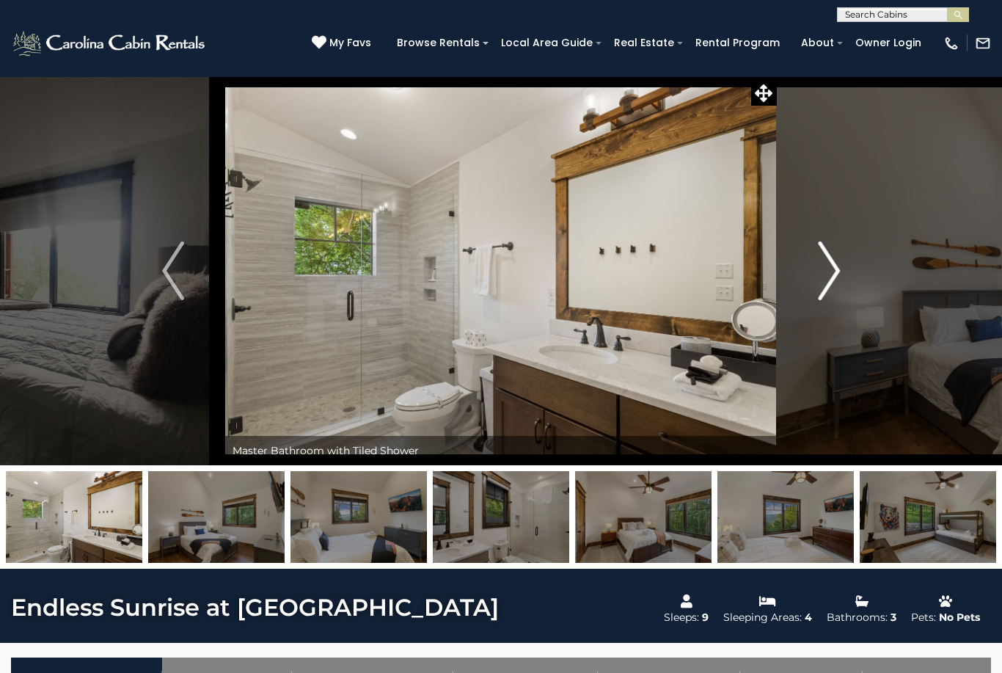
click at [830, 290] on img "Next" at bounding box center [829, 270] width 22 height 59
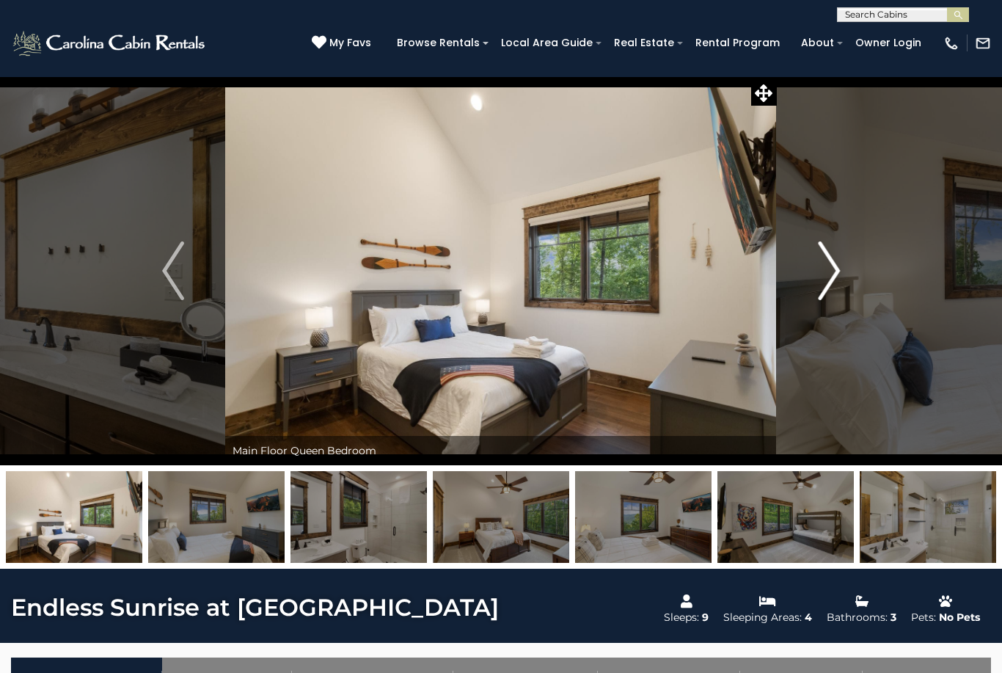
click at [827, 296] on img "Next" at bounding box center [829, 270] width 22 height 59
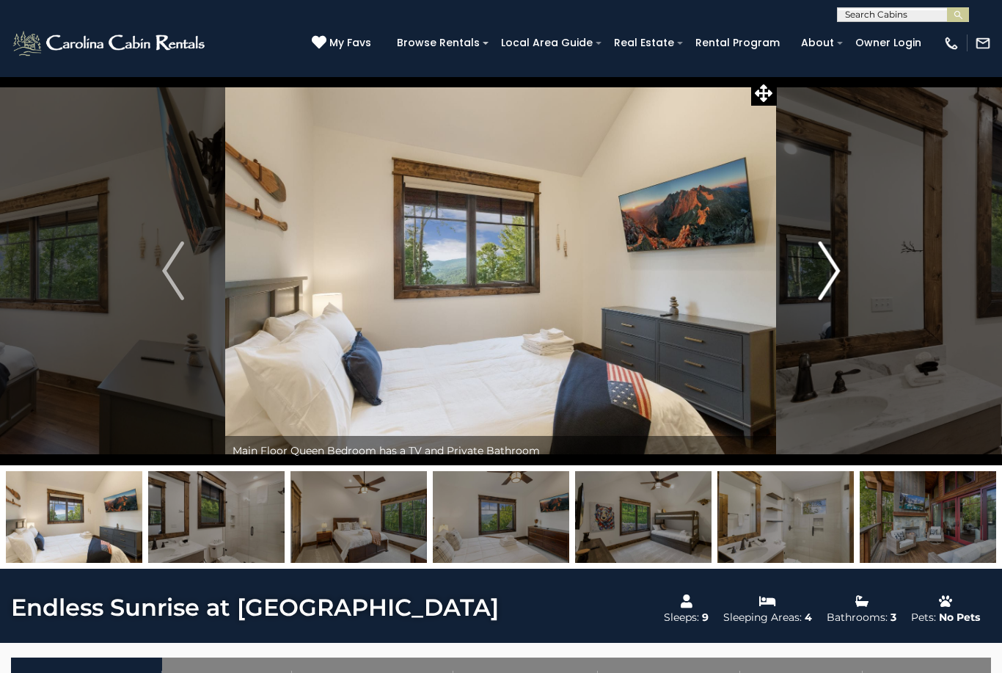
click at [825, 296] on img "Next" at bounding box center [829, 270] width 22 height 59
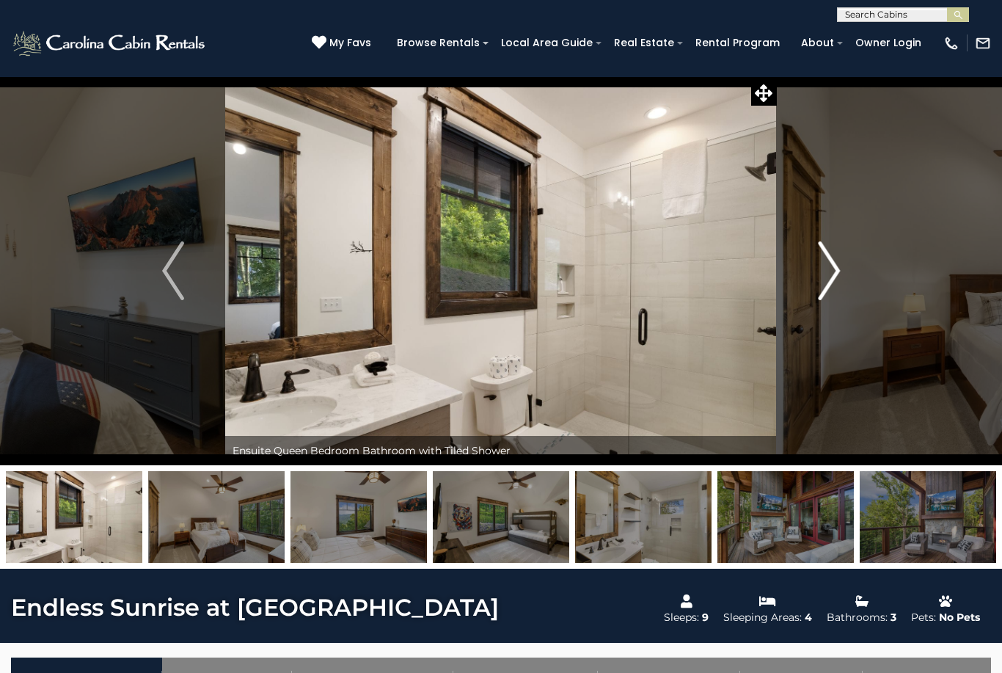
click at [824, 301] on button "Next" at bounding box center [829, 270] width 104 height 389
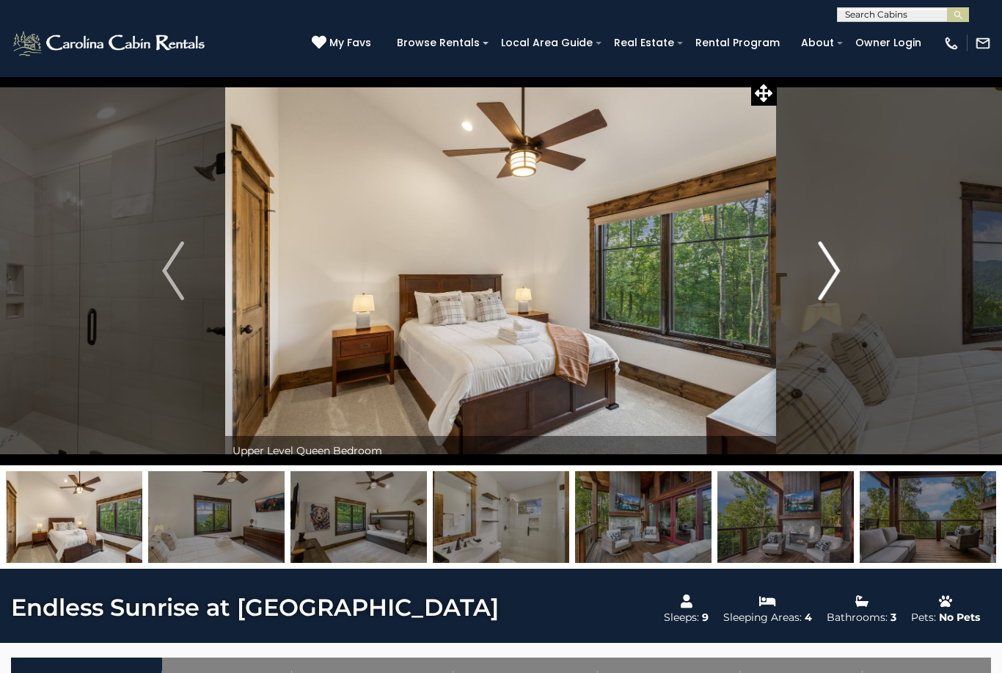
click at [821, 304] on button "Next" at bounding box center [829, 270] width 104 height 389
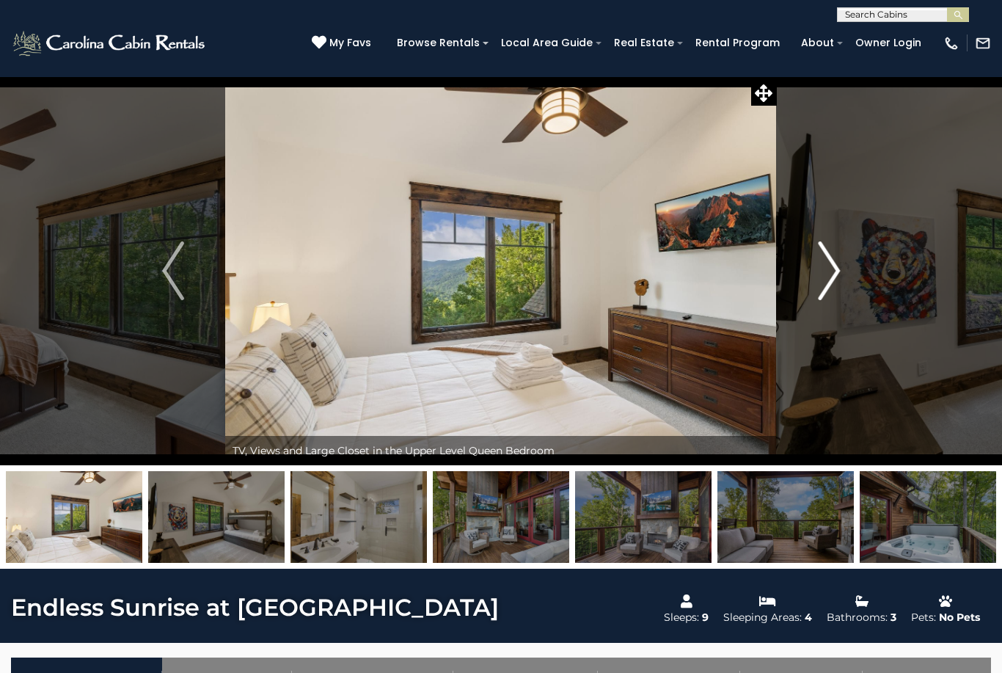
click at [820, 302] on button "Next" at bounding box center [829, 270] width 104 height 389
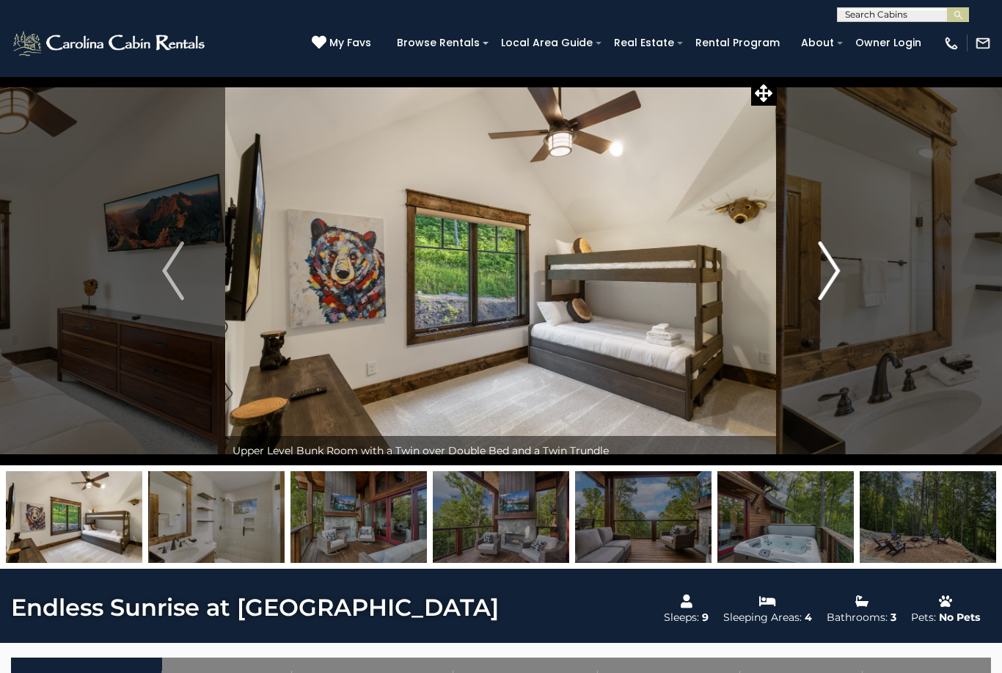
click at [822, 302] on button "Next" at bounding box center [829, 270] width 104 height 389
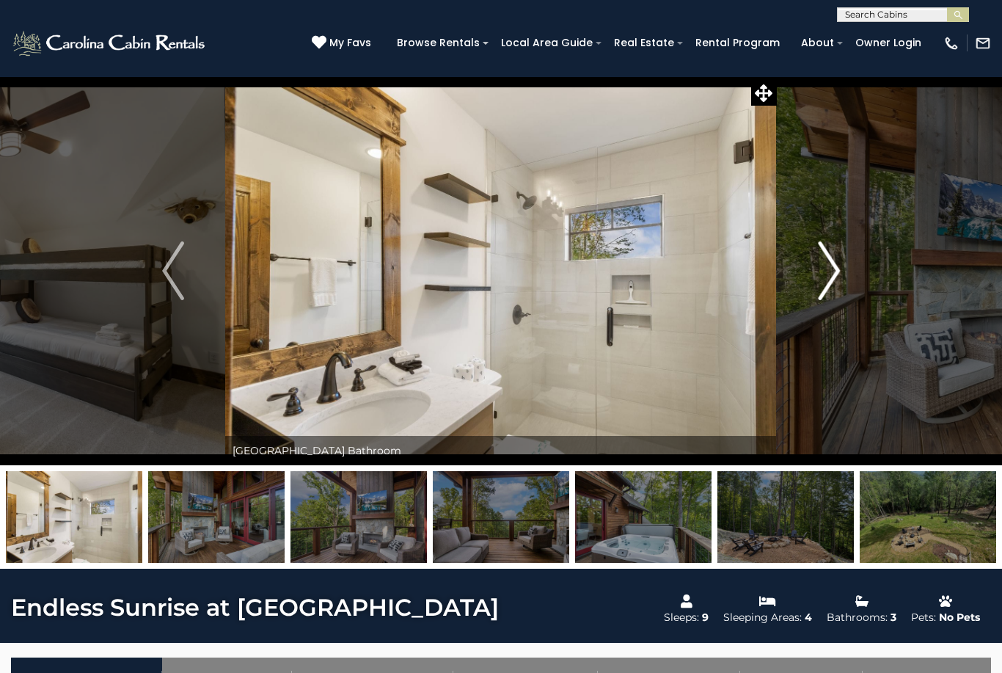
click at [823, 302] on button "Next" at bounding box center [829, 270] width 104 height 389
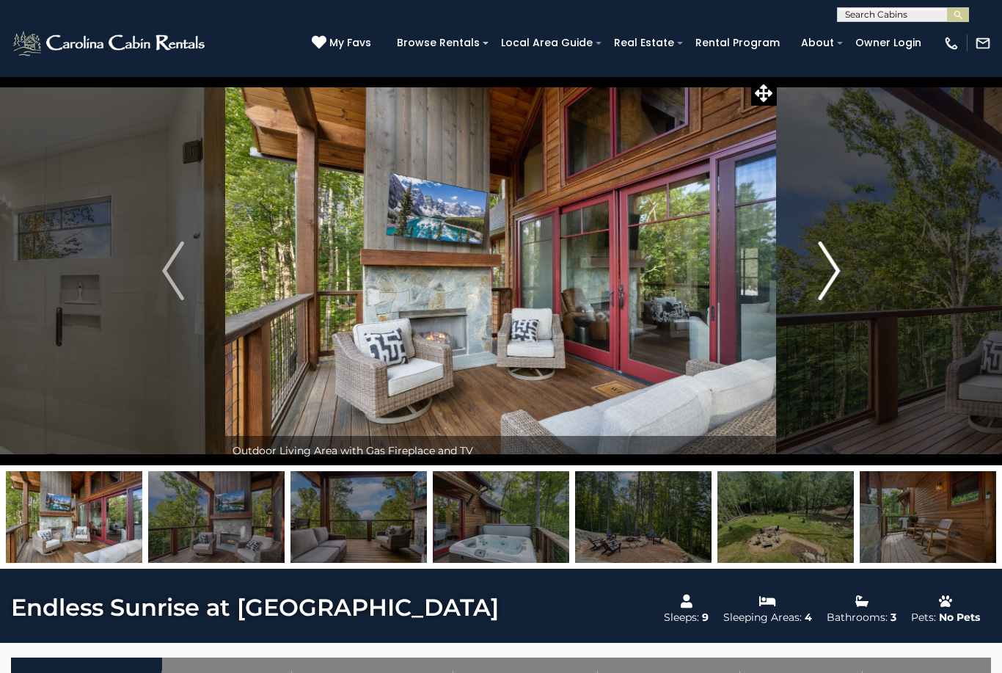
click at [829, 271] on img "Next" at bounding box center [829, 270] width 22 height 59
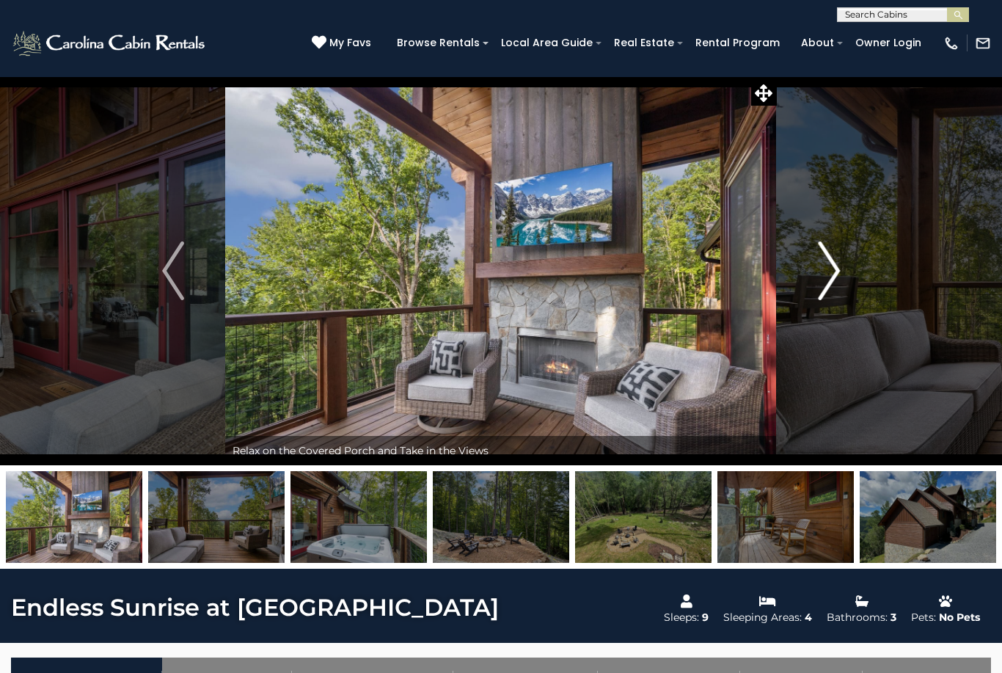
click at [839, 273] on img "Next" at bounding box center [829, 270] width 22 height 59
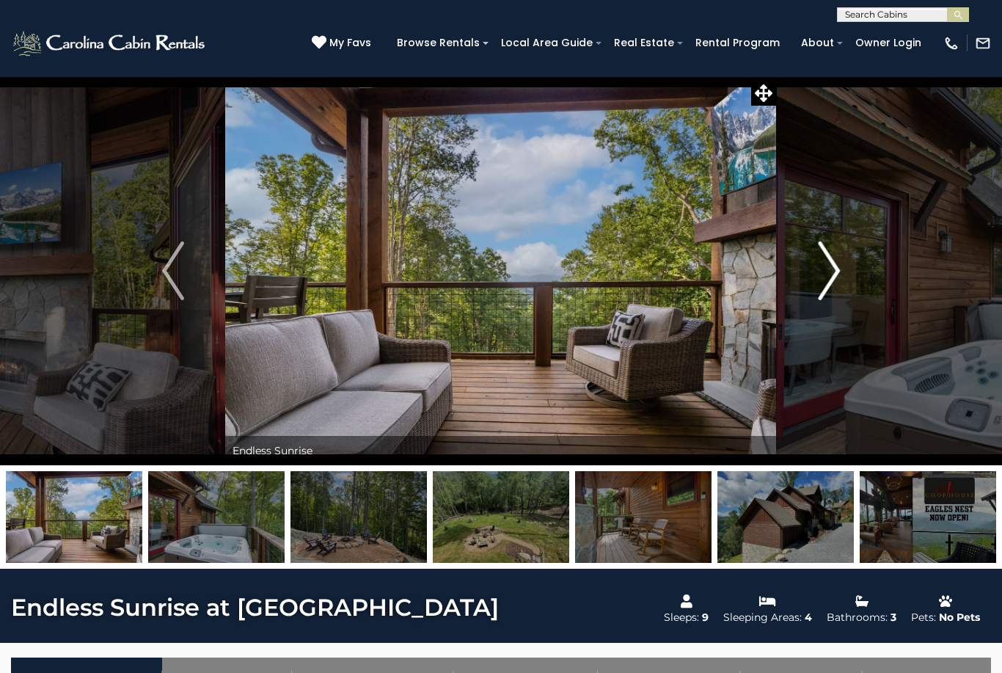
click at [839, 271] on img "Next" at bounding box center [829, 270] width 22 height 59
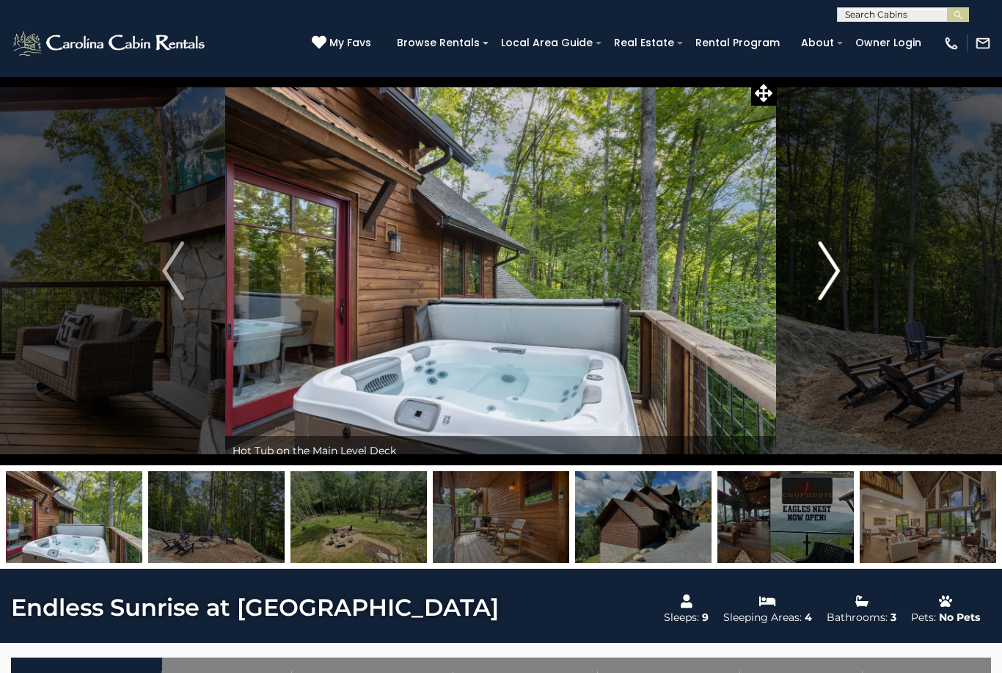
click at [834, 274] on img "Next" at bounding box center [829, 270] width 22 height 59
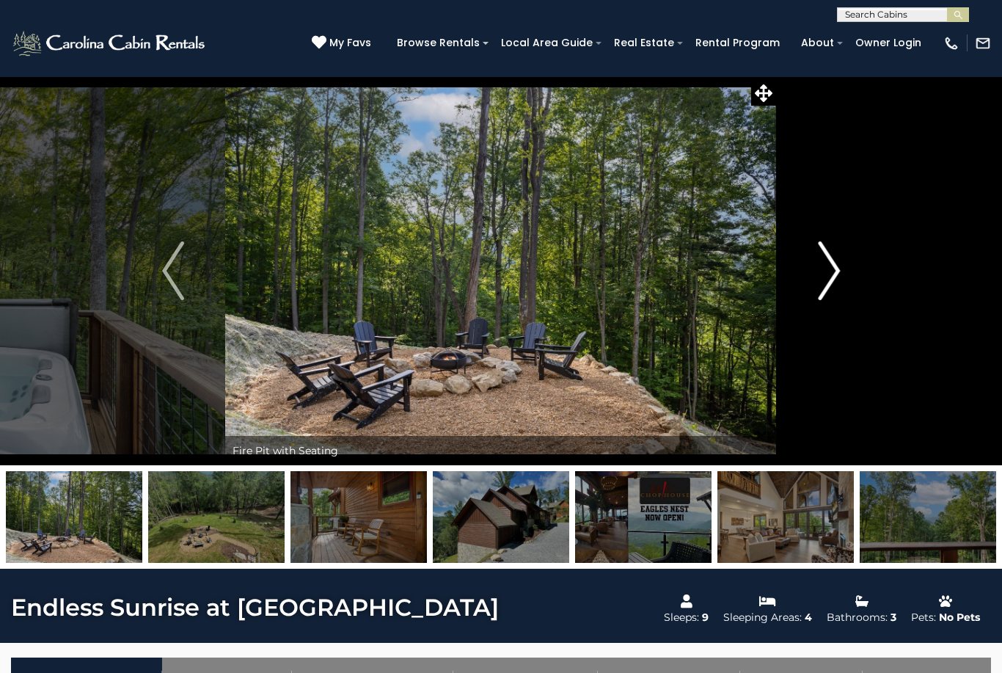
click at [833, 277] on img "Next" at bounding box center [829, 270] width 22 height 59
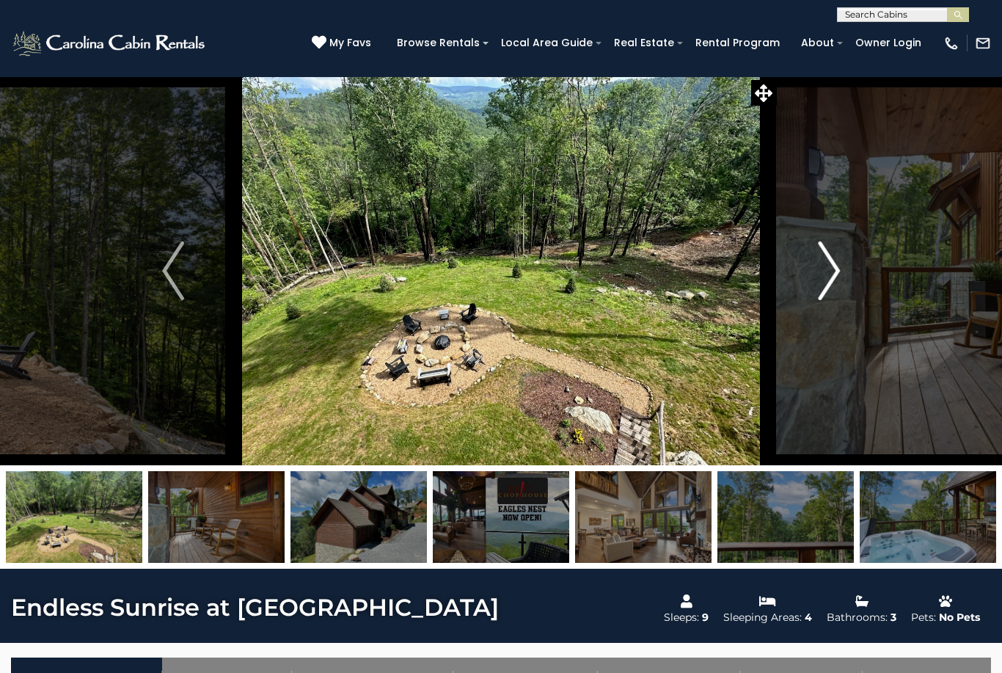
click at [829, 281] on img "Next" at bounding box center [829, 270] width 22 height 59
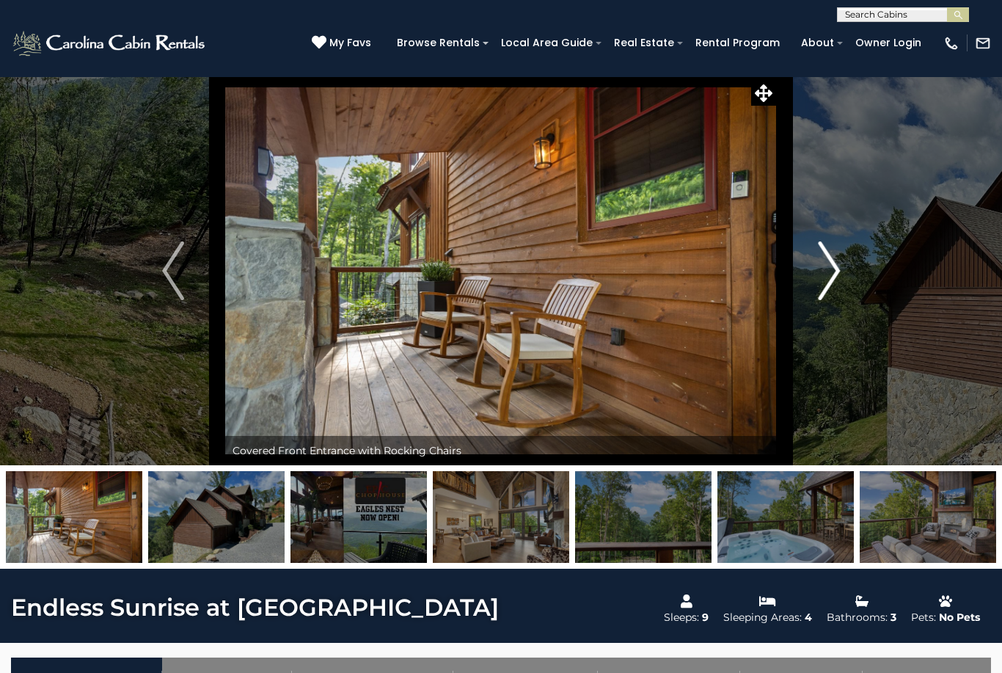
click at [831, 280] on img "Next" at bounding box center [829, 270] width 22 height 59
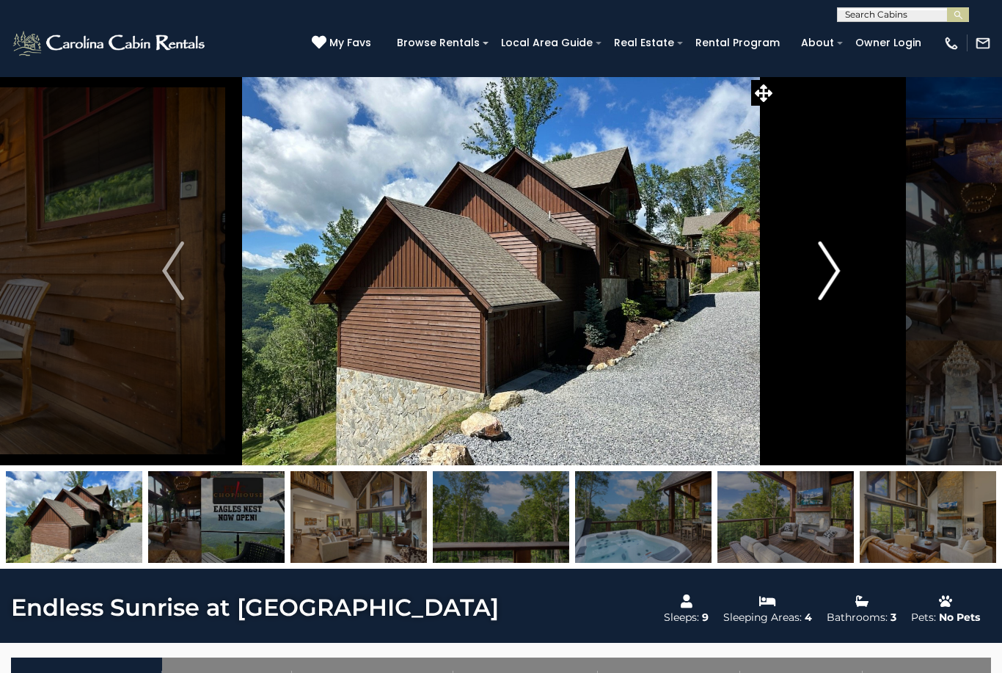
click at [828, 280] on img "Next" at bounding box center [829, 270] width 22 height 59
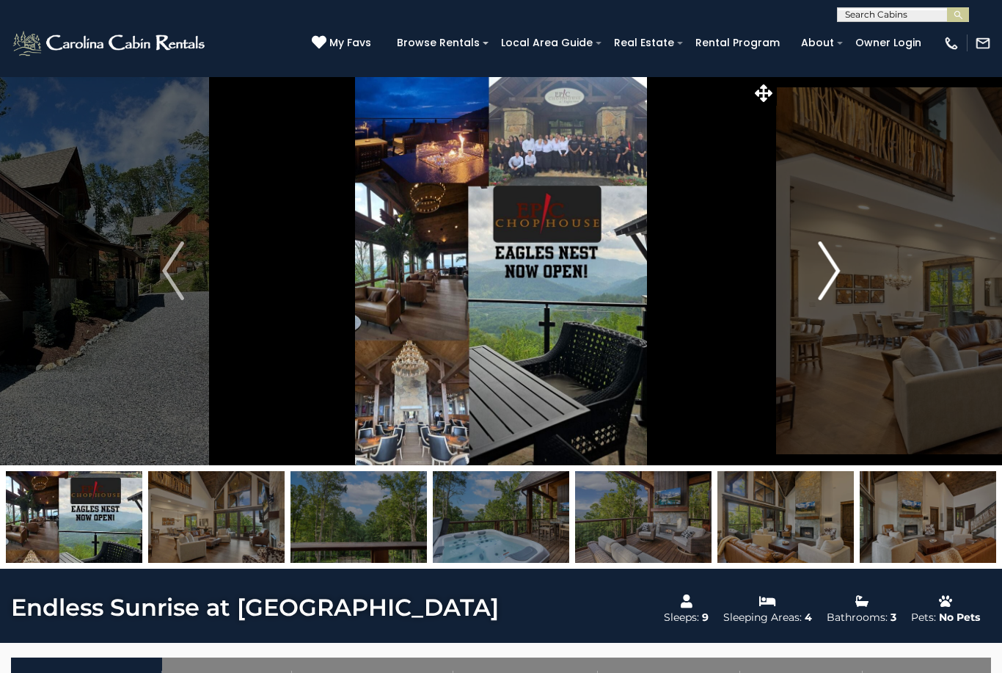
click at [831, 276] on img "Next" at bounding box center [829, 270] width 22 height 59
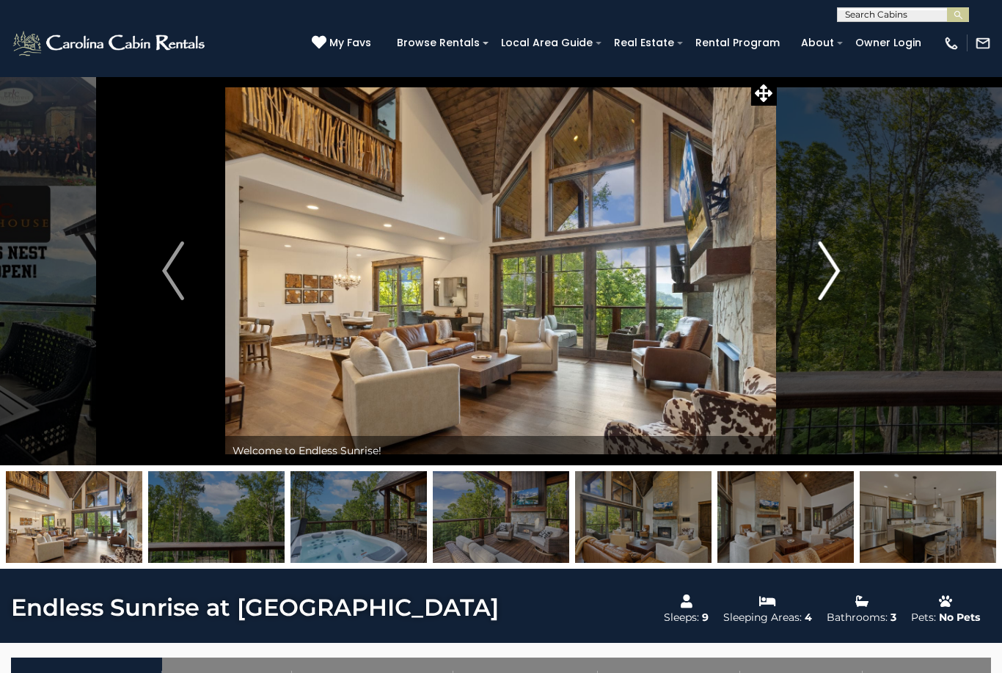
click at [828, 279] on img "Next" at bounding box center [829, 270] width 22 height 59
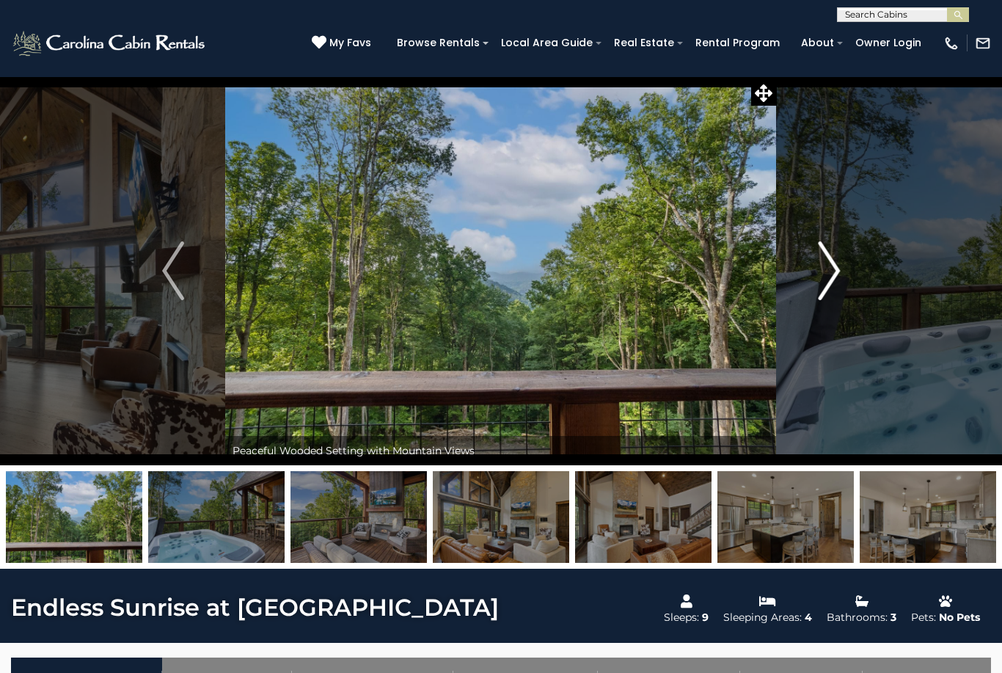
click at [831, 277] on img "Next" at bounding box center [829, 270] width 22 height 59
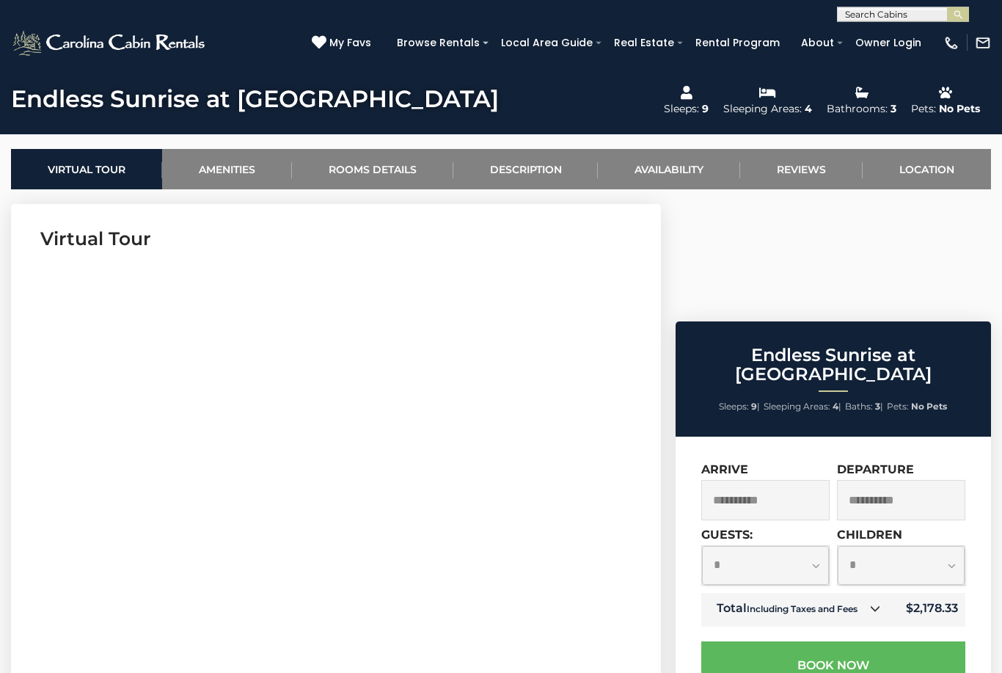
scroll to position [510, 0]
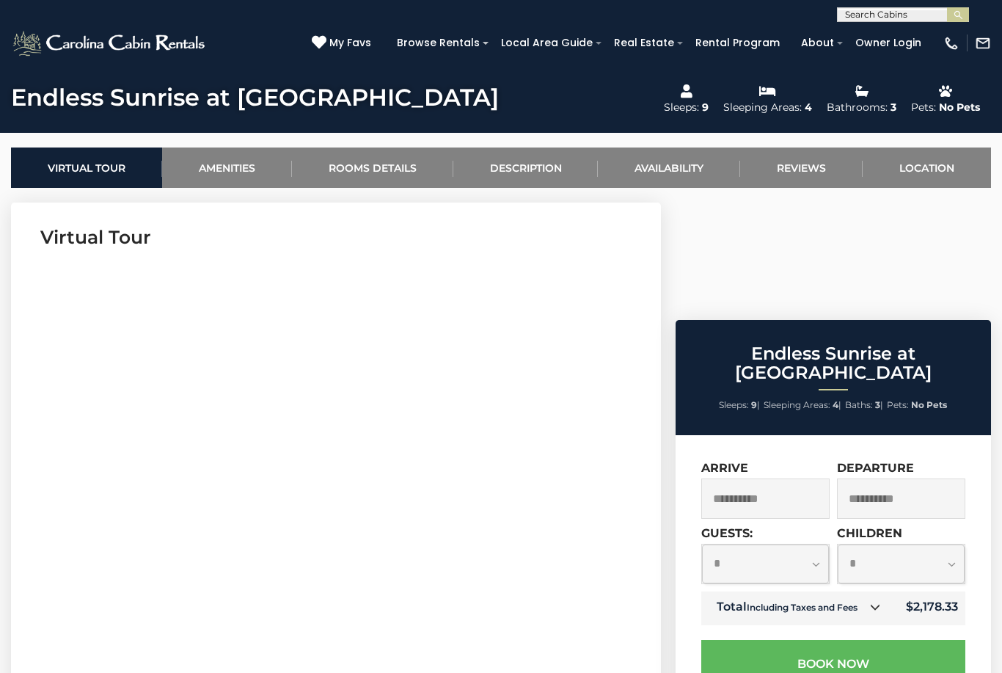
click at [820, 544] on select "**********" at bounding box center [765, 563] width 127 height 39
select select "*"
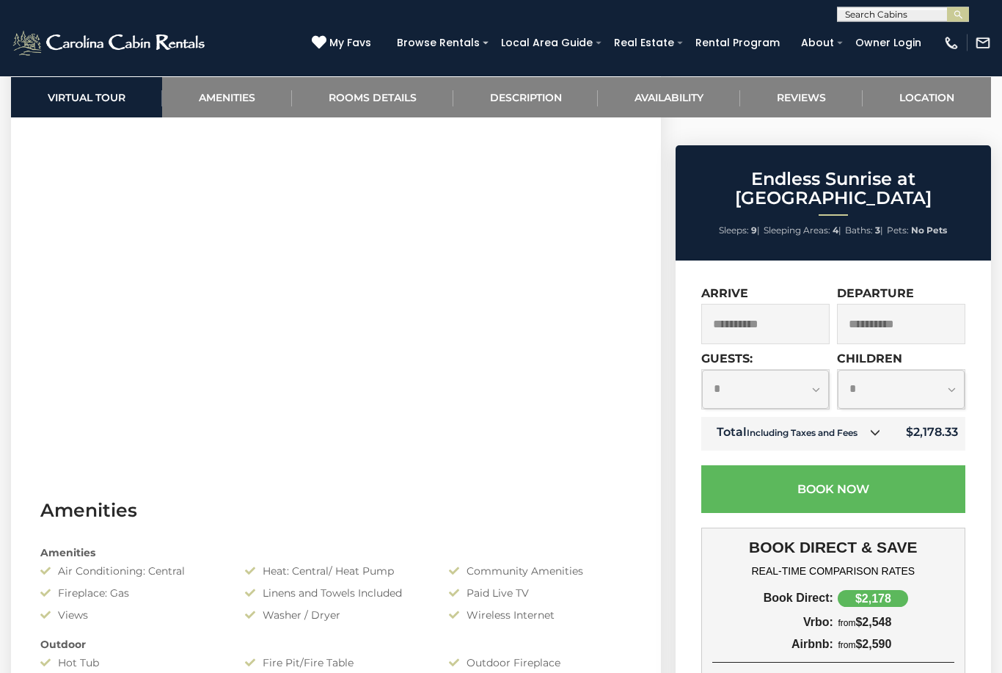
scroll to position [685, 0]
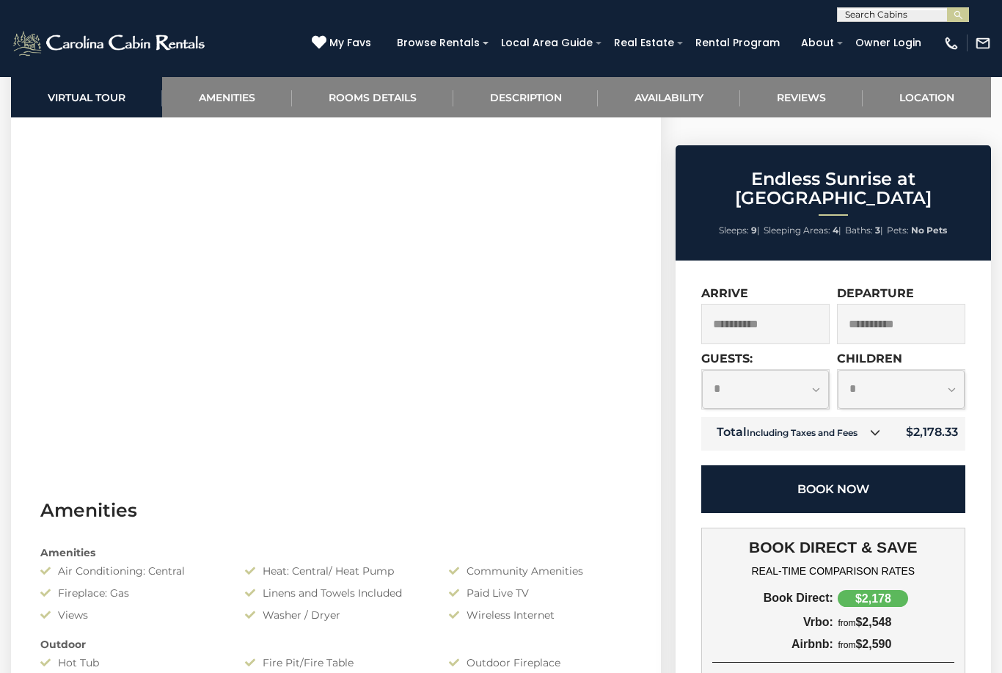
click at [874, 465] on button "Book Now" at bounding box center [833, 489] width 264 height 48
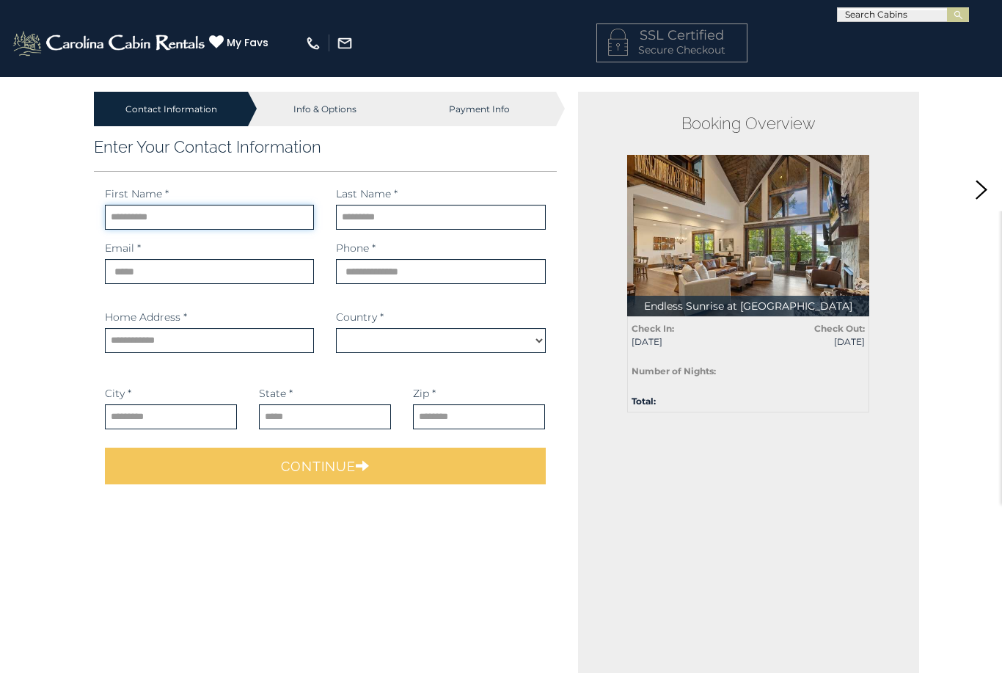
click at [244, 219] on input "text" at bounding box center [209, 217] width 209 height 25
select select "*********"
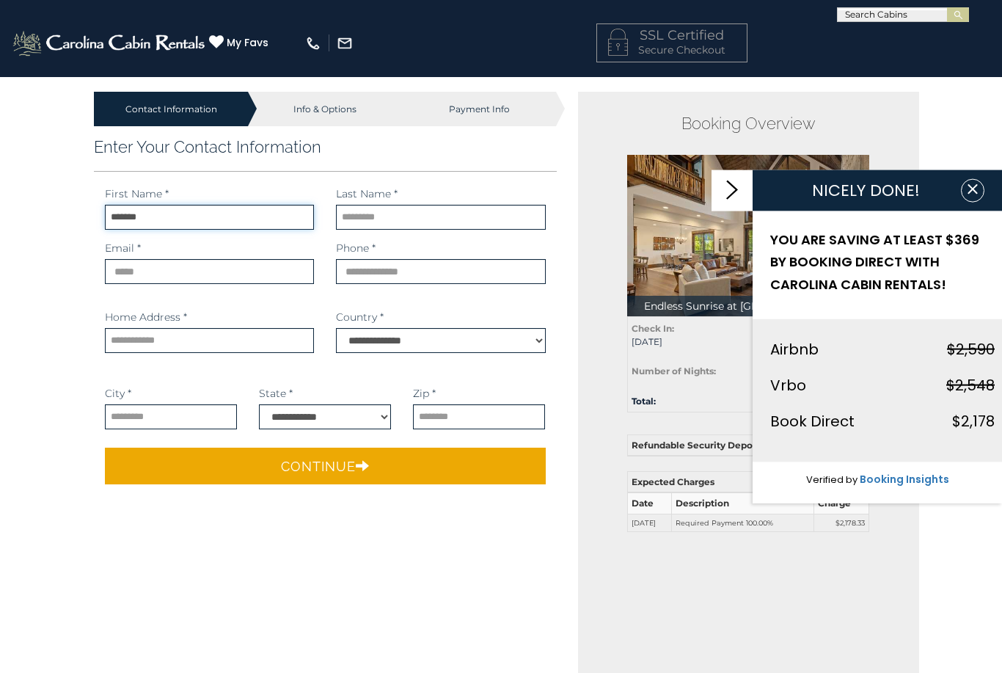
type input "*******"
click at [215, 266] on input "email" at bounding box center [209, 271] width 209 height 25
type input "**********"
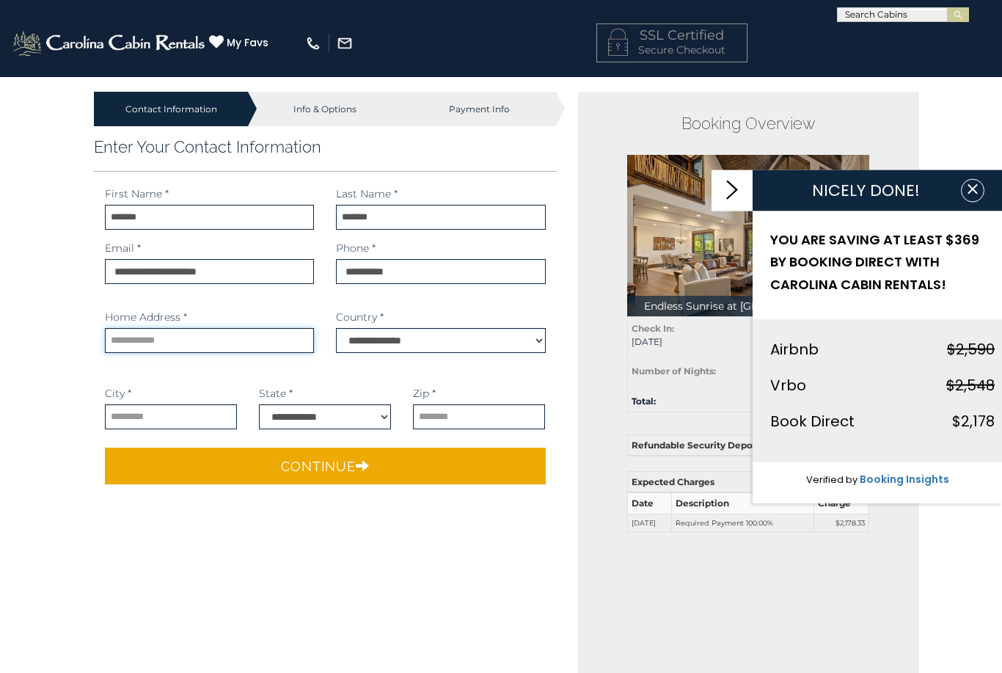
click at [236, 340] on input "text" at bounding box center [209, 340] width 209 height 25
type input "**********"
click at [164, 409] on input "text" at bounding box center [171, 416] width 132 height 25
type input "******"
click at [352, 423] on select "**********" at bounding box center [325, 416] width 132 height 25
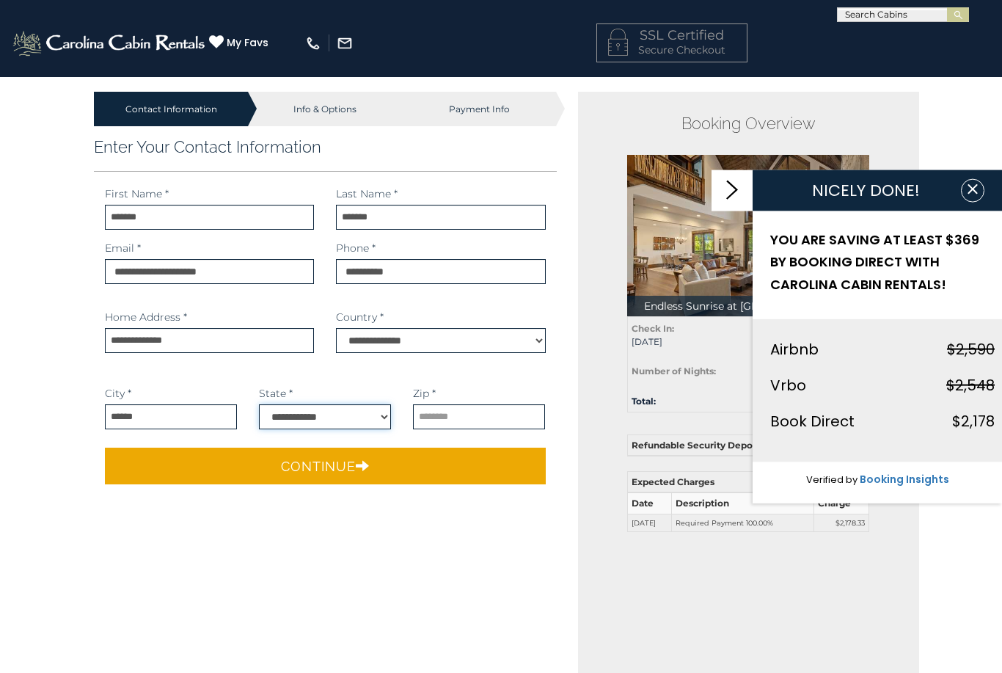
select select "**"
click at [451, 415] on input "text" at bounding box center [479, 416] width 132 height 25
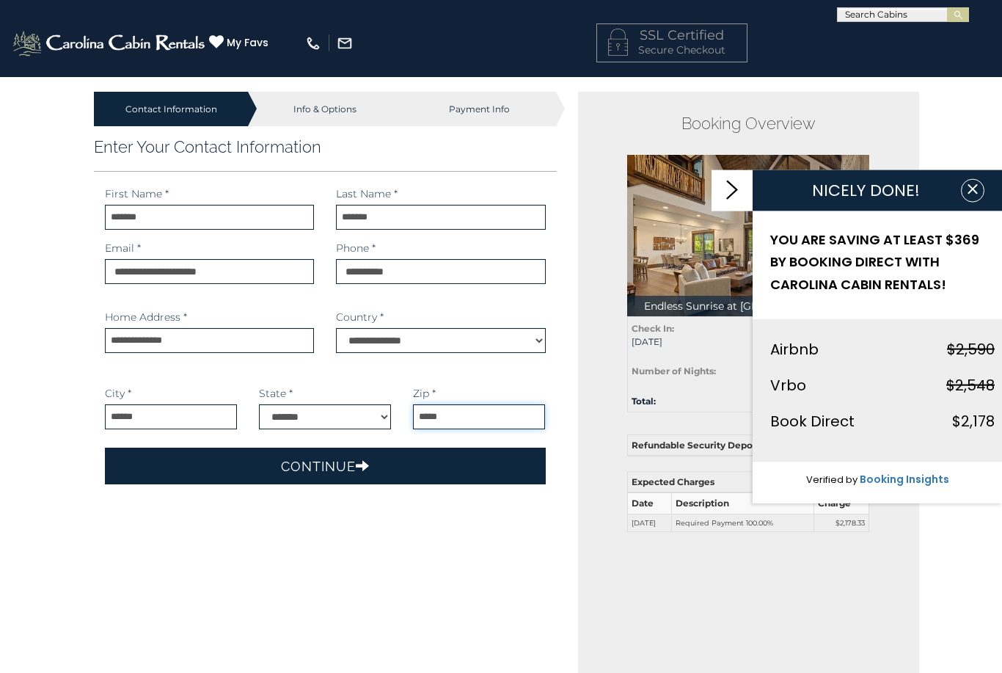
type input "*****"
click at [310, 468] on button "Continue" at bounding box center [325, 466] width 441 height 37
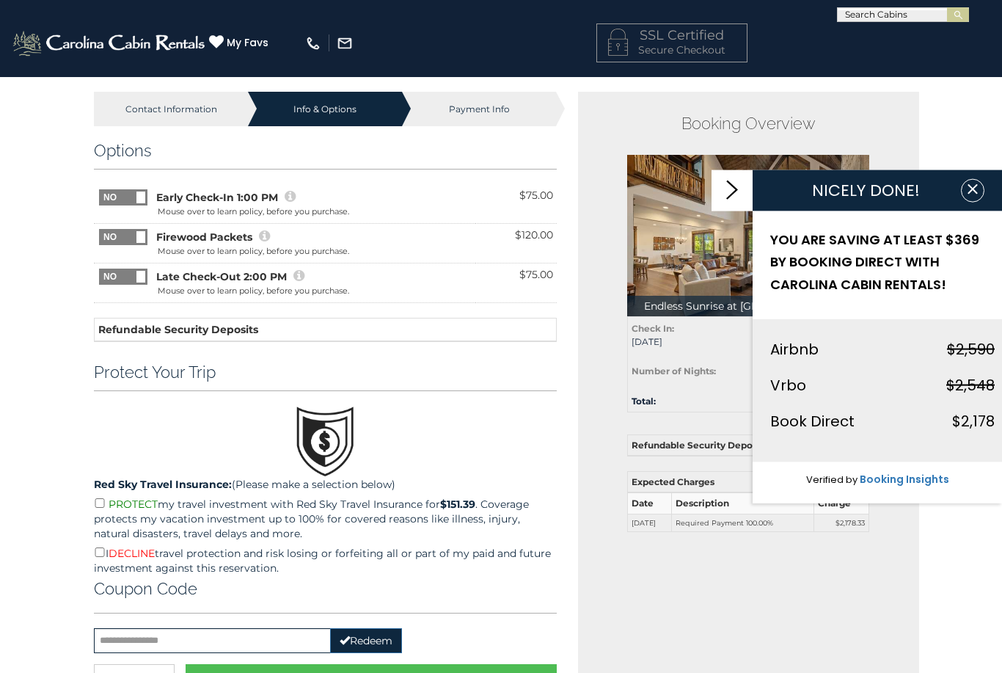
click at [131, 229] on span at bounding box center [147, 229] width 97 height 0
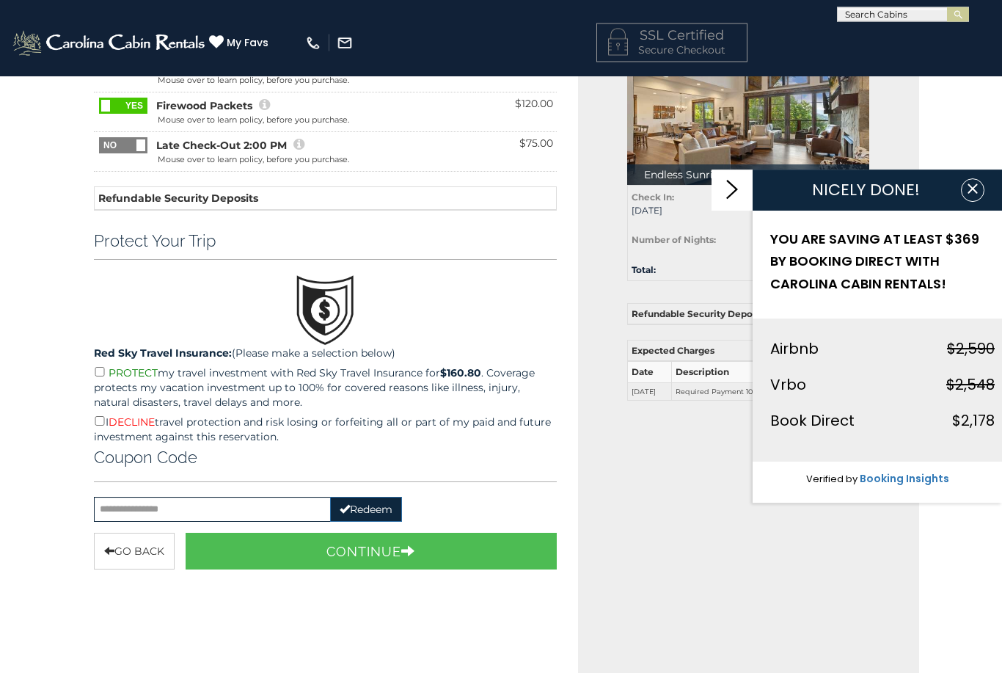
scroll to position [132, 0]
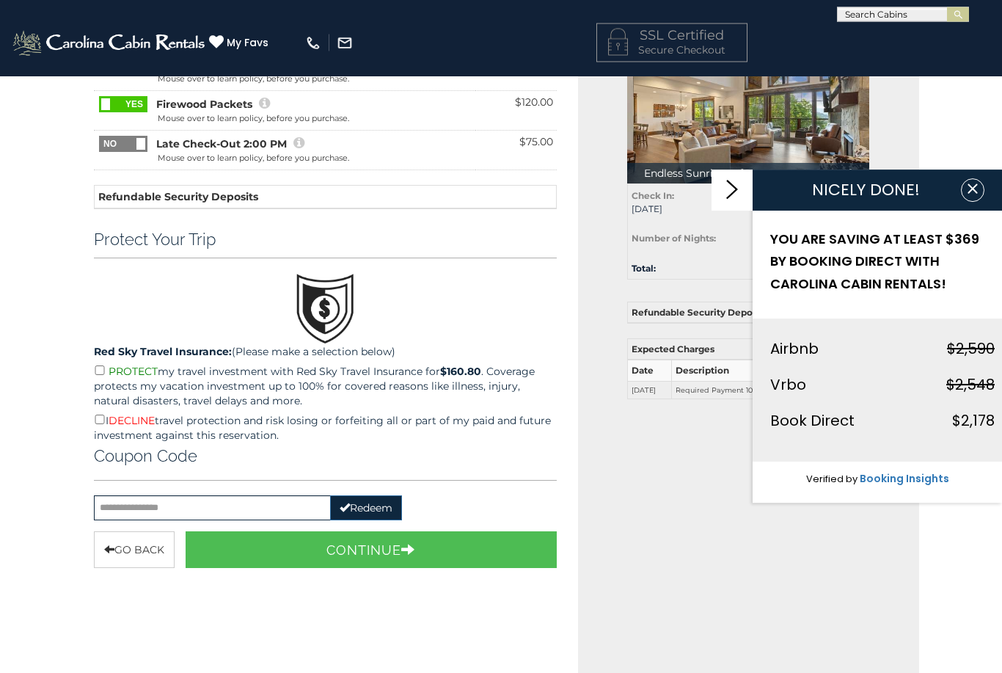
click at [90, 417] on div "Red Sky Travel Insurance: (Please make a selection below) PROTECT my travel inv…" at bounding box center [325, 396] width 485 height 102
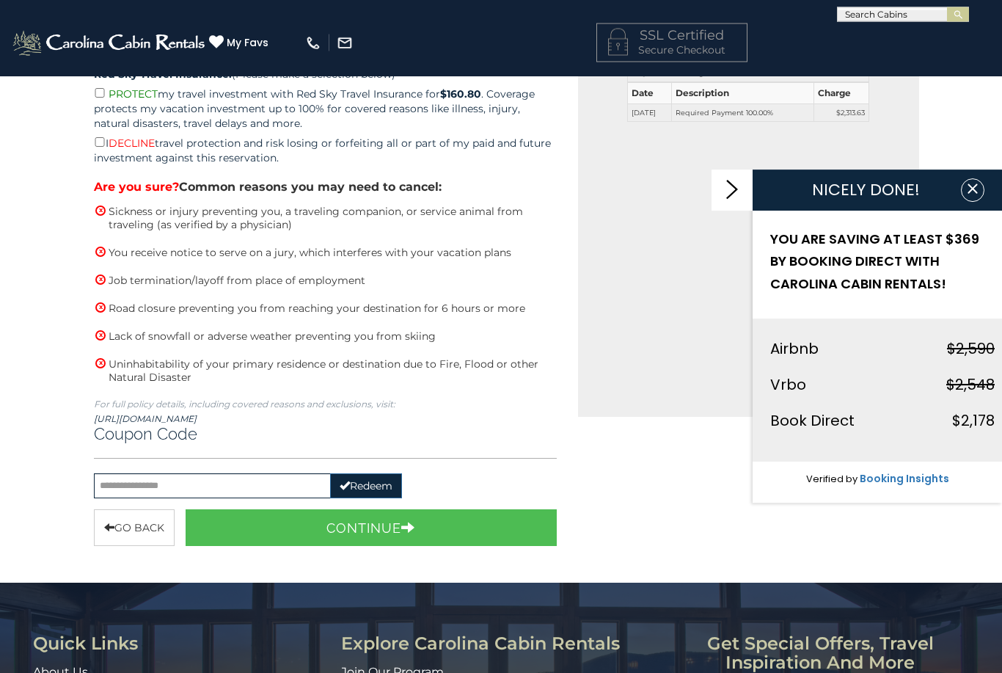
scroll to position [411, 0]
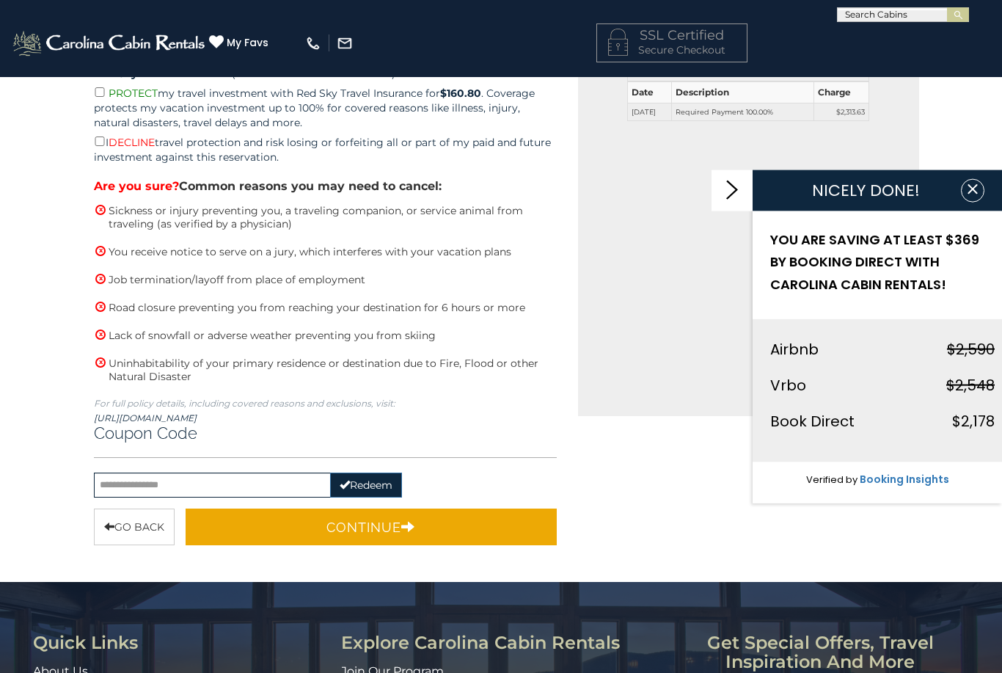
click at [429, 522] on button "Continue" at bounding box center [371, 526] width 371 height 37
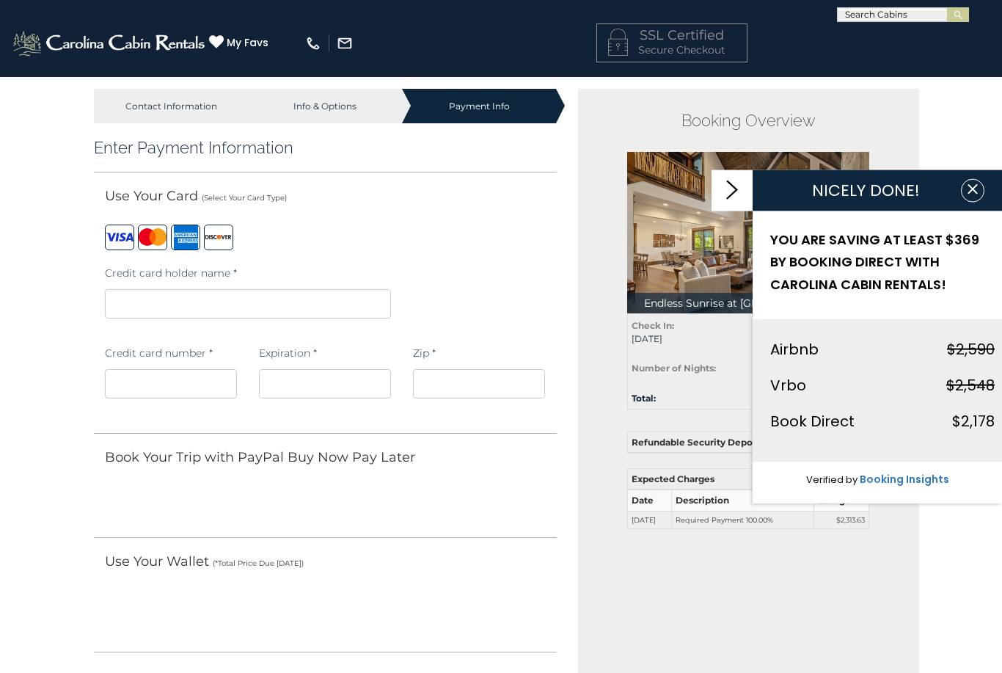
scroll to position [0, 0]
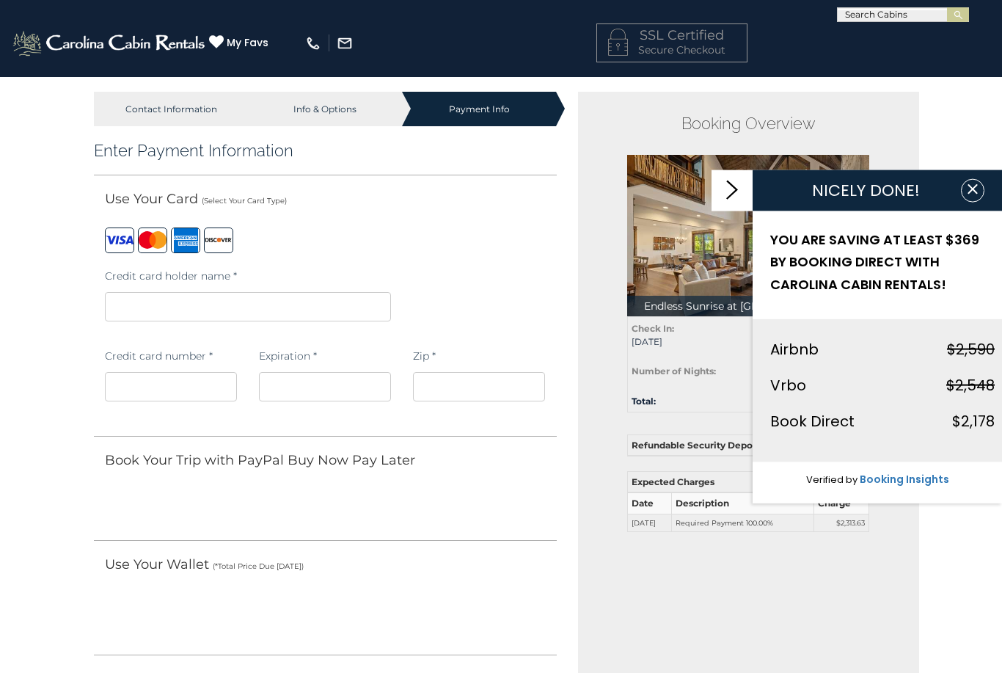
click at [199, 393] on iframe at bounding box center [171, 386] width 132 height 29
click at [349, 374] on iframe at bounding box center [325, 386] width 132 height 29
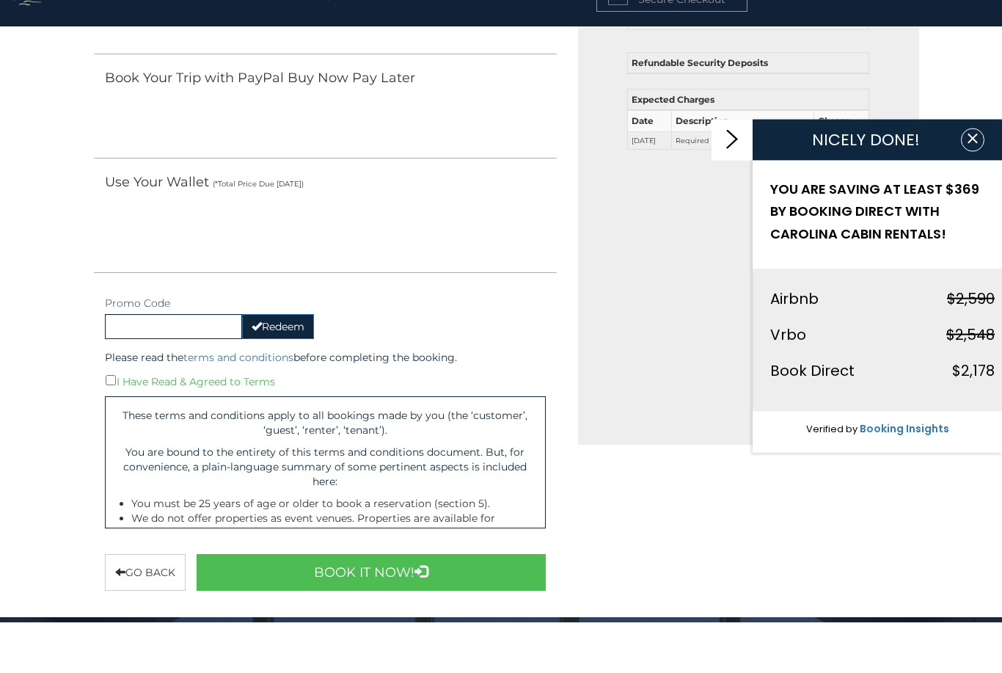
scroll to position [383, 0]
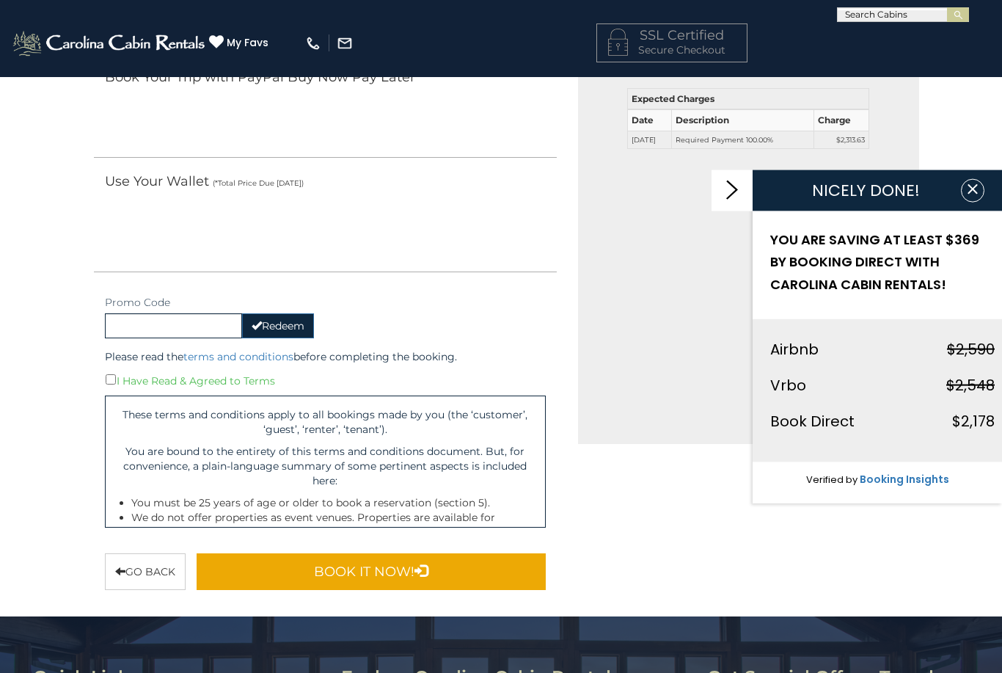
click at [388, 564] on button "Book It Now!" at bounding box center [371, 571] width 349 height 37
